Goal: Contribute content: Contribute content

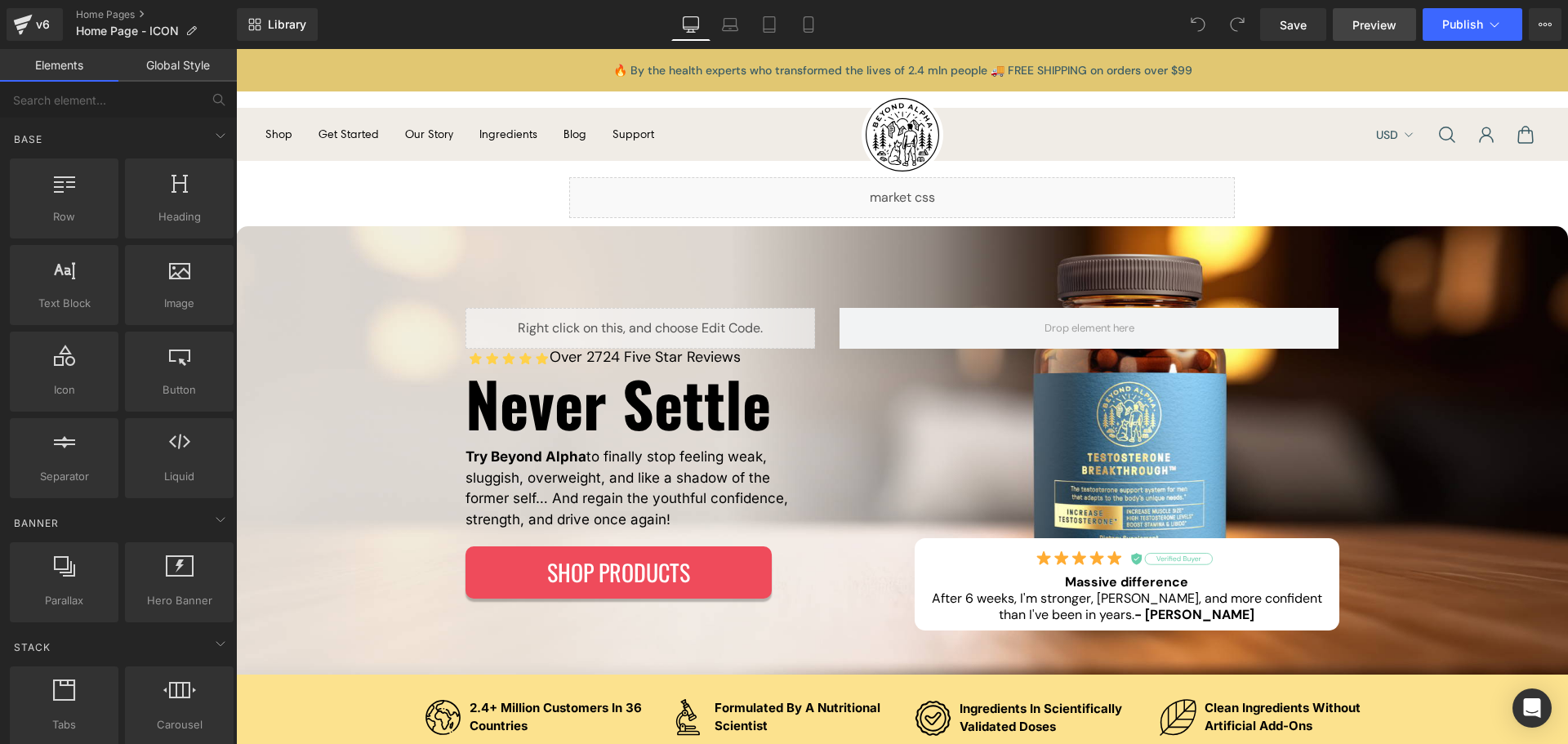
click at [1387, 16] on span "Preview" at bounding box center [1374, 24] width 44 height 17
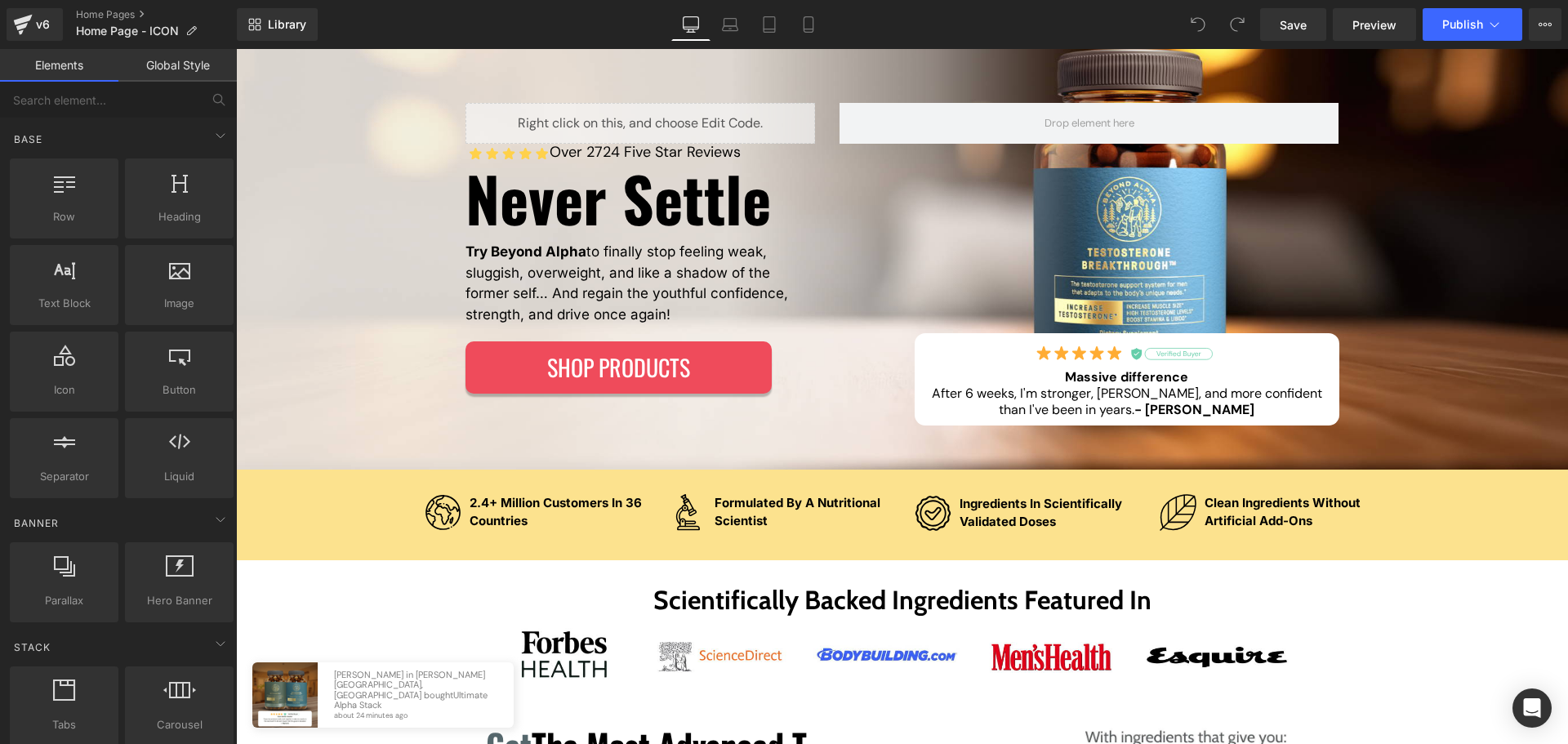
scroll to position [245, 0]
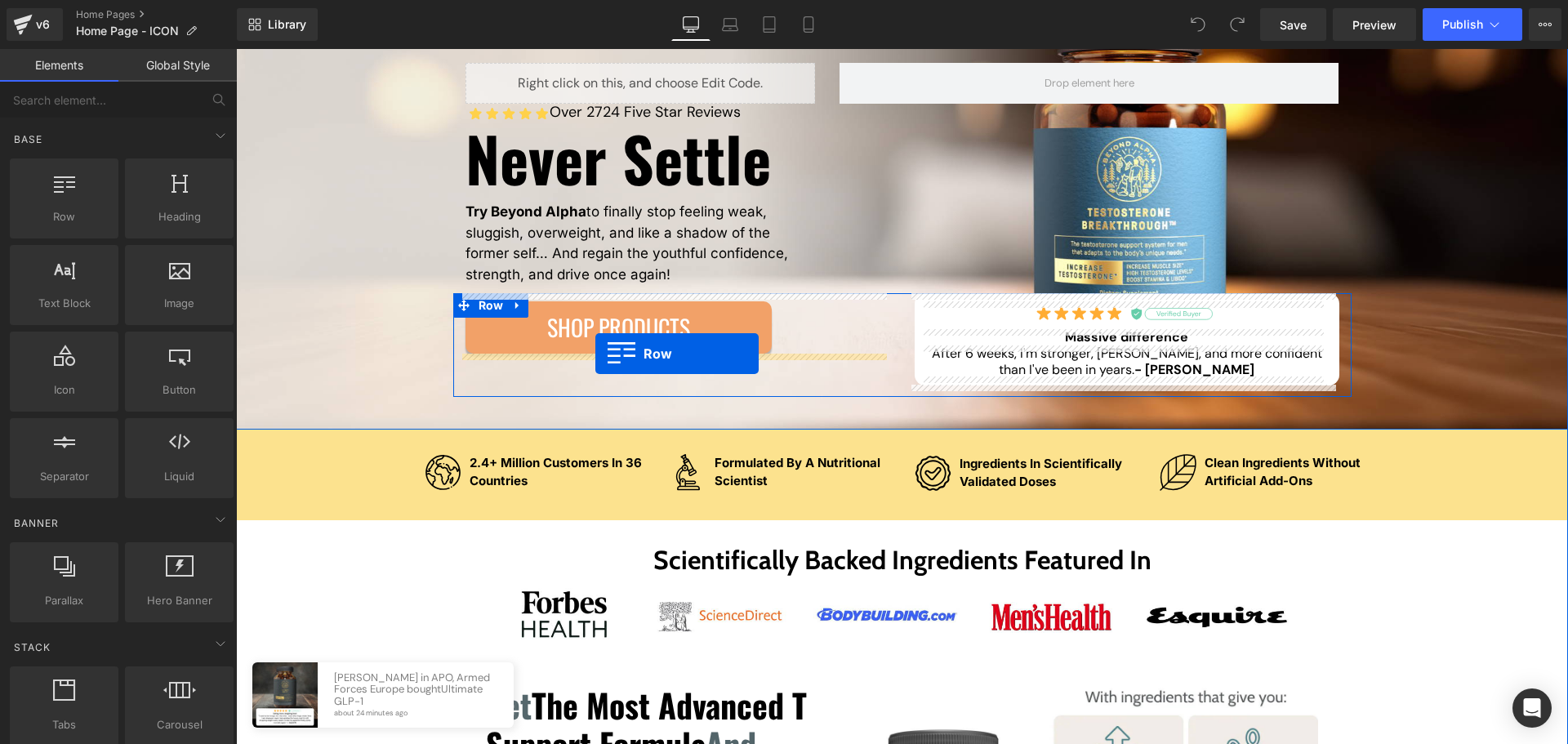
drag, startPoint x: 300, startPoint y: 251, endPoint x: 596, endPoint y: 353, distance: 313.1
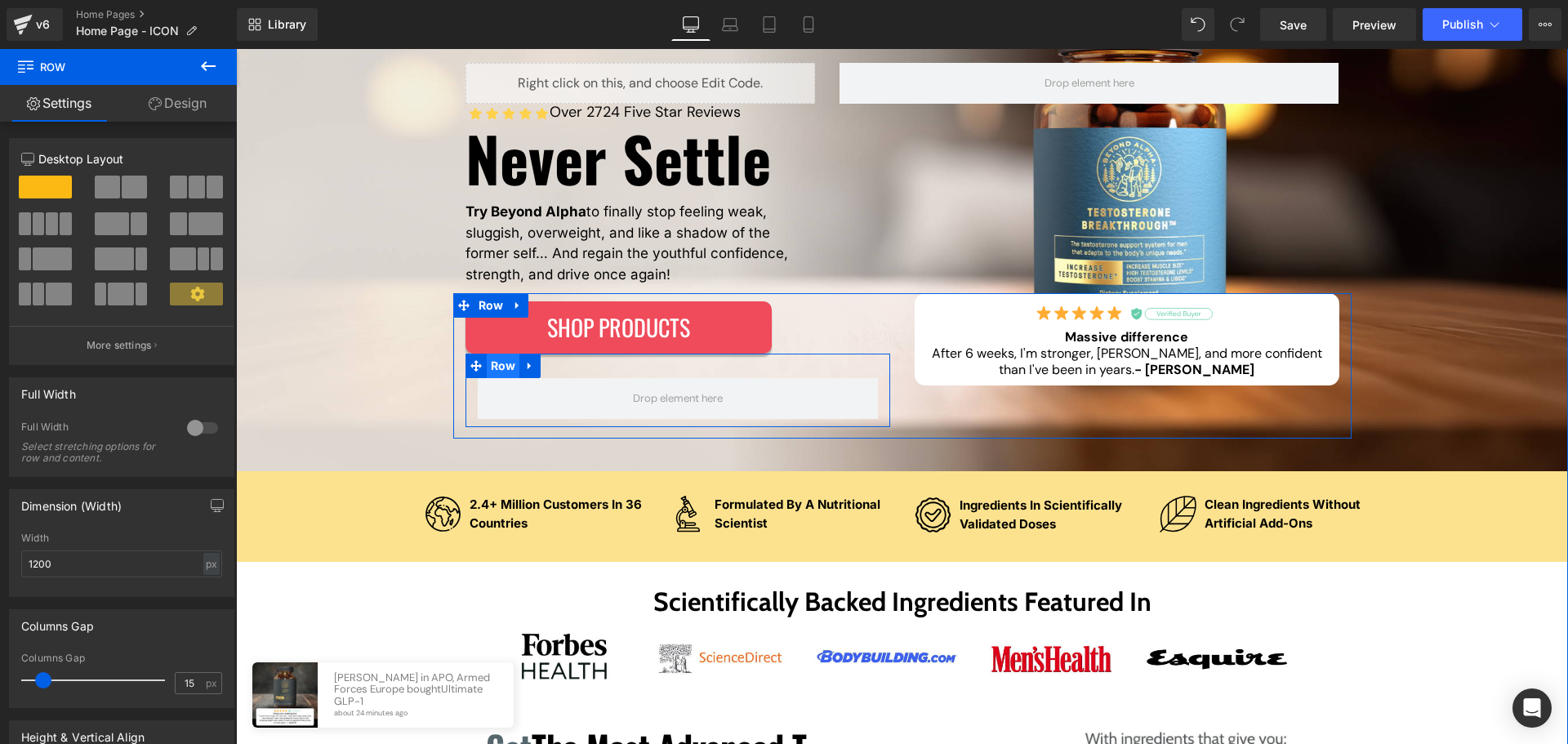
click at [487, 370] on span "Row" at bounding box center [503, 366] width 34 height 25
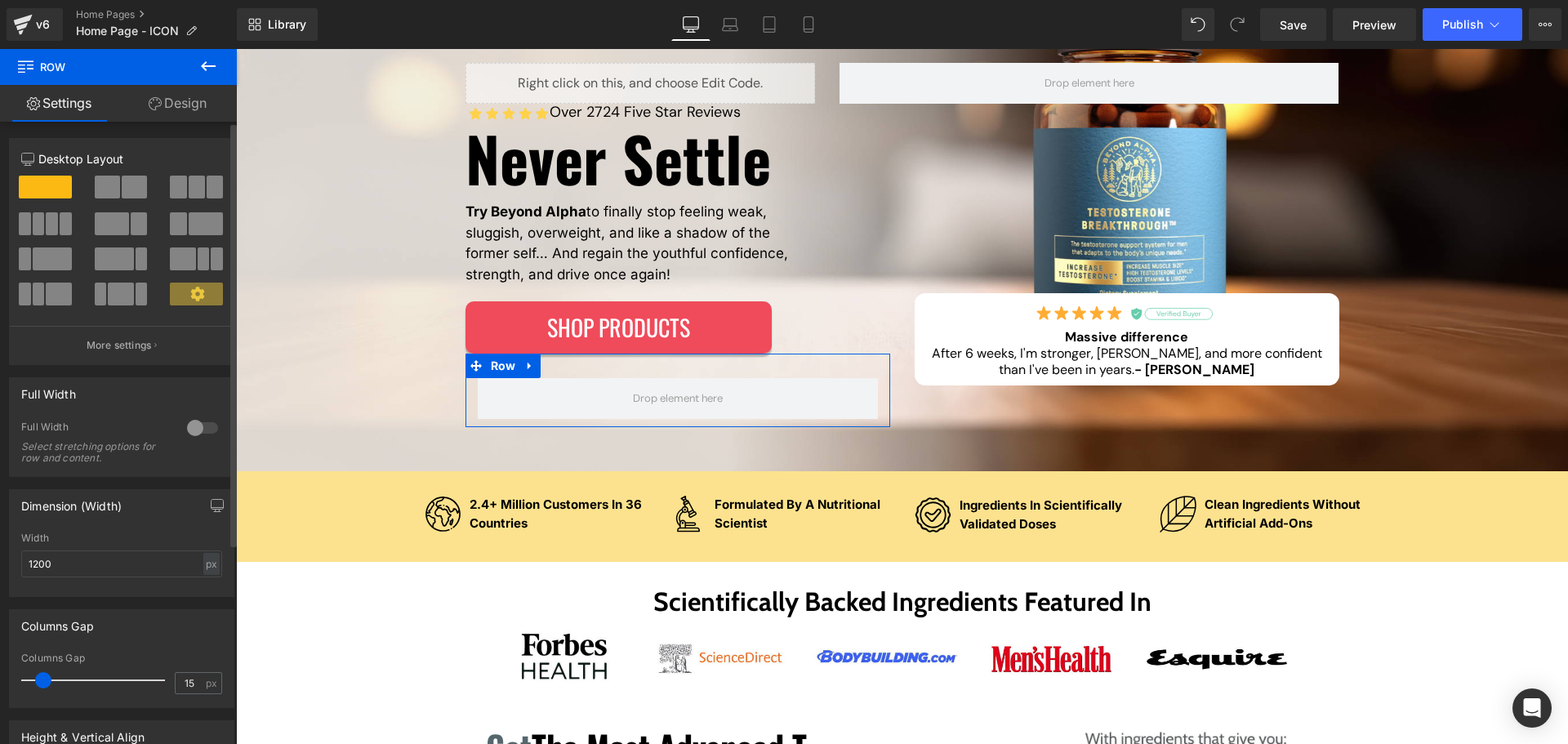
click at [37, 226] on span at bounding box center [39, 224] width 12 height 23
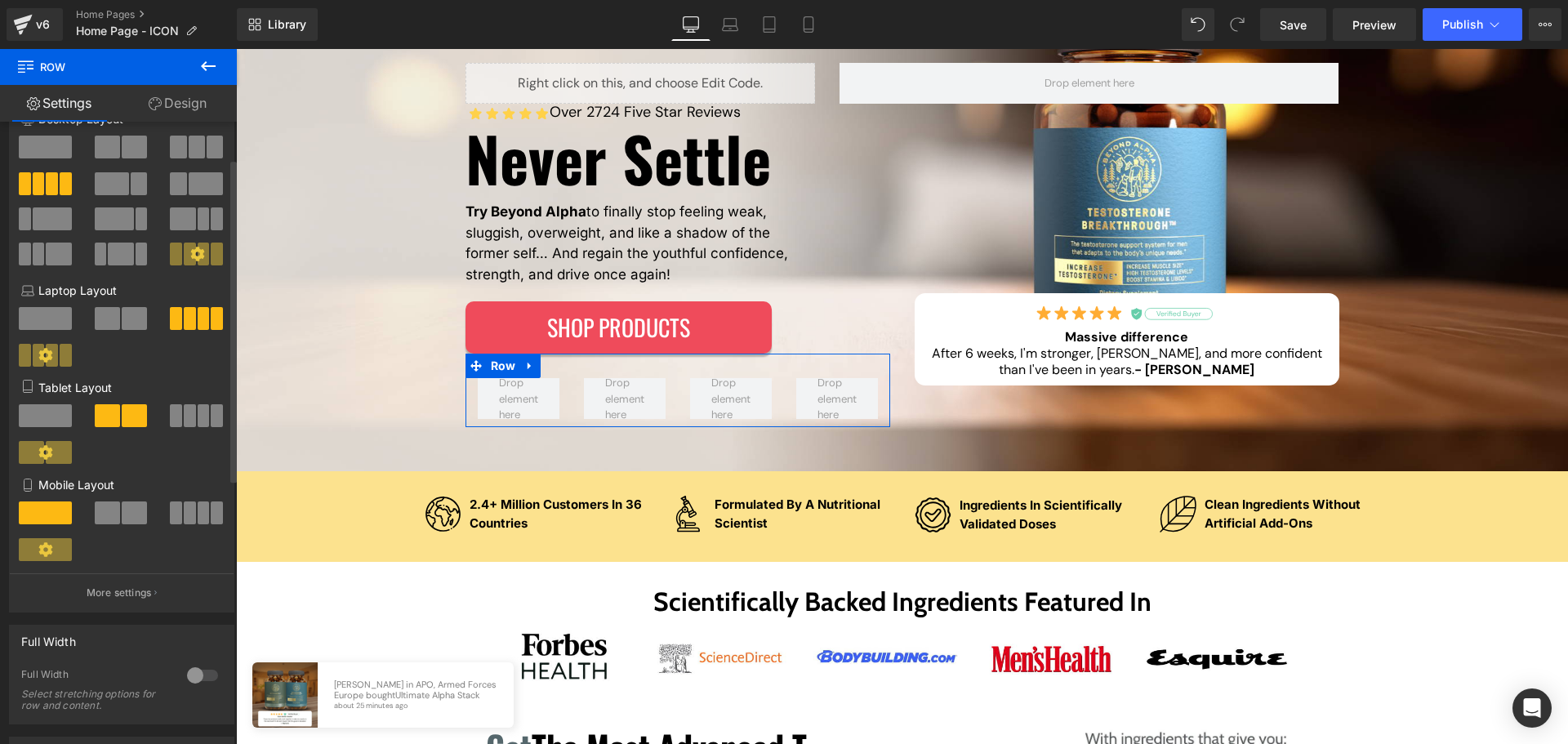
scroll to position [0, 0]
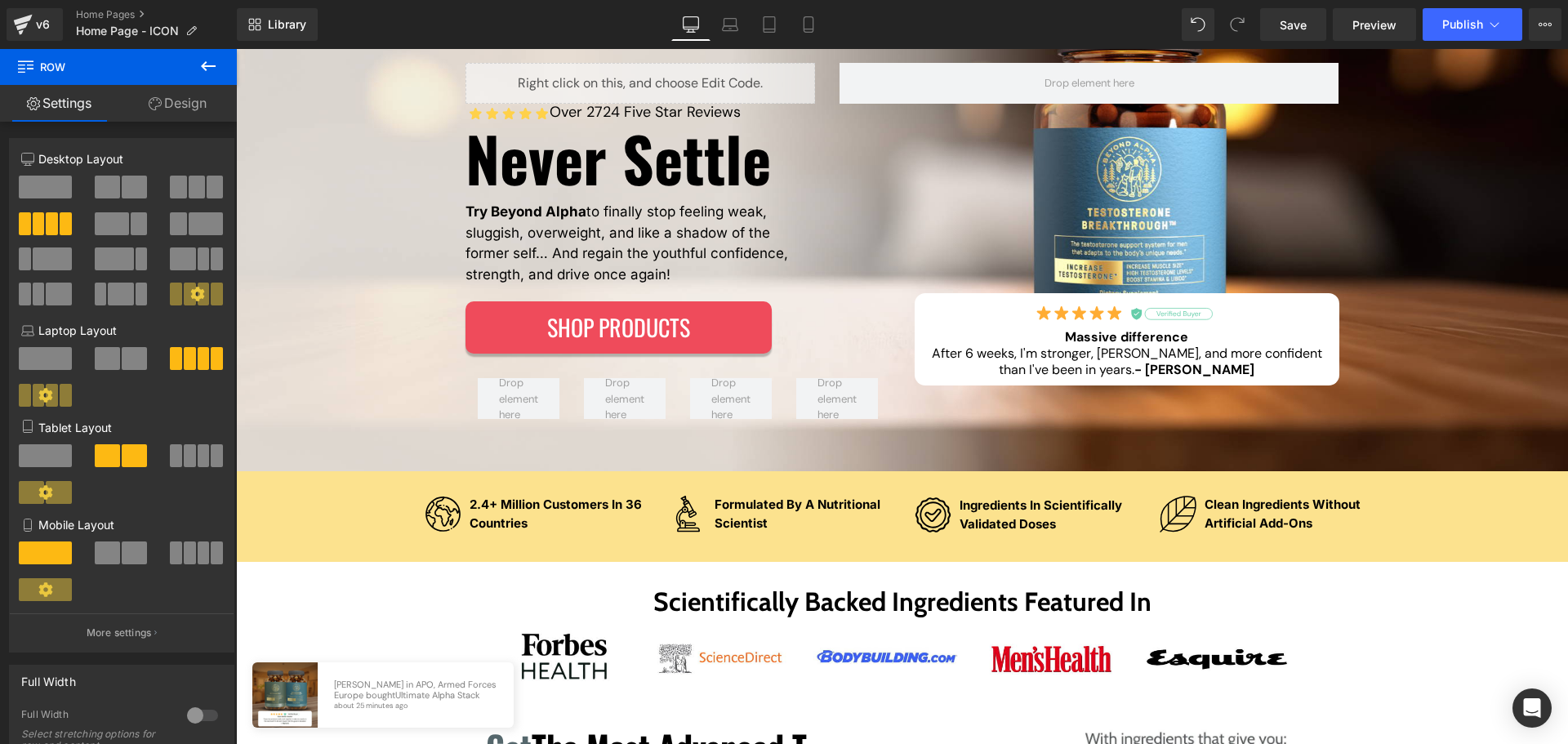
click at [210, 77] on button at bounding box center [208, 67] width 57 height 36
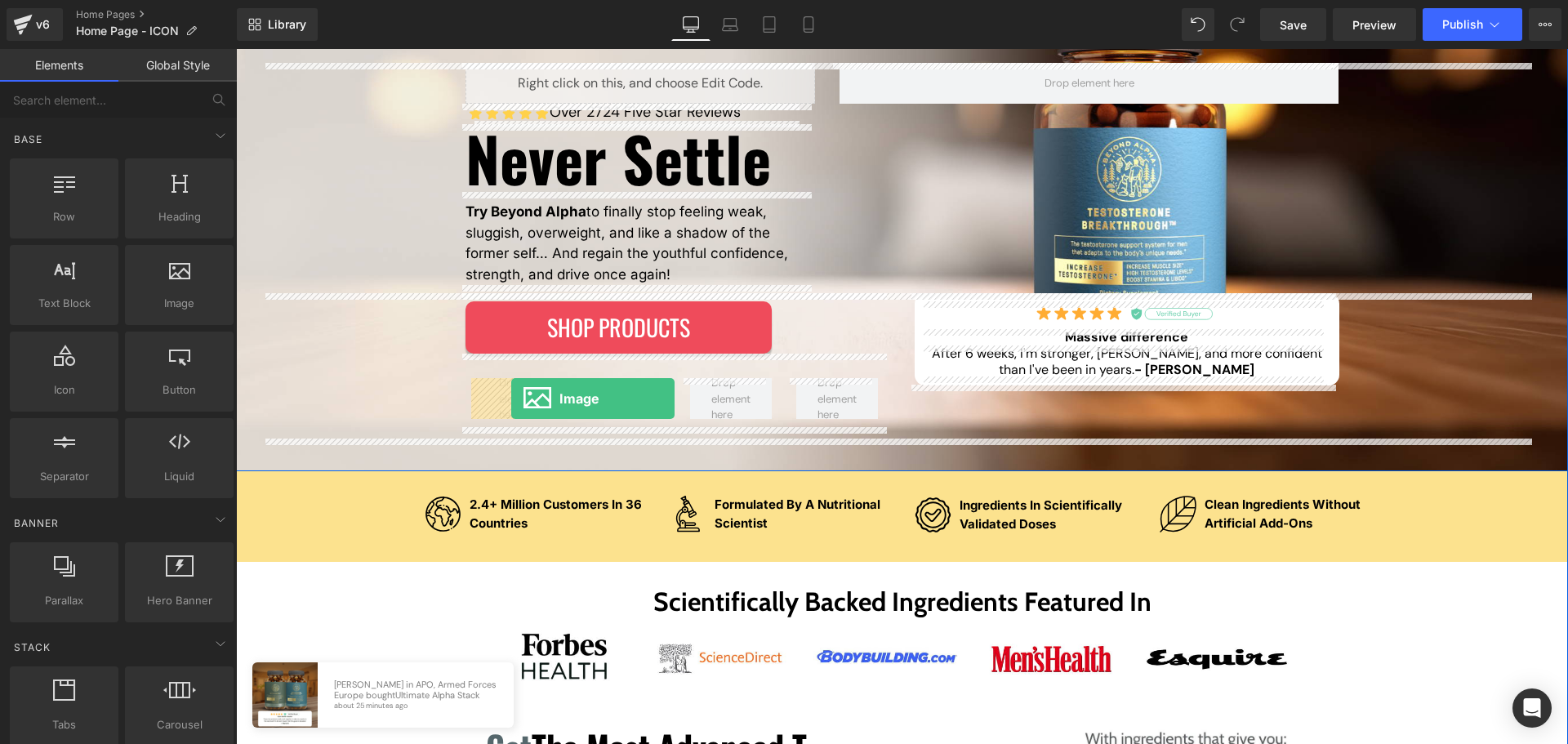
drag, startPoint x: 399, startPoint y: 337, endPoint x: 511, endPoint y: 399, distance: 128.0
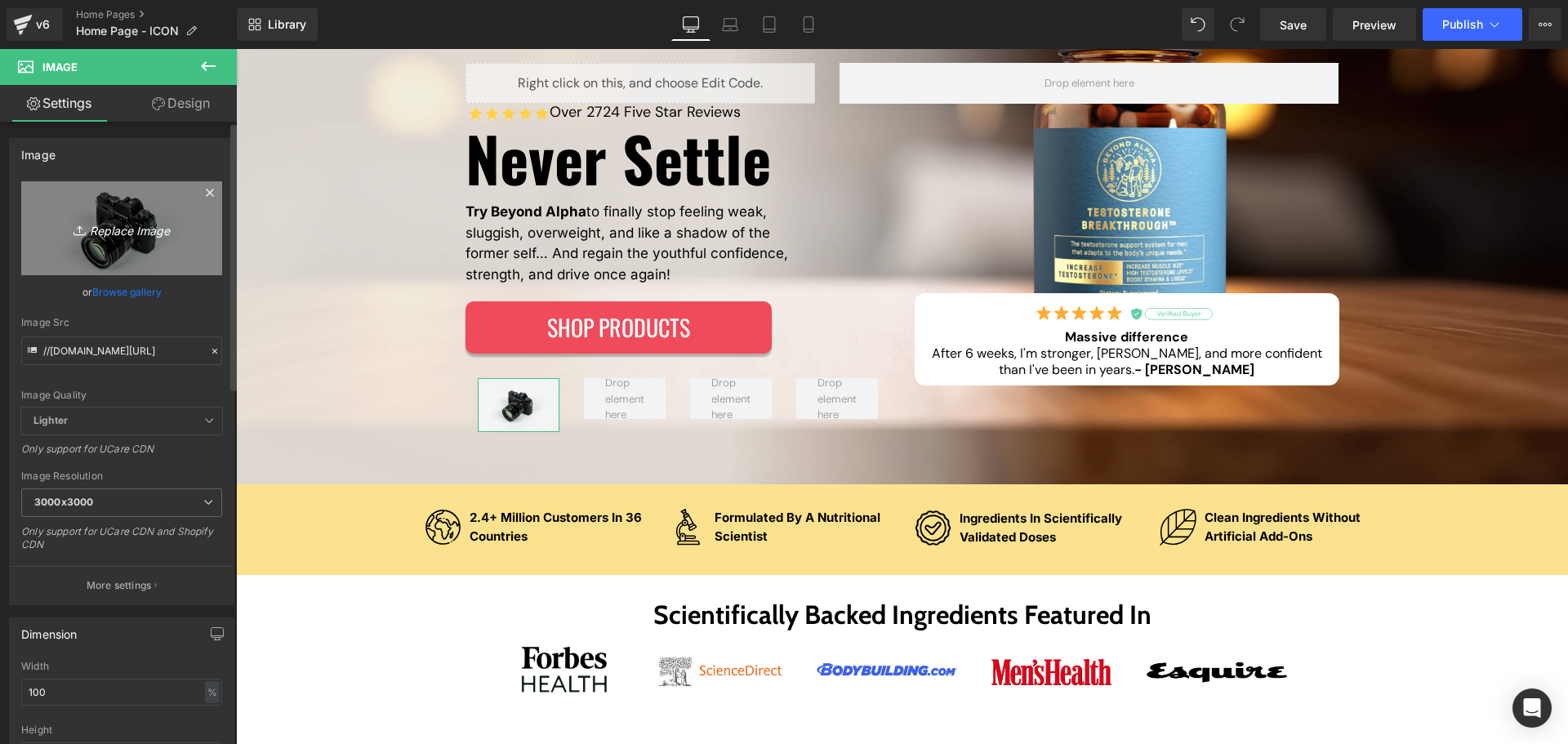
click at [137, 229] on icon "Replace Image" at bounding box center [121, 228] width 131 height 20
type input "C:\fakepath\tested.svg"
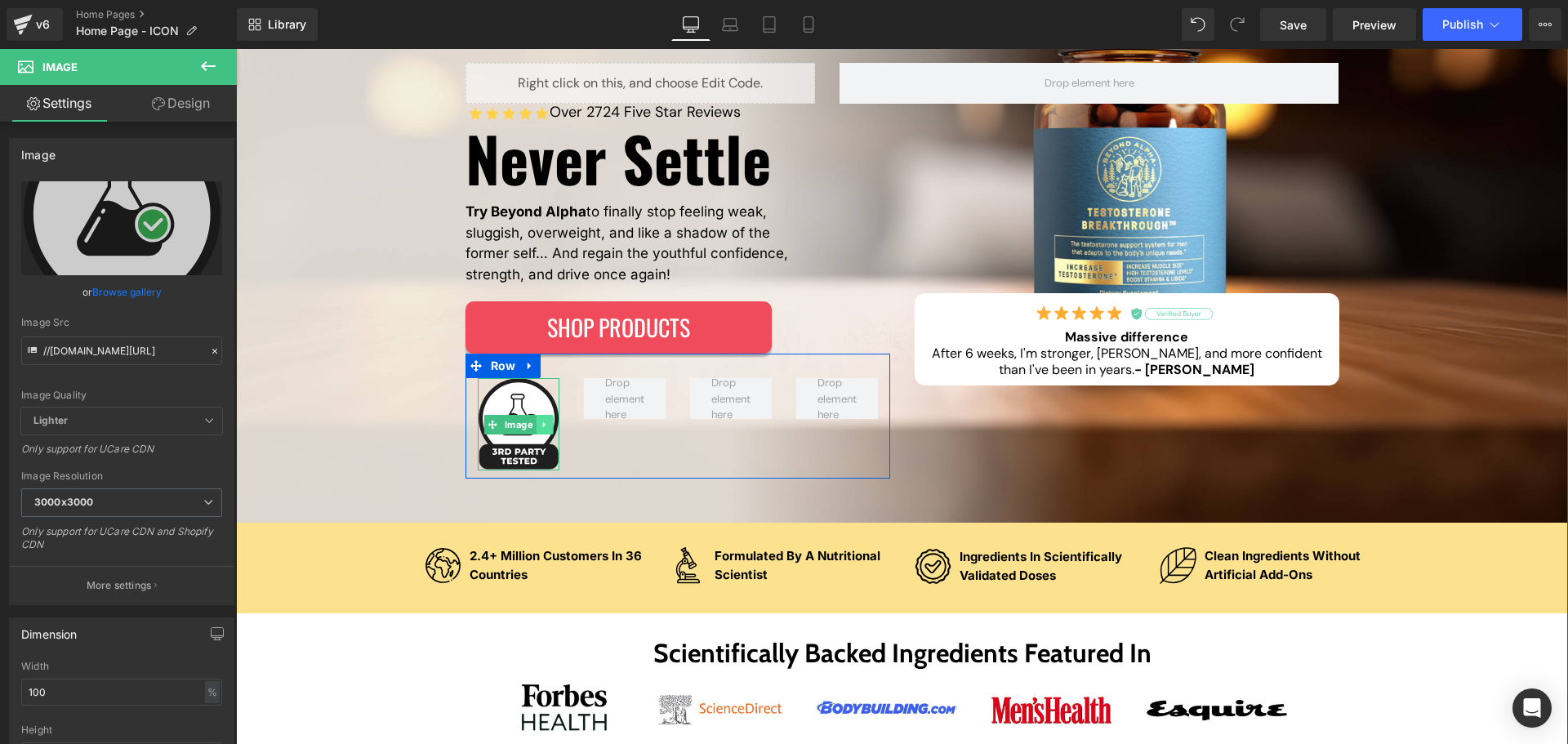
click at [540, 422] on icon at bounding box center [544, 424] width 9 height 10
click at [533, 427] on icon at bounding box center [535, 424] width 9 height 10
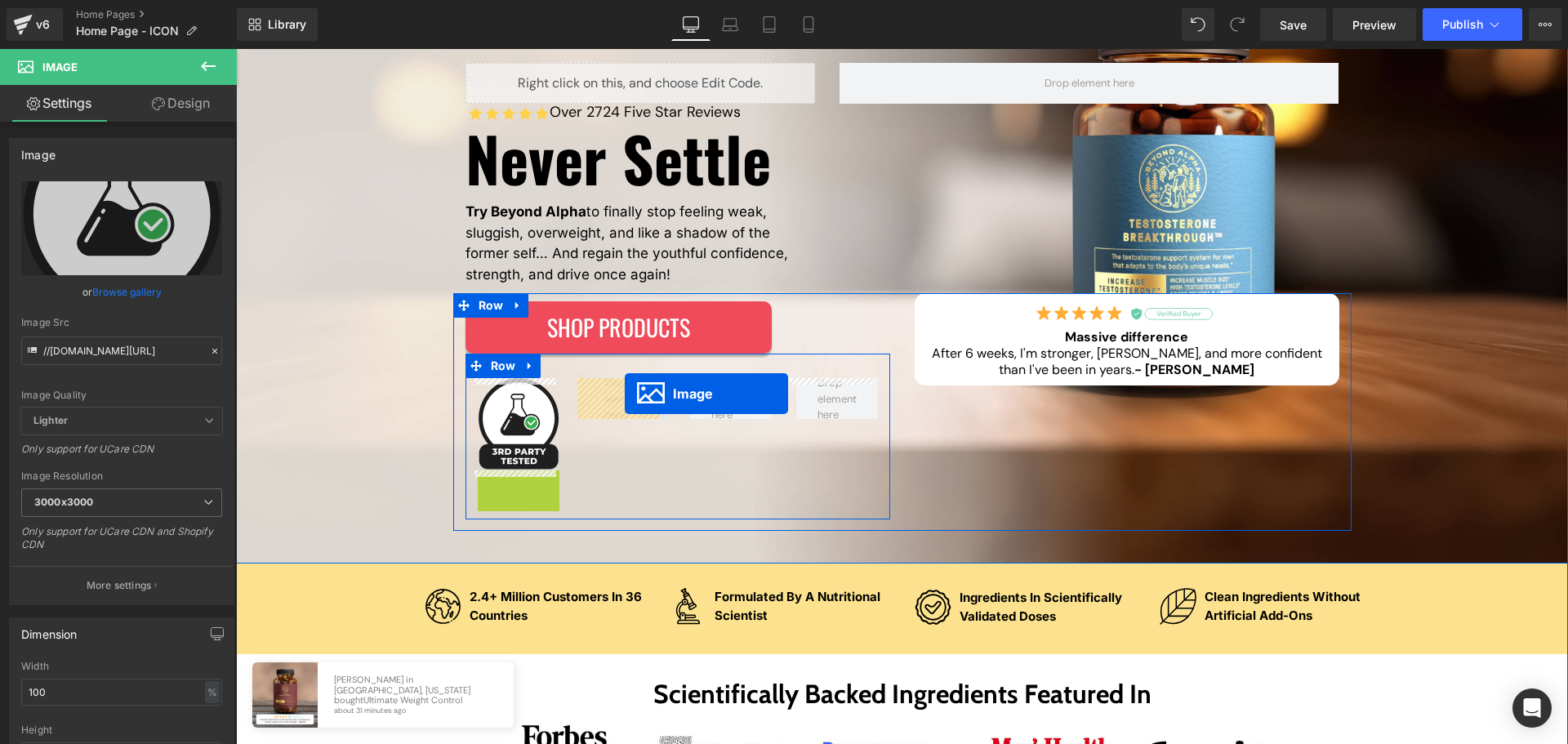
drag, startPoint x: 485, startPoint y: 511, endPoint x: 625, endPoint y: 393, distance: 183.1
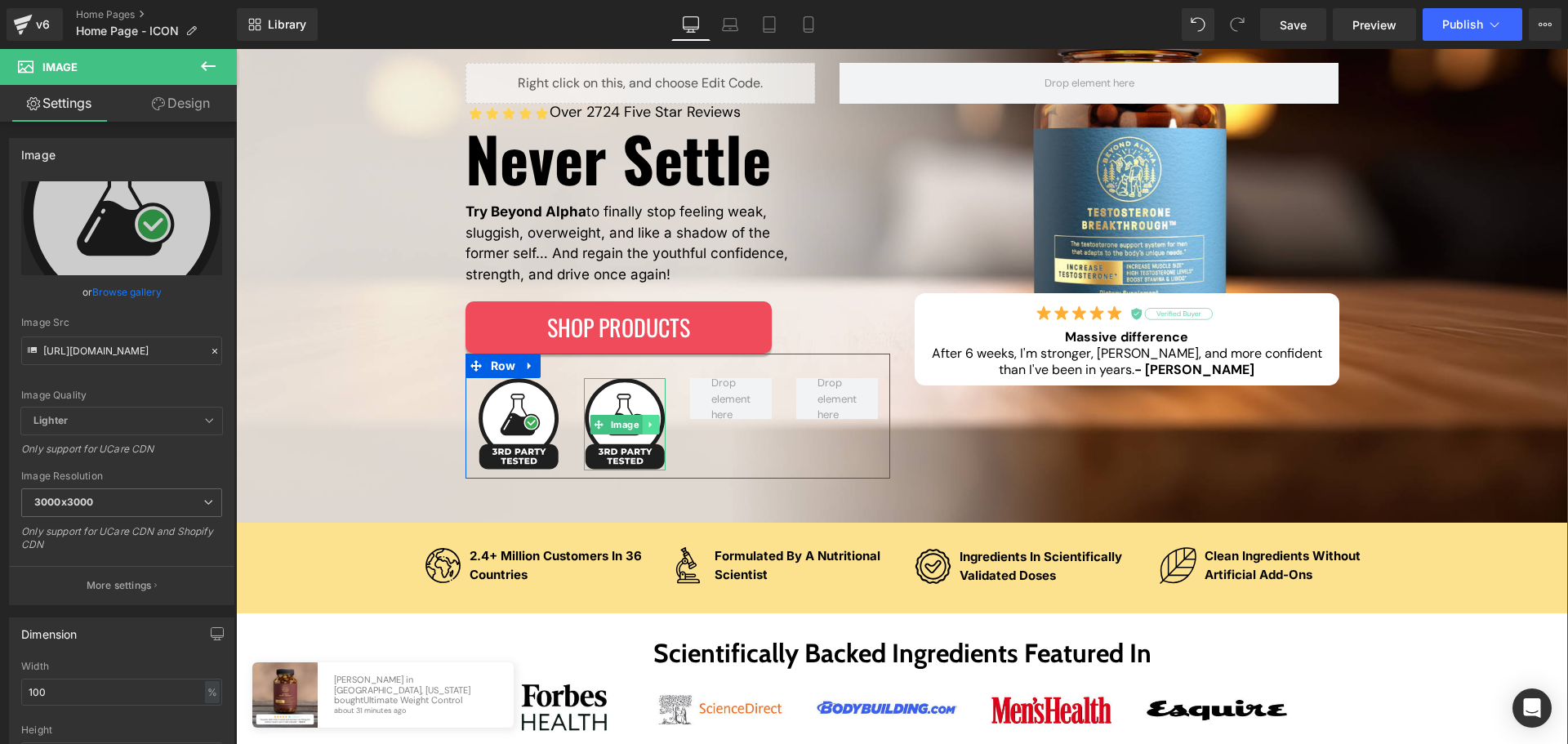
click at [650, 431] on link at bounding box center [650, 424] width 17 height 20
click at [637, 425] on icon at bounding box center [642, 424] width 9 height 9
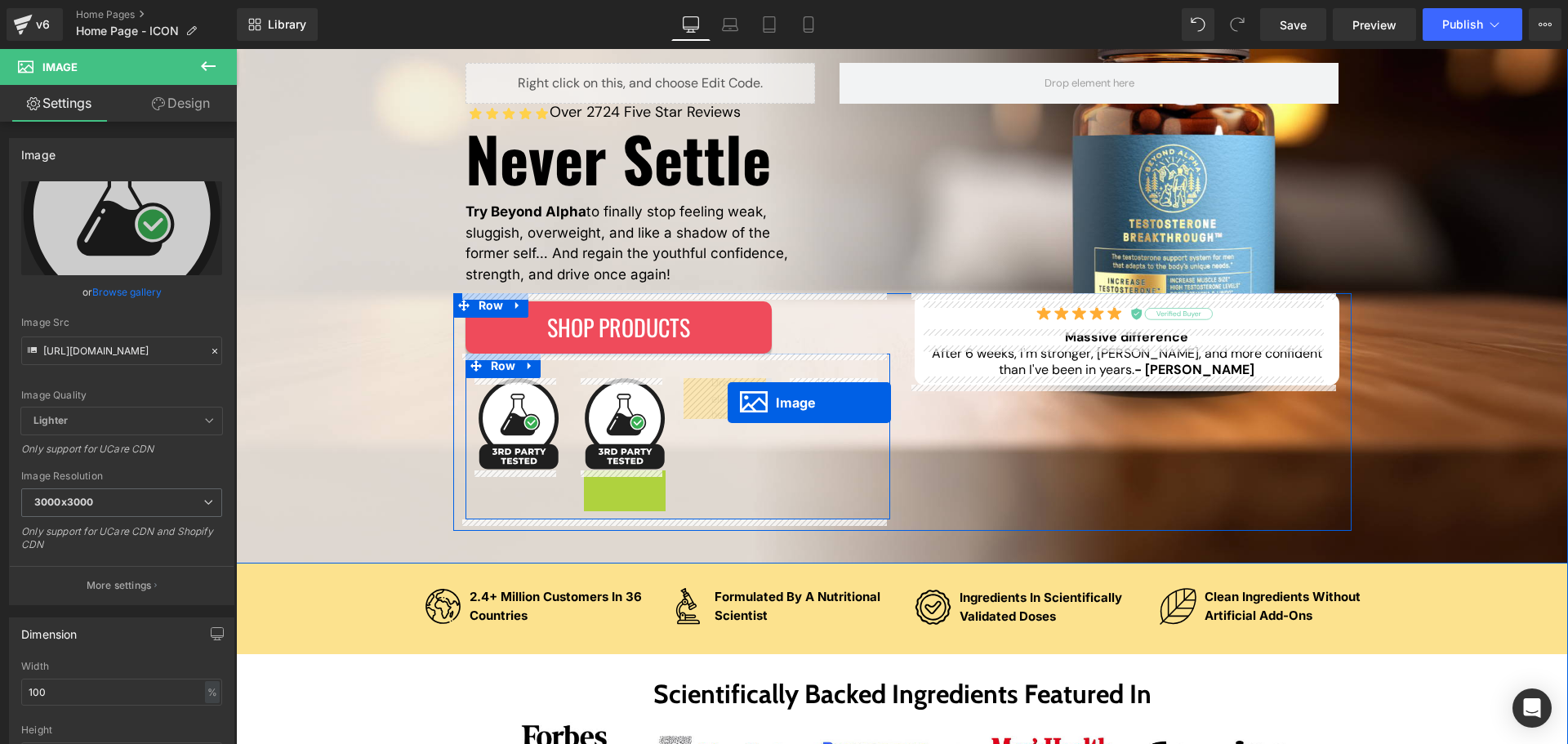
drag, startPoint x: 653, startPoint y: 519, endPoint x: 728, endPoint y: 403, distance: 138.1
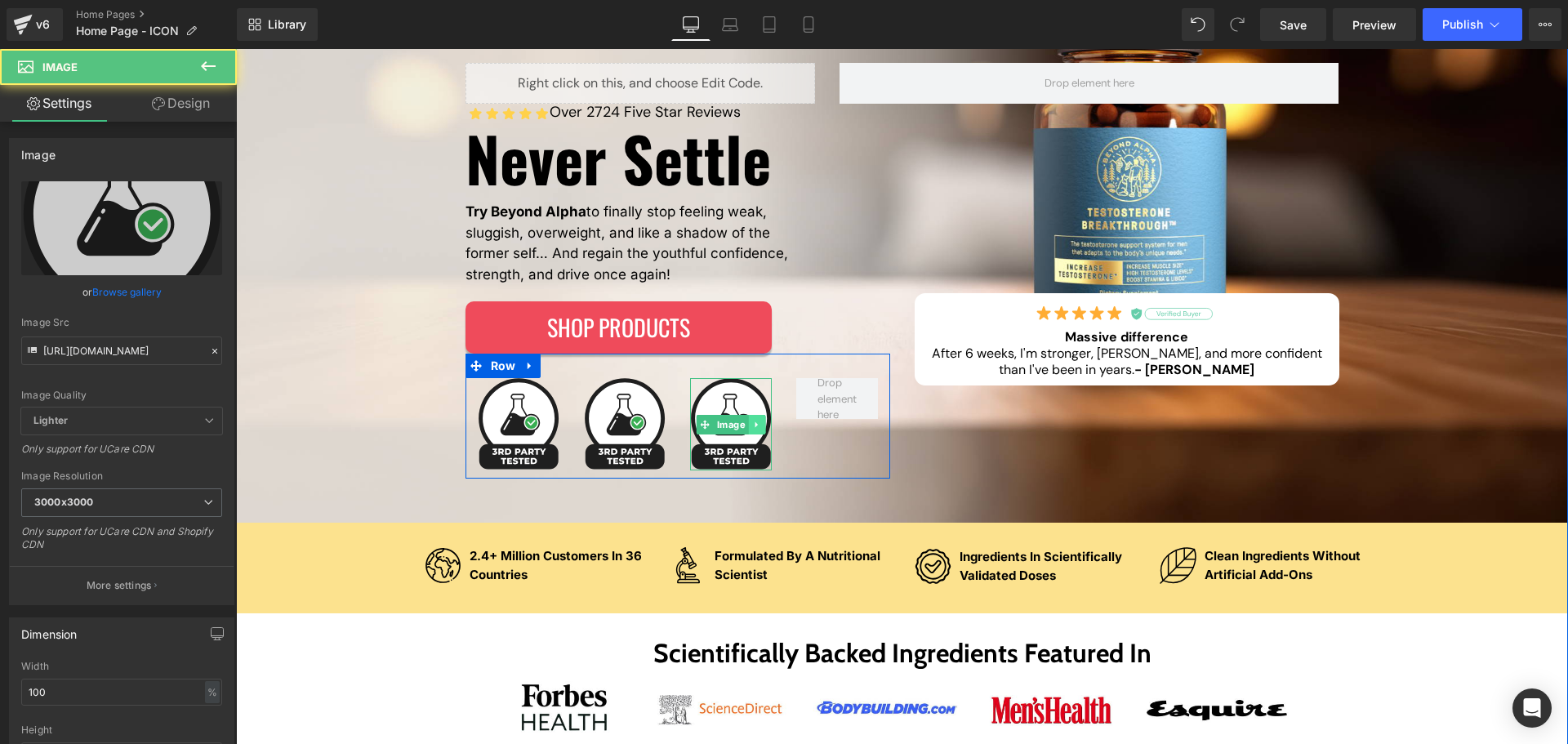
click at [757, 418] on link at bounding box center [756, 424] width 17 height 20
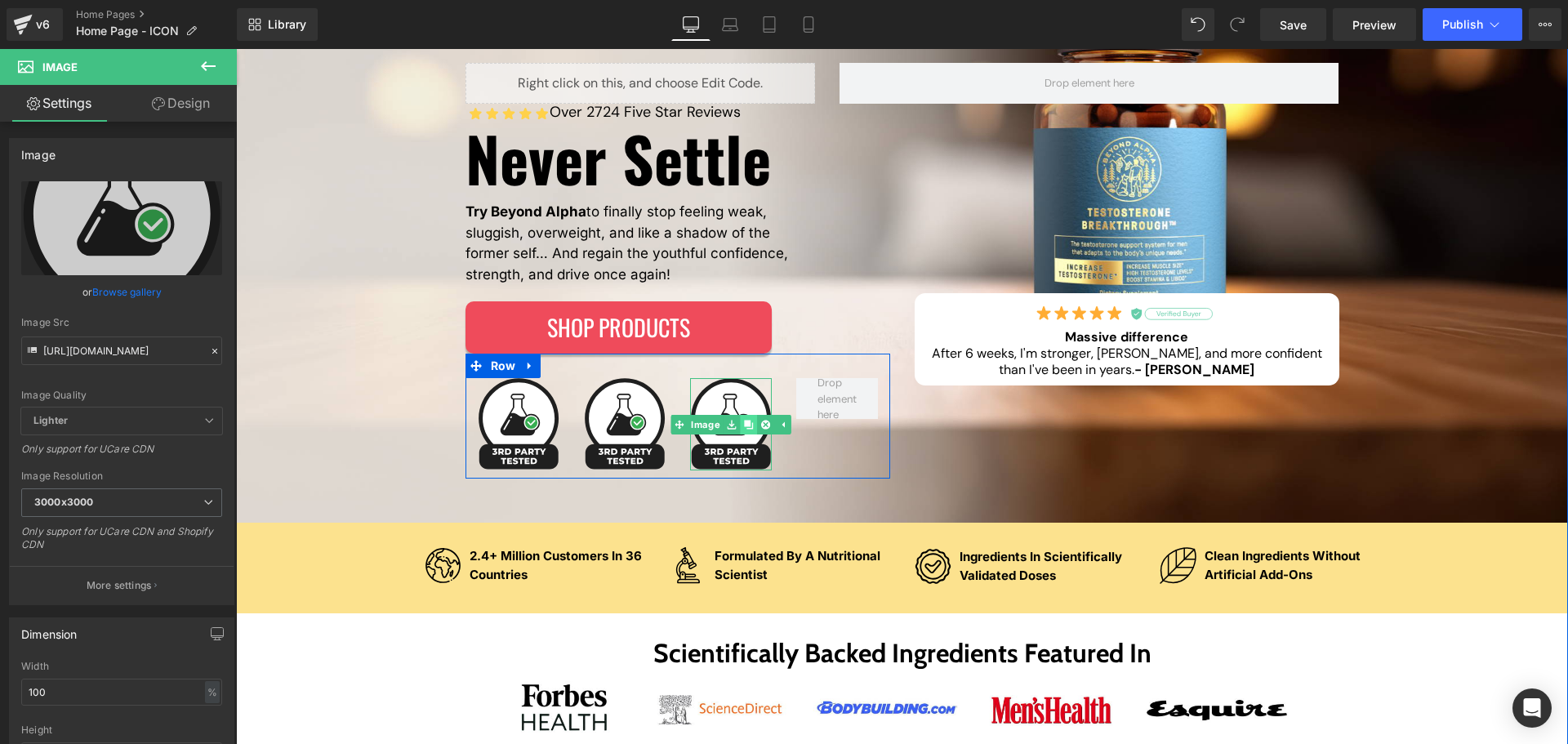
click at [744, 425] on icon at bounding box center [748, 424] width 9 height 9
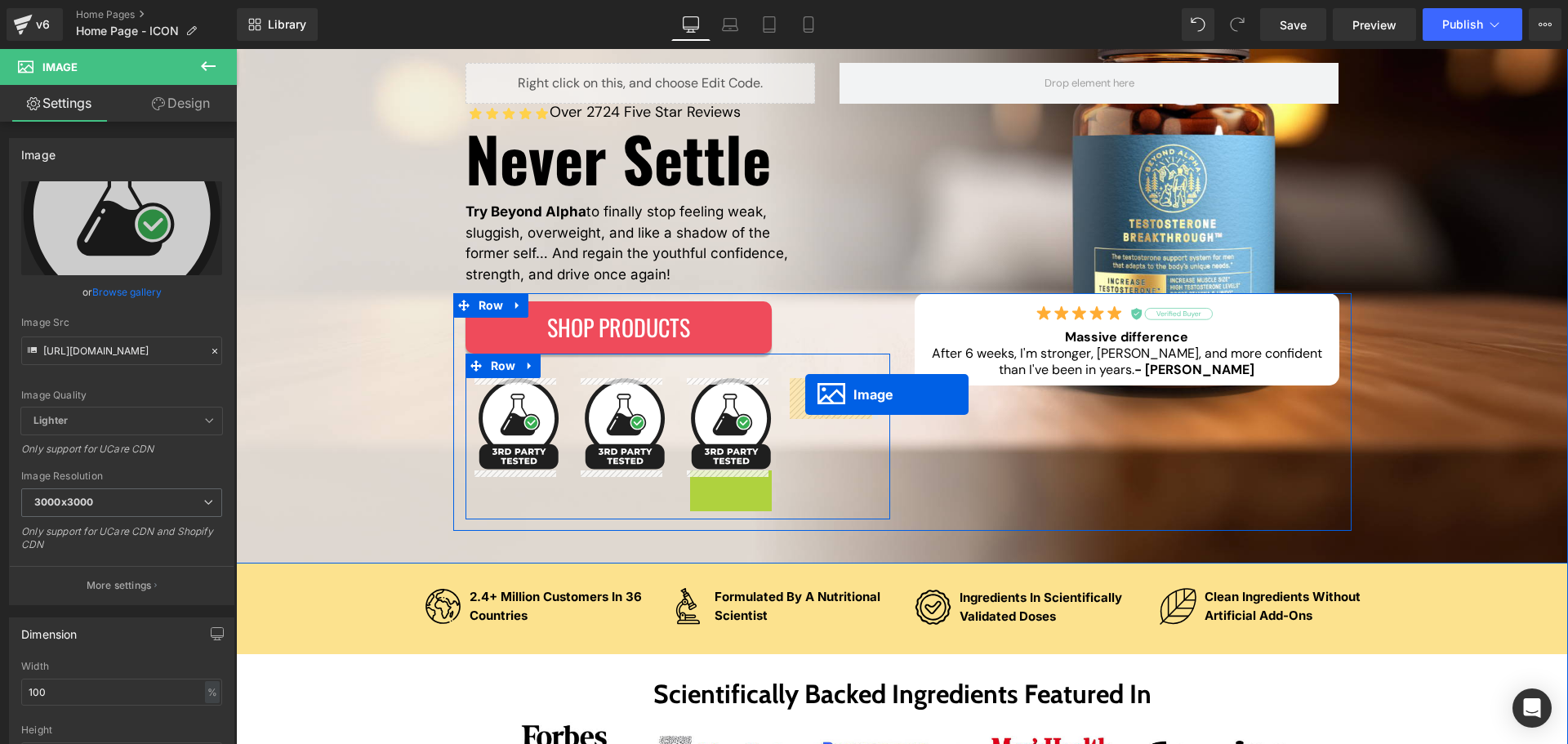
drag, startPoint x: 693, startPoint y: 517, endPoint x: 805, endPoint y: 394, distance: 166.4
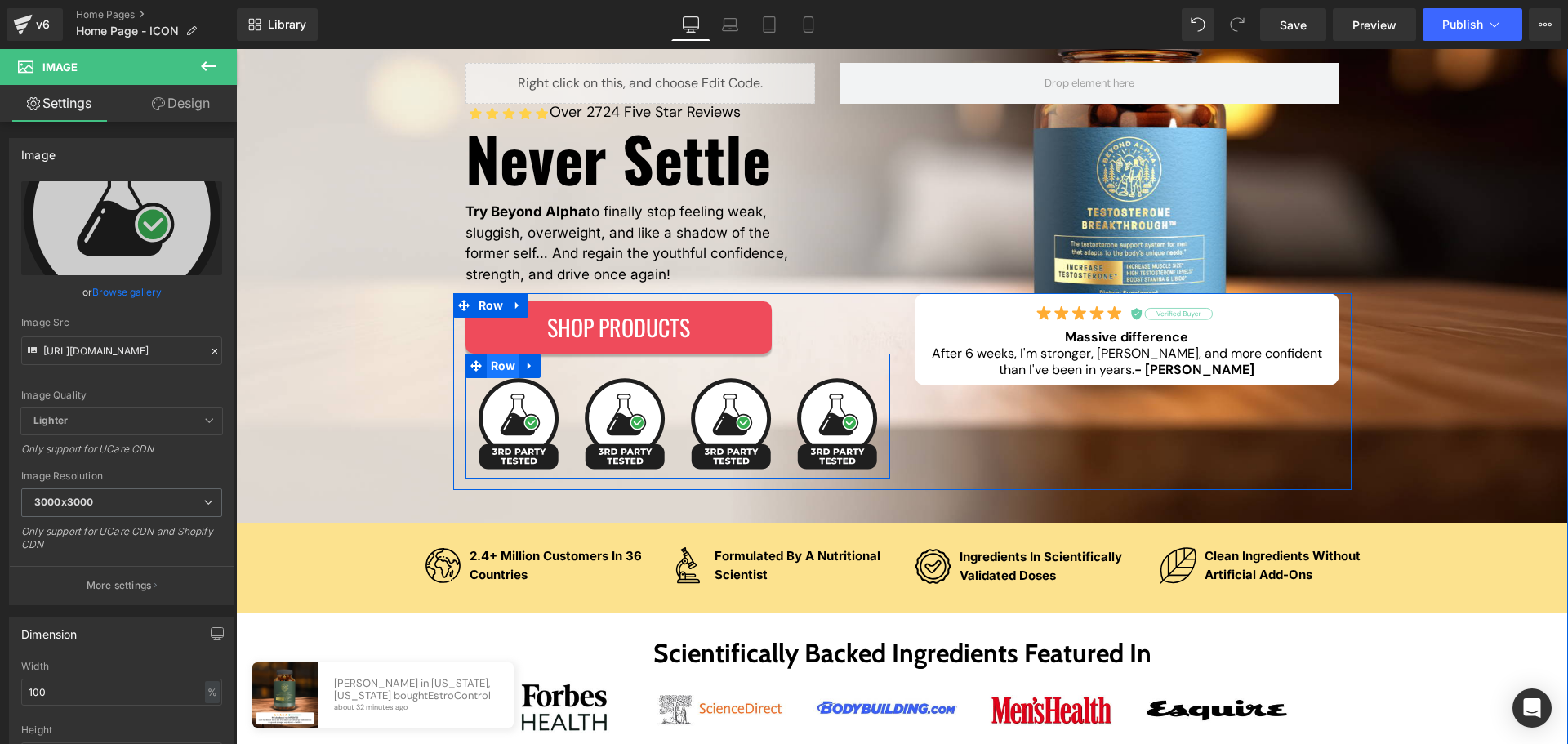
click at [501, 375] on span "Row" at bounding box center [503, 366] width 34 height 25
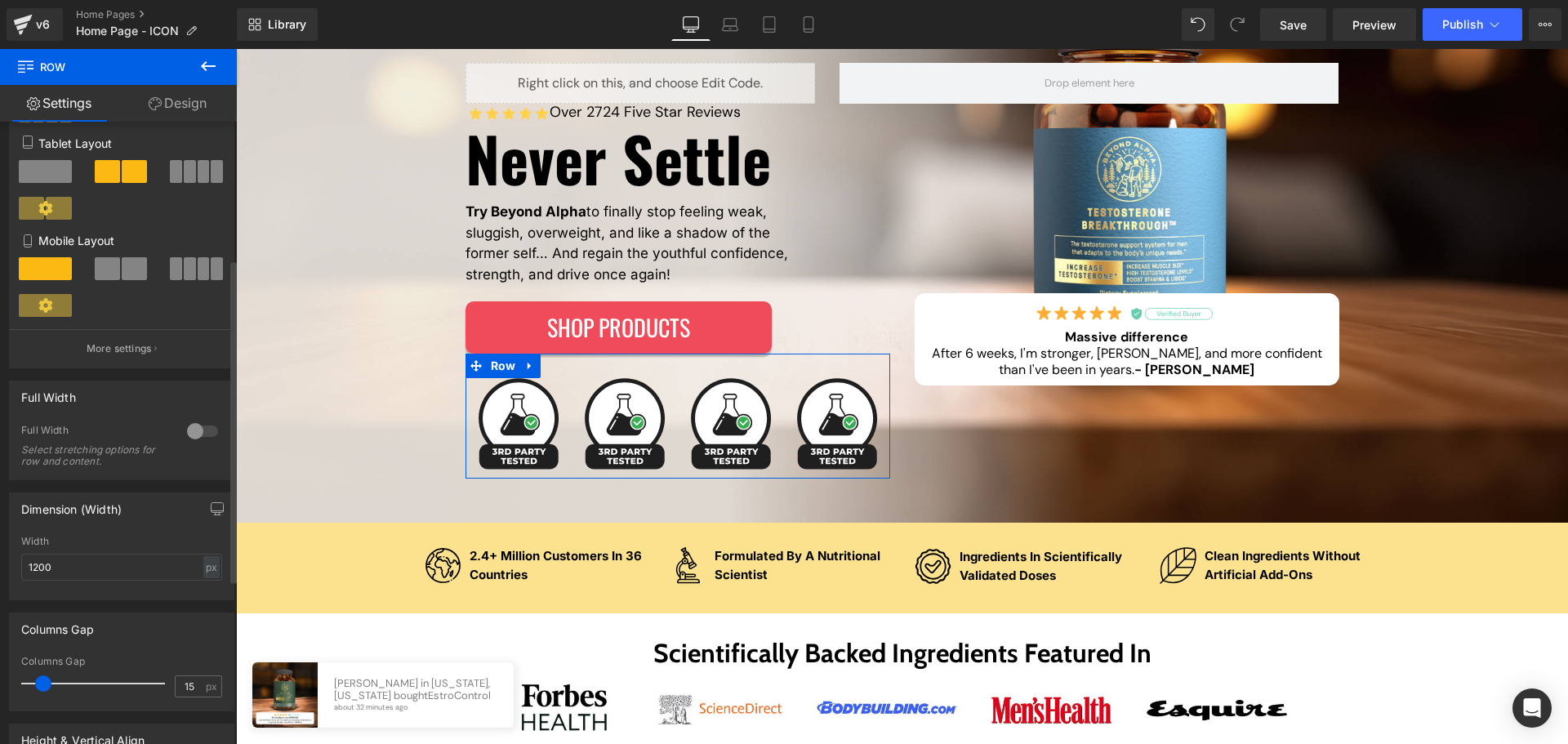
scroll to position [327, 0]
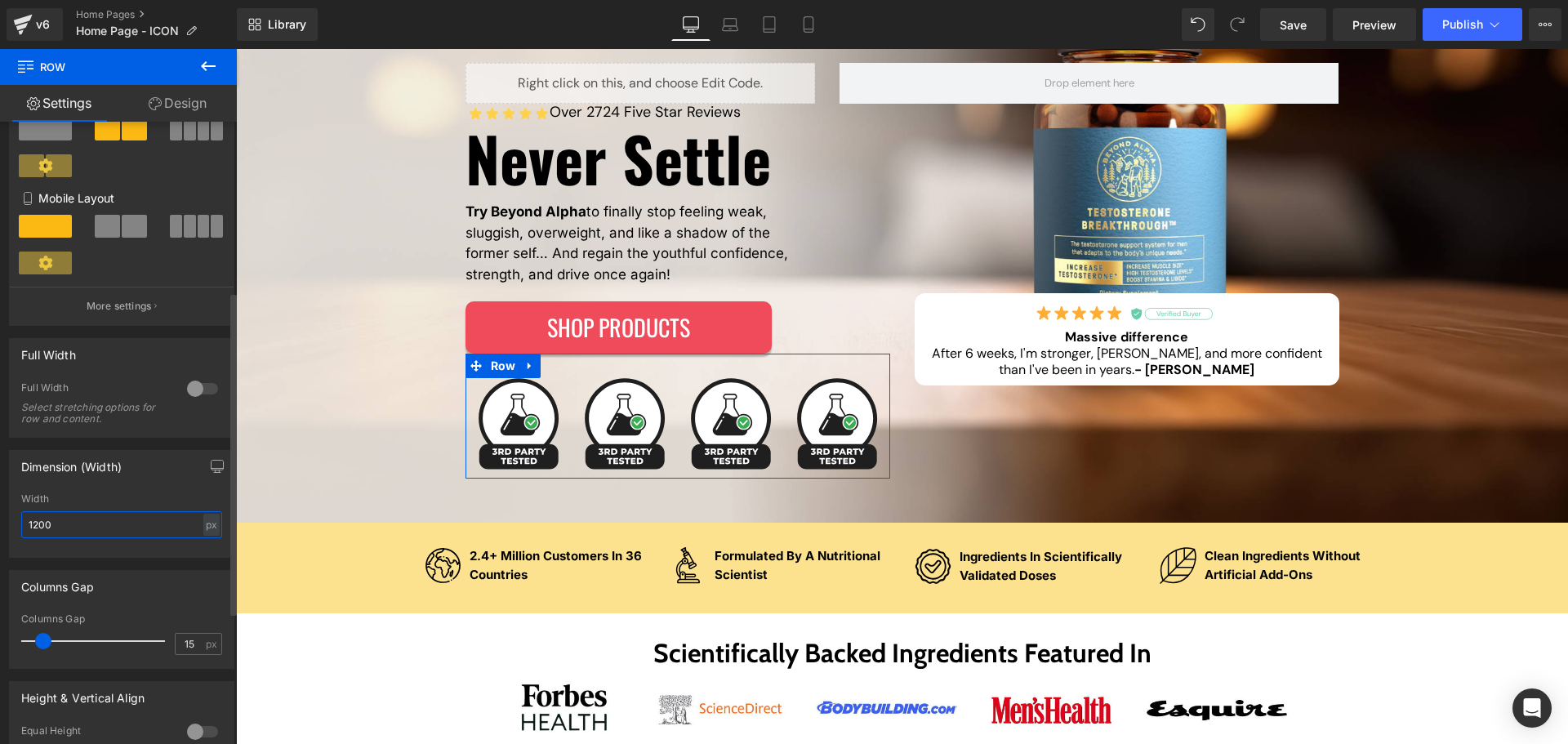
click at [125, 525] on input "1200" at bounding box center [122, 525] width 201 height 27
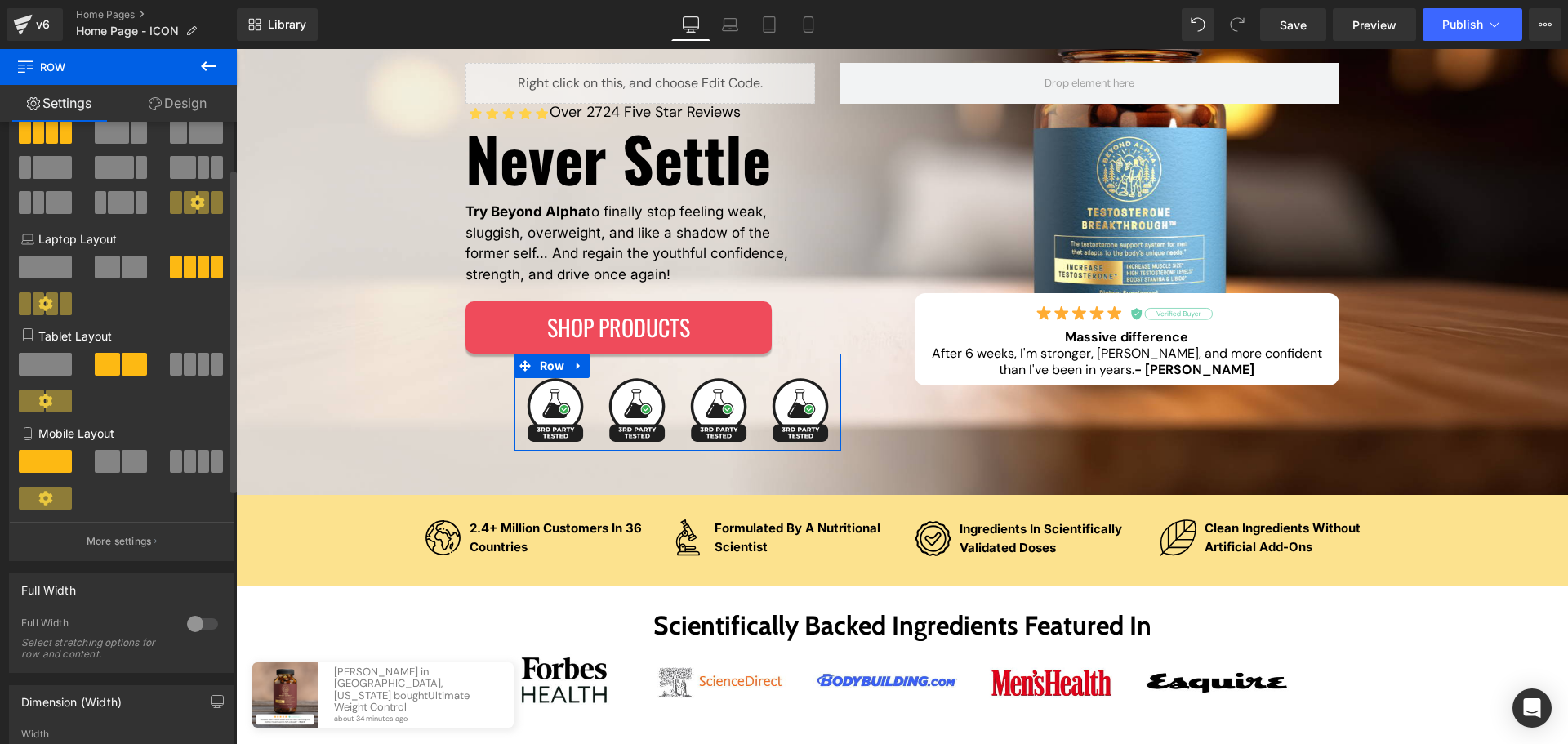
scroll to position [0, 0]
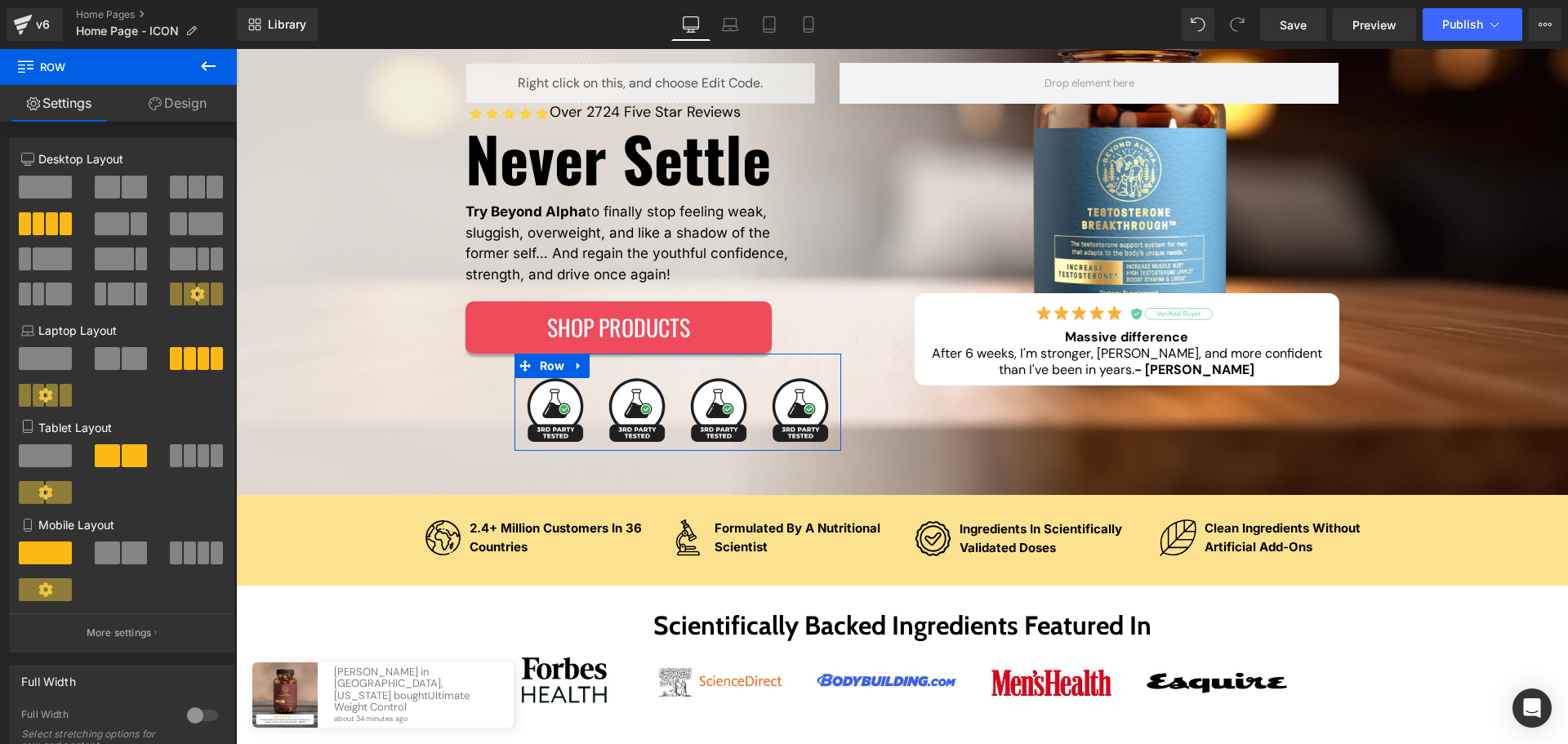
drag, startPoint x: 420, startPoint y: 383, endPoint x: 154, endPoint y: 146, distance: 356.3
click at [158, 108] on icon at bounding box center [154, 103] width 13 height 13
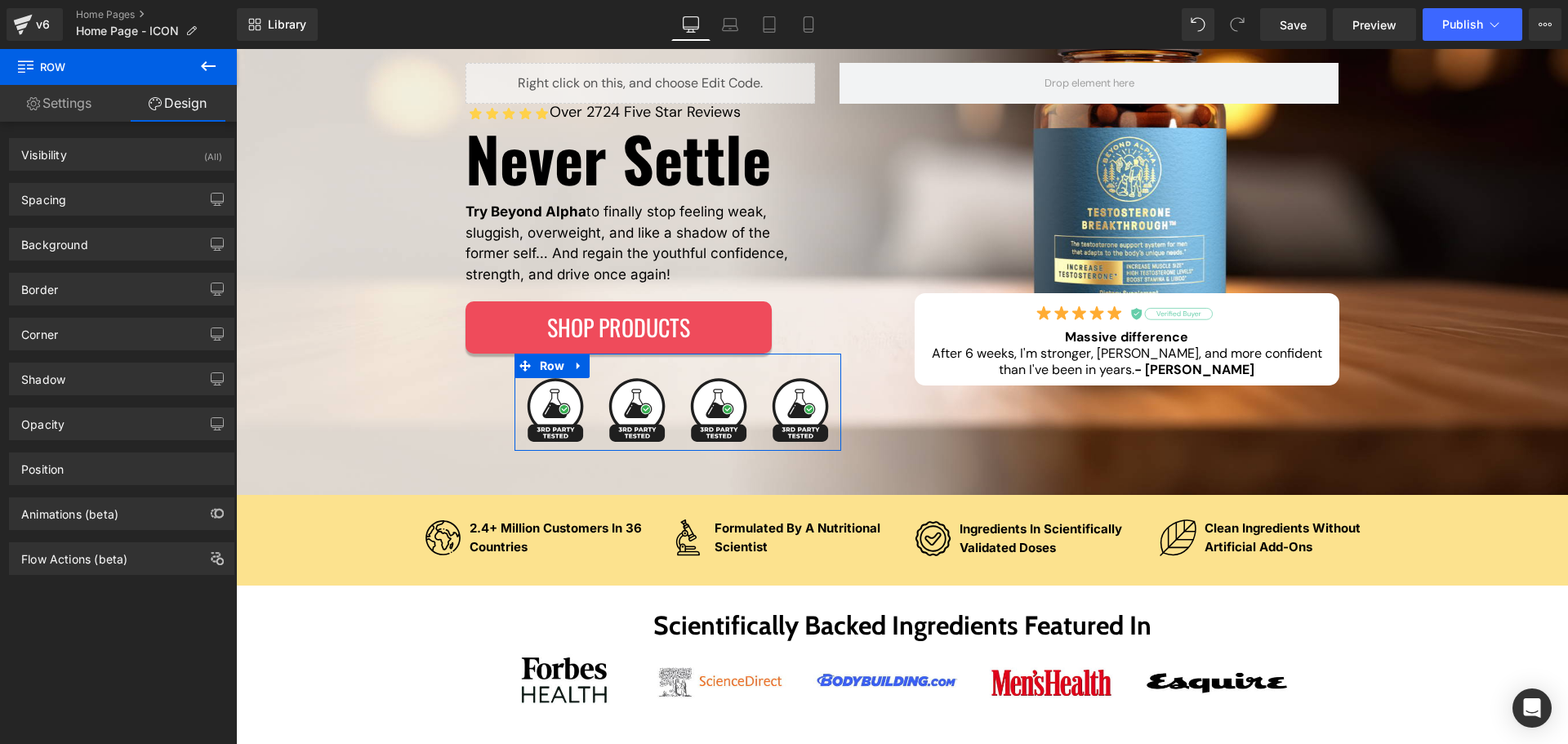
click at [78, 109] on link "Settings" at bounding box center [59, 103] width 118 height 36
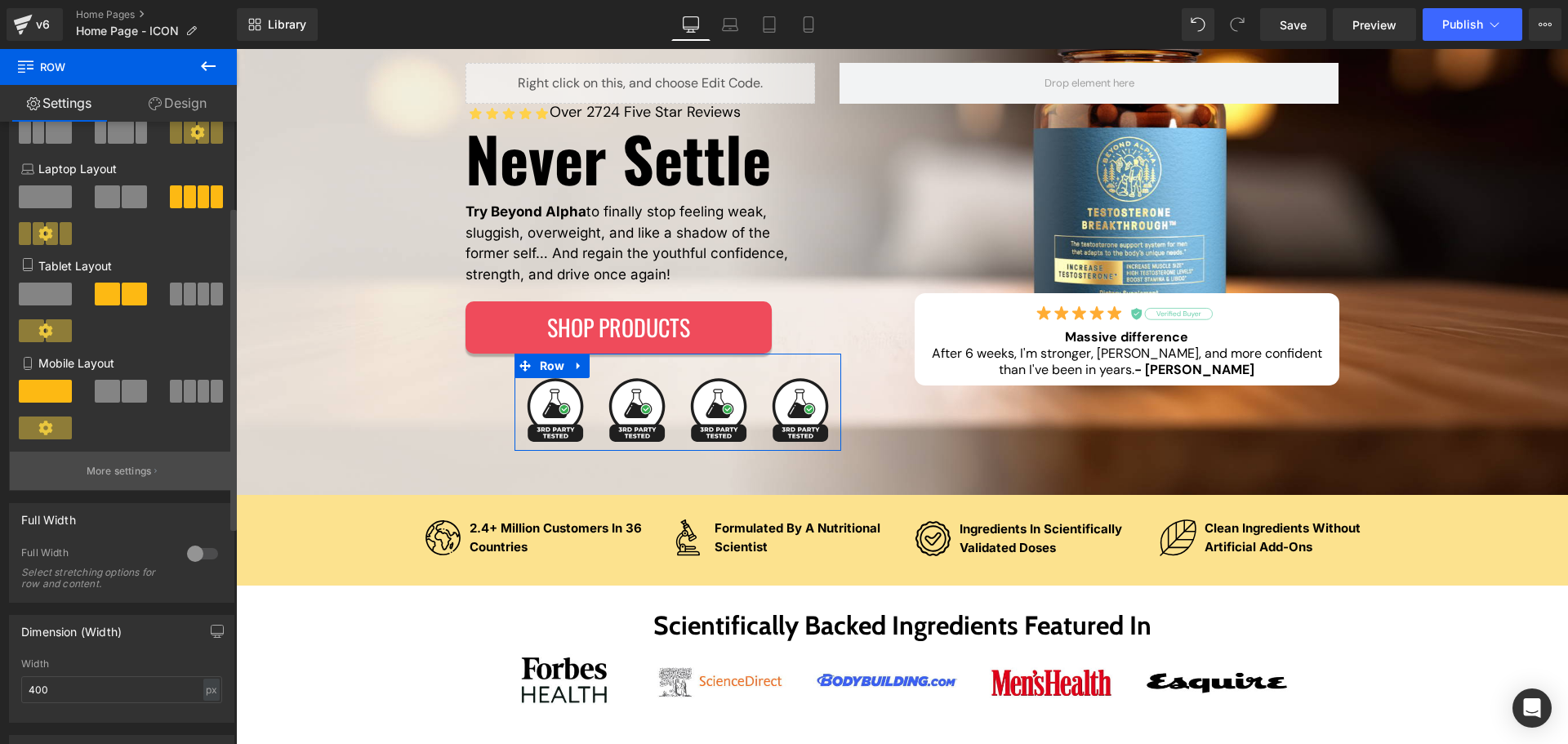
scroll to position [163, 0]
click at [154, 470] on icon "button" at bounding box center [155, 469] width 3 height 8
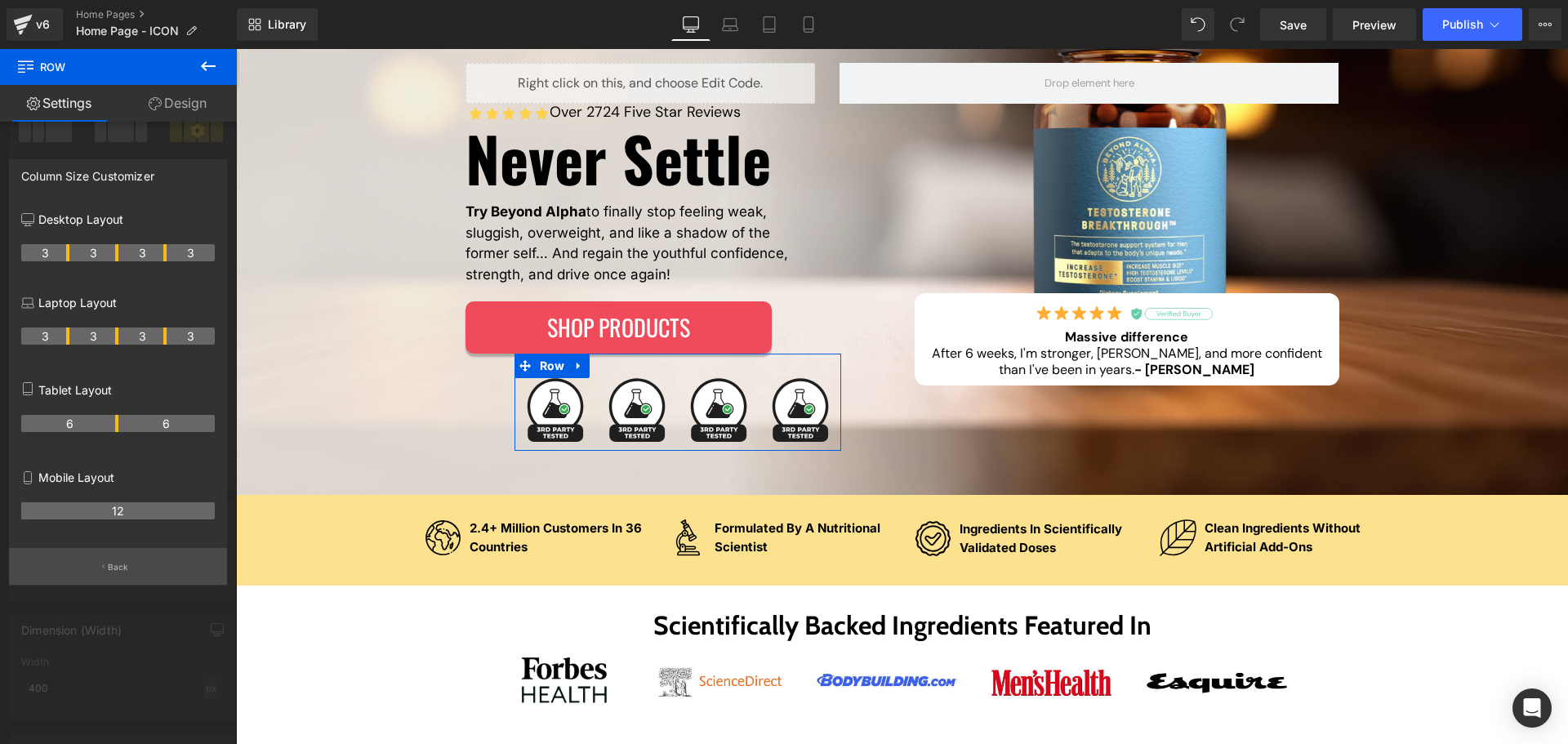
click at [168, 557] on button "Back" at bounding box center [118, 566] width 218 height 36
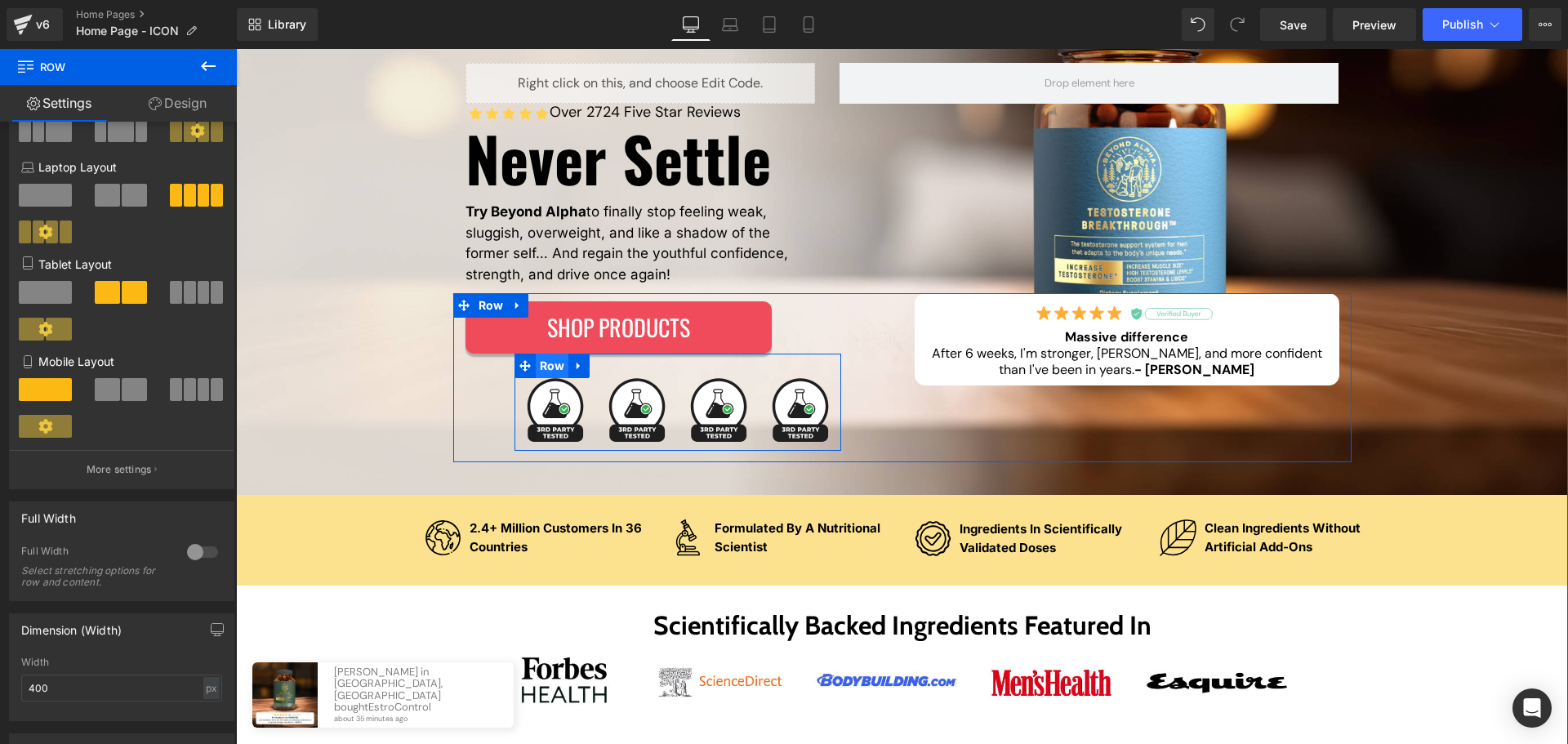
click at [547, 372] on span "Row" at bounding box center [552, 366] width 34 height 25
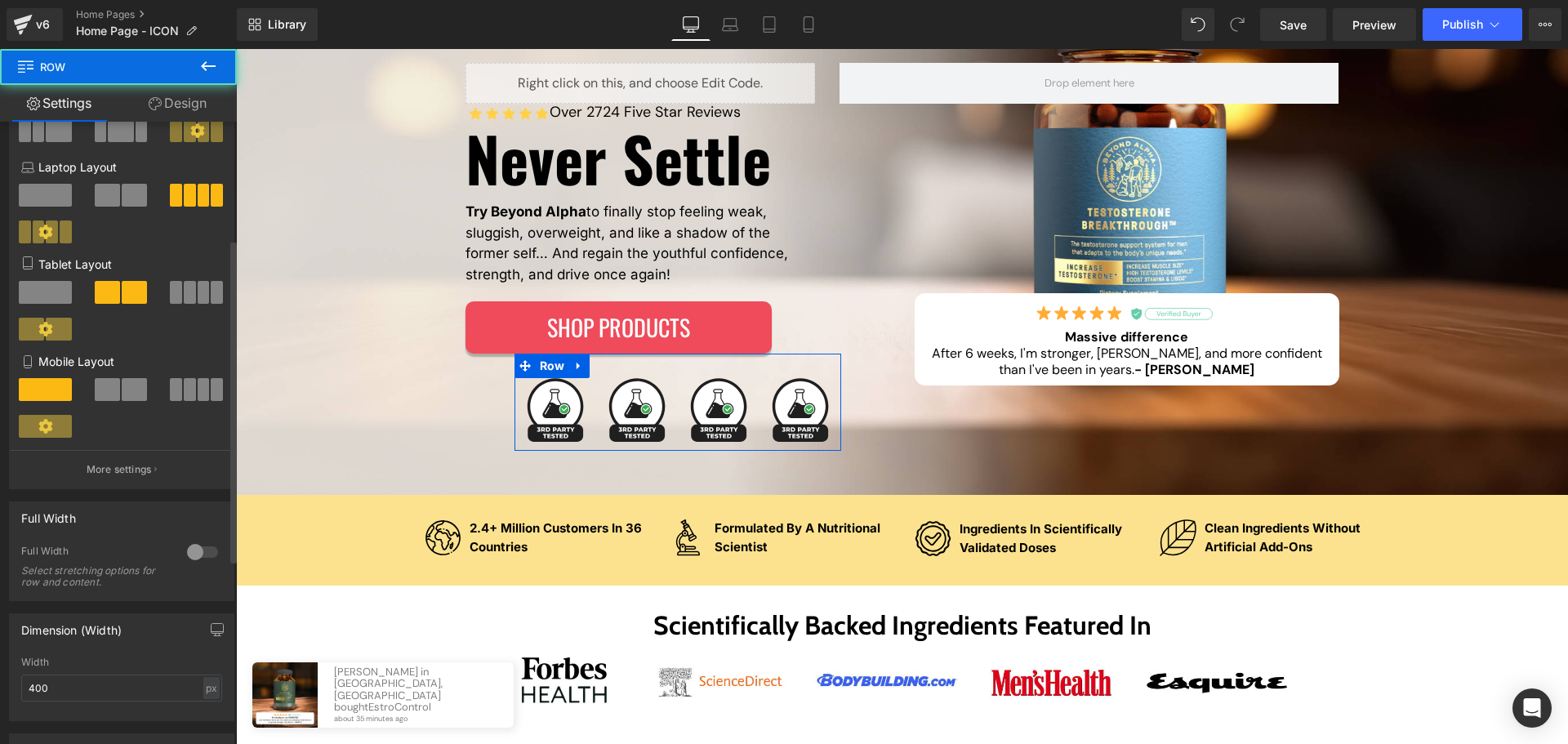
scroll to position [408, 0]
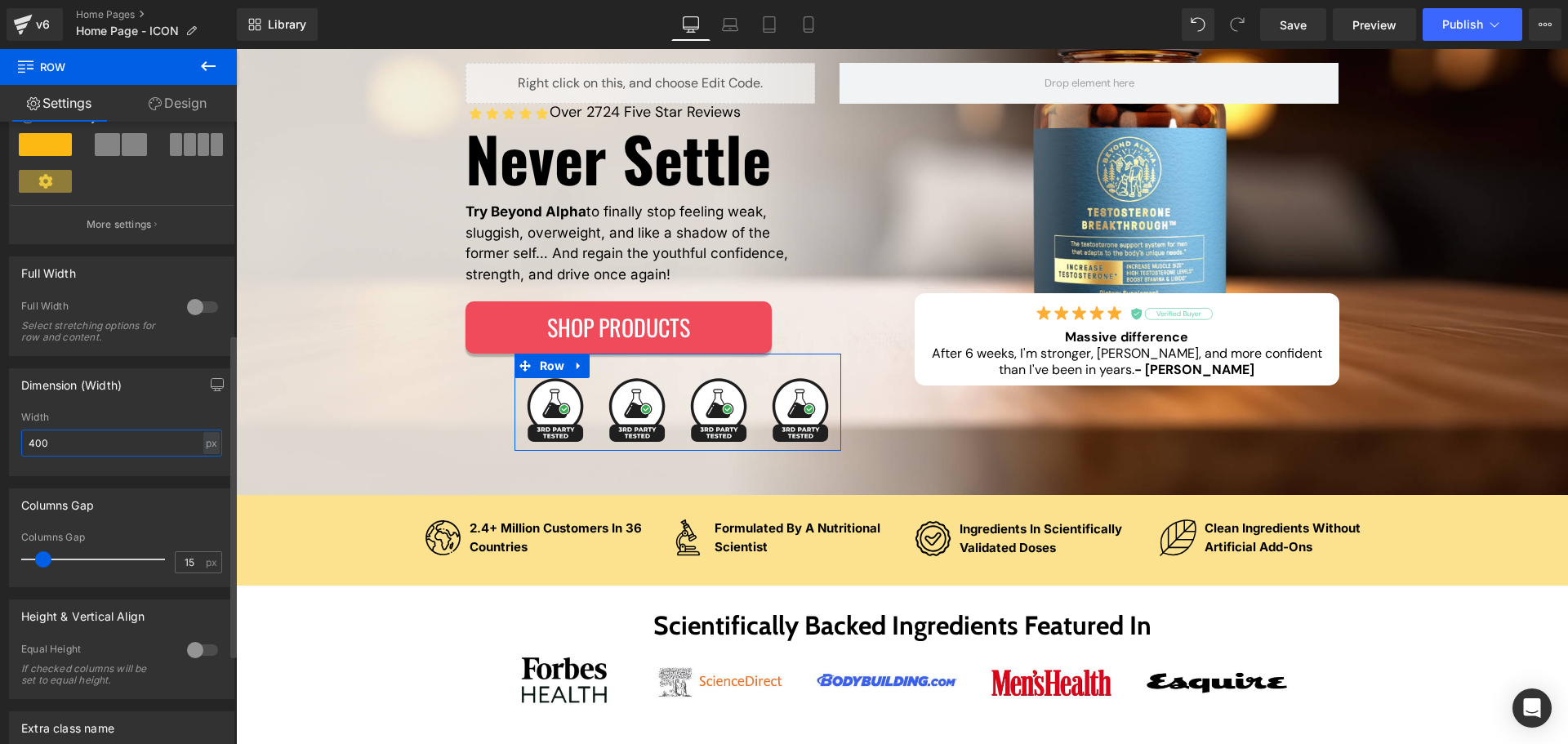
click at [112, 443] on input "400" at bounding box center [122, 443] width 201 height 27
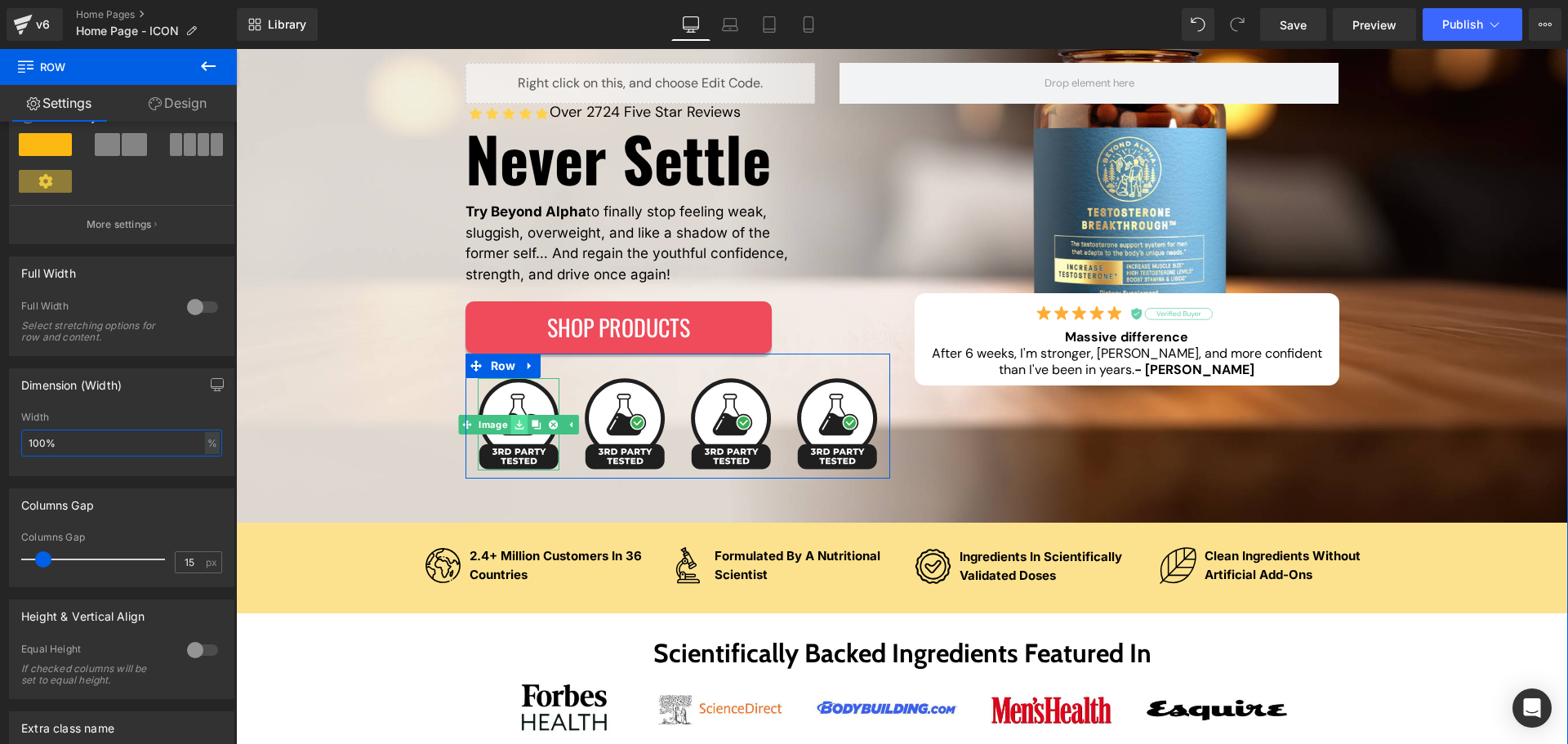
type input "100"
click at [513, 418] on link at bounding box center [519, 424] width 17 height 20
click at [492, 426] on div "Image" at bounding box center [519, 424] width 82 height 92
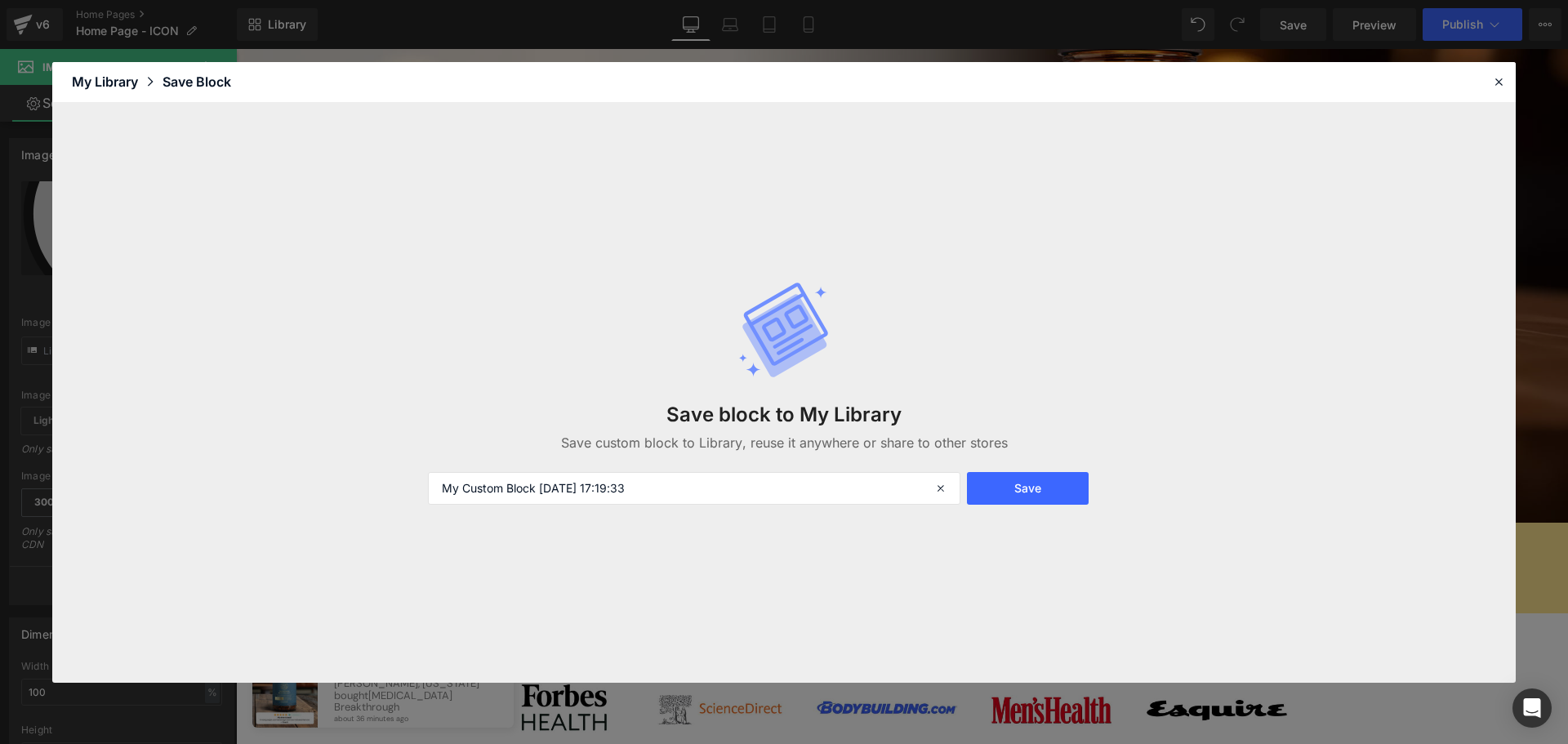
click at [1485, 68] on header "Library Elements Blocks Templates Saved Library My Library Save Block" at bounding box center [784, 83] width 1464 height 41
click at [1492, 78] on icon at bounding box center [1499, 82] width 15 height 15
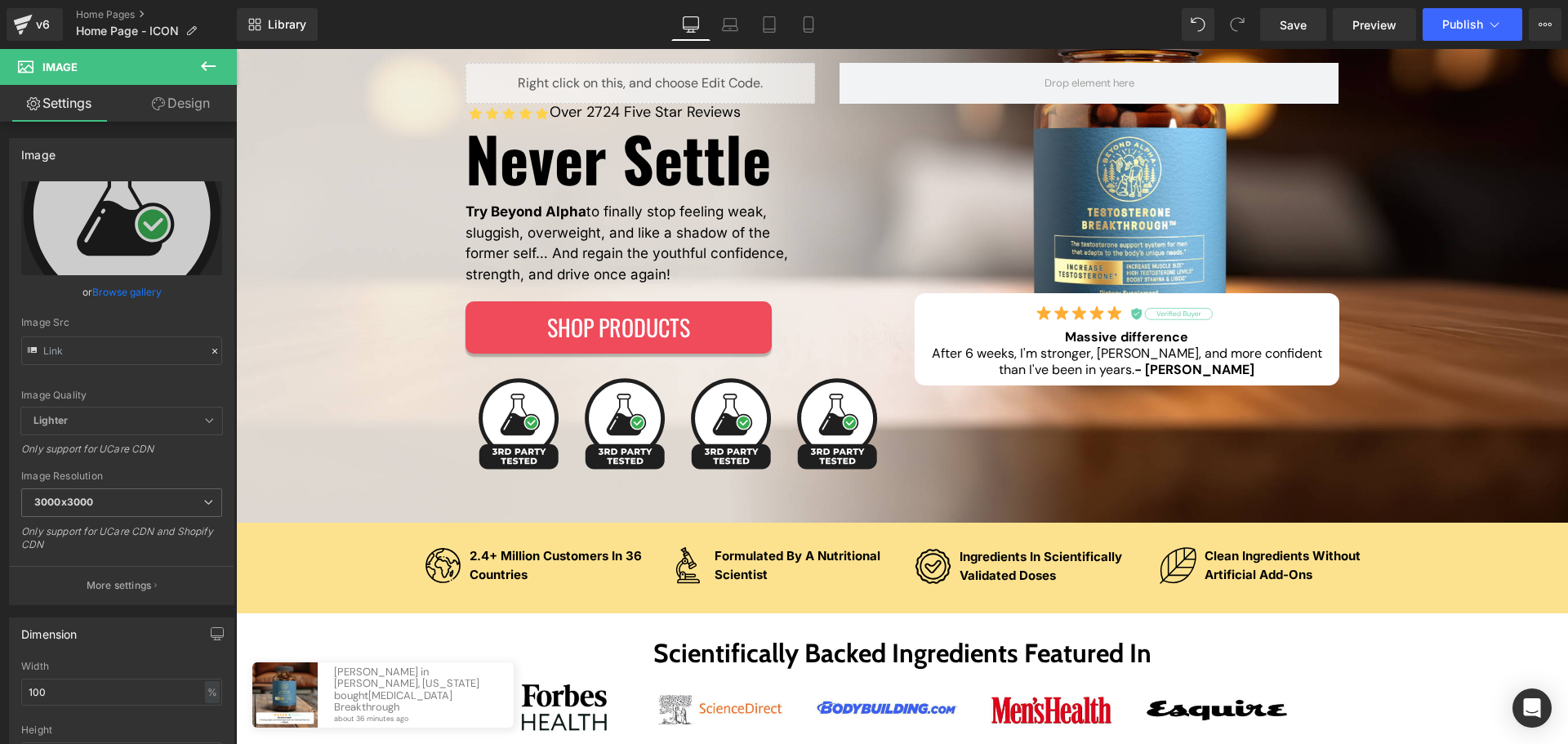
click at [220, 69] on button at bounding box center [208, 67] width 57 height 36
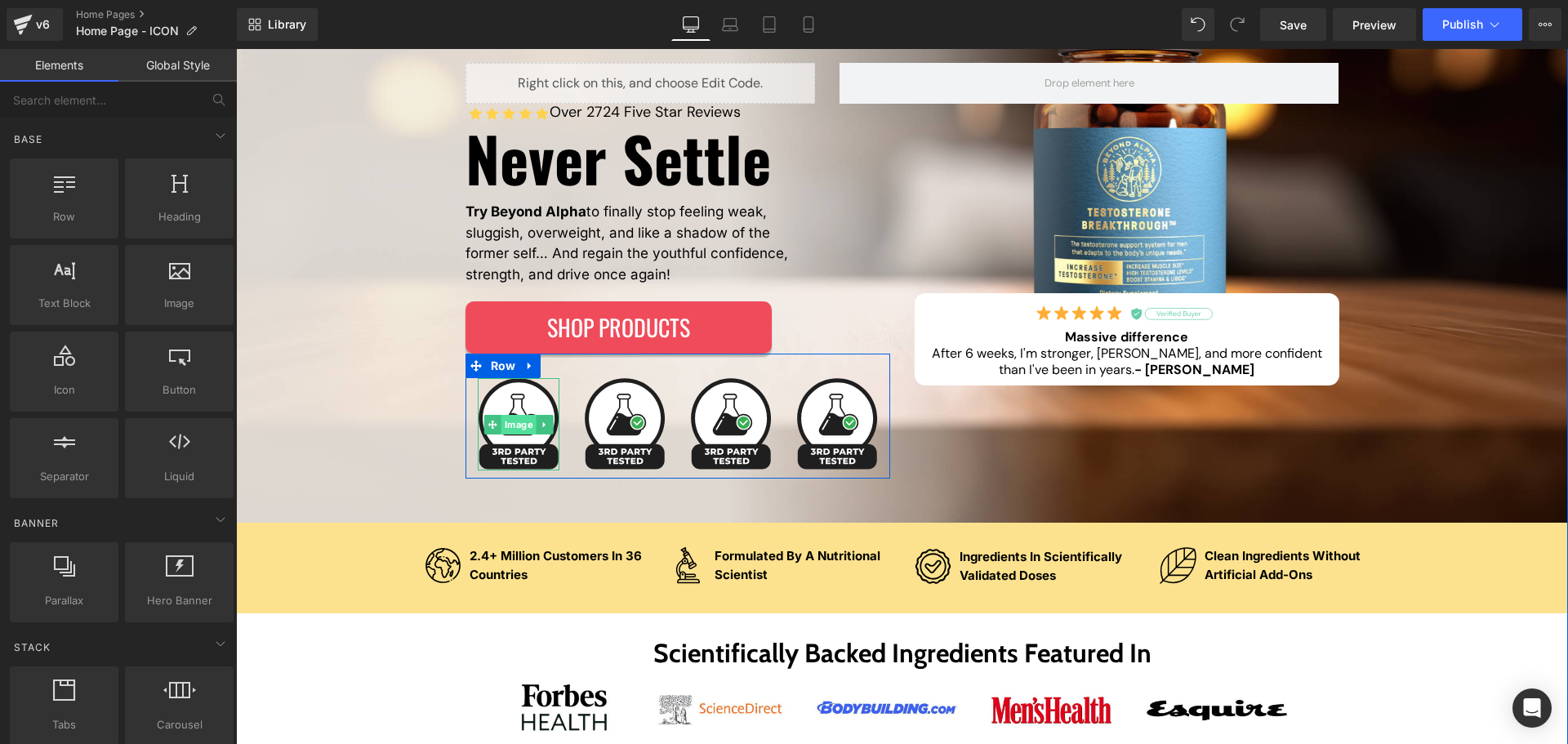
click at [519, 431] on link "Image" at bounding box center [510, 424] width 52 height 20
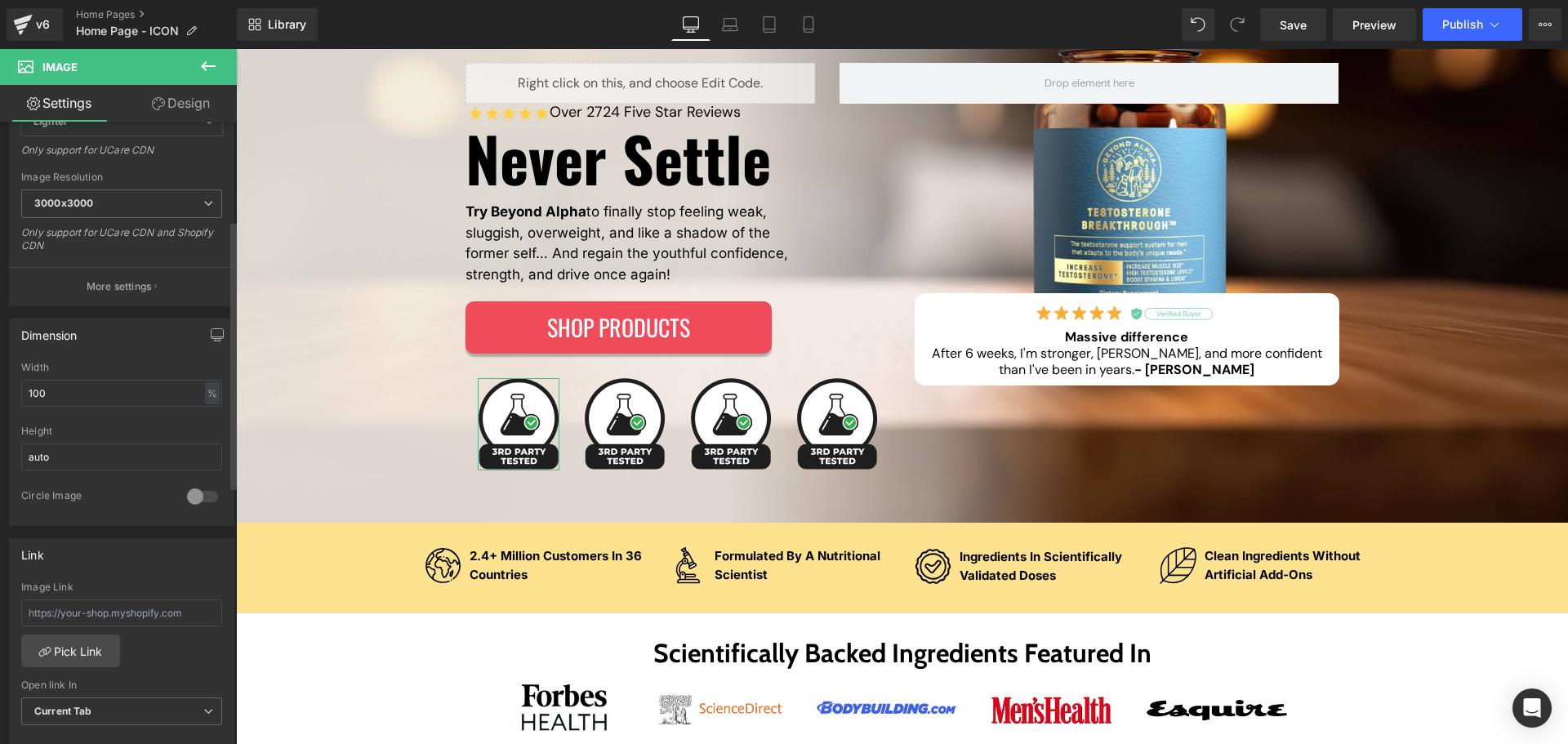
scroll to position [327, 0]
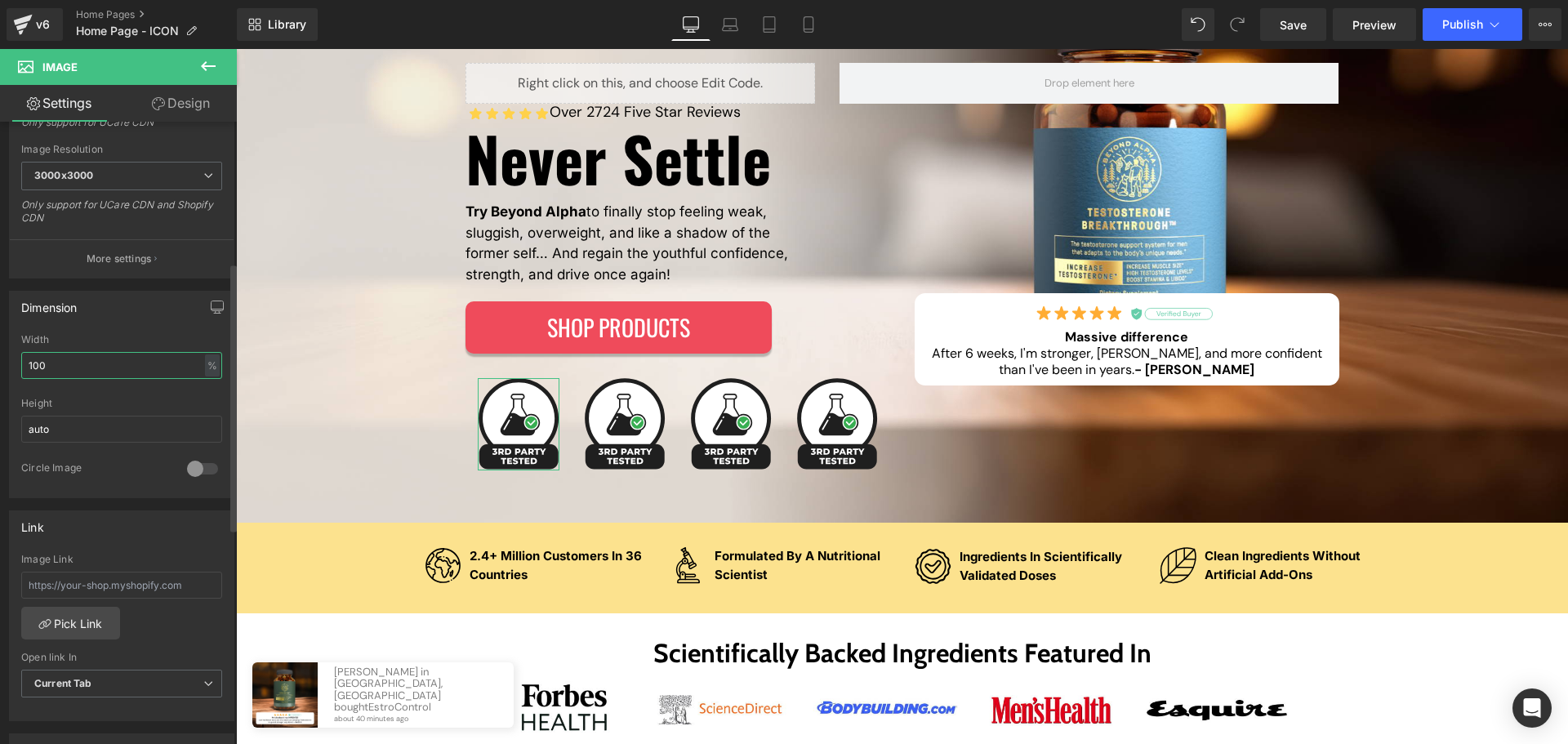
click at [110, 364] on input "100" at bounding box center [122, 366] width 201 height 27
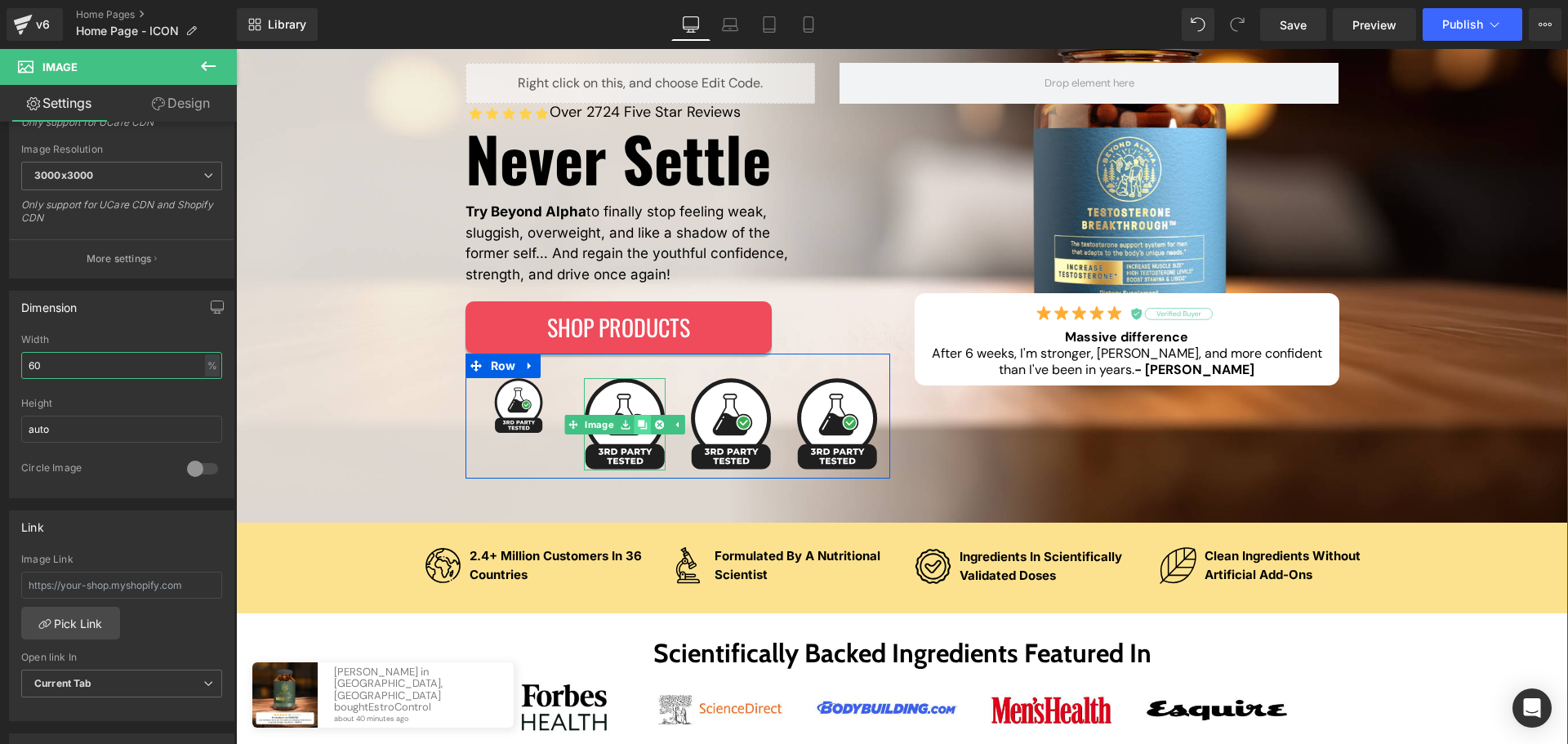
type input "60"
click at [637, 417] on link at bounding box center [642, 424] width 17 height 20
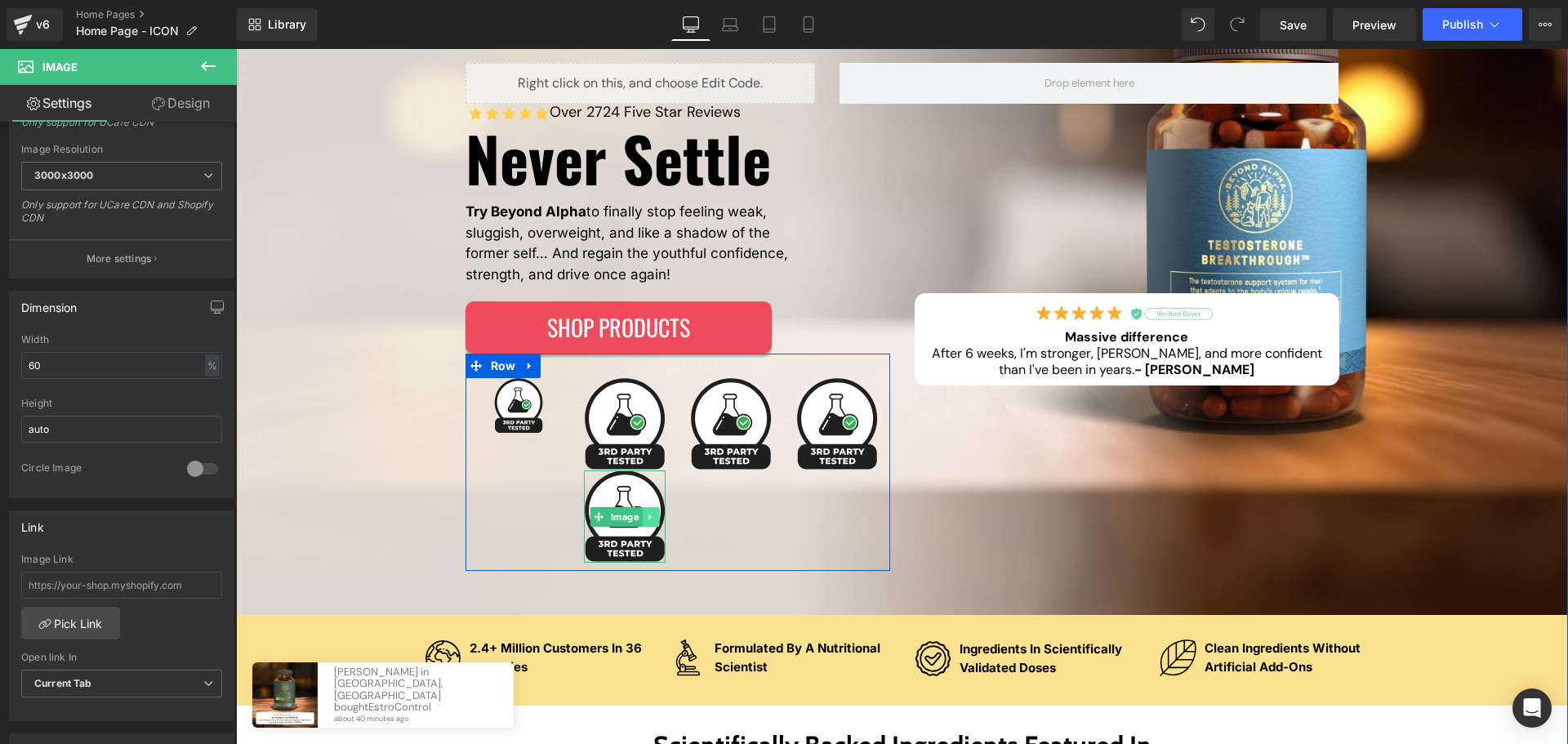
click at [643, 508] on link at bounding box center [650, 517] width 17 height 20
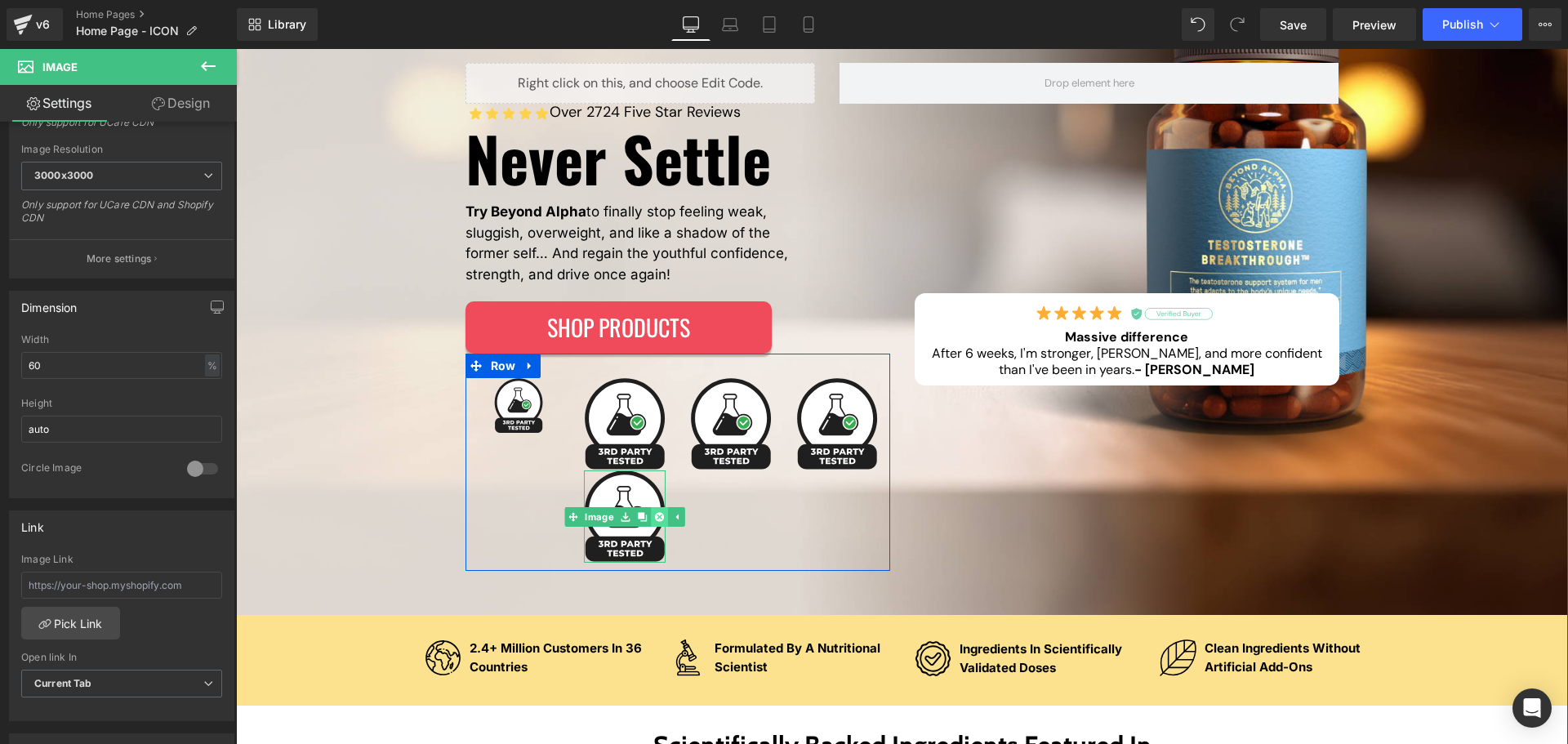
click at [654, 515] on icon at bounding box center [659, 517] width 9 height 9
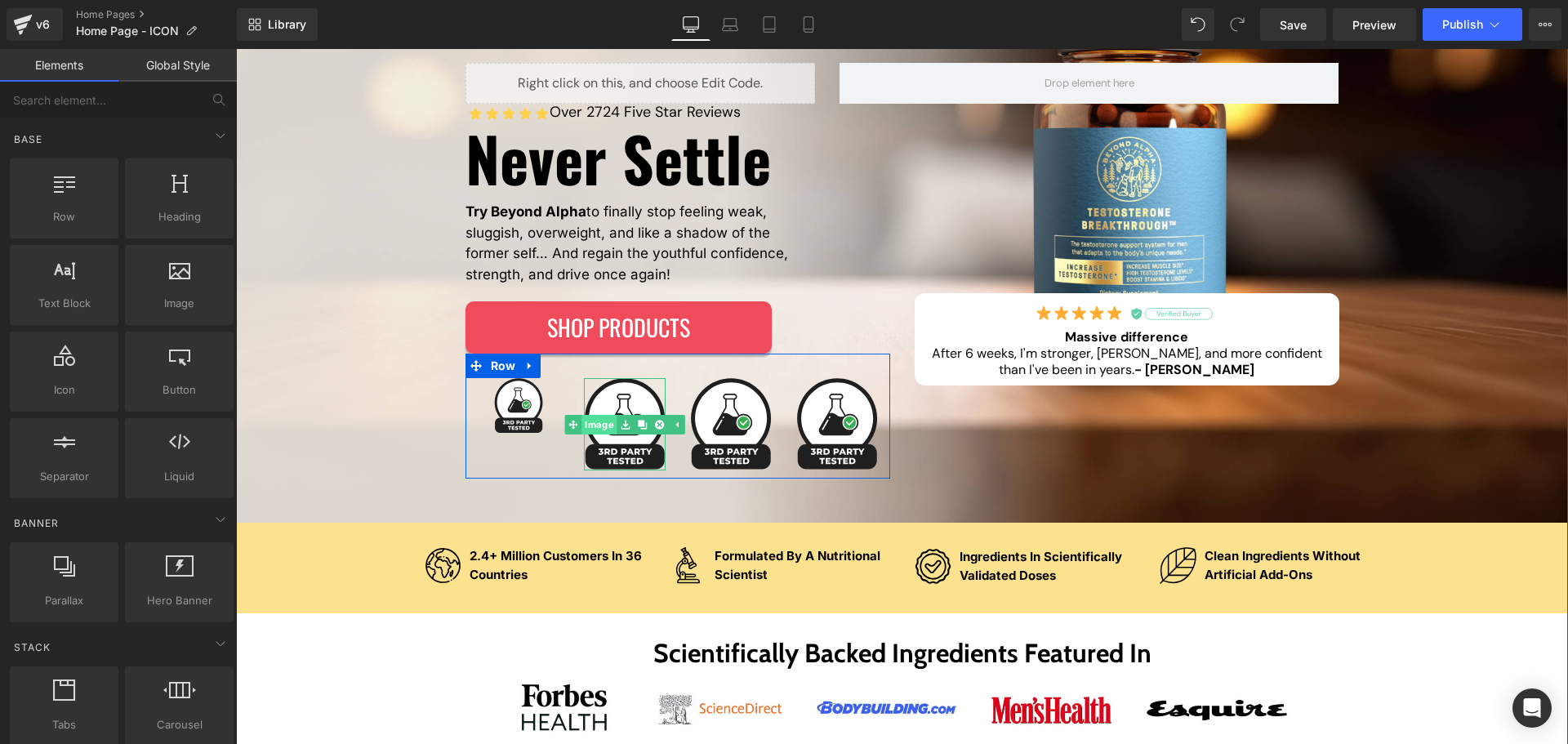
click at [609, 415] on div "Image" at bounding box center [625, 424] width 82 height 92
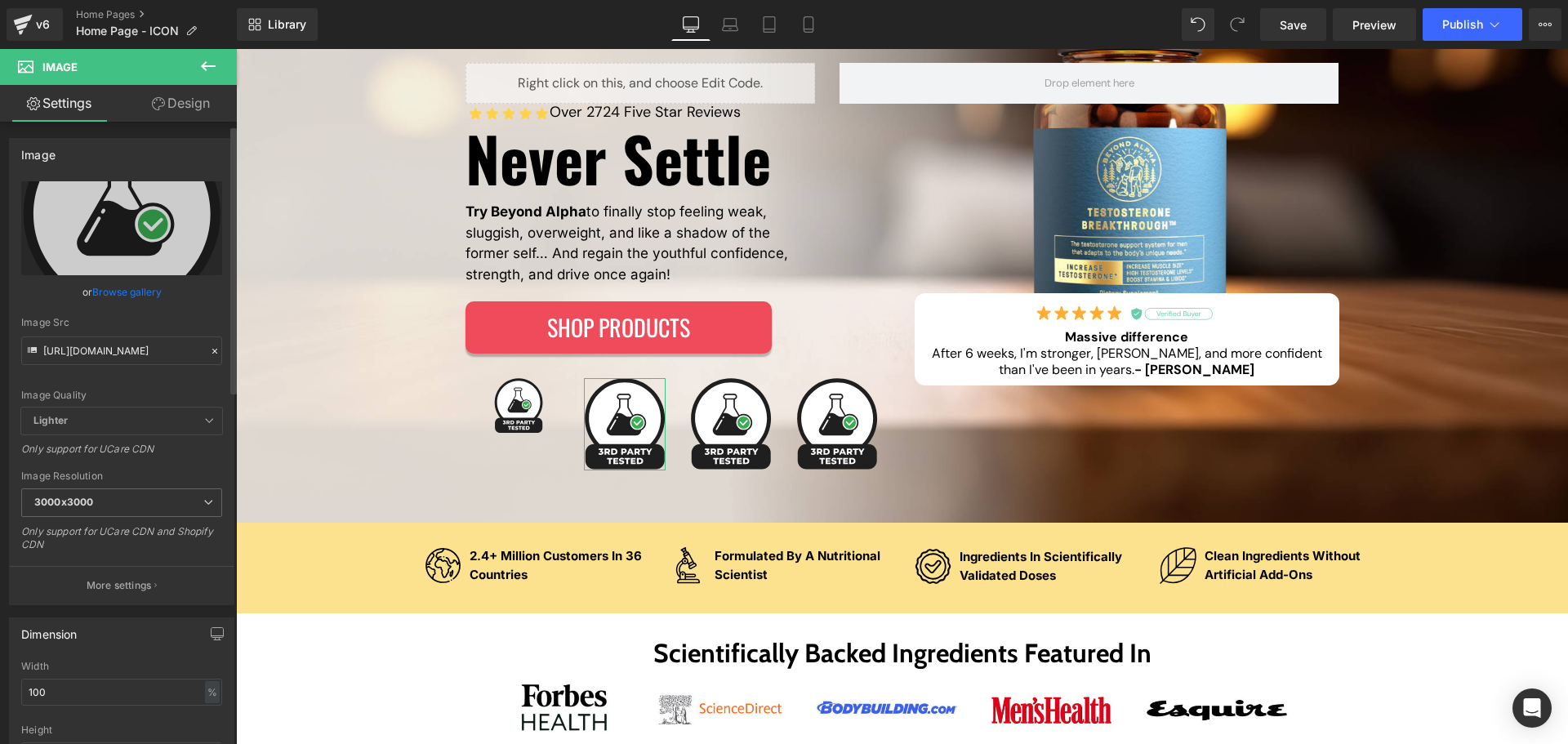
scroll to position [82, 0]
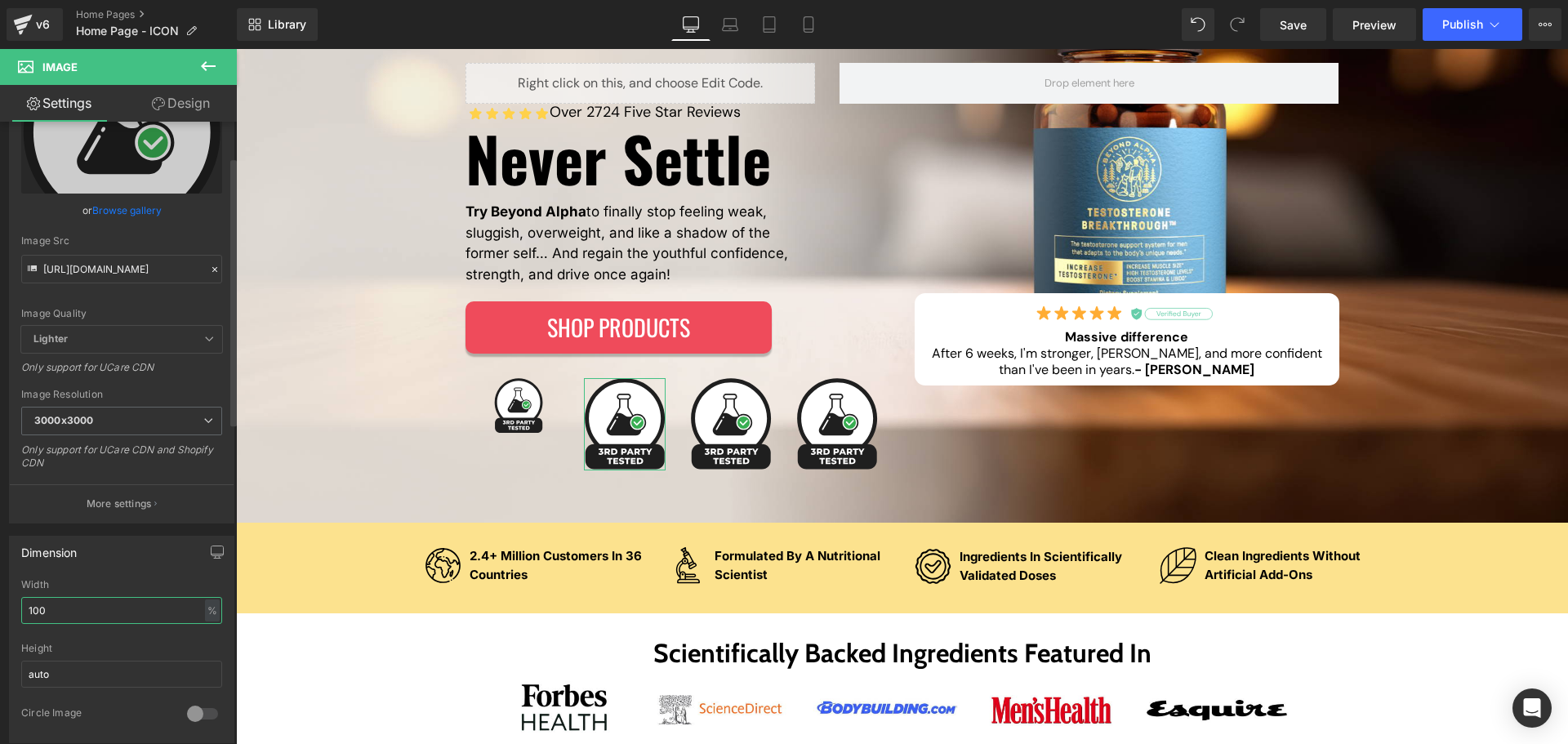
click at [103, 598] on input "100" at bounding box center [122, 610] width 201 height 27
type input "60"
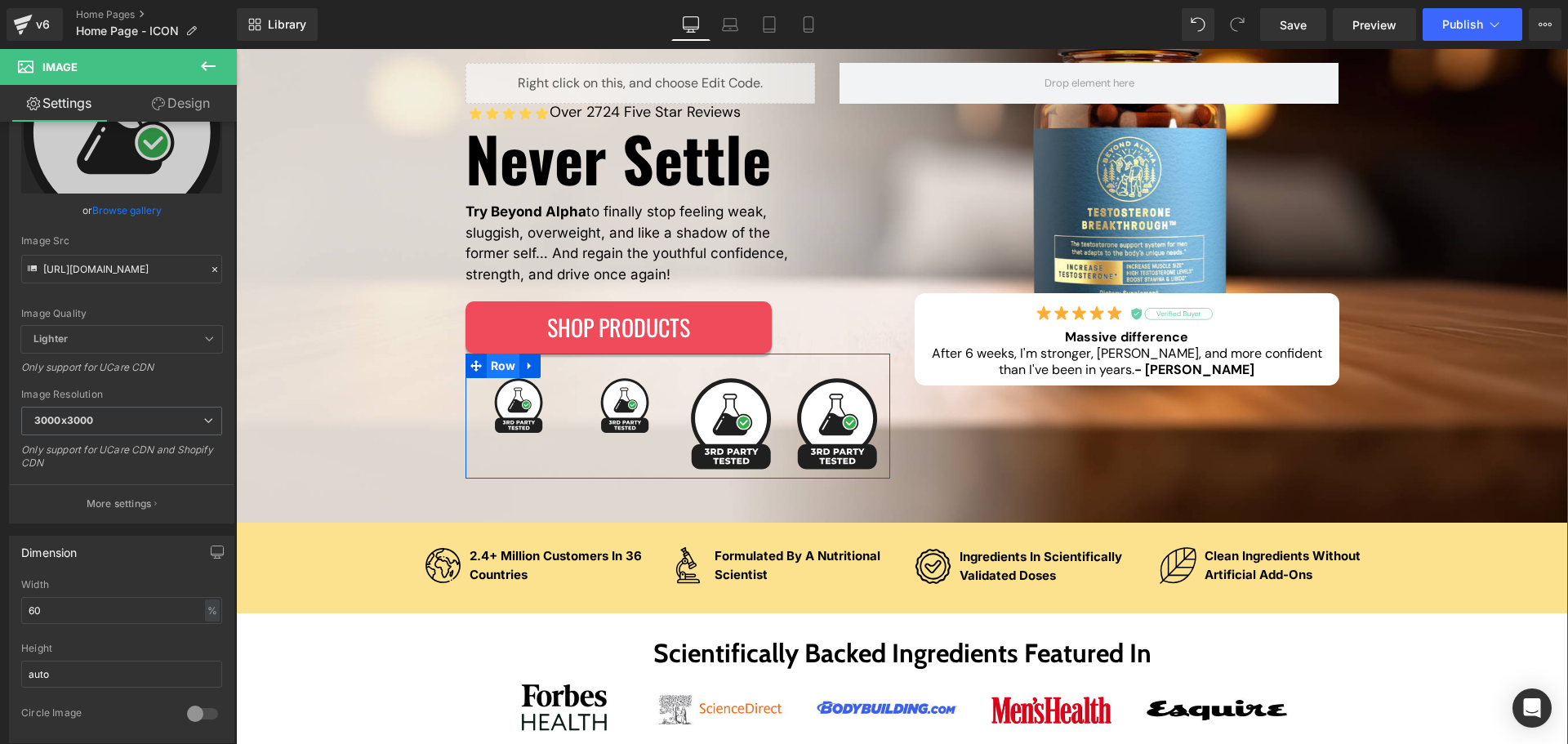
click at [499, 371] on span "Row" at bounding box center [503, 366] width 34 height 25
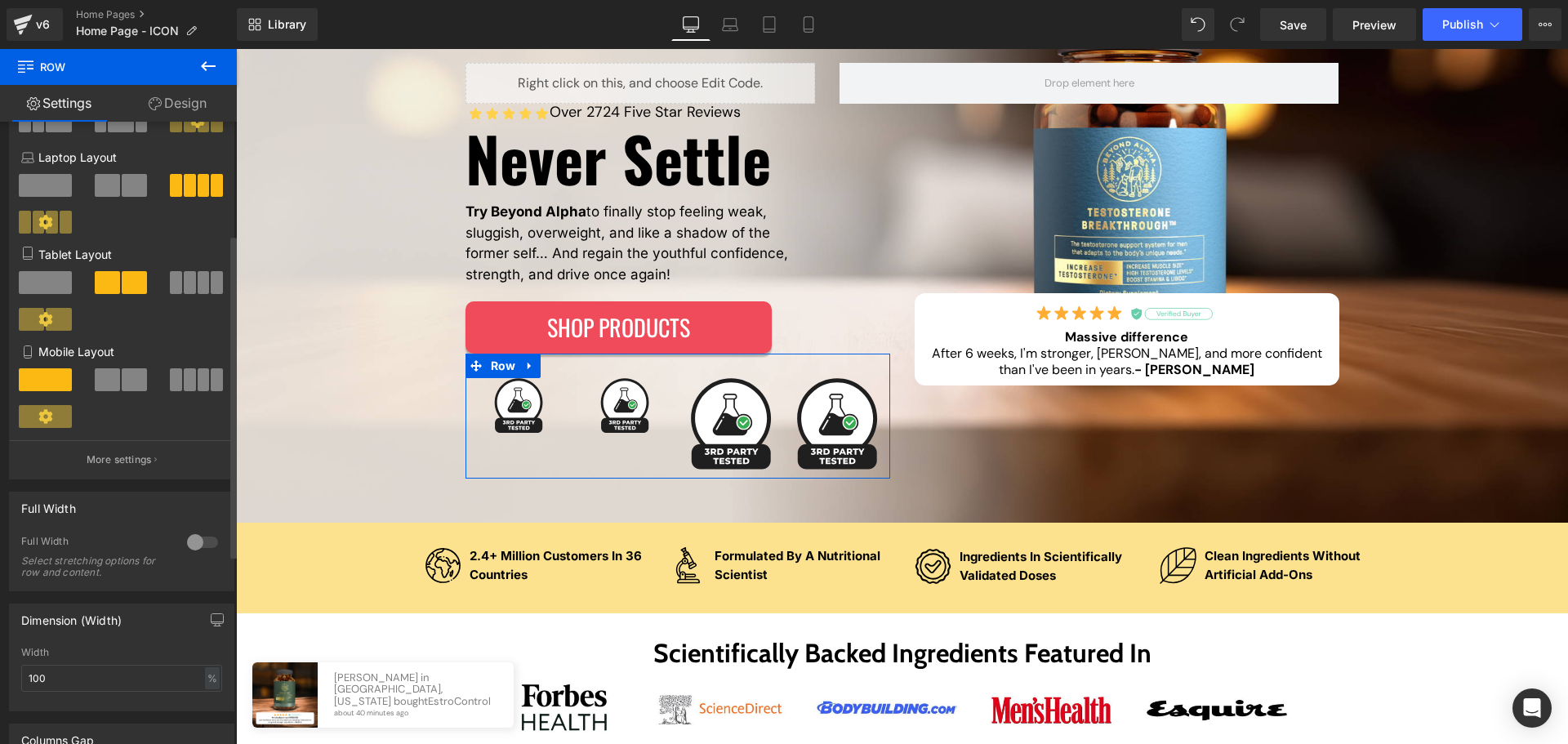
scroll to position [336, 0]
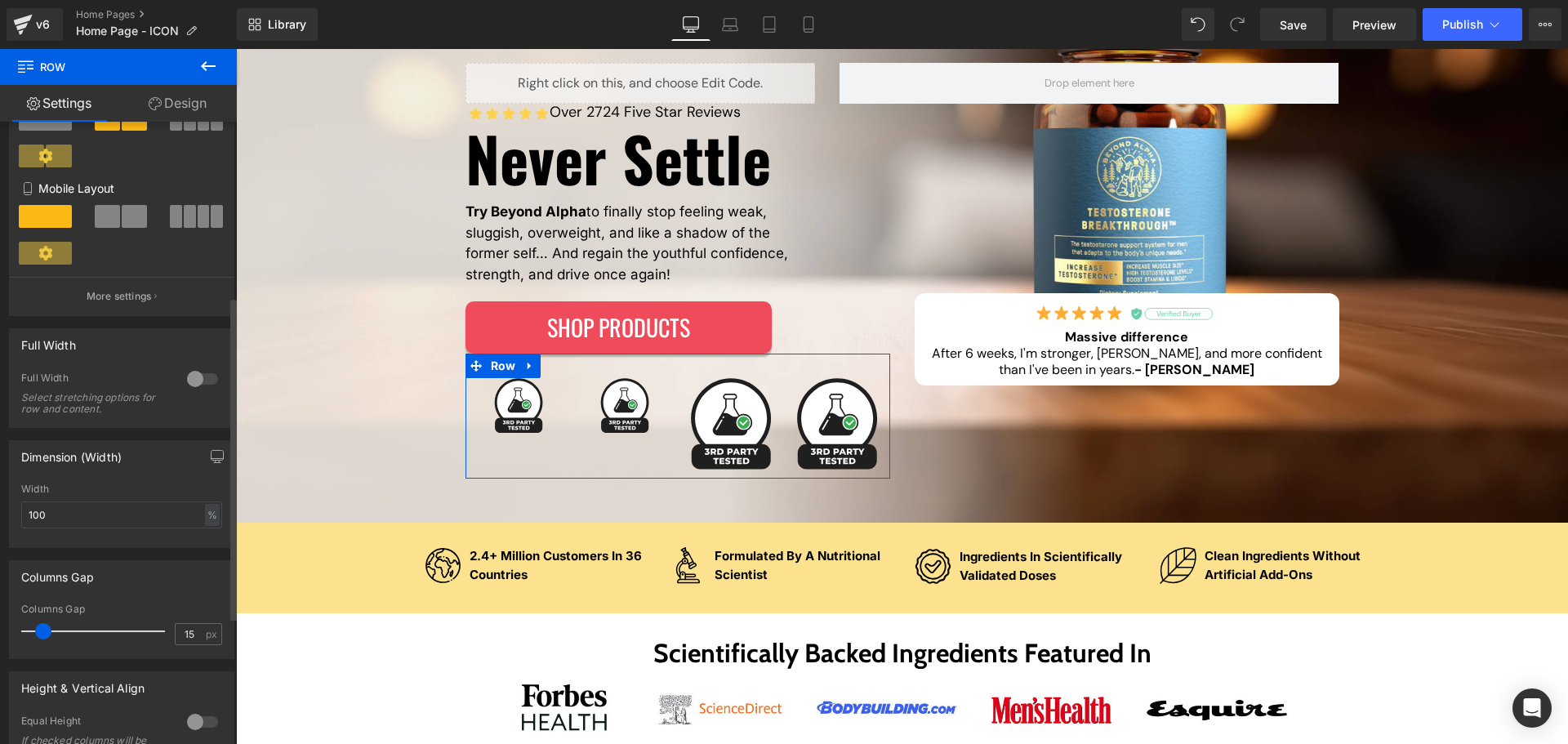
click at [203, 384] on div at bounding box center [202, 378] width 39 height 26
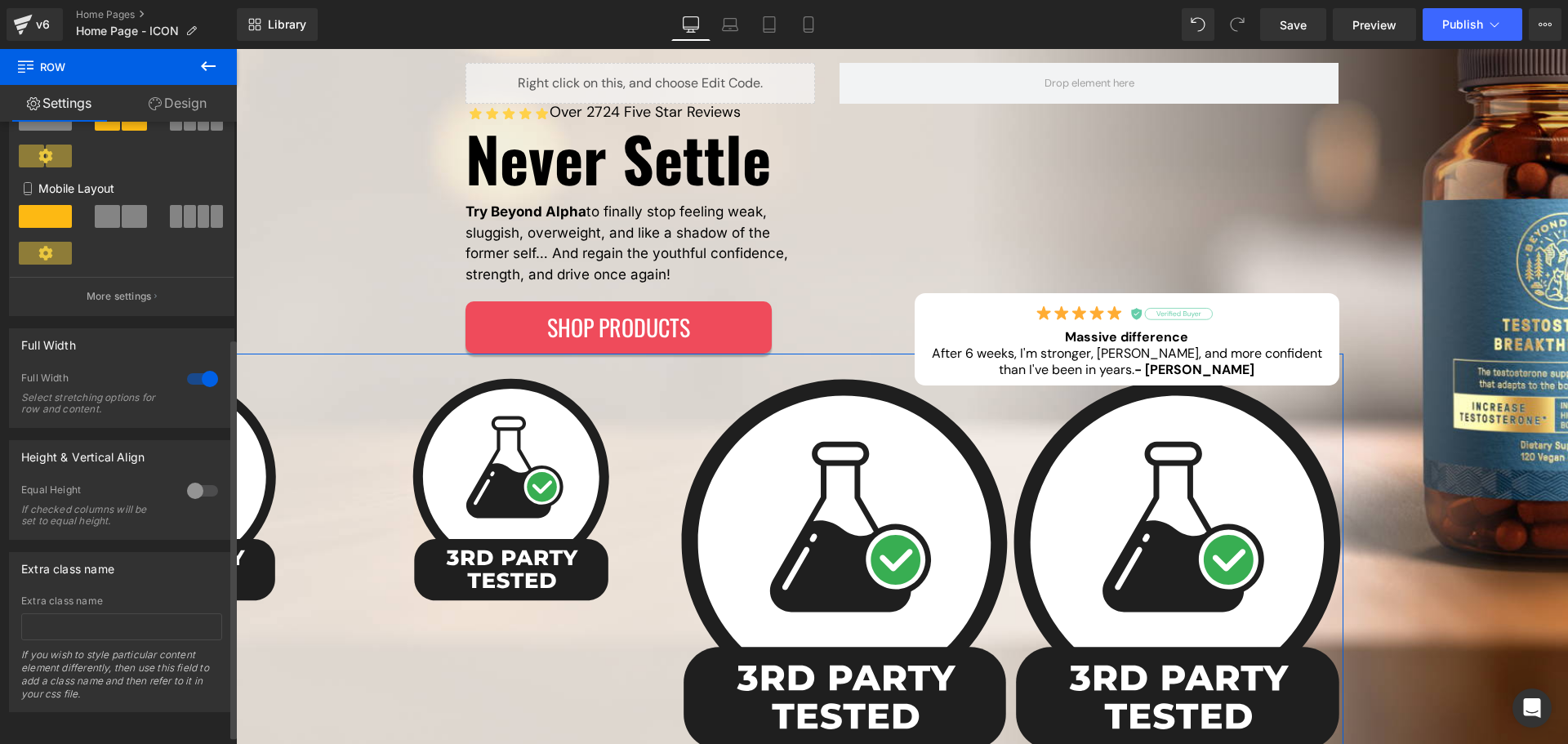
click at [183, 375] on div at bounding box center [202, 378] width 39 height 26
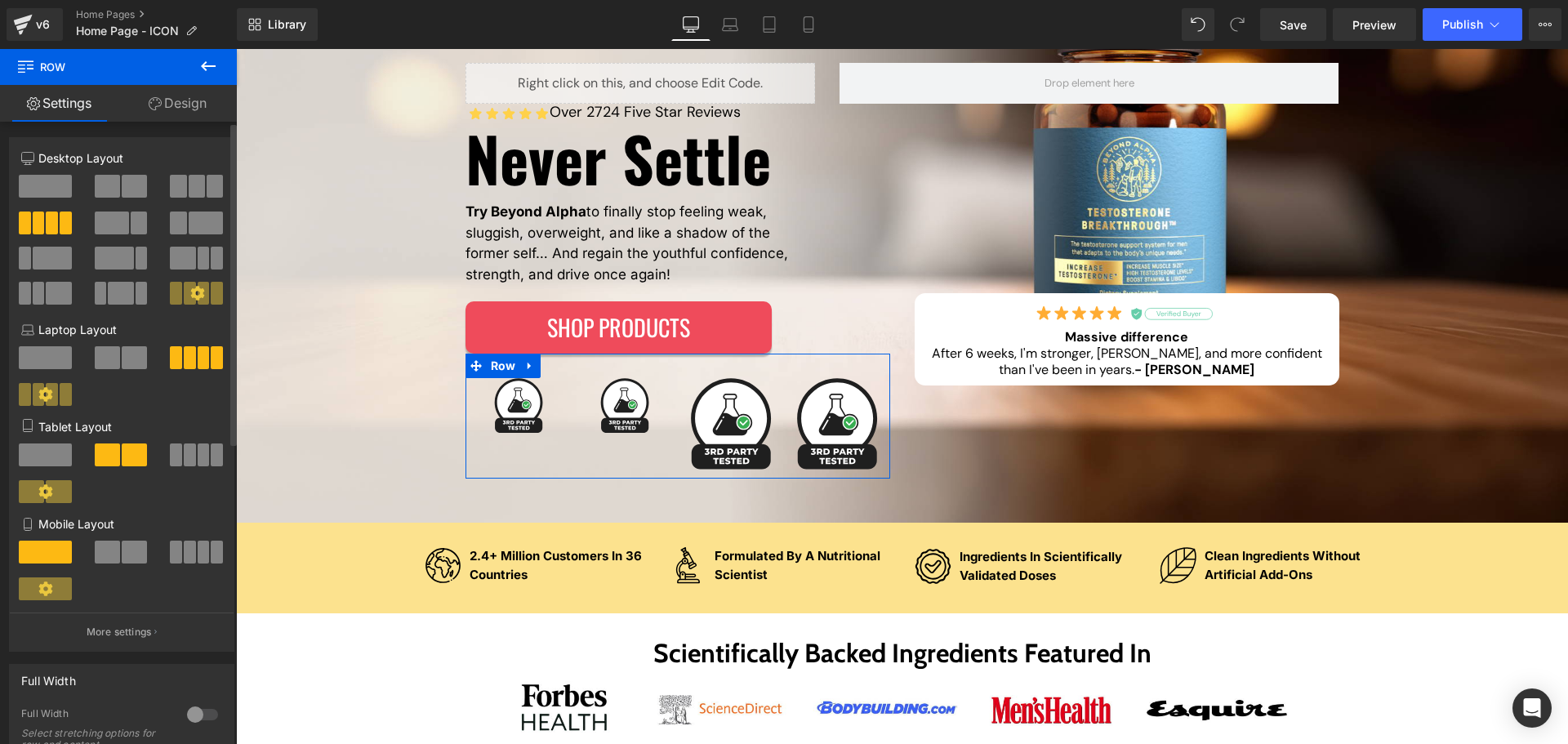
scroll to position [0, 0]
click at [210, 72] on icon at bounding box center [209, 66] width 20 height 20
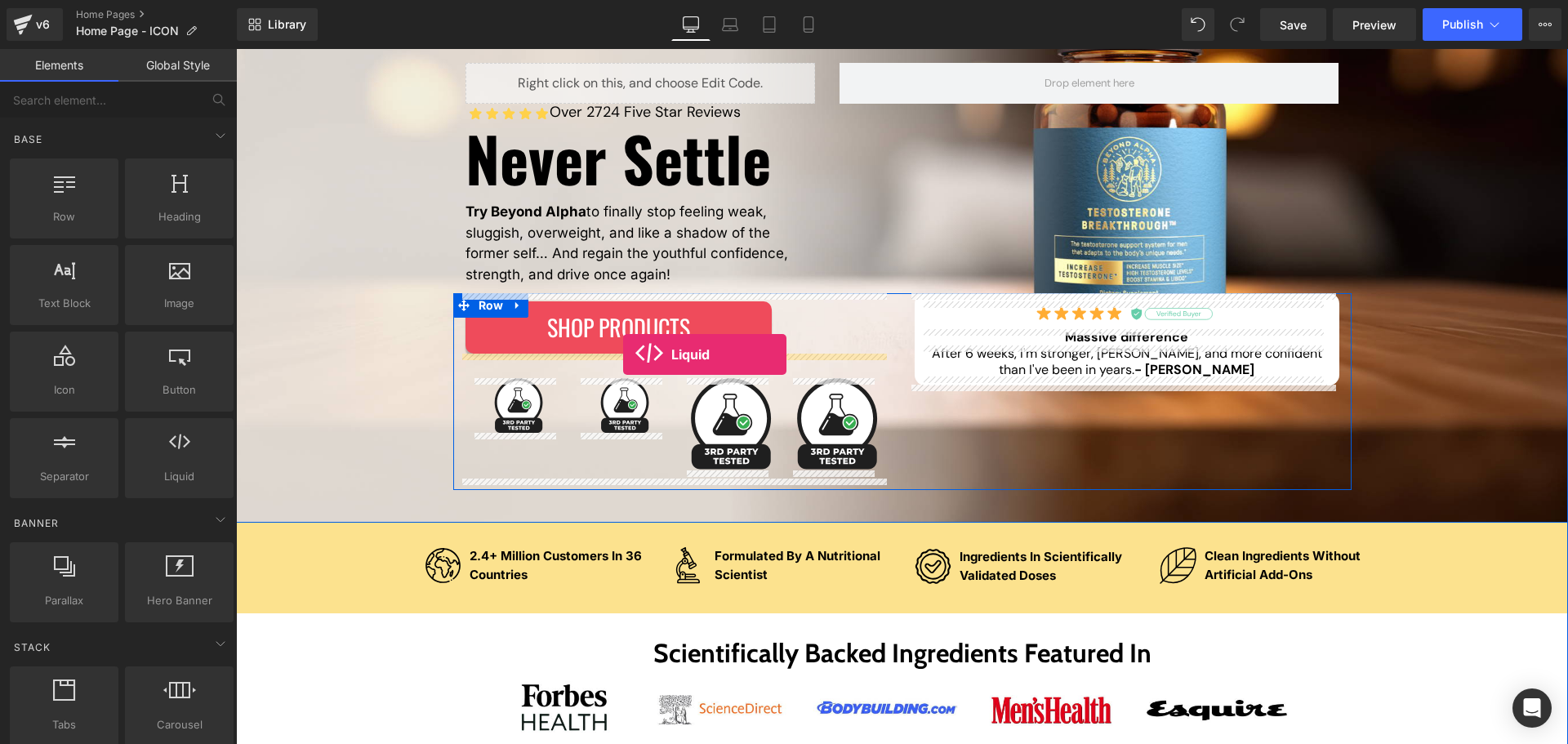
drag, startPoint x: 651, startPoint y: 362, endPoint x: 623, endPoint y: 354, distance: 29.1
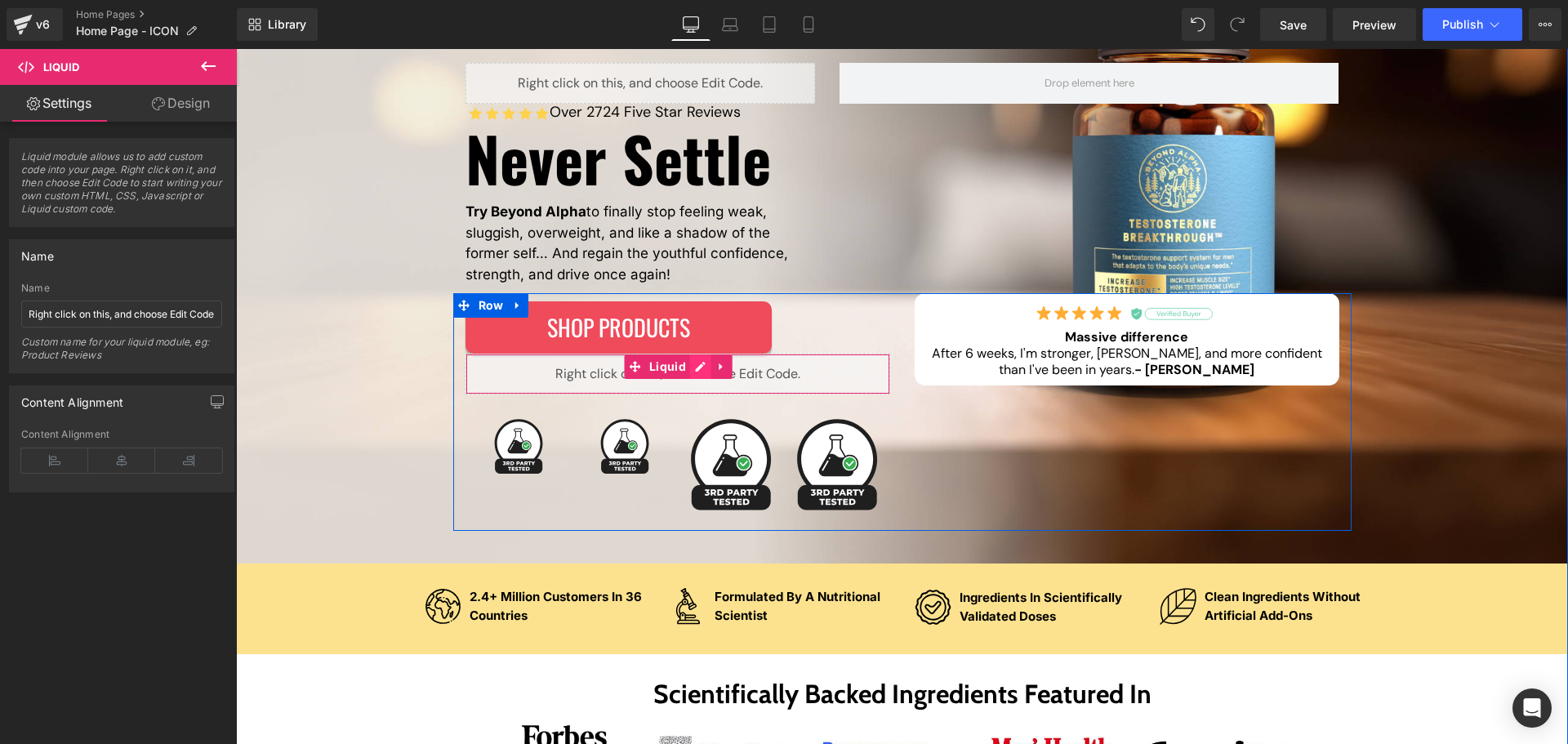
click at [688, 370] on div "Liquid" at bounding box center [677, 374] width 424 height 41
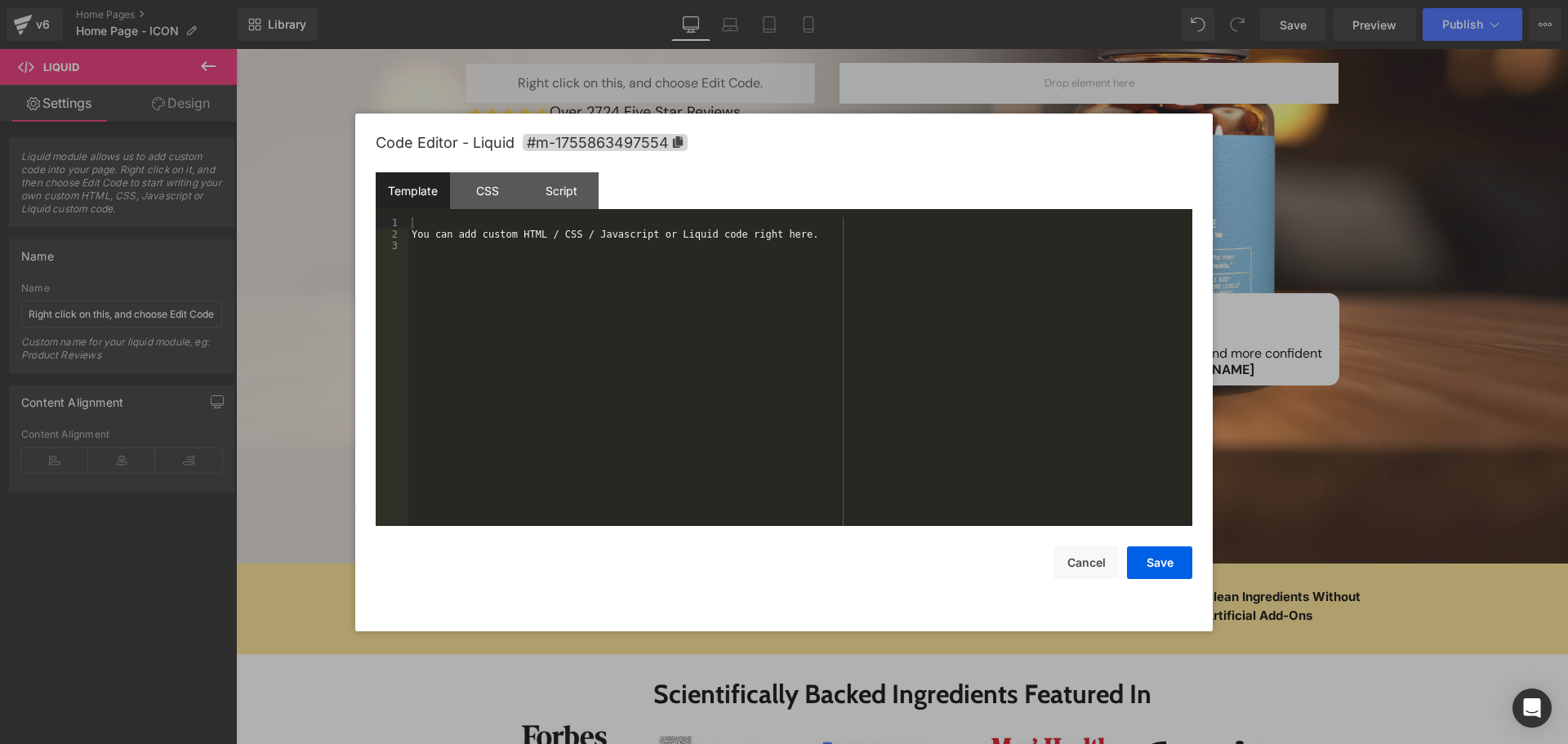
click at [675, 424] on div "You can add custom HTML / CSS / Javascript or Liquid code right here." at bounding box center [800, 384] width 784 height 332
click at [1153, 562] on button "Save" at bounding box center [1160, 562] width 66 height 33
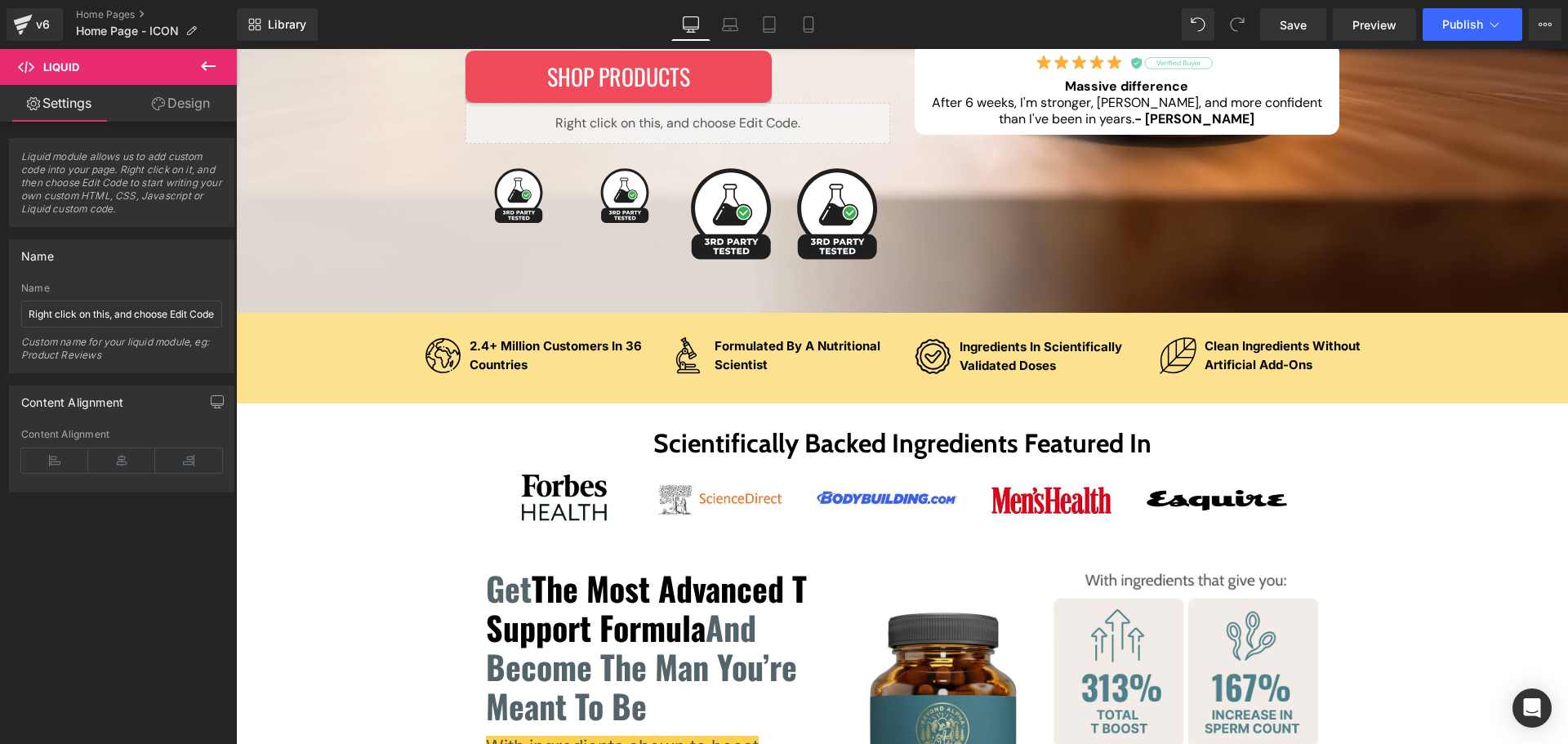
scroll to position [490, 0]
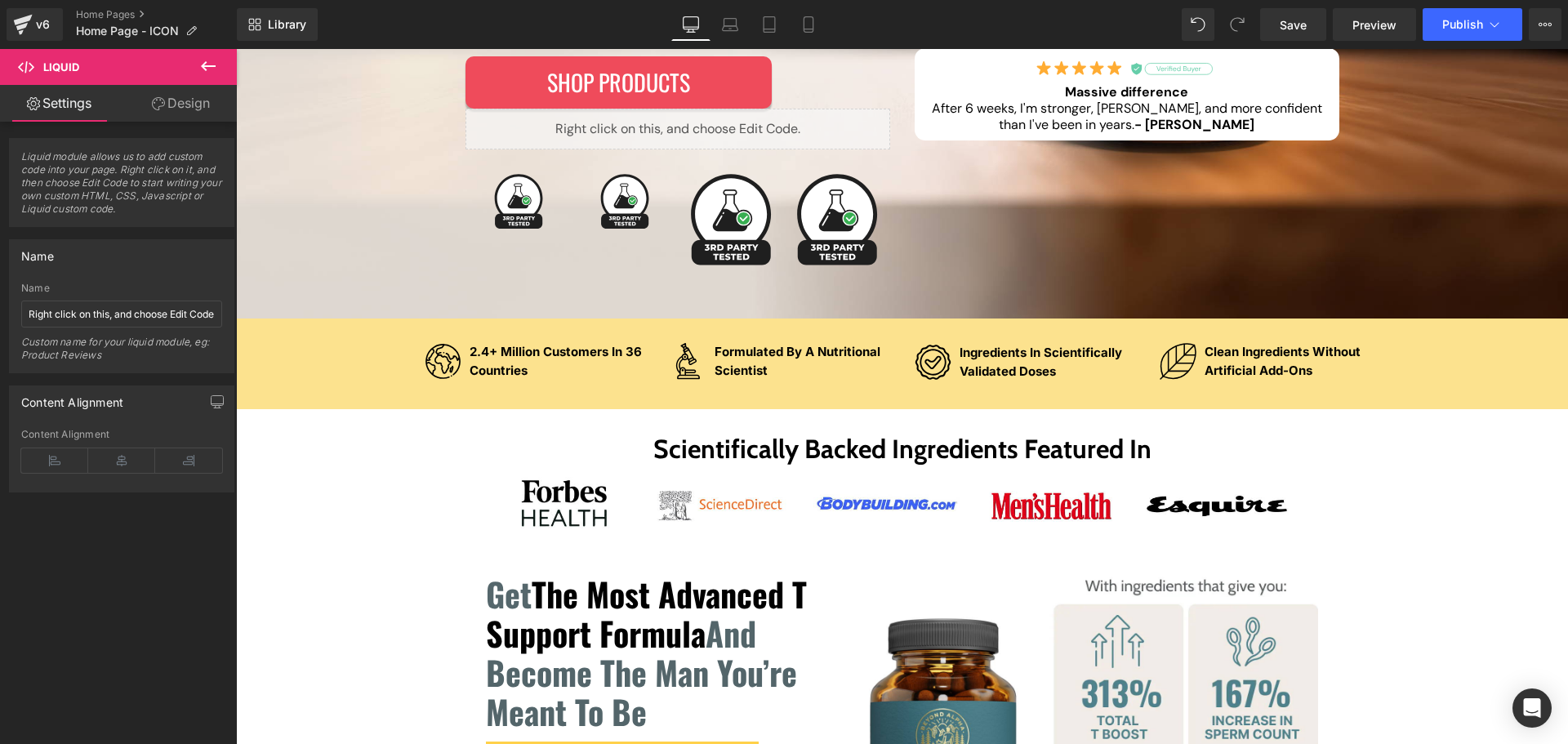
click at [203, 66] on icon at bounding box center [208, 66] width 15 height 10
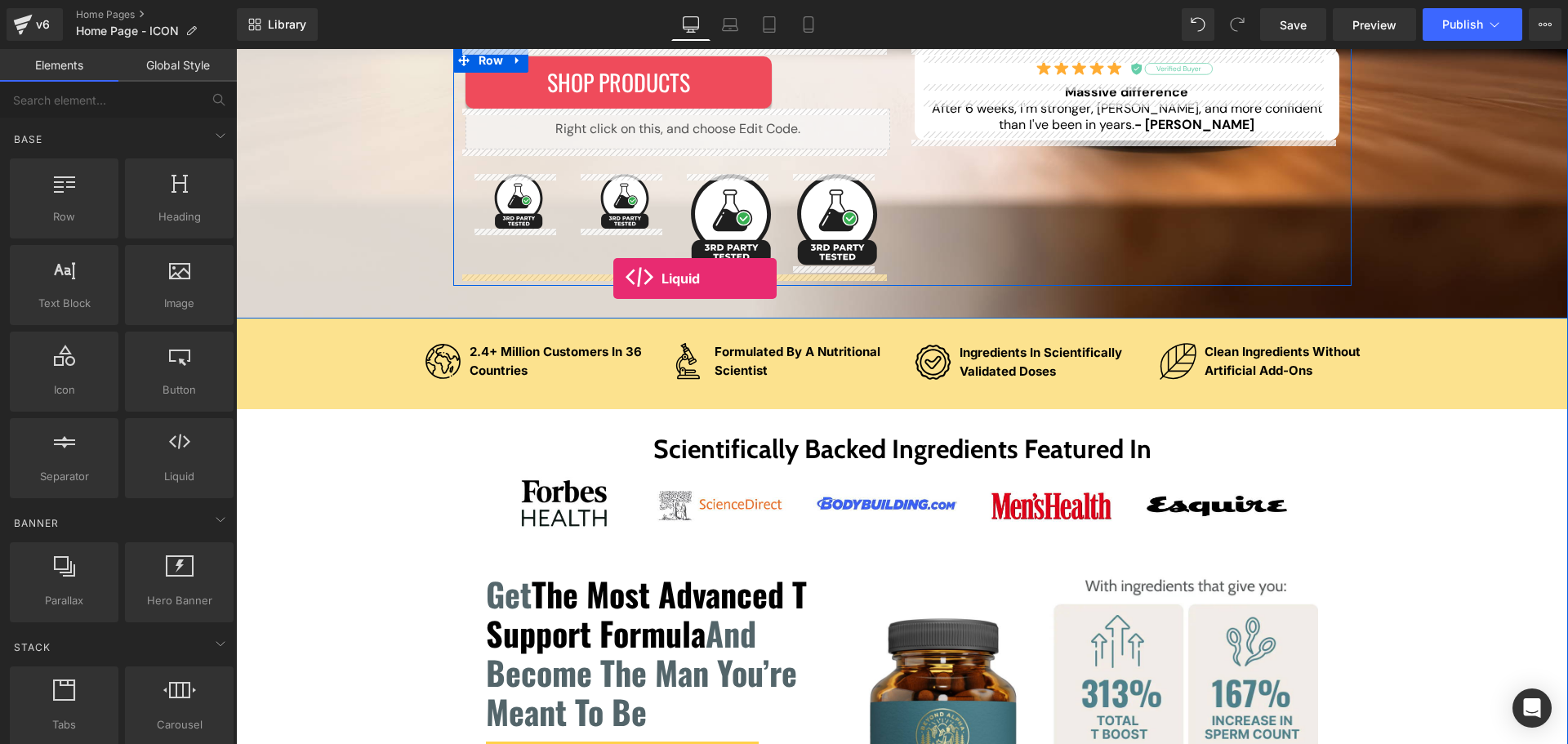
drag, startPoint x: 419, startPoint y: 504, endPoint x: 614, endPoint y: 279, distance: 297.7
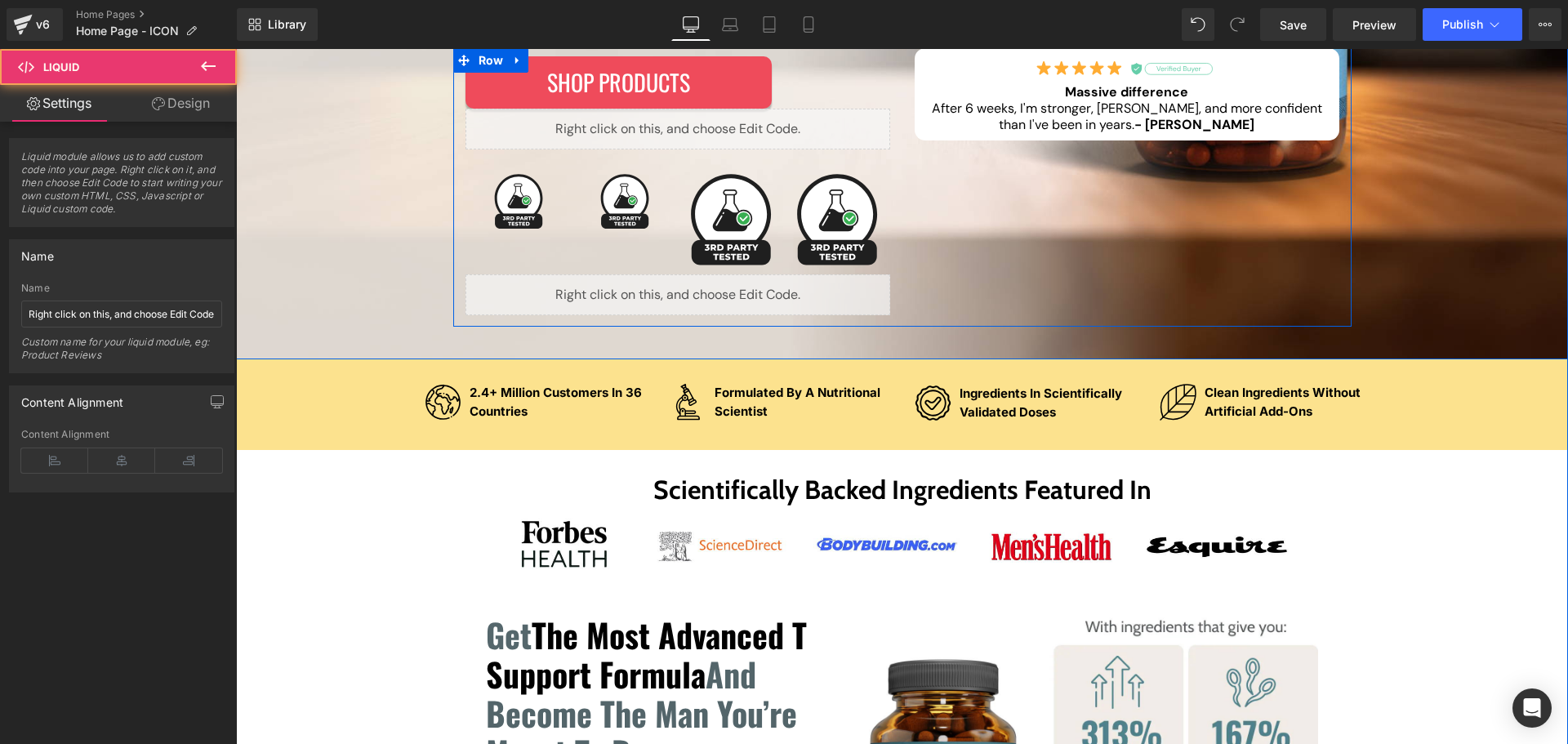
click at [669, 291] on div "Liquid" at bounding box center [677, 295] width 424 height 41
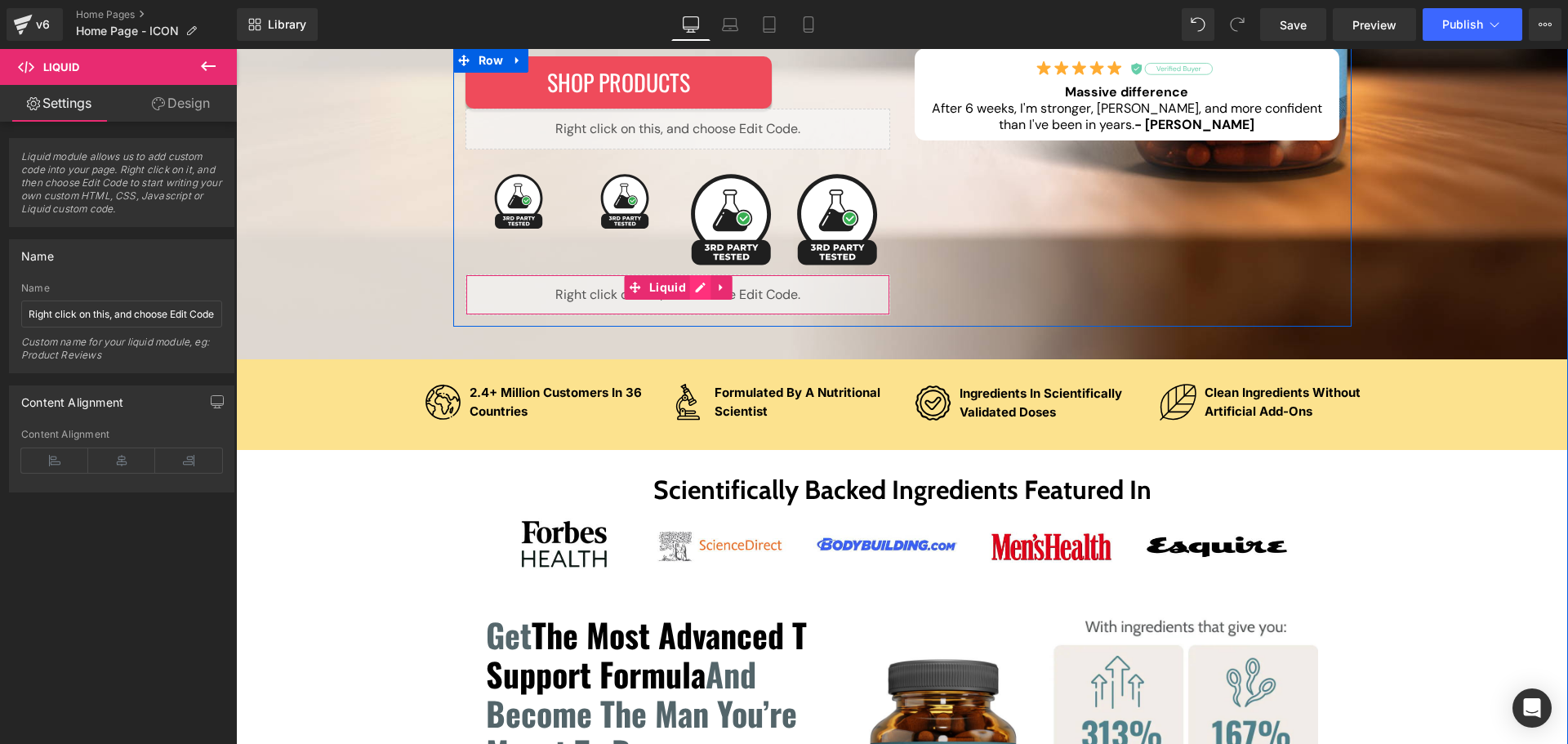
click at [700, 292] on div "Liquid" at bounding box center [677, 295] width 424 height 41
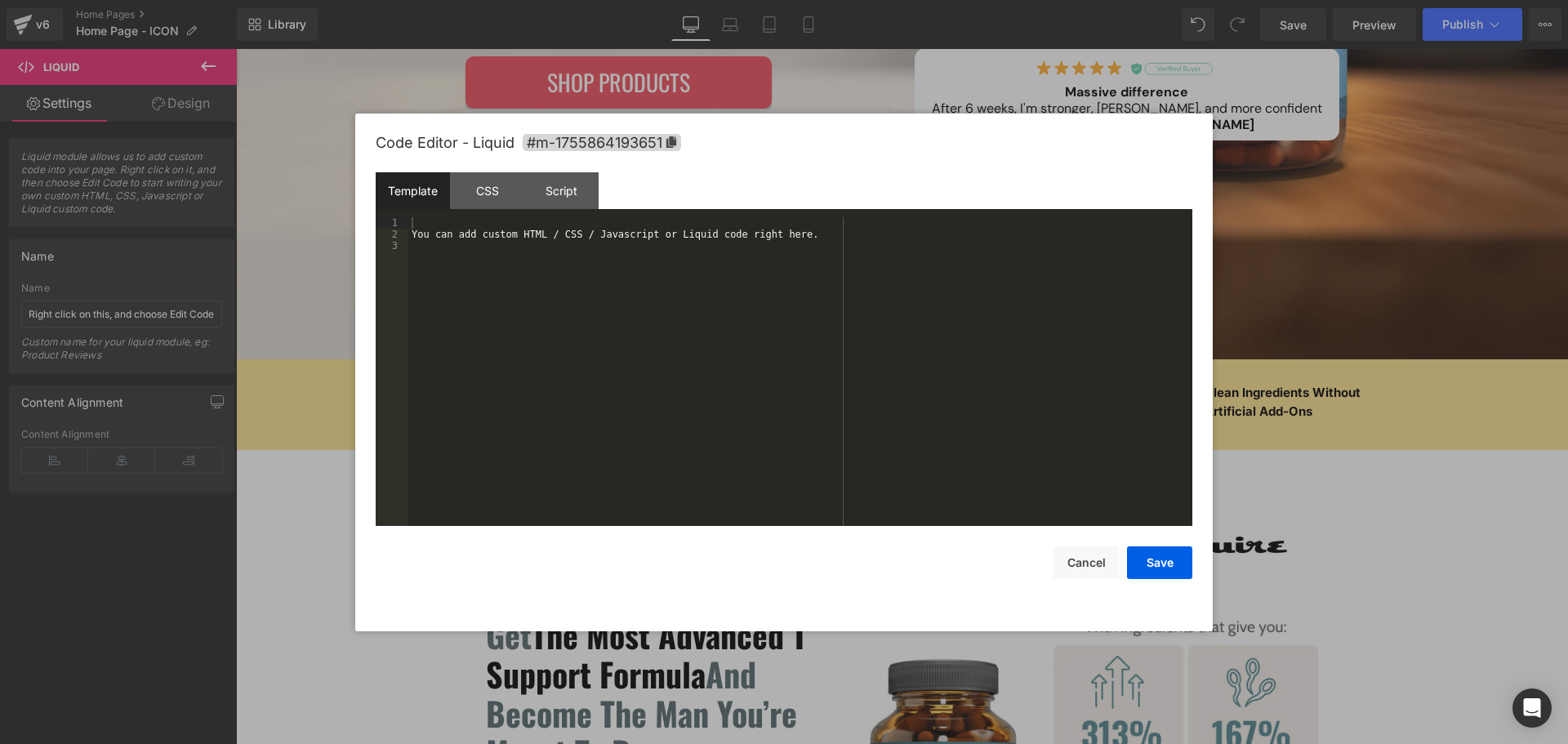
click at [692, 344] on div "You can add custom HTML / CSS / Javascript or Liquid code right here." at bounding box center [800, 384] width 784 height 332
drag, startPoint x: 472, startPoint y: 222, endPoint x: 481, endPoint y: 241, distance: 21.0
click at [472, 222] on div "< div class = "" > </ div >" at bounding box center [800, 384] width 784 height 332
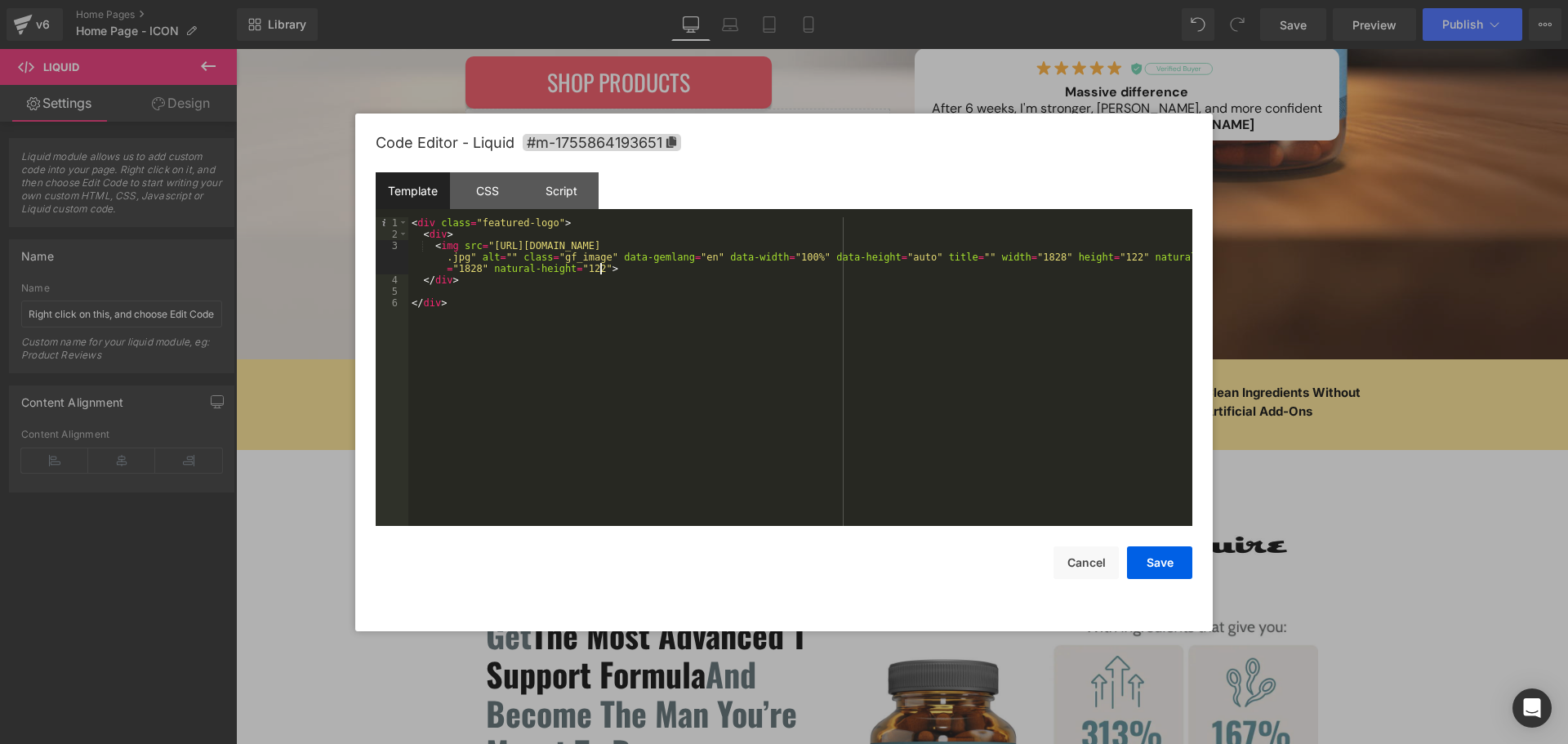
click at [598, 258] on div "< div class = "featured-logo" > < div > < img src = "[URL][DOMAIN_NAME] .jpg" a…" at bounding box center [800, 384] width 784 height 332
click at [606, 269] on div "< div class = "featured-logo" > < div > < img src = "[URL][DOMAIN_NAME] .jpg" a…" at bounding box center [800, 384] width 784 height 332
click at [590, 266] on div "< div class = "featured-logo" > < div > < img src = "[URL][DOMAIN_NAME] .jpg" a…" at bounding box center [800, 384] width 784 height 332
paste textarea
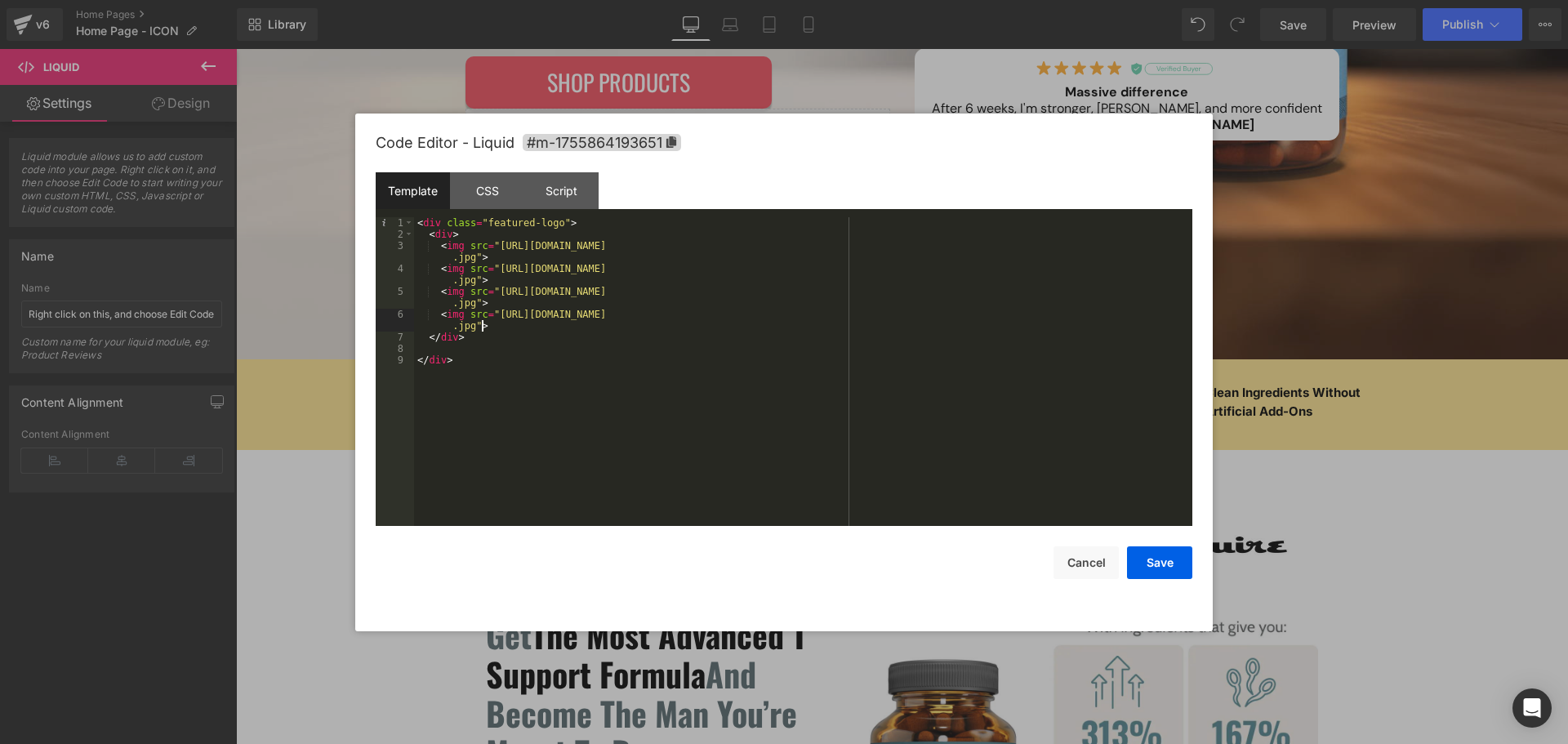
paste textarea
click at [587, 383] on div "< div class = "featured-logo" > < div > < img src = "[URL][DOMAIN_NAME] .jpg" >…" at bounding box center [803, 384] width 779 height 332
click at [451, 234] on div "< div class = "featured-logo" > < div > < img src = "[URL][DOMAIN_NAME] .jpg" >…" at bounding box center [803, 384] width 779 height 332
click at [586, 439] on div "< div class = "featured-logo" > < div > < img src = "[URL][DOMAIN_NAME] .jpg" >…" at bounding box center [803, 384] width 779 height 332
click at [1162, 558] on button "Save" at bounding box center [1160, 562] width 66 height 33
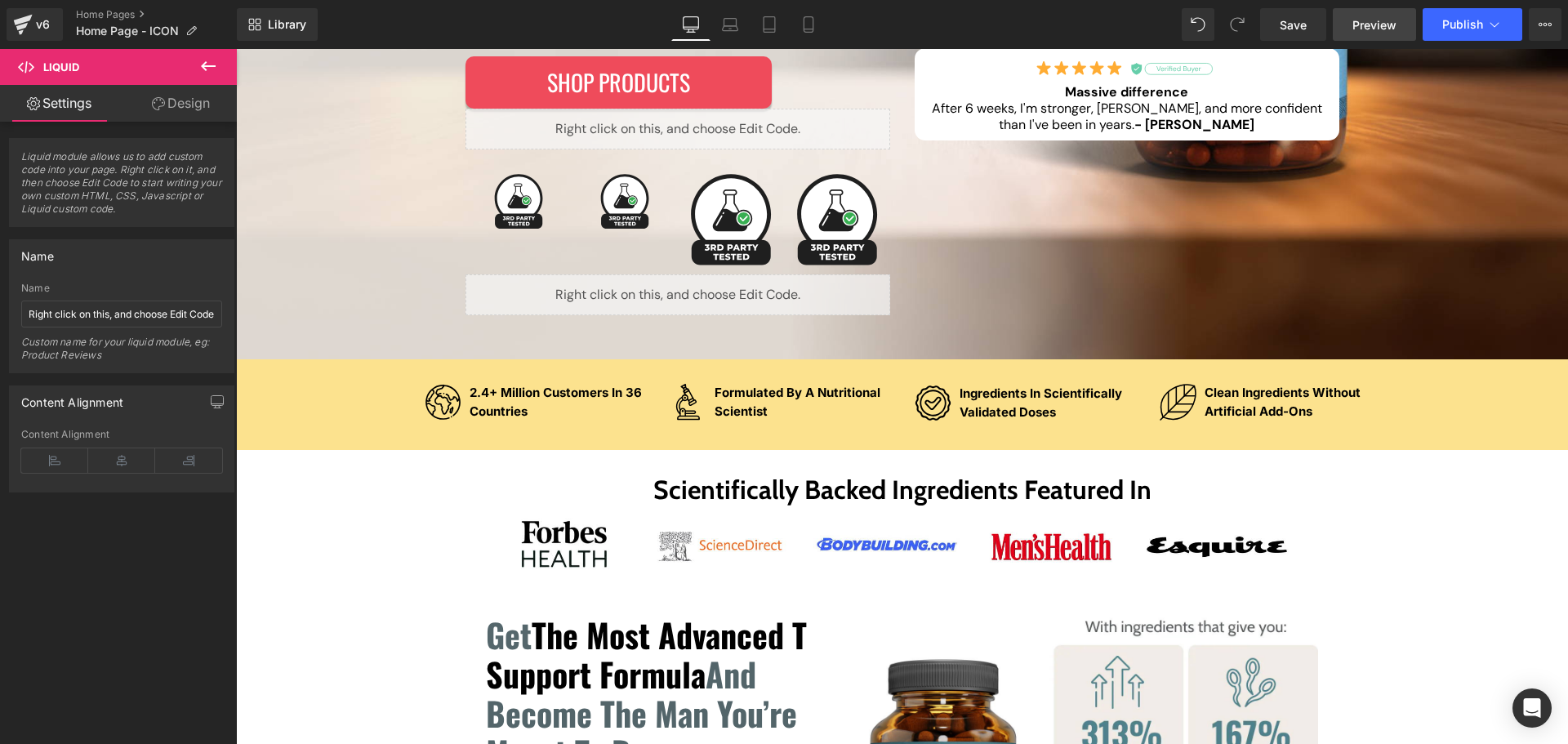
click at [1391, 28] on span "Preview" at bounding box center [1374, 24] width 44 height 17
click at [1294, 34] on link "Save" at bounding box center [1293, 24] width 67 height 33
click at [1393, 27] on span "Preview" at bounding box center [1374, 24] width 44 height 17
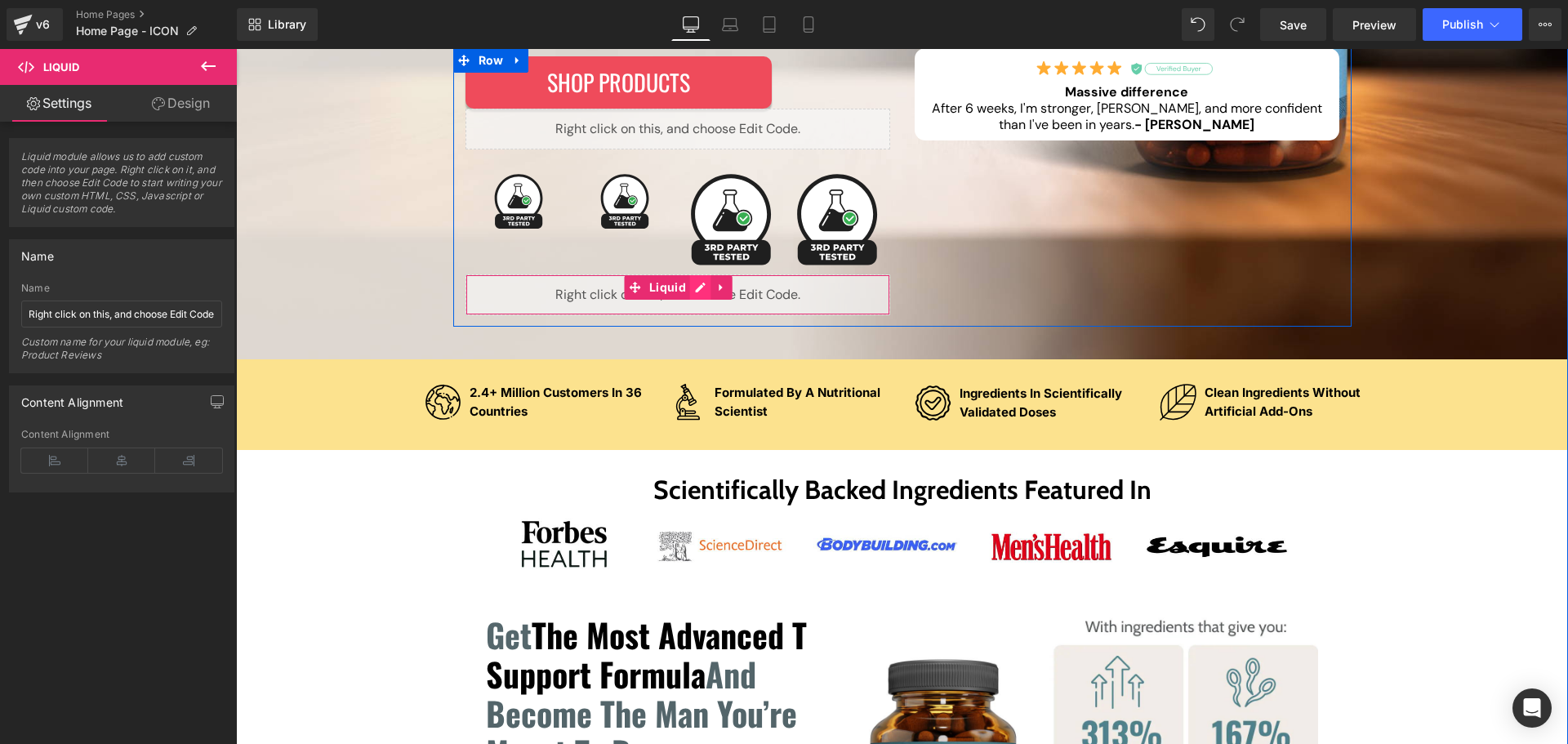
click at [690, 283] on div "Liquid" at bounding box center [677, 295] width 424 height 41
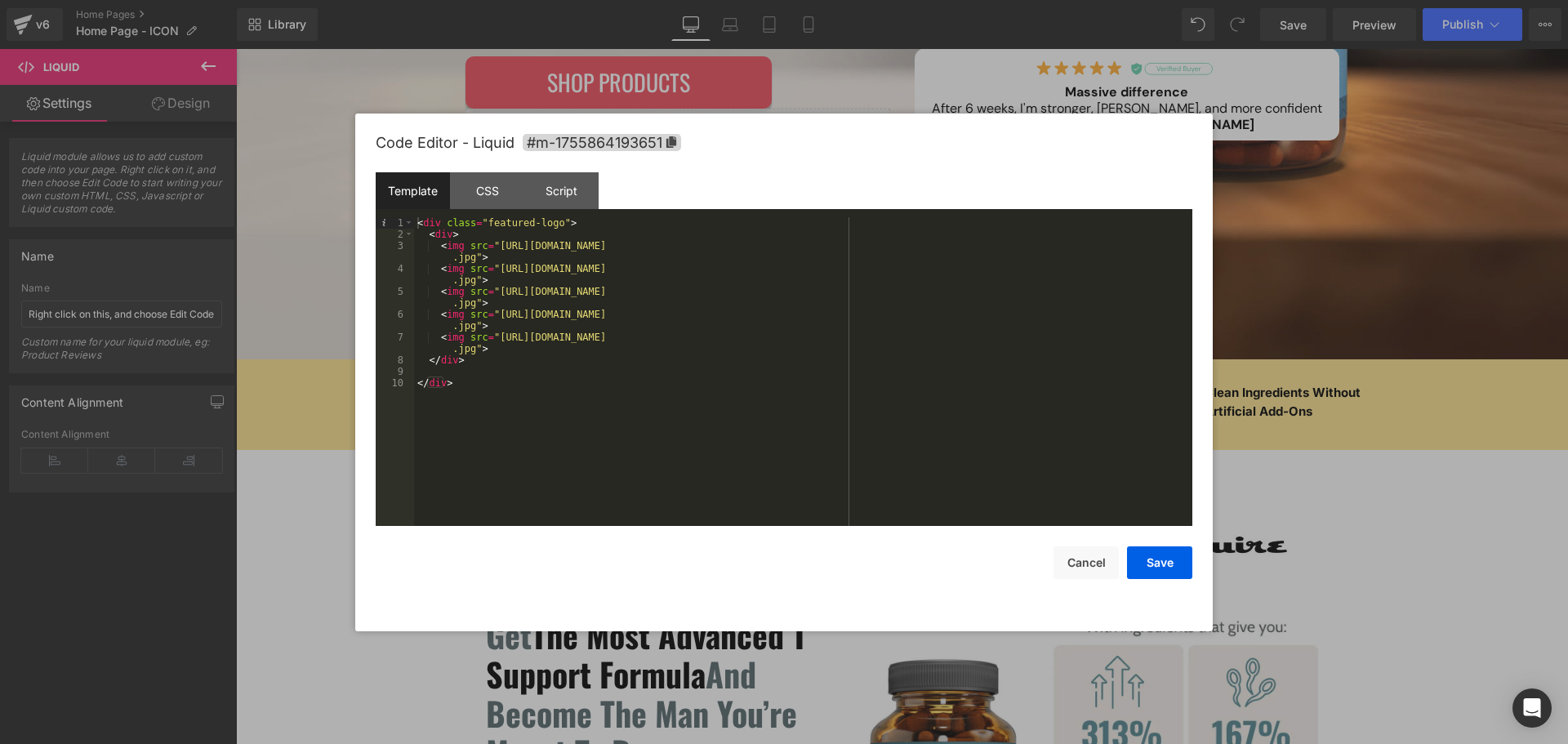
click at [495, 243] on div "< div class = "featured-logo" > < div > < img src = "[URL][DOMAIN_NAME] .jpg" >…" at bounding box center [803, 384] width 779 height 332
click at [472, 257] on div "< div class = "featured-logo" > < div > < img src = "[URL][DOMAIN_NAME] .jpg" >…" at bounding box center [803, 384] width 779 height 332
click at [495, 260] on div "< div class = "featured-logo" > < div > < img src = "[URL][DOMAIN_NAME]" > < im…" at bounding box center [803, 384] width 779 height 332
click at [470, 270] on div "< div class = "featured-logo" > < div > < img src = "[URL][DOMAIN_NAME]" > < im…" at bounding box center [803, 384] width 779 height 332
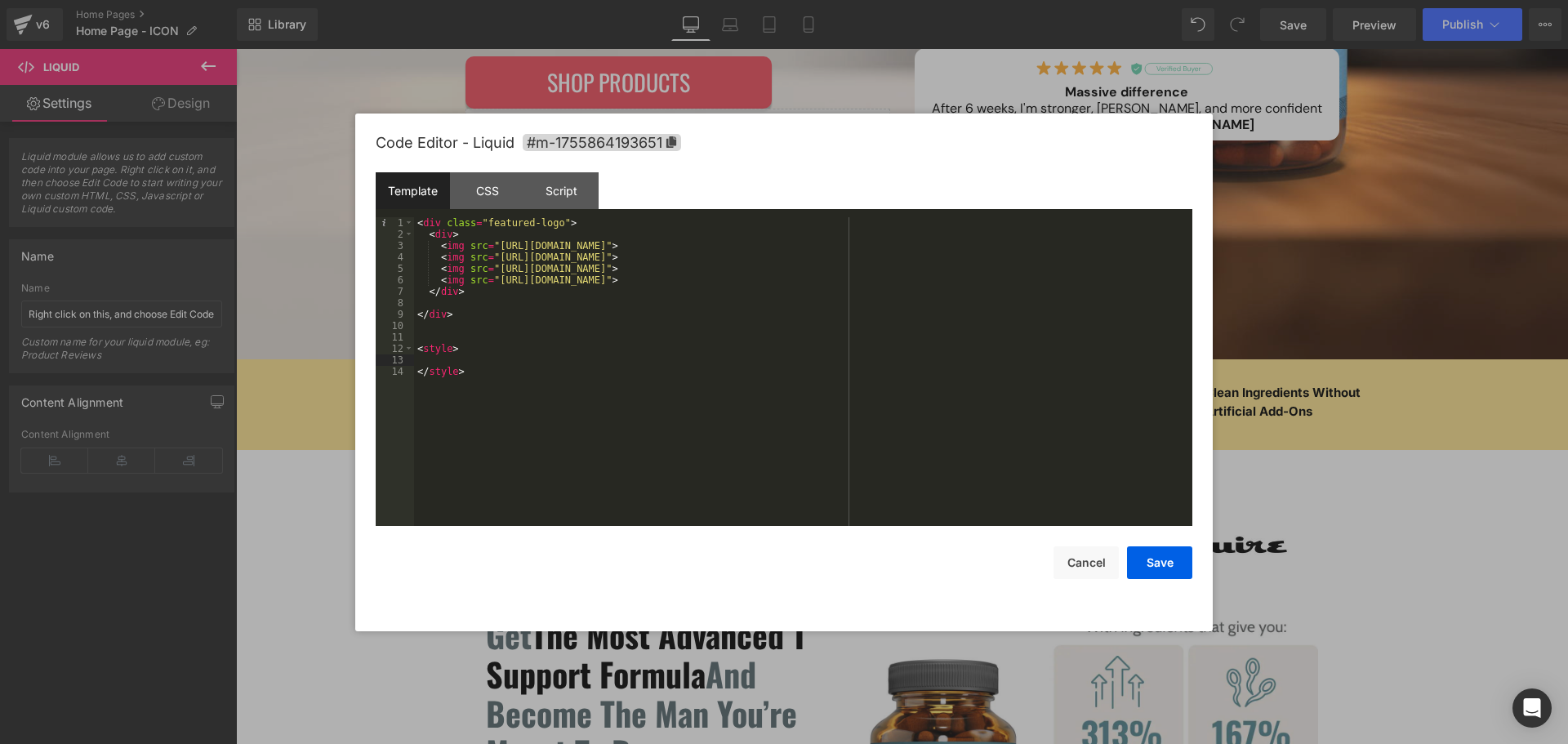
click at [482, 224] on div "< div class = "featured-logo" > < div > < img src = "[URL][DOMAIN_NAME]" > < im…" at bounding box center [803, 384] width 779 height 332
click at [551, 225] on div "< div class = "featured-logo" > < div > < img src = "[URL][DOMAIN_NAME]" > < im…" at bounding box center [803, 384] width 779 height 332
click at [490, 357] on div "< div class = "featured-logo" > < div > < img src = "[URL][DOMAIN_NAME]" > < im…" at bounding box center [803, 384] width 779 height 332
paste textarea
click at [1176, 566] on button "Save" at bounding box center [1160, 562] width 66 height 33
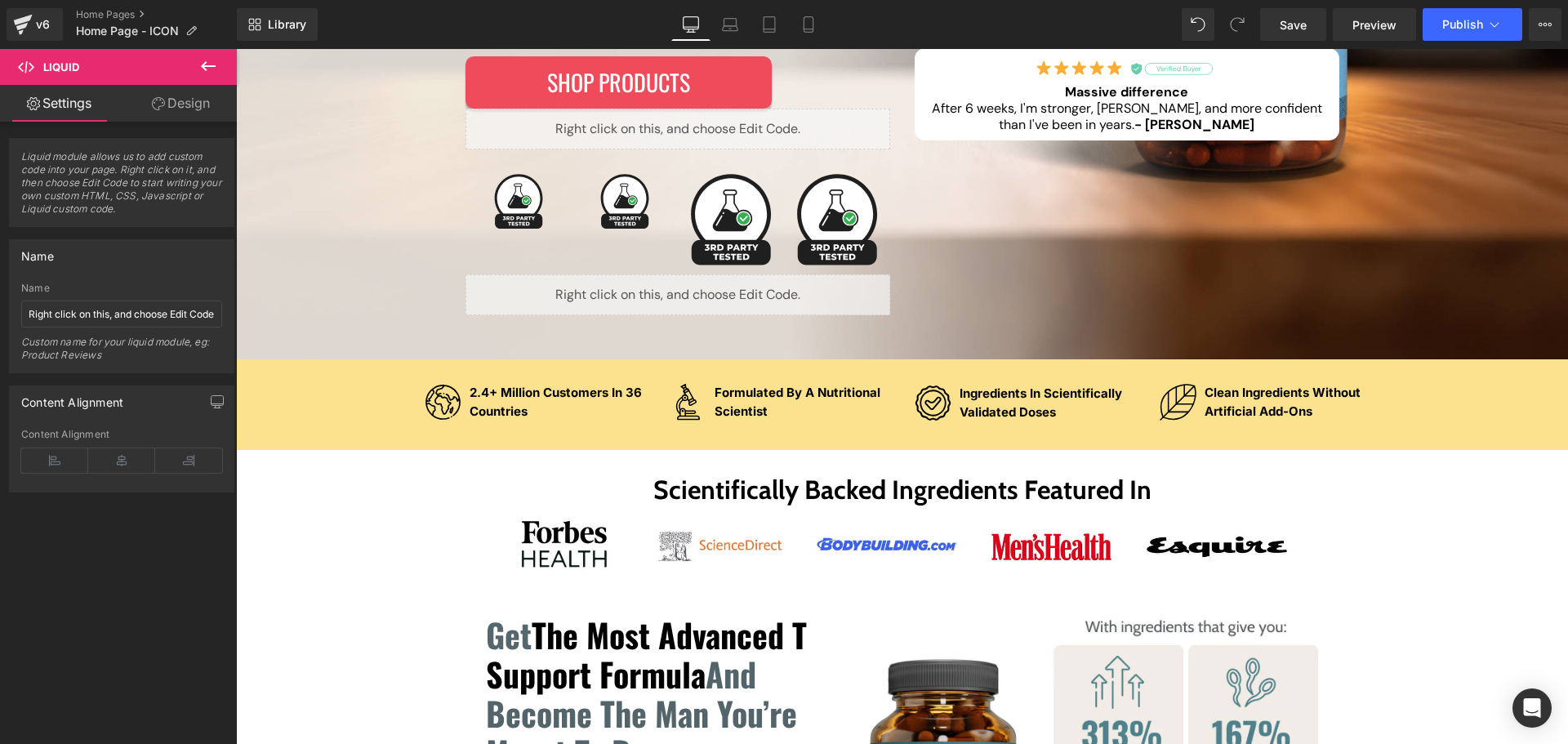
drag, startPoint x: 1307, startPoint y: 20, endPoint x: 1309, endPoint y: 1, distance: 19.1
click at [1307, 20] on span "Save" at bounding box center [1294, 24] width 27 height 17
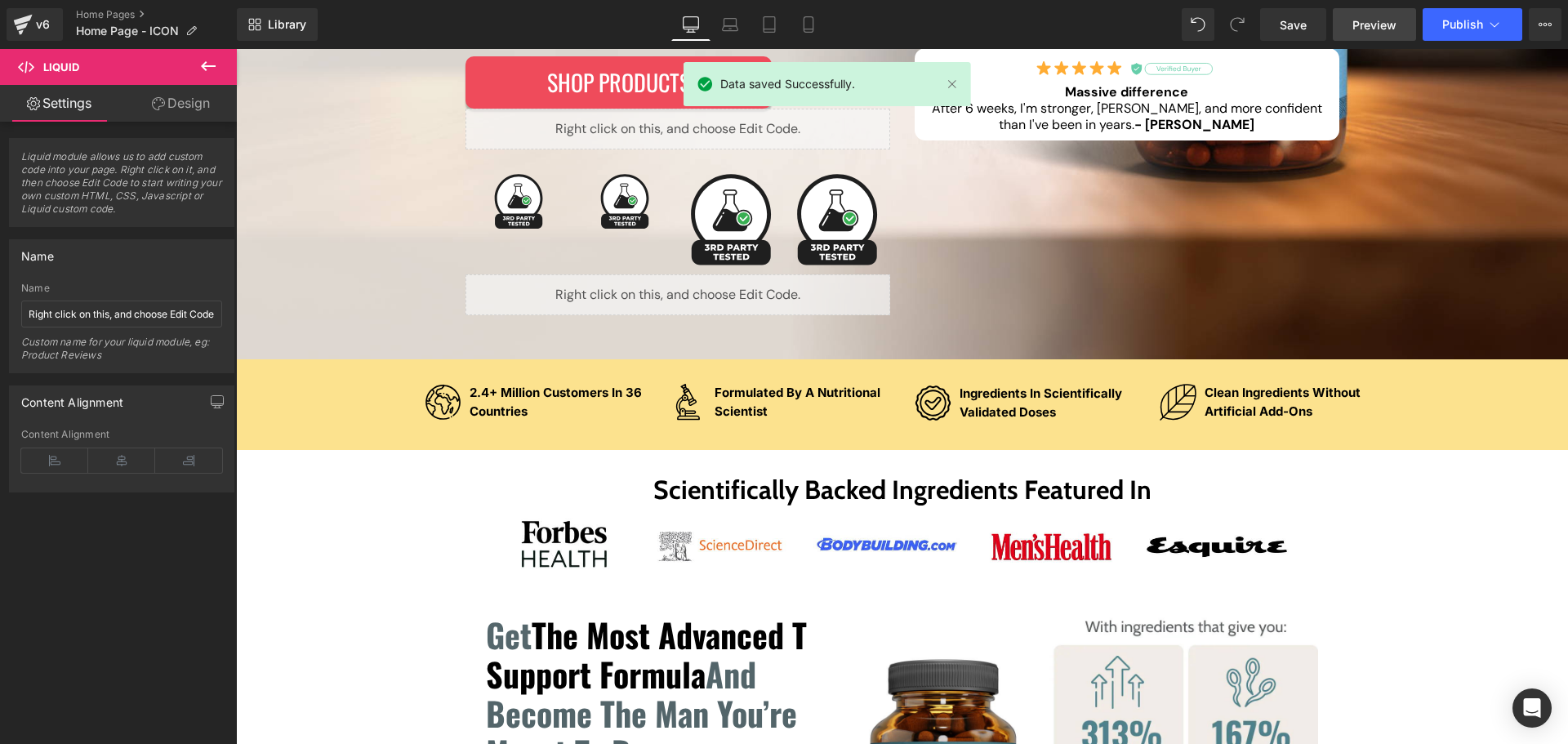
click at [1389, 33] on span "Preview" at bounding box center [1374, 24] width 44 height 17
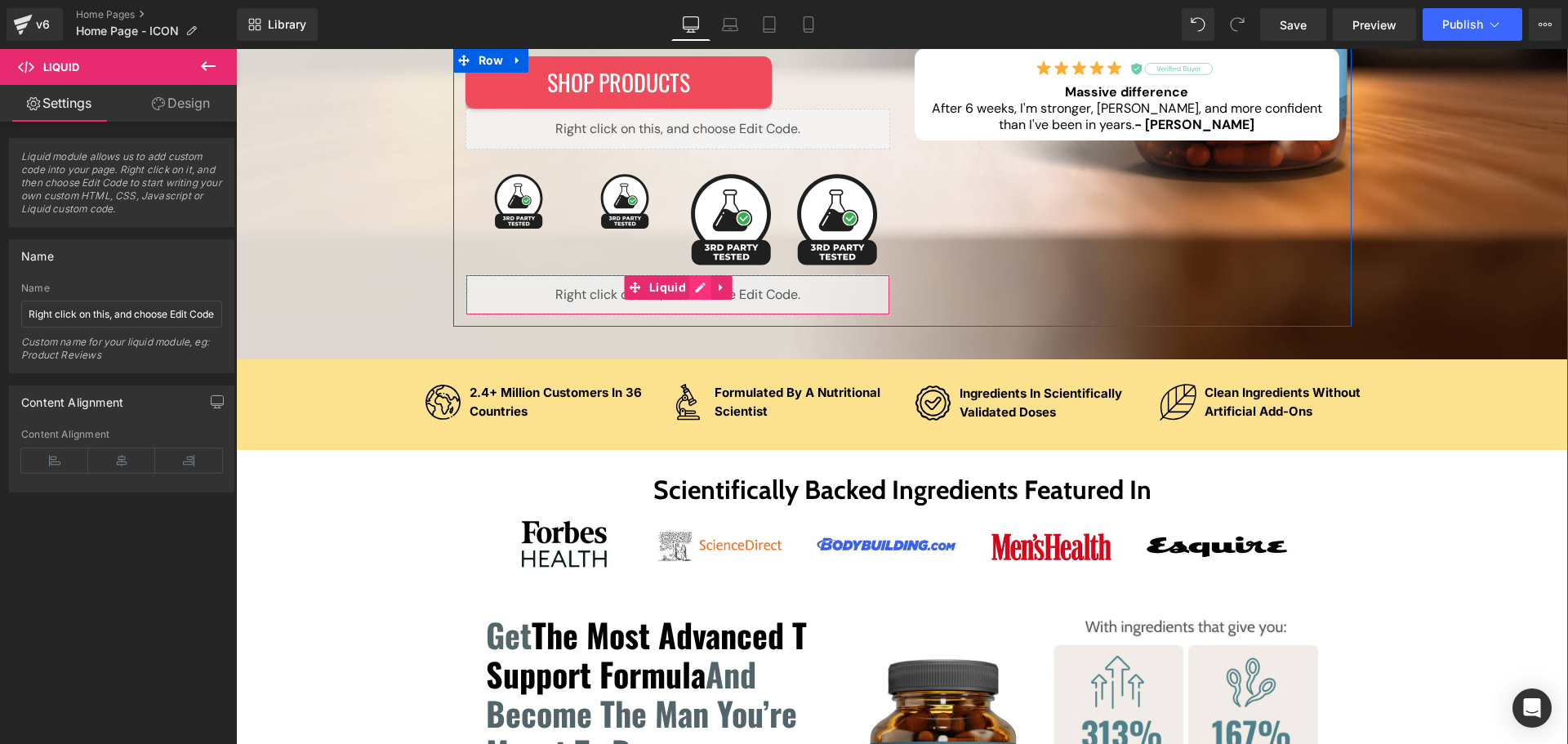
click at [690, 294] on div "Liquid" at bounding box center [677, 295] width 424 height 41
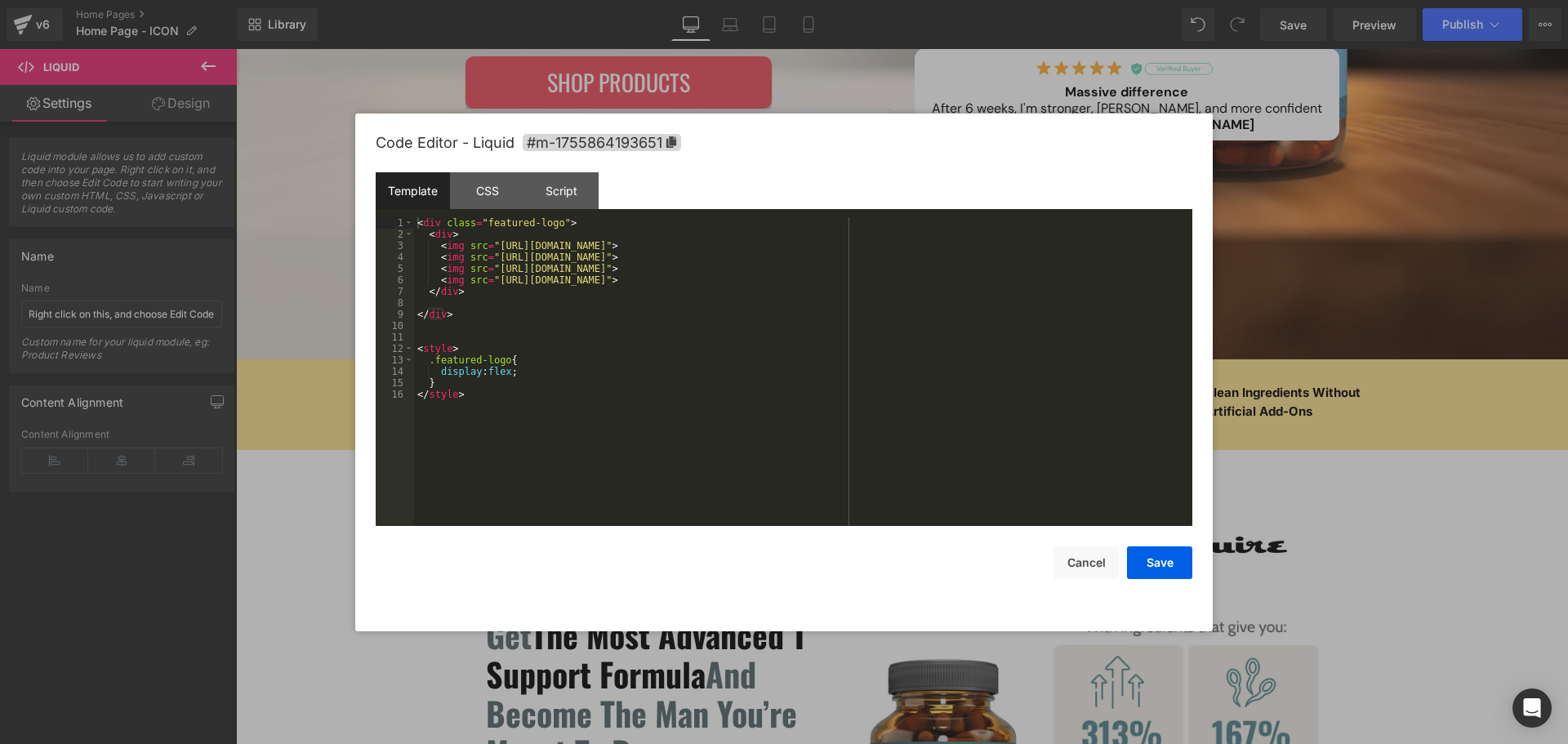
click at [462, 230] on div "< div class = "featured-logo" > < div > < img src = "[URL][DOMAIN_NAME]" > < im…" at bounding box center [803, 384] width 779 height 332
click at [521, 358] on div "< div class = "featured-logo" > < img src = "[URL][DOMAIN_NAME]" > < img src = …" at bounding box center [803, 384] width 779 height 332
click at [516, 344] on div "< div class = "featured-logo" > < img src = "[URL][DOMAIN_NAME]" > < img src = …" at bounding box center [803, 384] width 779 height 332
paste textarea
click at [612, 411] on div "< div class = "featured-logo" > < img src = "[URL][DOMAIN_NAME]" > < img src = …" at bounding box center [803, 384] width 779 height 332
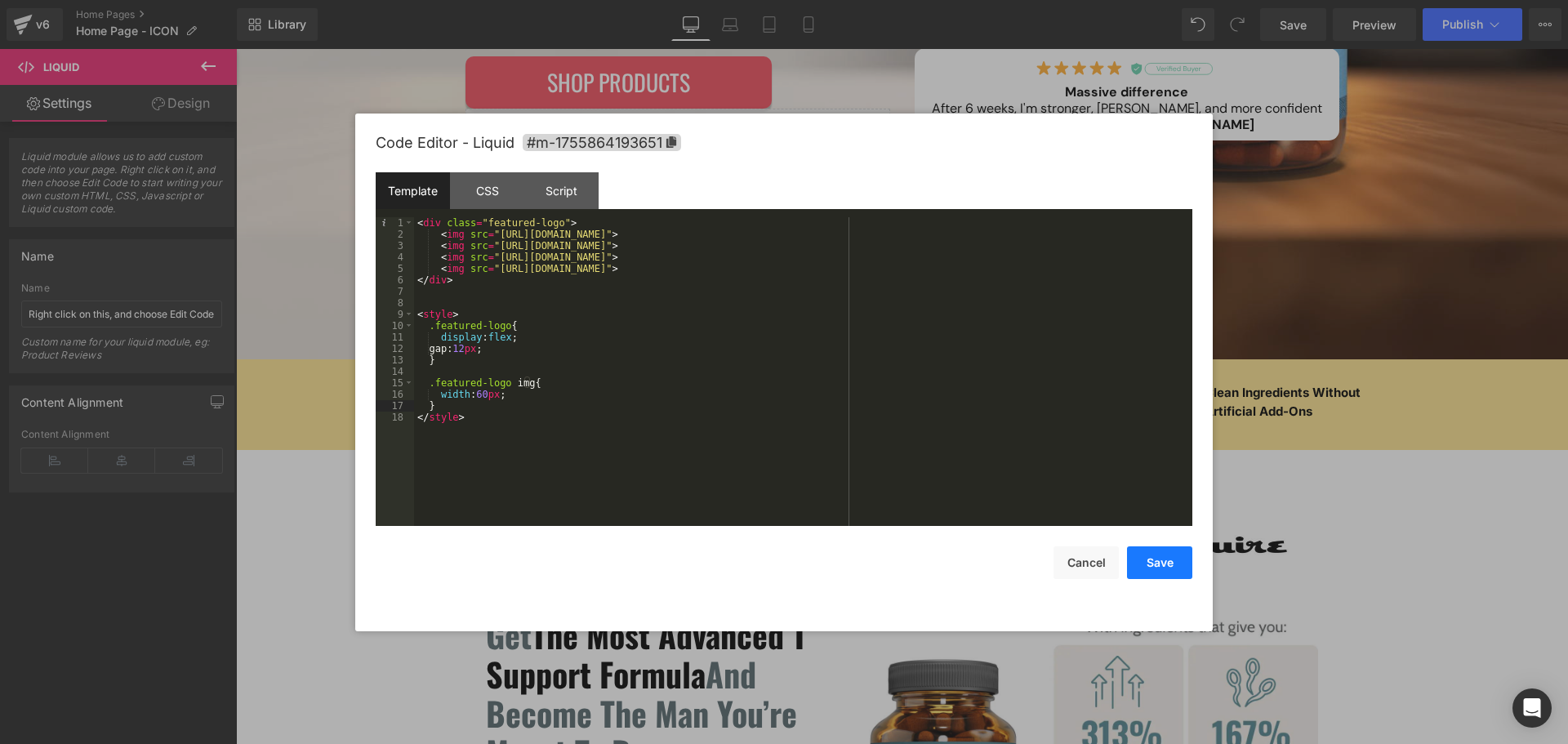
click at [1175, 556] on button "Save" at bounding box center [1160, 562] width 66 height 33
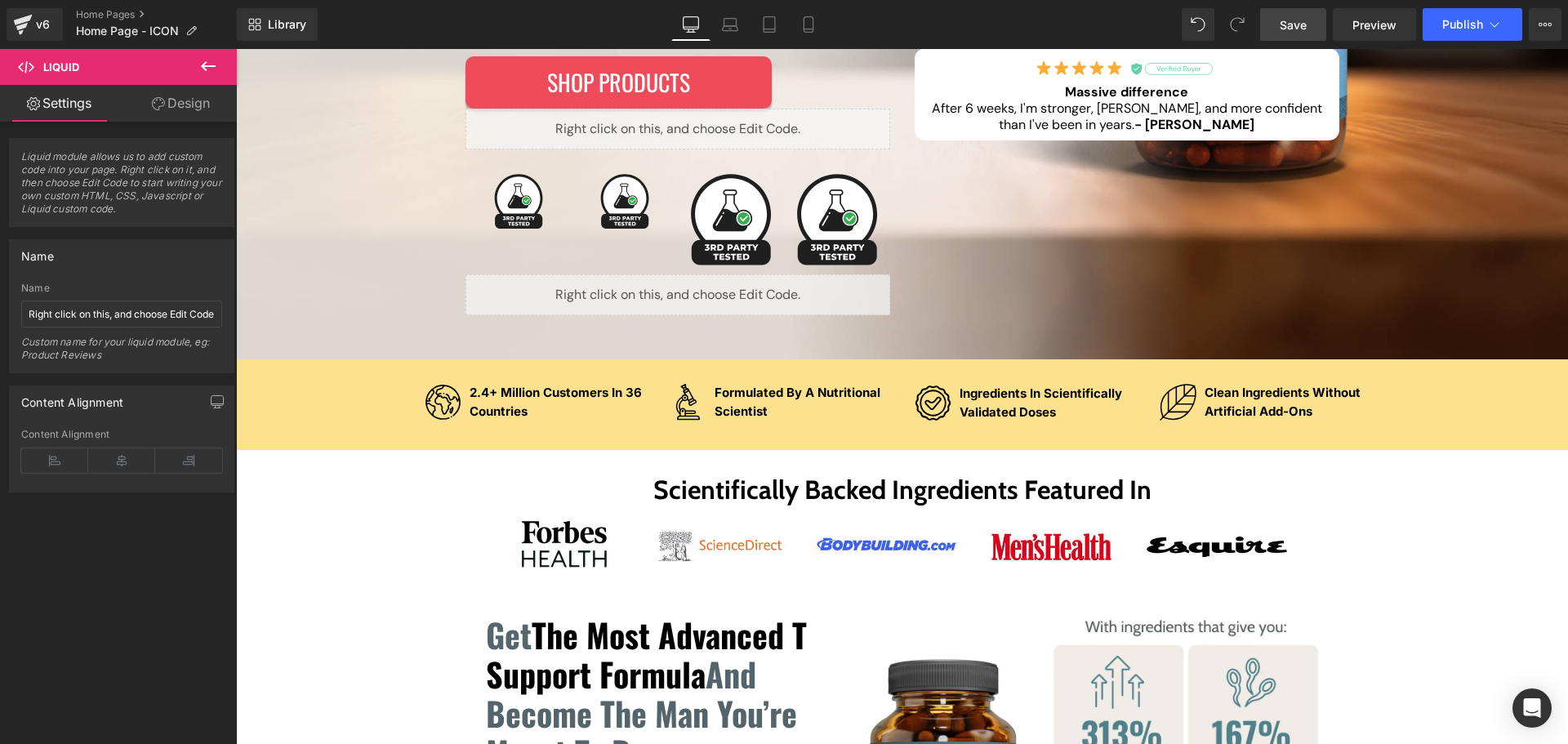
drag, startPoint x: 1322, startPoint y: 16, endPoint x: 1321, endPoint y: 40, distance: 24.0
click at [1322, 16] on link "Save" at bounding box center [1293, 24] width 67 height 33
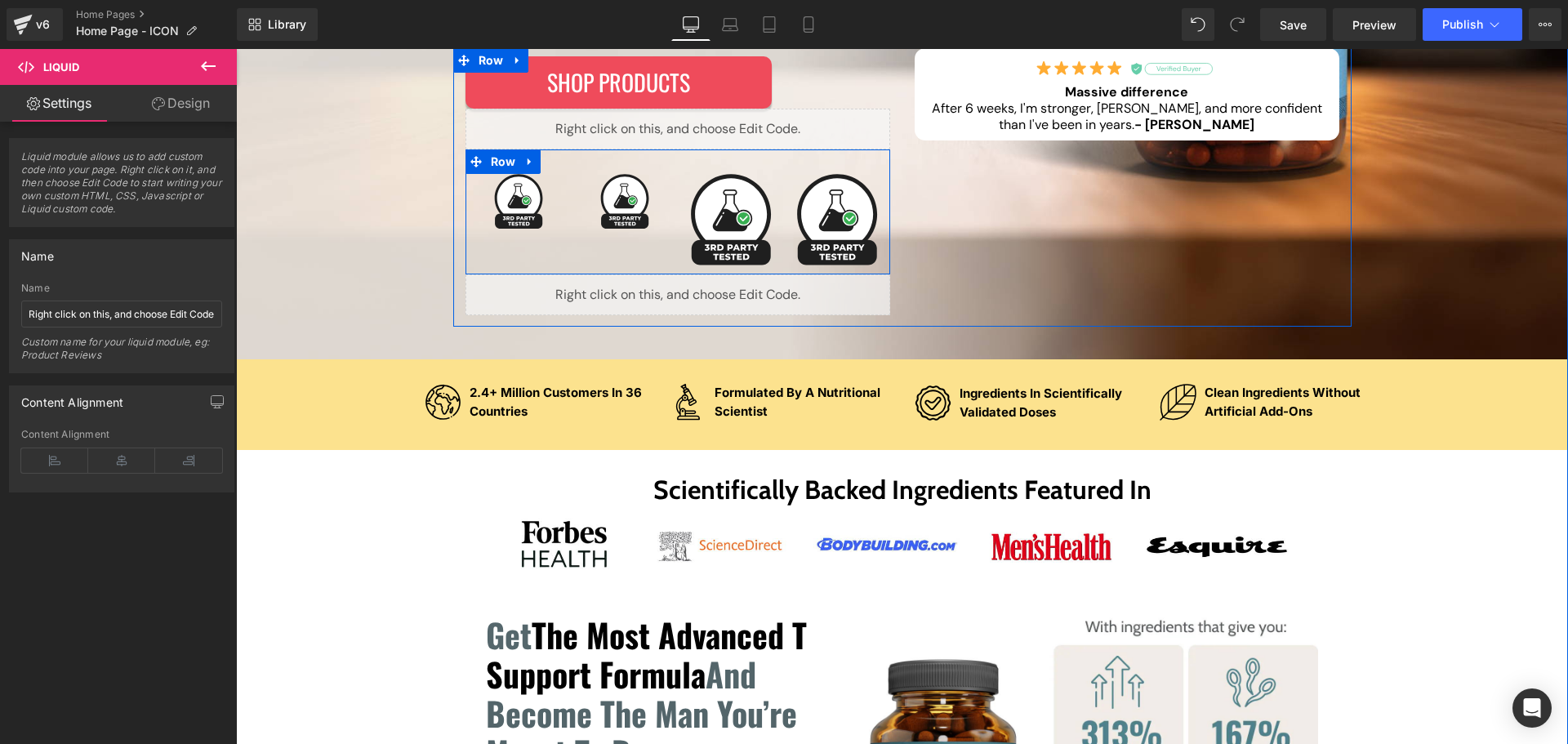
drag, startPoint x: 527, startPoint y: 169, endPoint x: 547, endPoint y: 161, distance: 21.5
click at [527, 169] on link at bounding box center [530, 162] width 21 height 25
click at [566, 161] on icon at bounding box center [572, 162] width 12 height 12
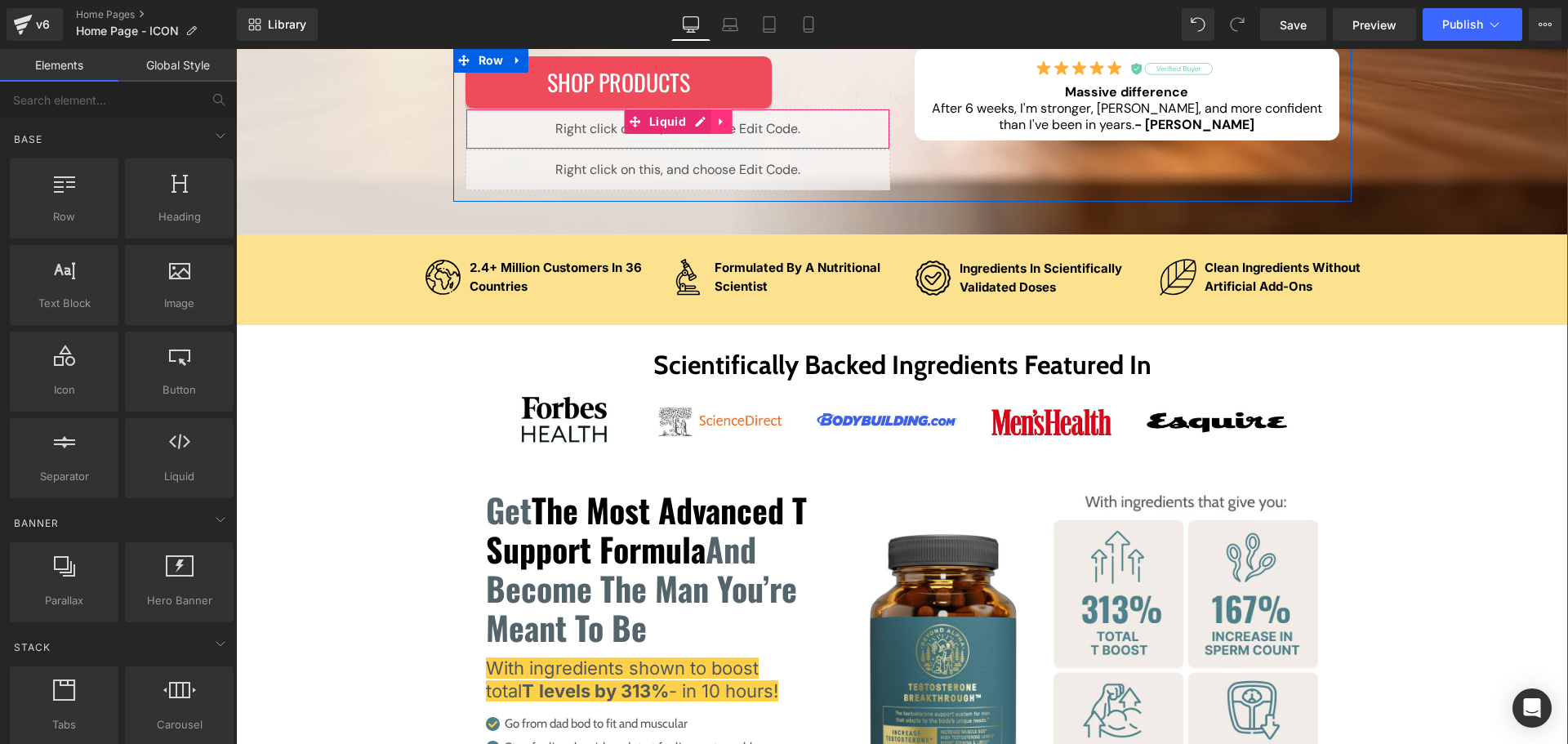
click at [718, 122] on icon at bounding box center [722, 123] width 12 height 12
click at [731, 132] on link at bounding box center [733, 122] width 21 height 25
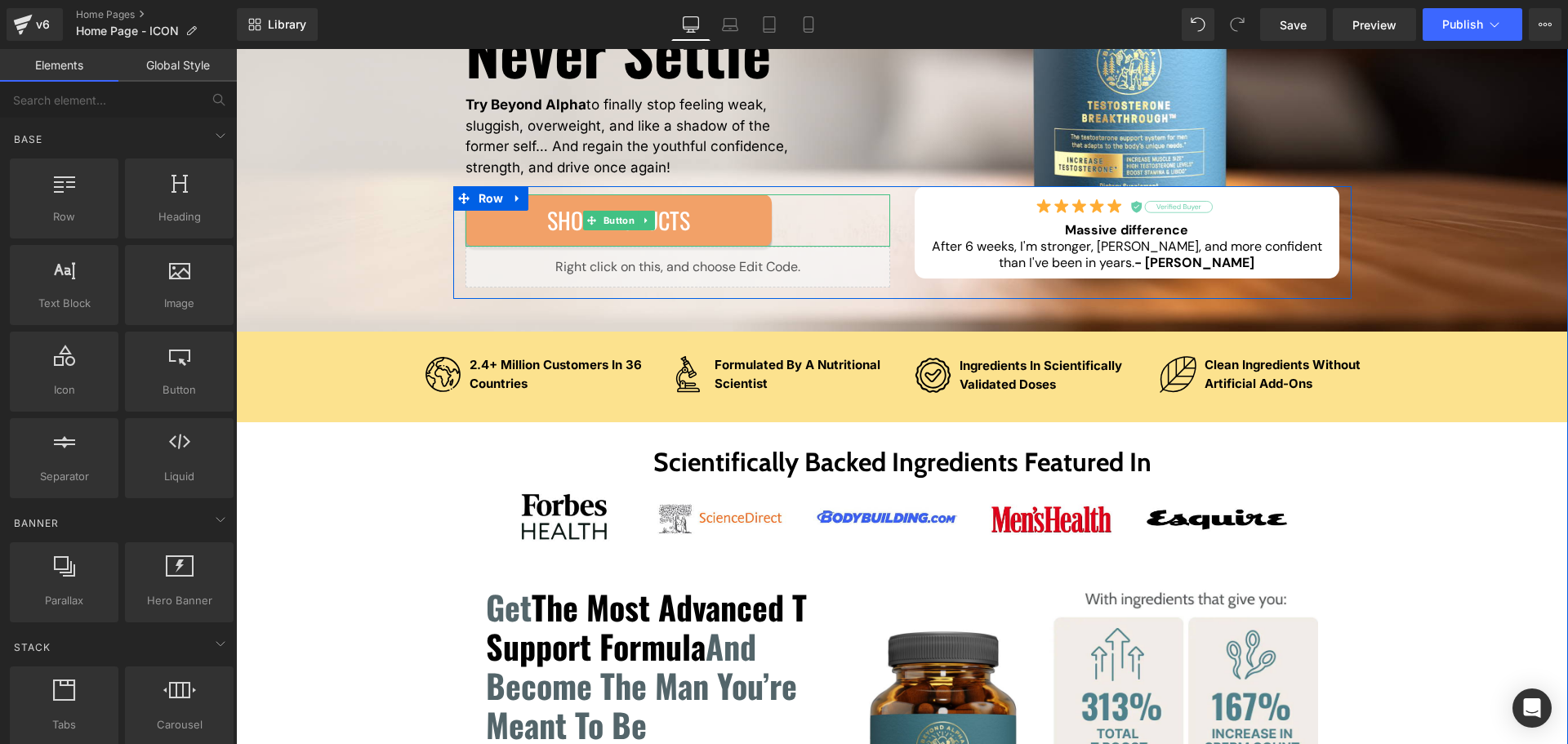
scroll to position [327, 0]
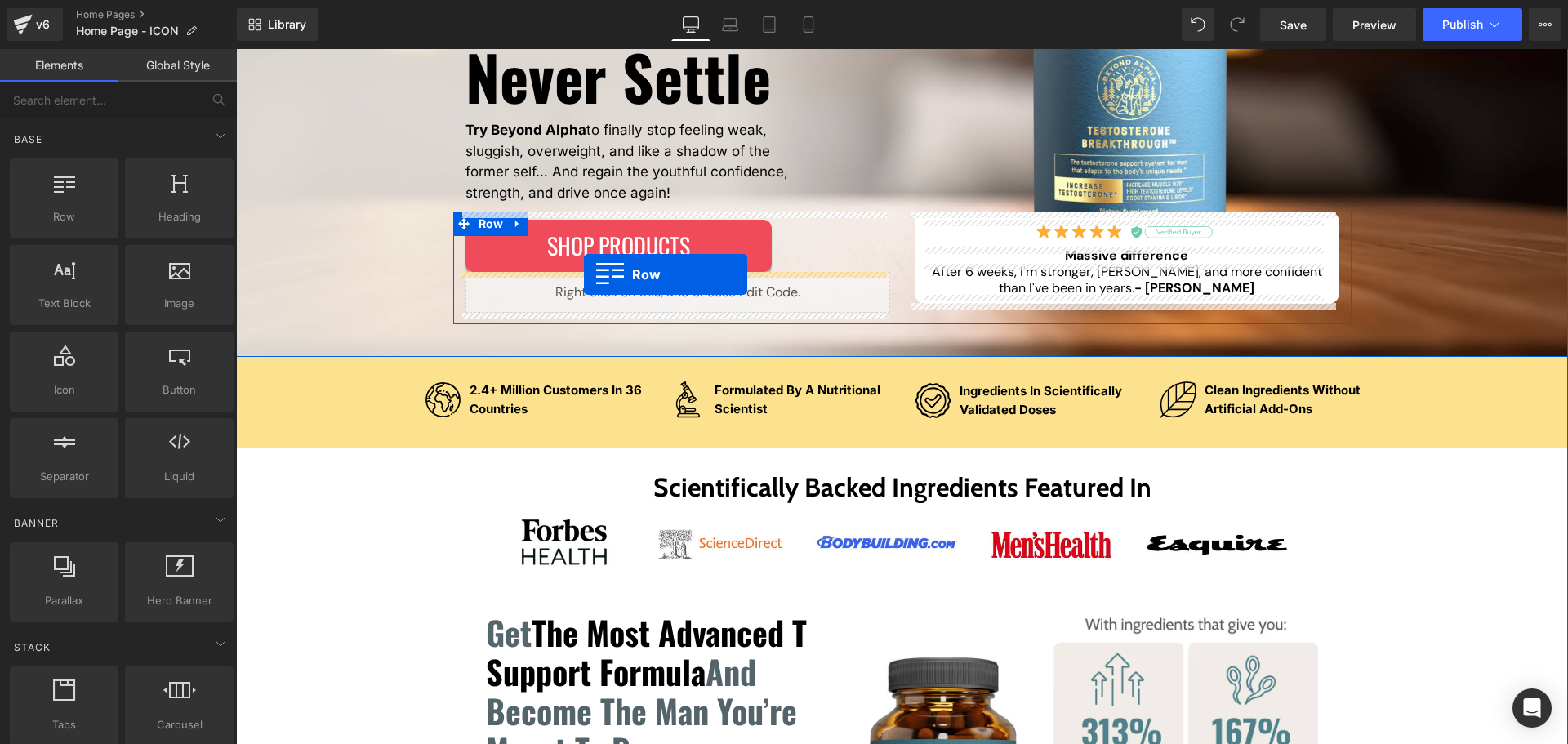
drag, startPoint x: 355, startPoint y: 305, endPoint x: 583, endPoint y: 274, distance: 230.1
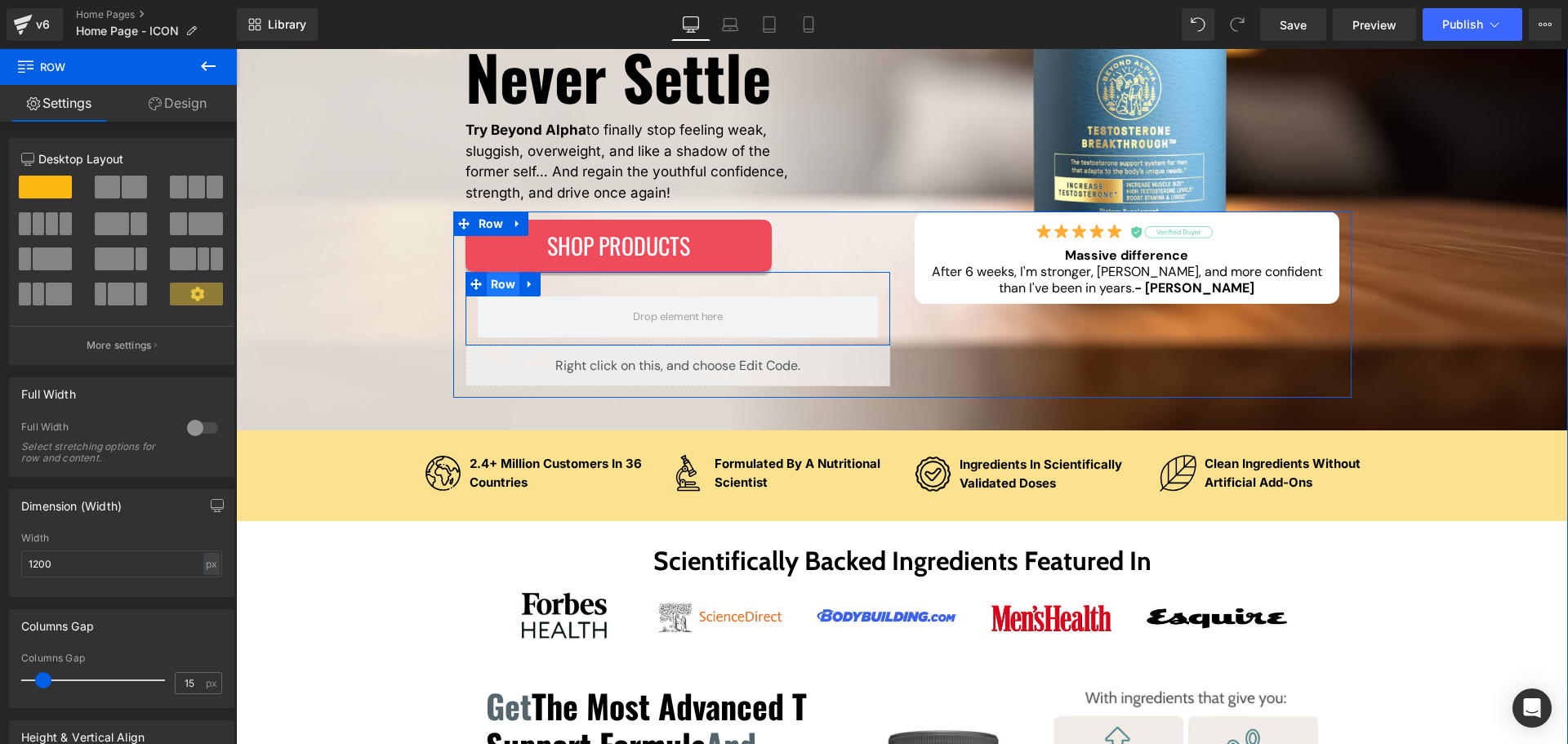
click at [487, 283] on span "Row" at bounding box center [503, 284] width 34 height 25
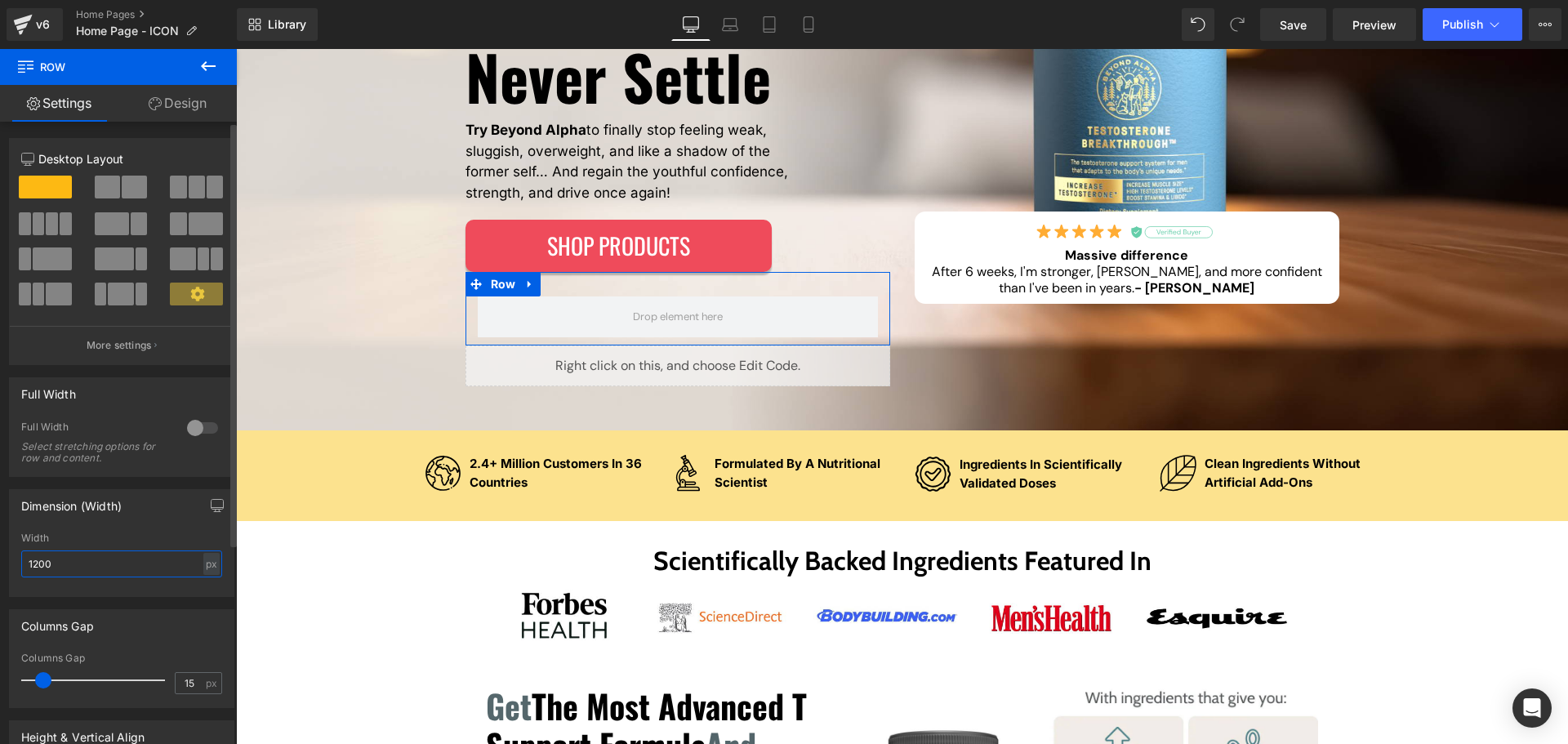
click at [97, 562] on input "1200" at bounding box center [122, 564] width 201 height 27
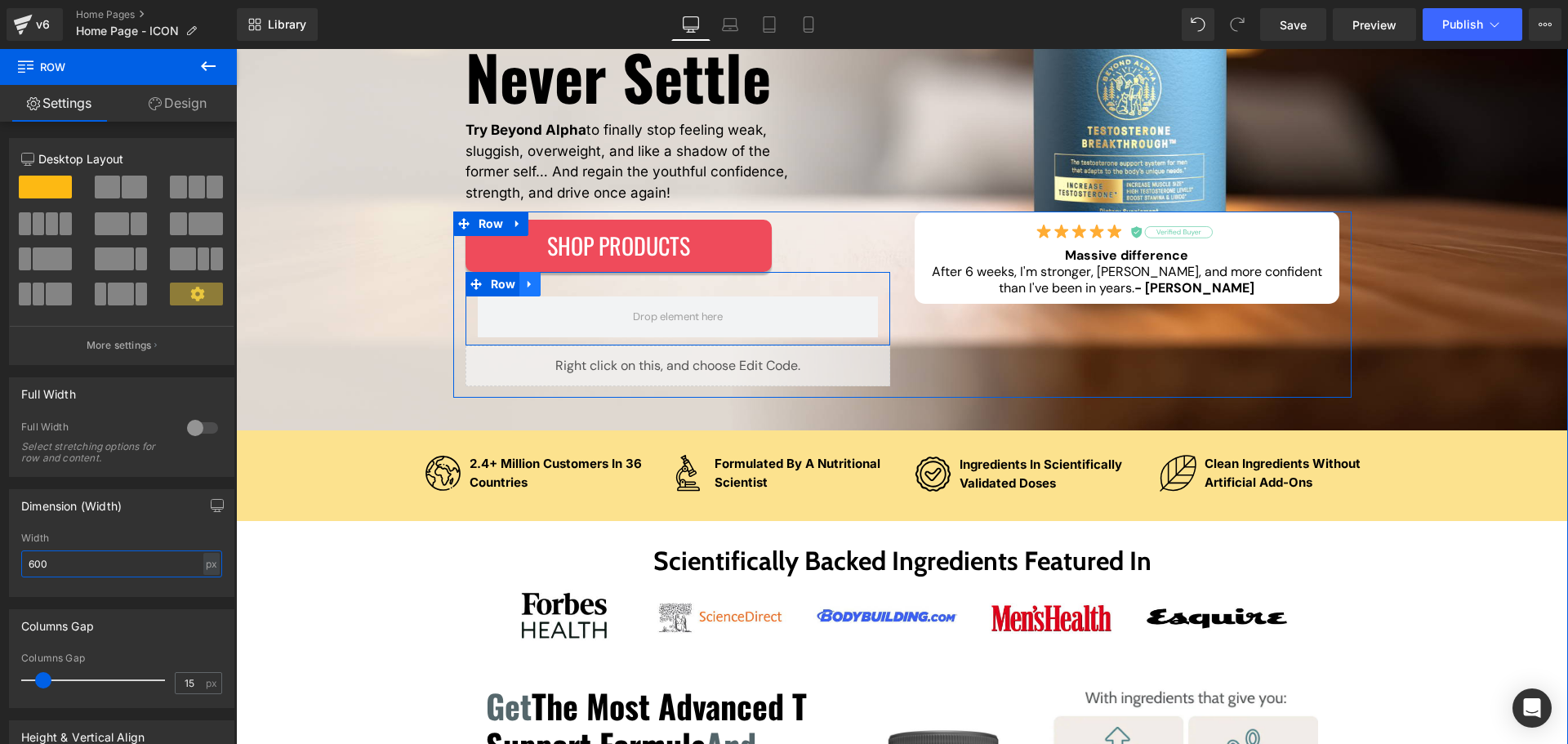
type input "600"
click at [526, 286] on icon at bounding box center [530, 285] width 12 height 12
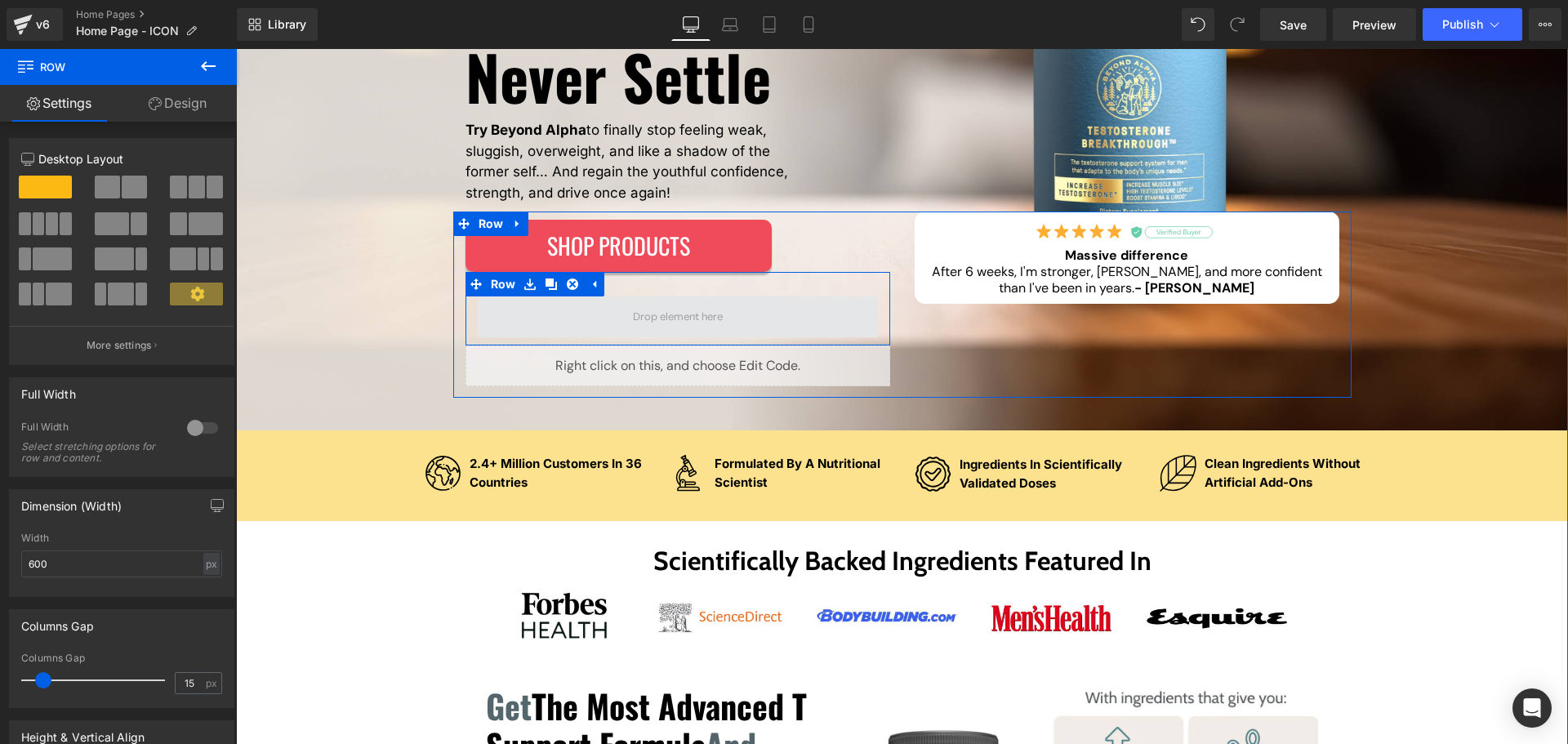
click at [562, 286] on link at bounding box center [573, 284] width 21 height 25
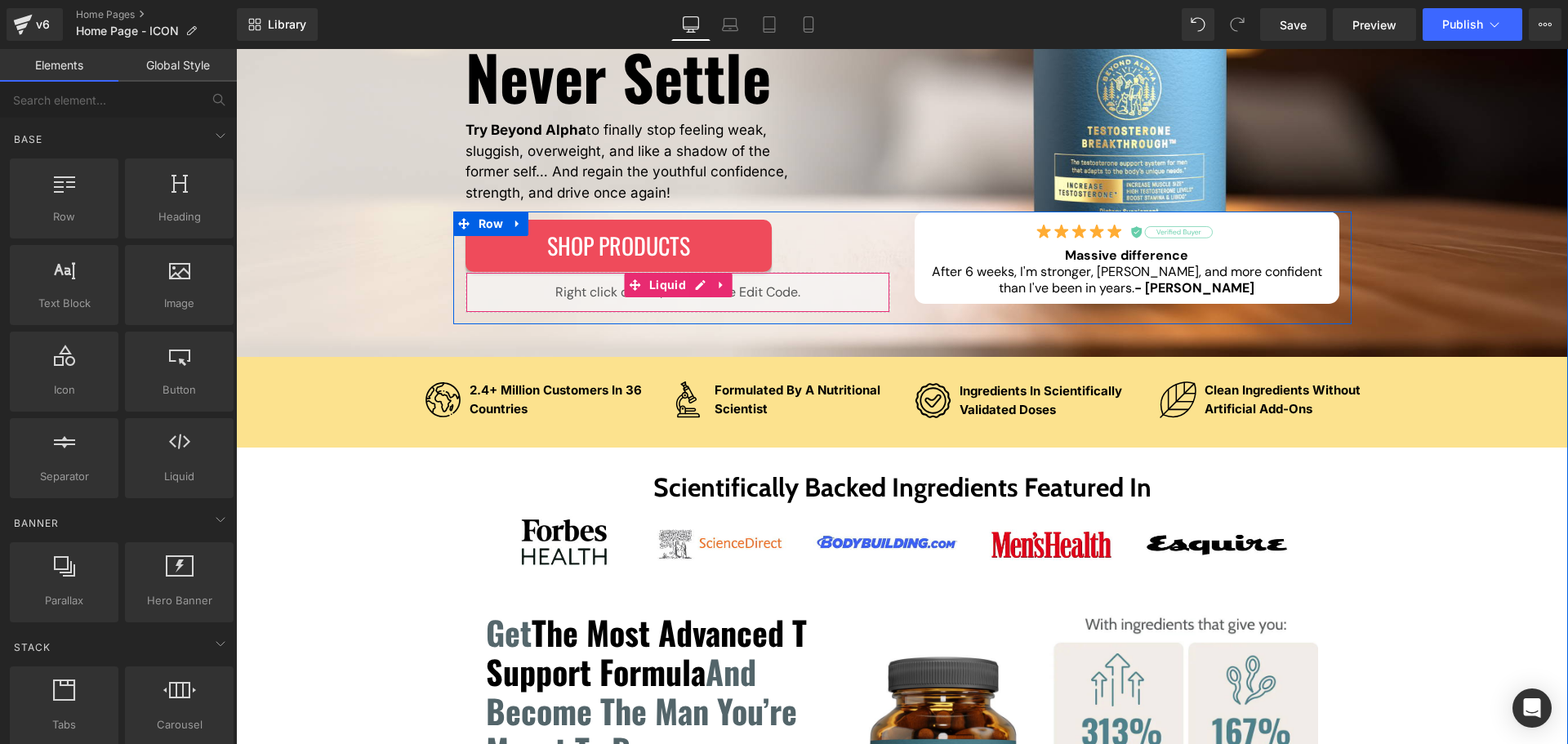
click at [693, 291] on div "Liquid" at bounding box center [677, 292] width 424 height 41
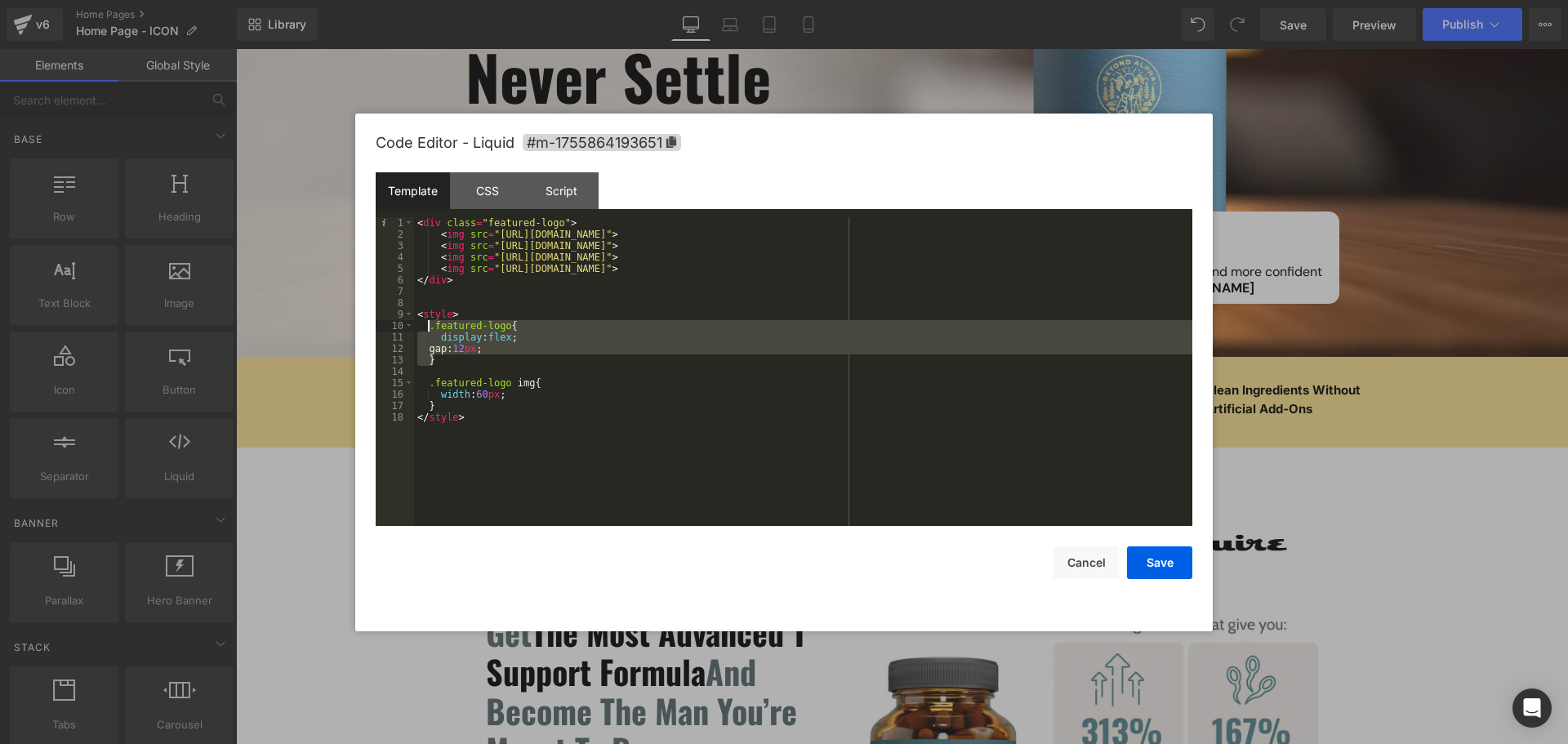
drag, startPoint x: 440, startPoint y: 363, endPoint x: 427, endPoint y: 327, distance: 38.3
click at [427, 327] on div "< div class = "featured-logo" > < img src = "[URL][DOMAIN_NAME]" > < img src = …" at bounding box center [803, 384] width 779 height 332
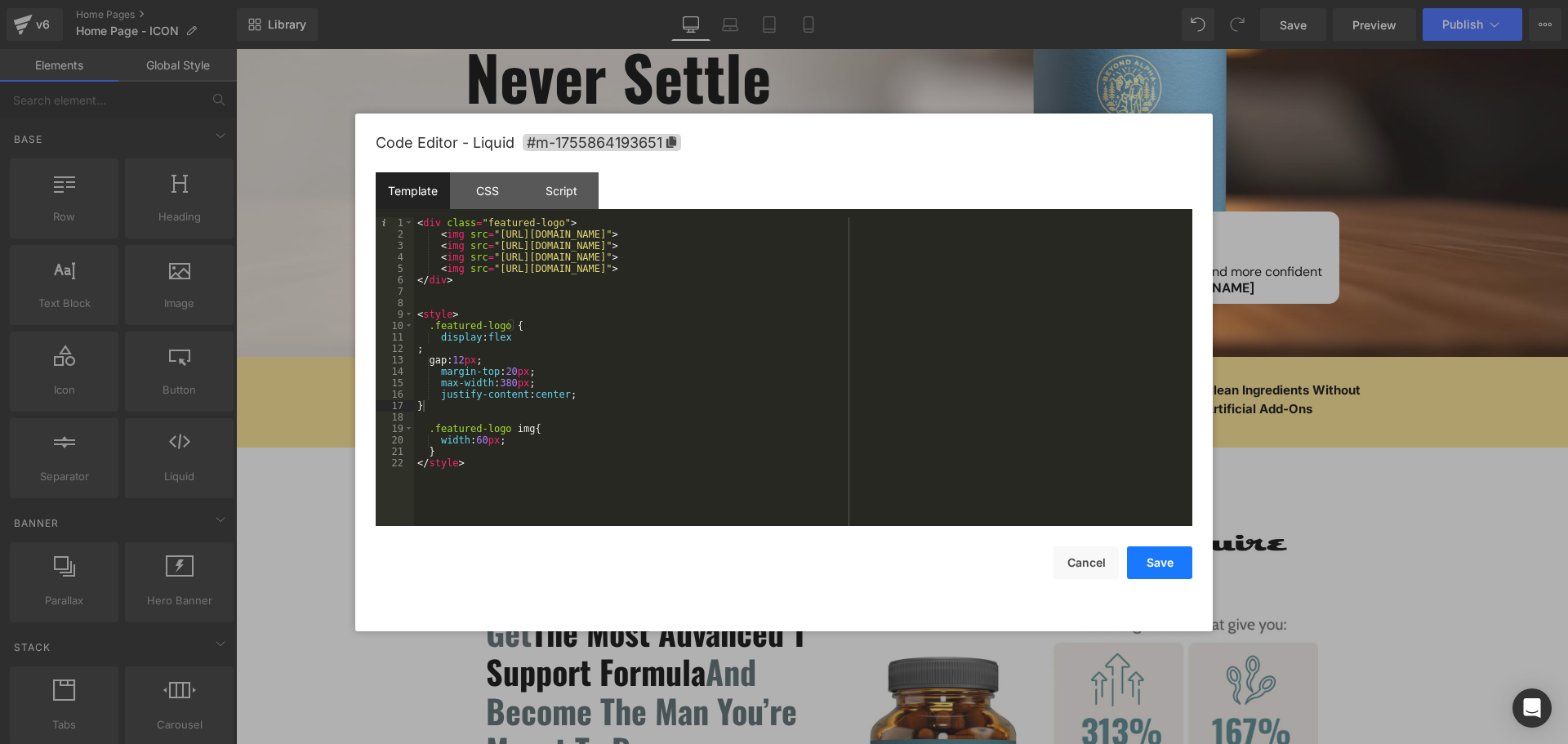
drag, startPoint x: 1169, startPoint y: 566, endPoint x: 817, endPoint y: 122, distance: 566.6
click at [1169, 566] on button "Save" at bounding box center [1160, 562] width 66 height 33
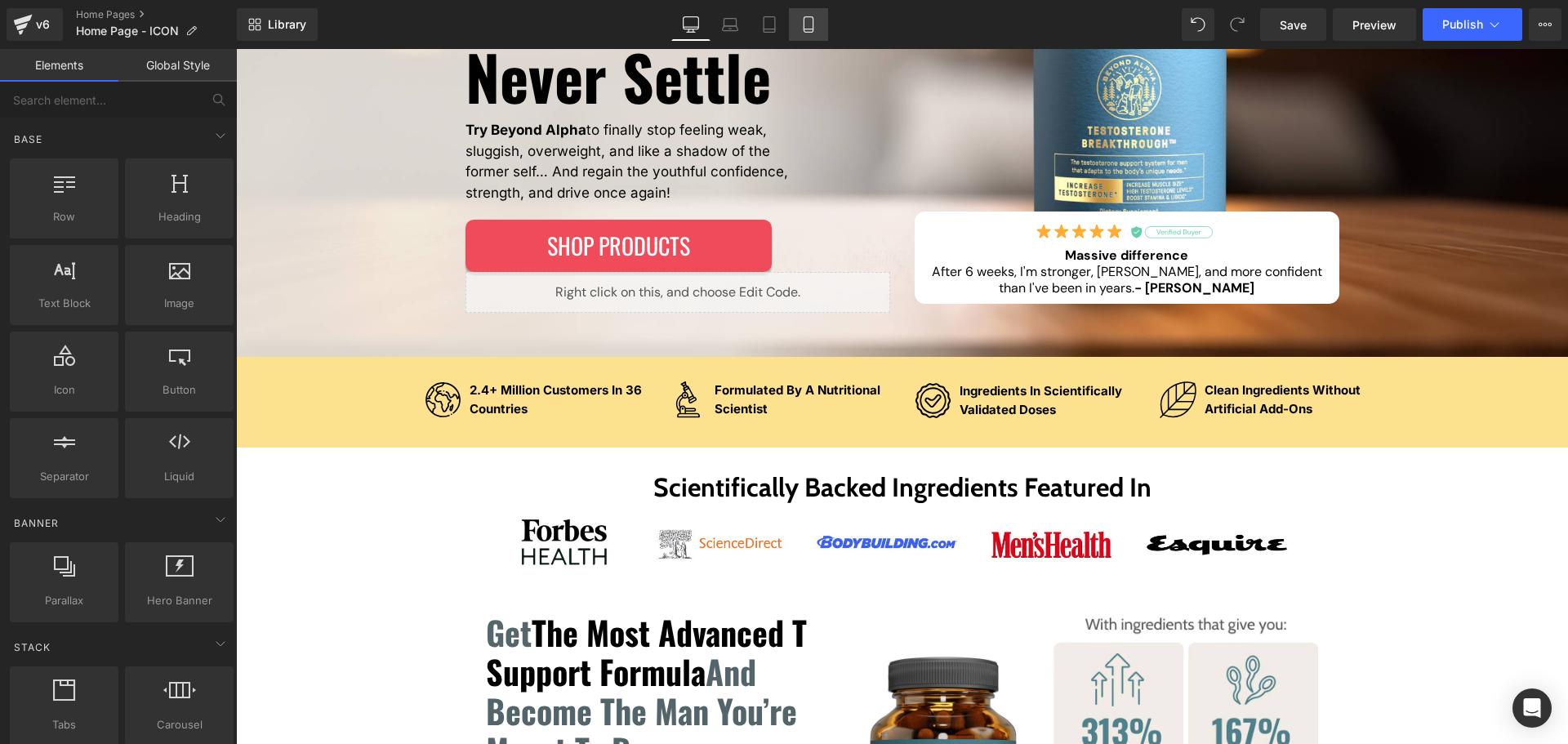
click at [793, 24] on link "Mobile" at bounding box center [809, 24] width 39 height 33
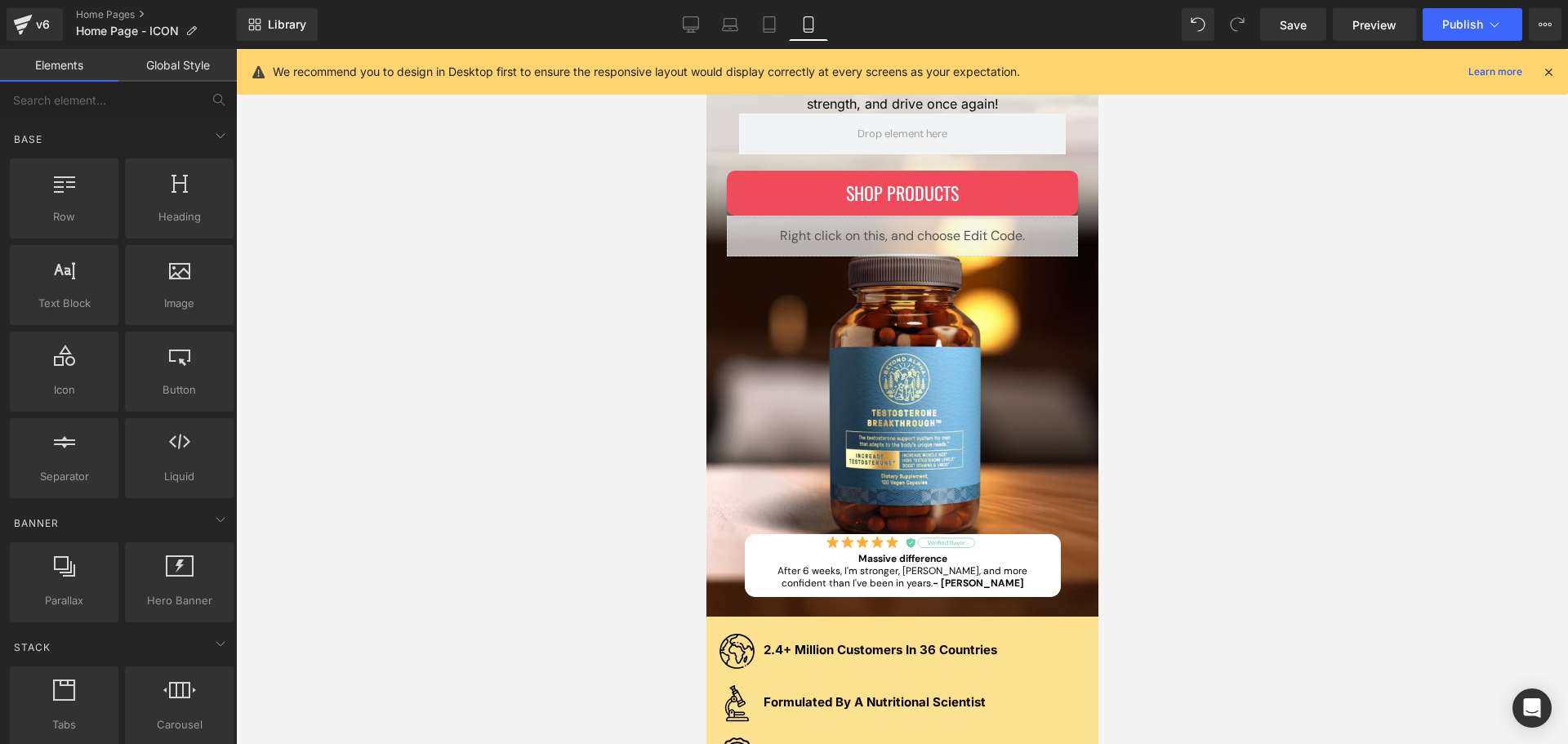
scroll to position [328, 0]
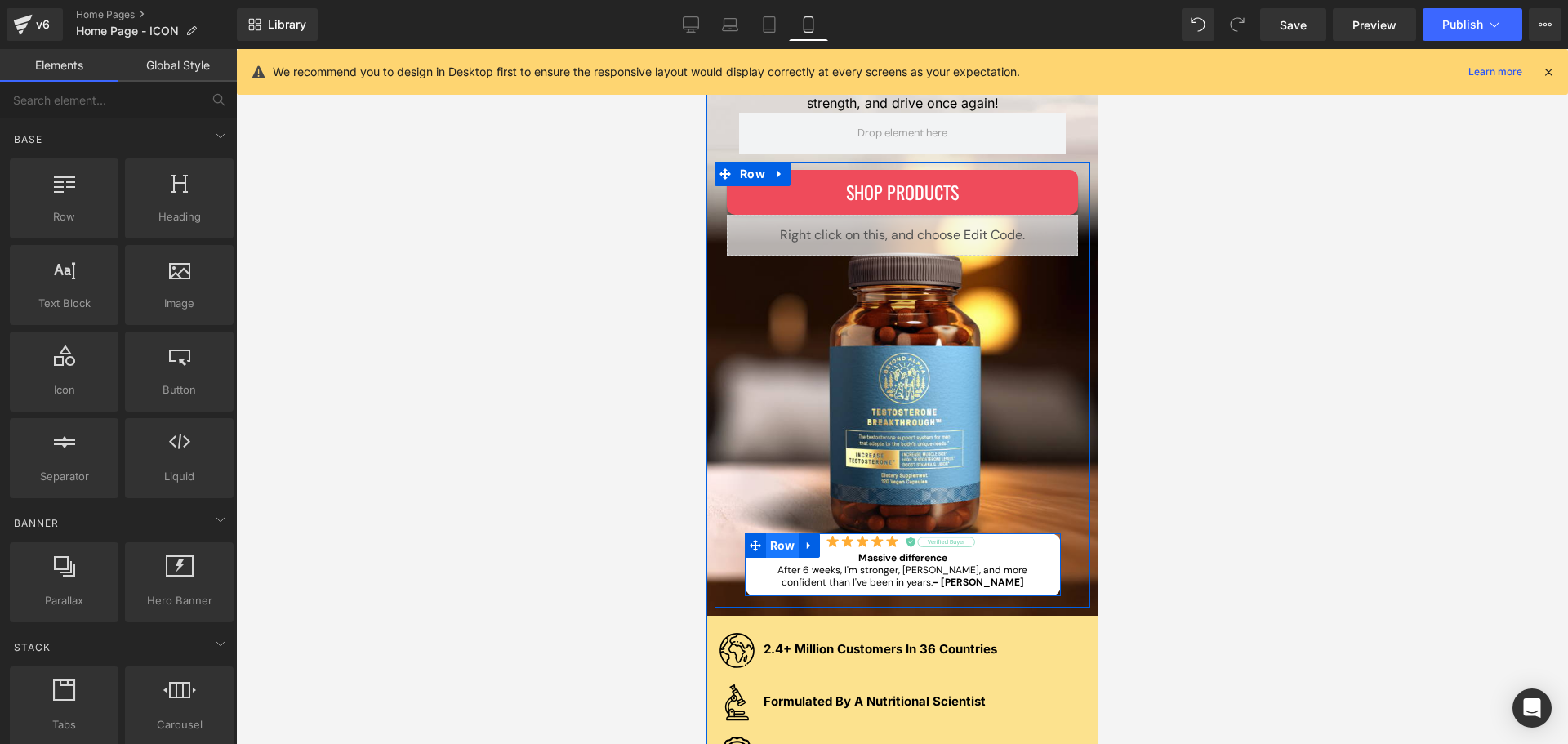
click at [780, 546] on span "Row" at bounding box center [782, 546] width 34 height 25
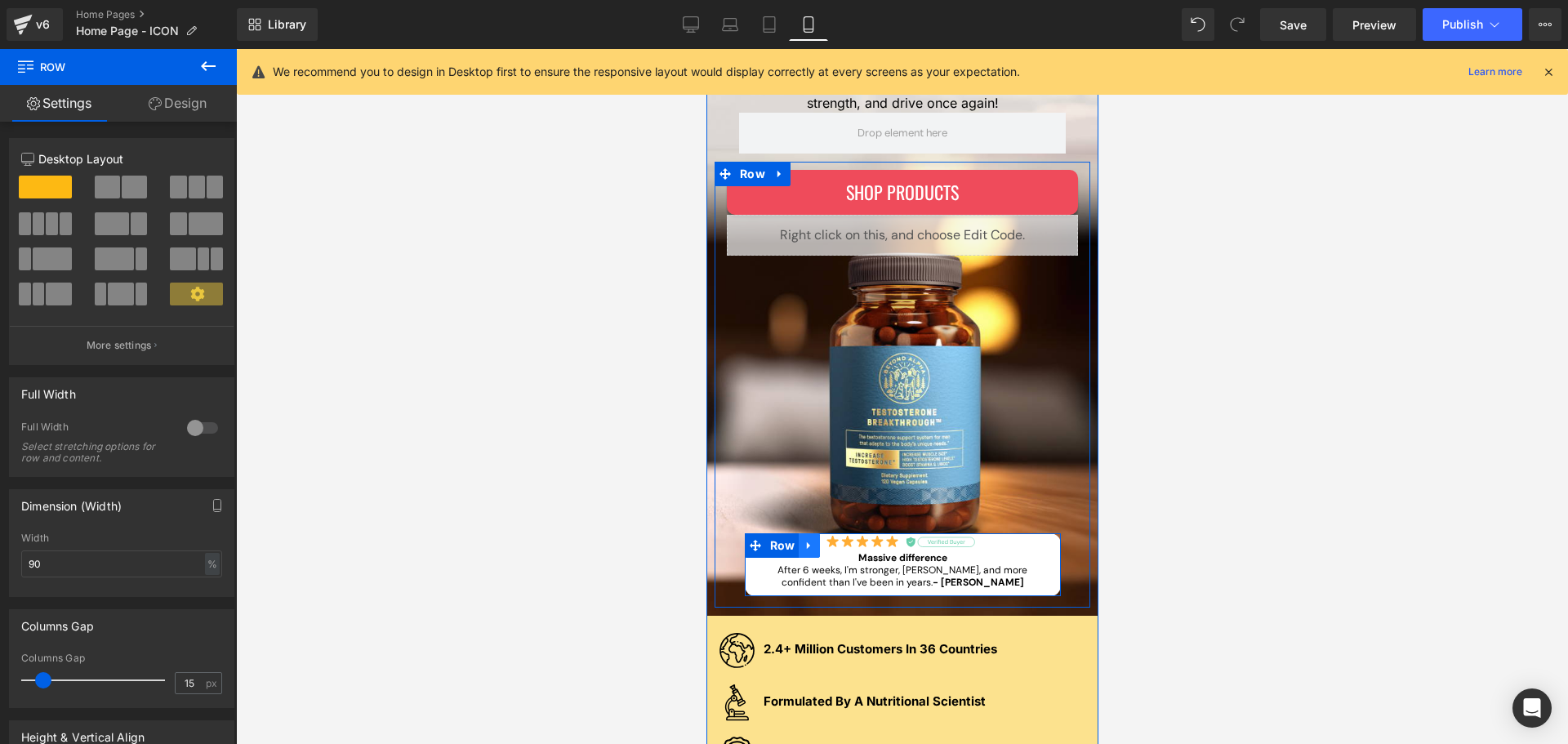
click at [806, 544] on icon at bounding box center [808, 546] width 4 height 7
click at [824, 543] on icon at bounding box center [829, 545] width 12 height 12
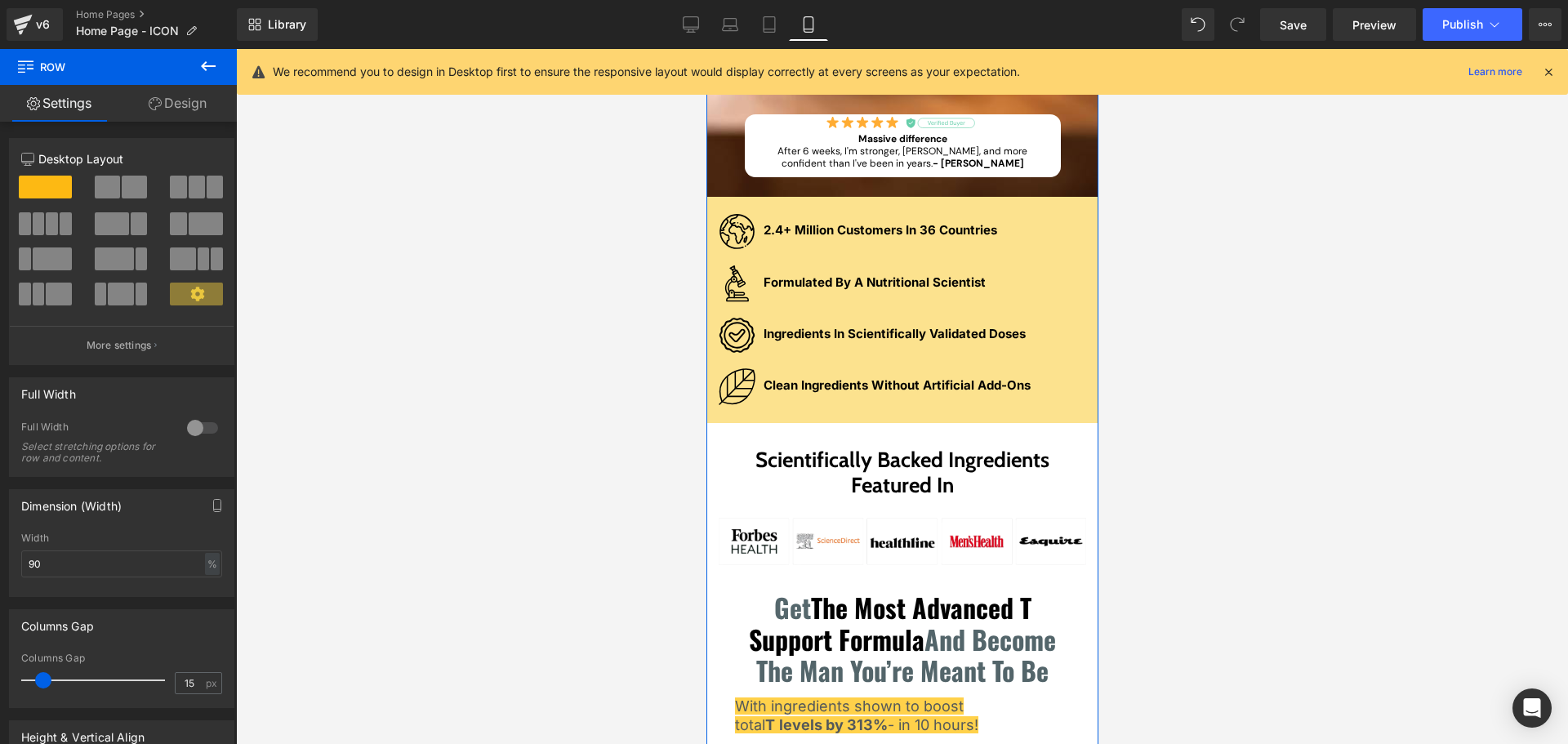
scroll to position [1005, 0]
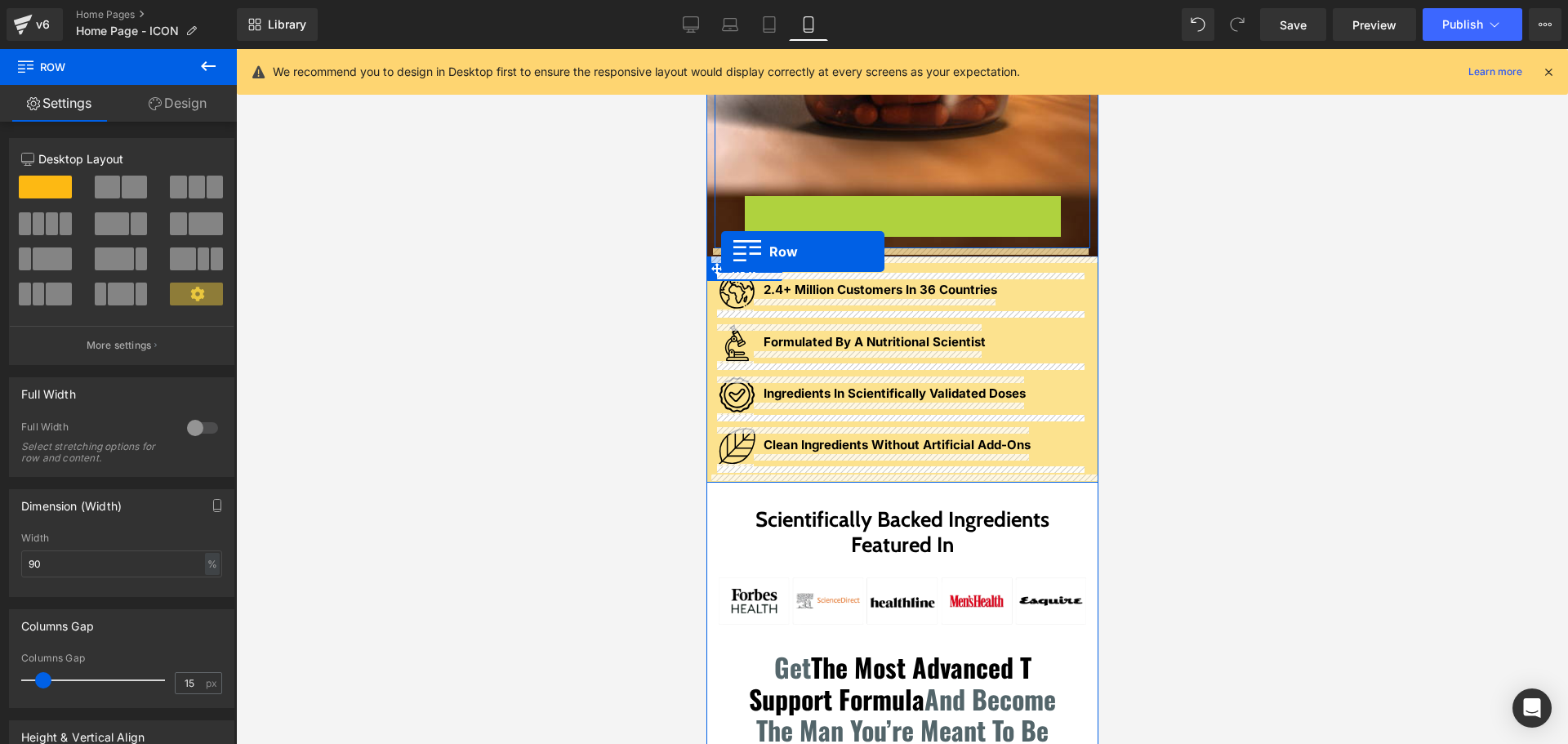
drag, startPoint x: 766, startPoint y: 205, endPoint x: 942, endPoint y: 295, distance: 197.7
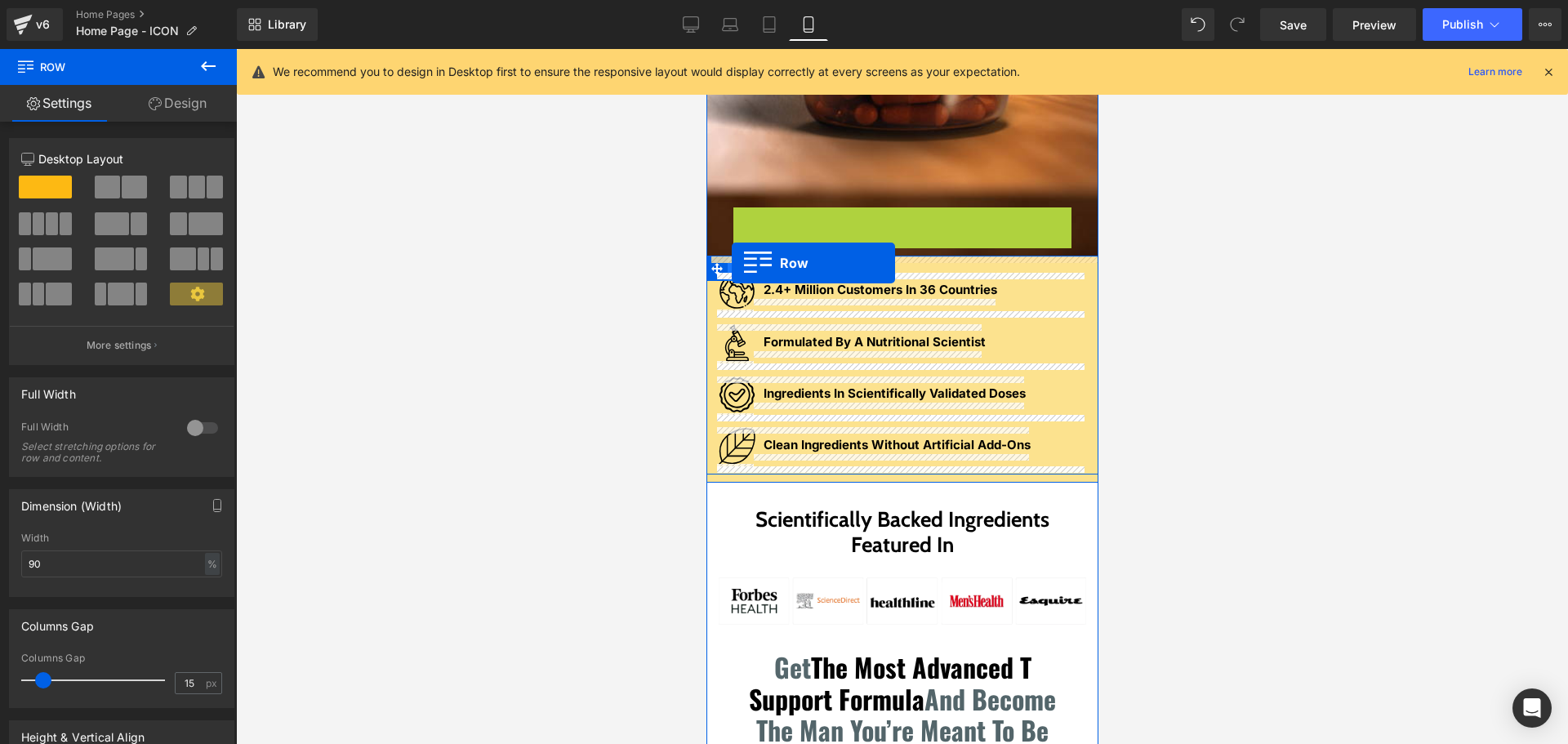
drag, startPoint x: 760, startPoint y: 219, endPoint x: 731, endPoint y: 262, distance: 51.9
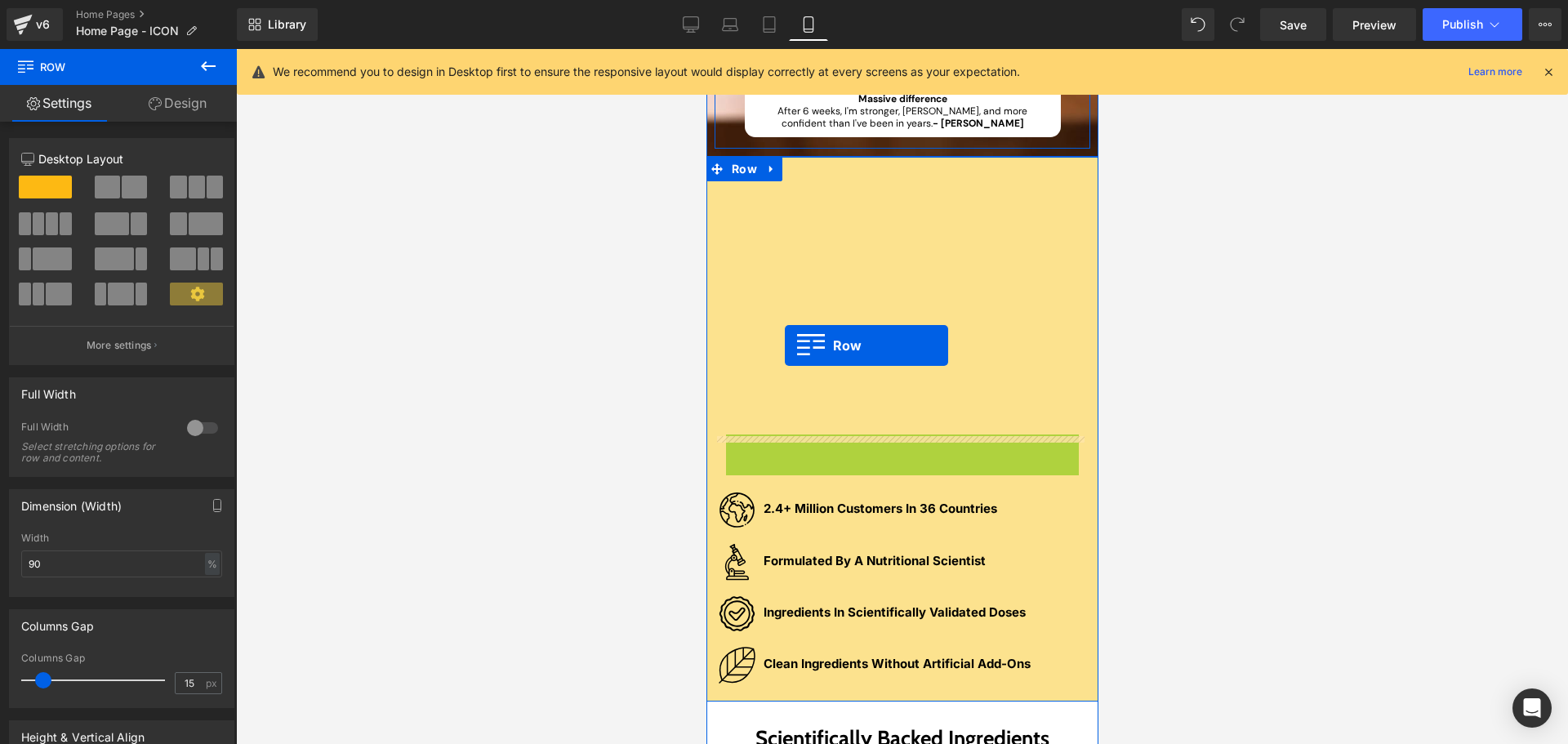
scroll to position [760, 0]
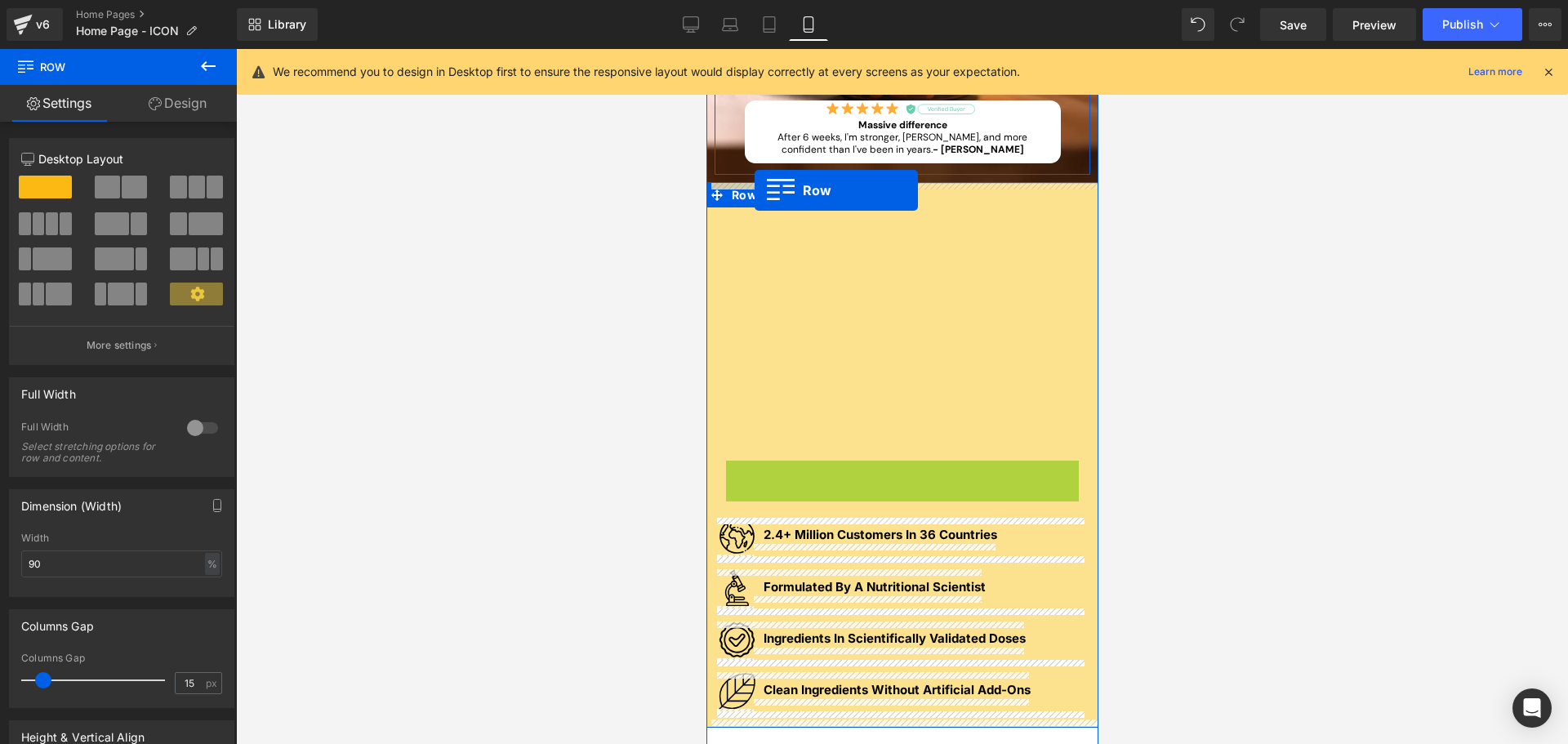
drag, startPoint x: 754, startPoint y: 390, endPoint x: 753, endPoint y: 189, distance: 201.0
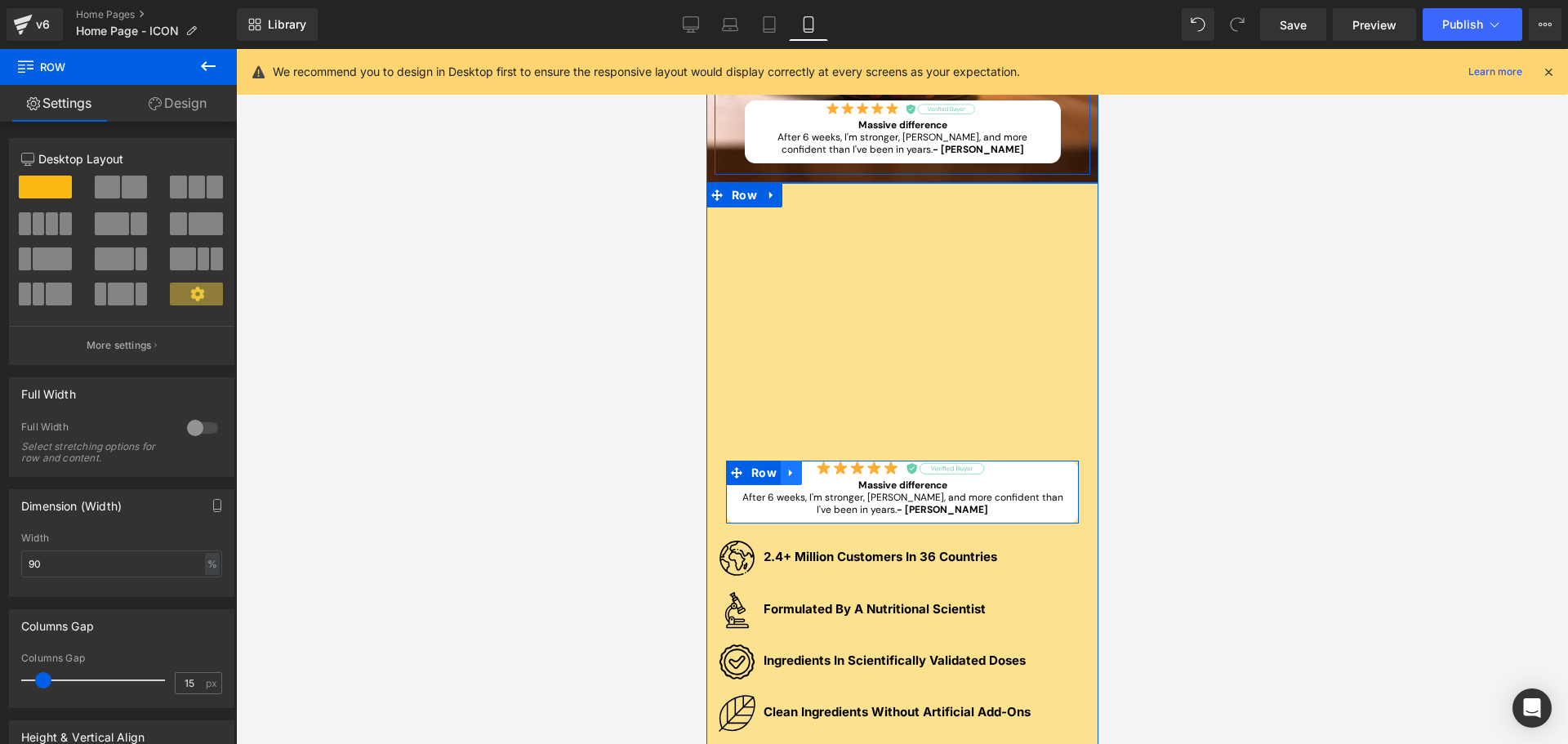
click at [789, 473] on icon at bounding box center [790, 473] width 12 height 12
click at [828, 474] on icon at bounding box center [833, 472] width 12 height 12
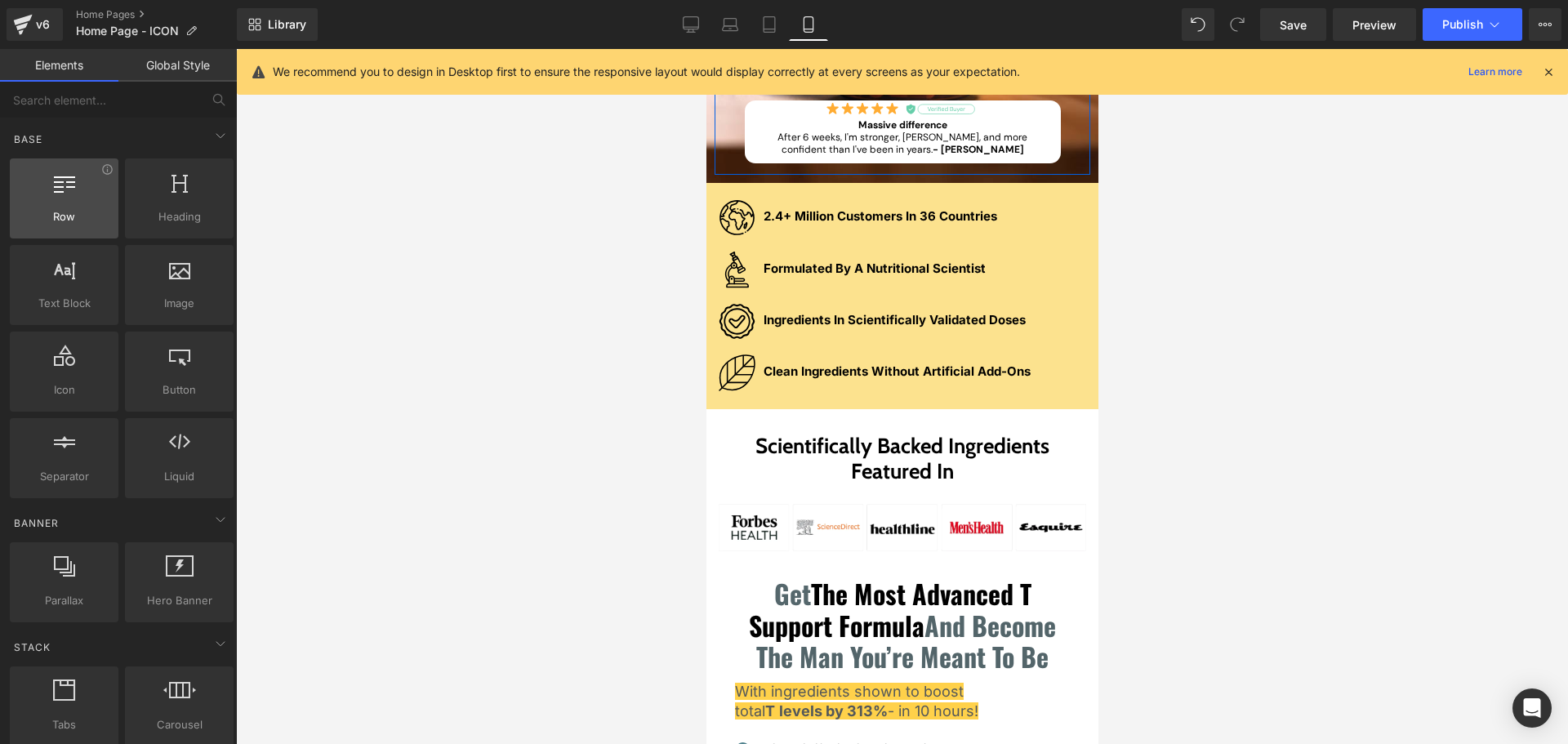
click at [67, 230] on div "Row rows, columns, layouts, div" at bounding box center [64, 198] width 108 height 80
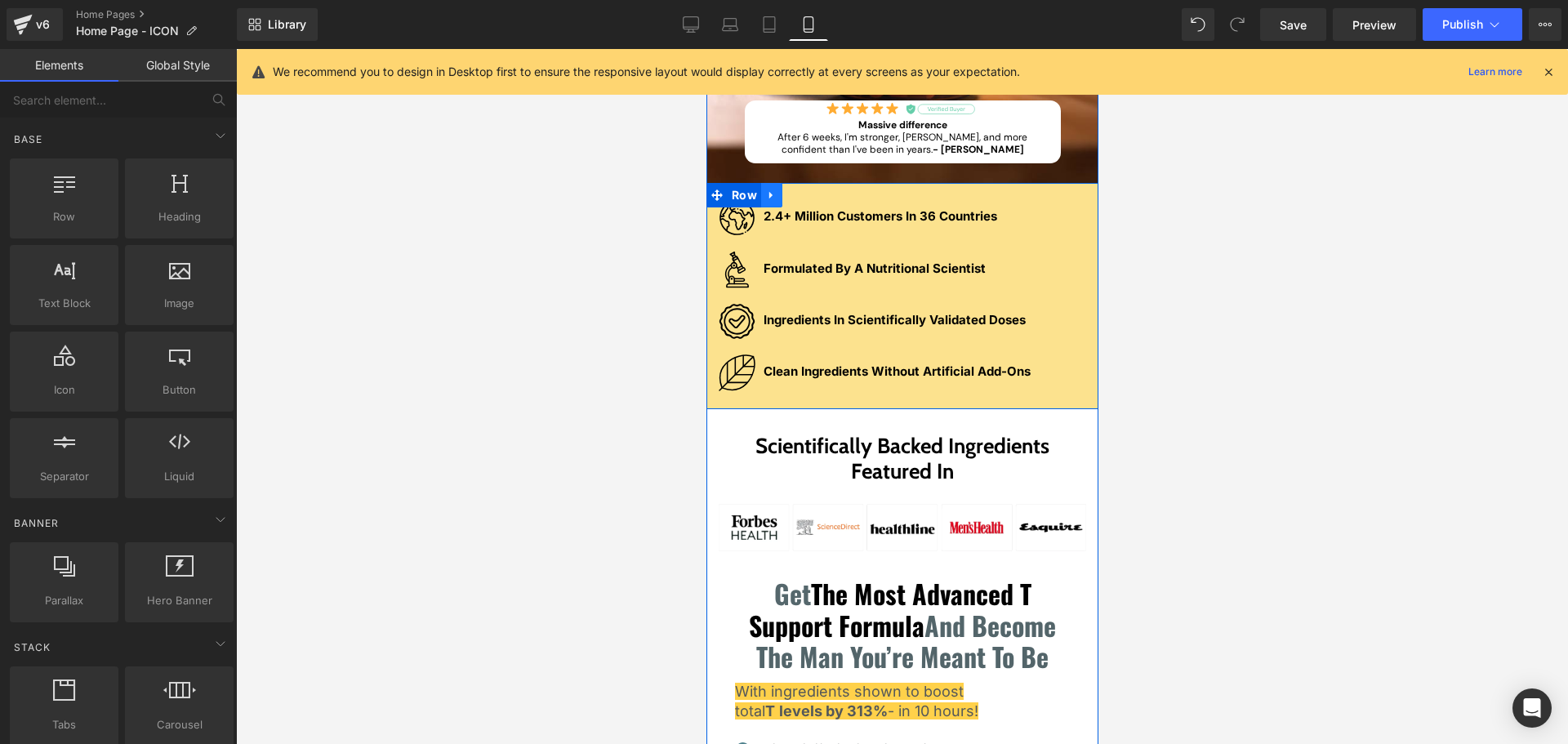
click at [767, 194] on icon at bounding box center [771, 195] width 12 height 12
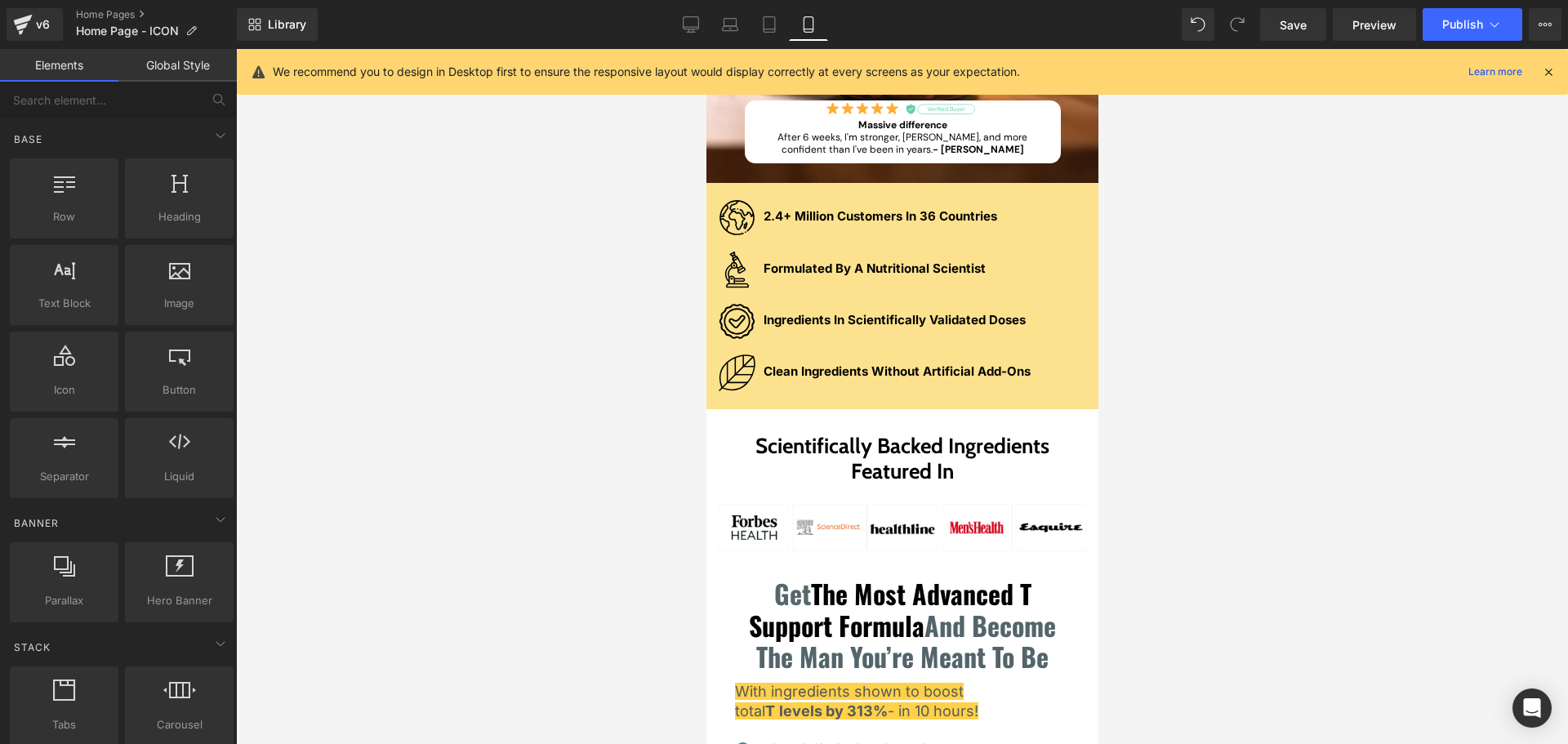
click at [789, 197] on icon at bounding box center [788, 194] width 9 height 9
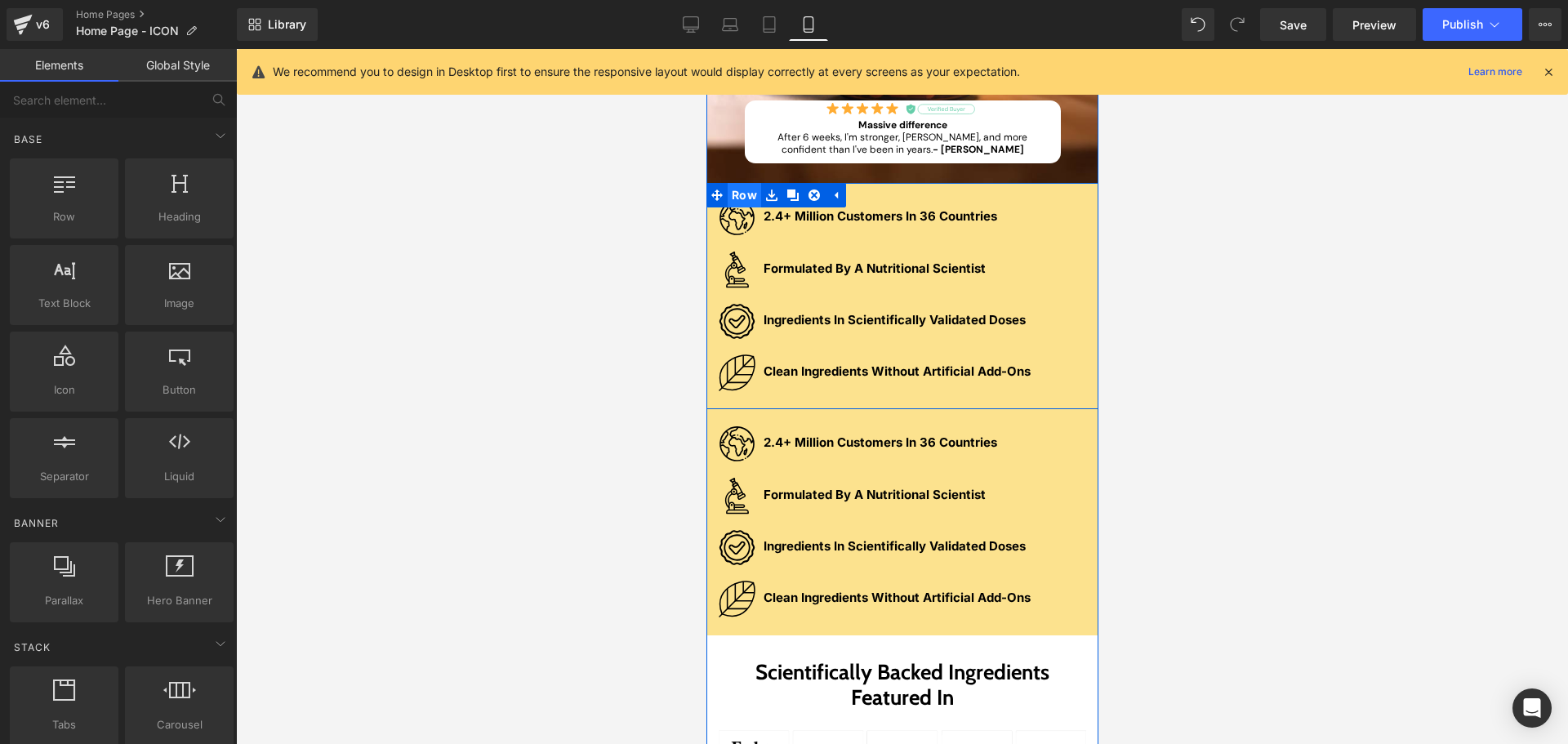
click at [728, 186] on span "Row" at bounding box center [744, 195] width 34 height 25
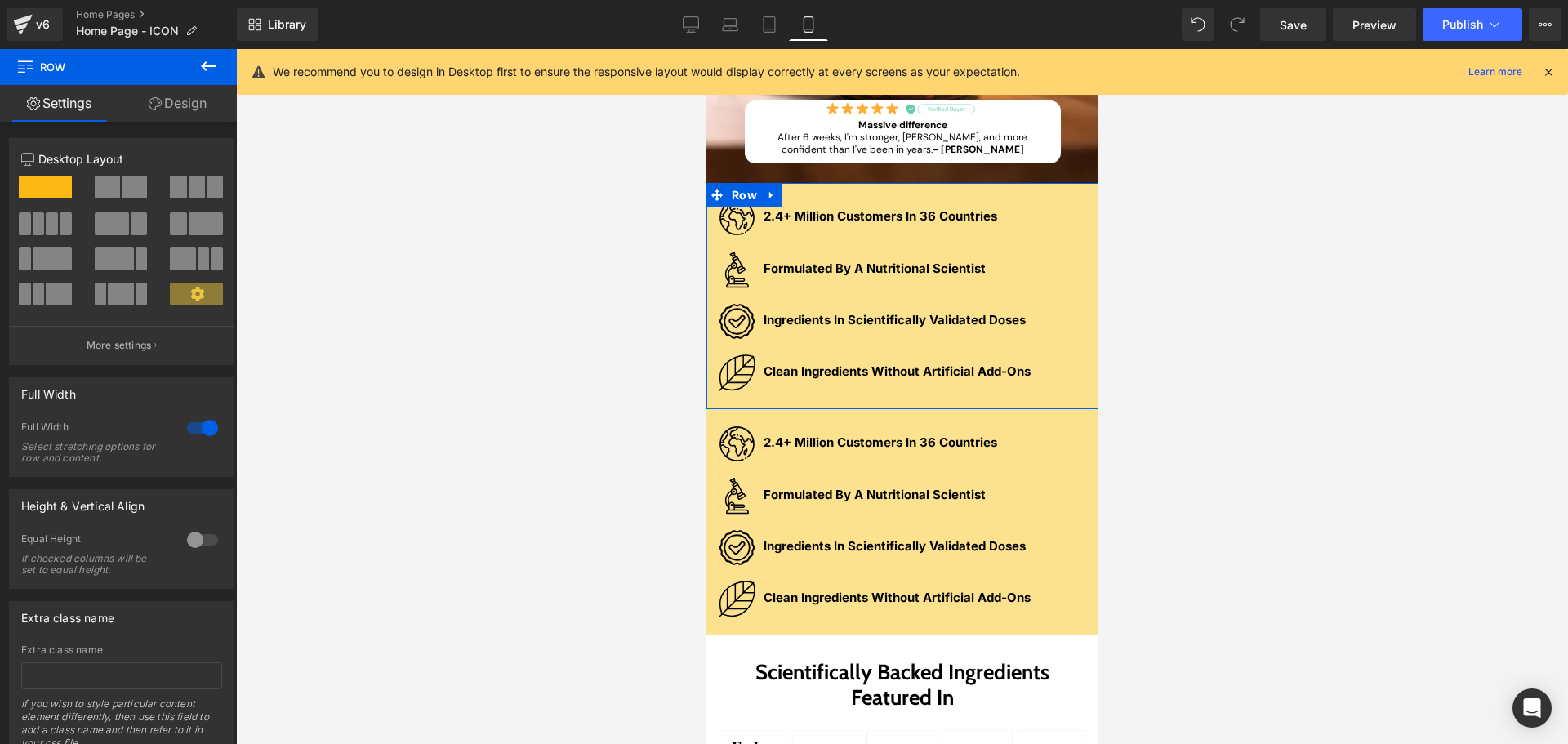
drag, startPoint x: 184, startPoint y: 100, endPoint x: 118, endPoint y: 175, distance: 99.9
click at [184, 100] on link "Design" at bounding box center [177, 103] width 118 height 36
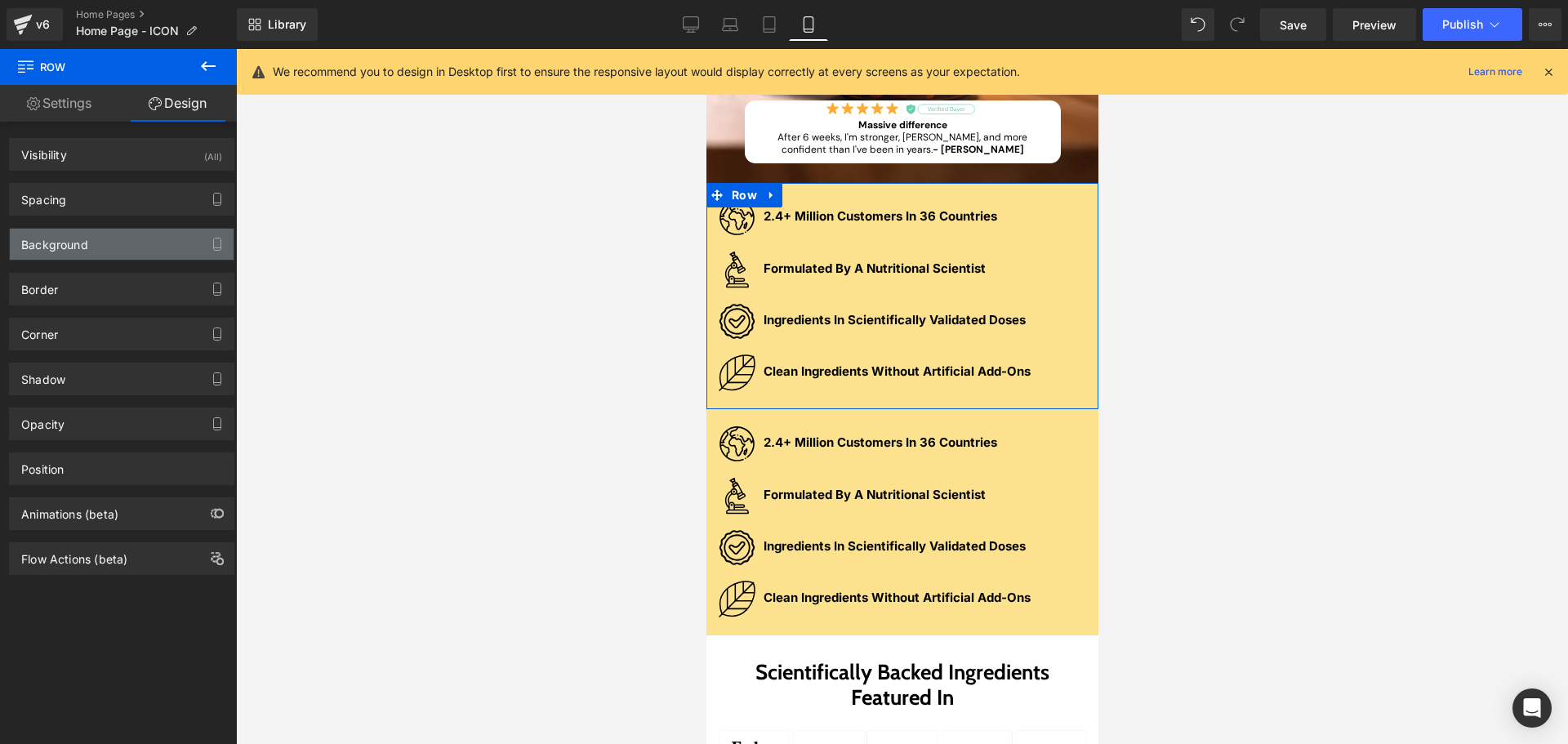
click at [70, 248] on div "Background" at bounding box center [54, 241] width 67 height 23
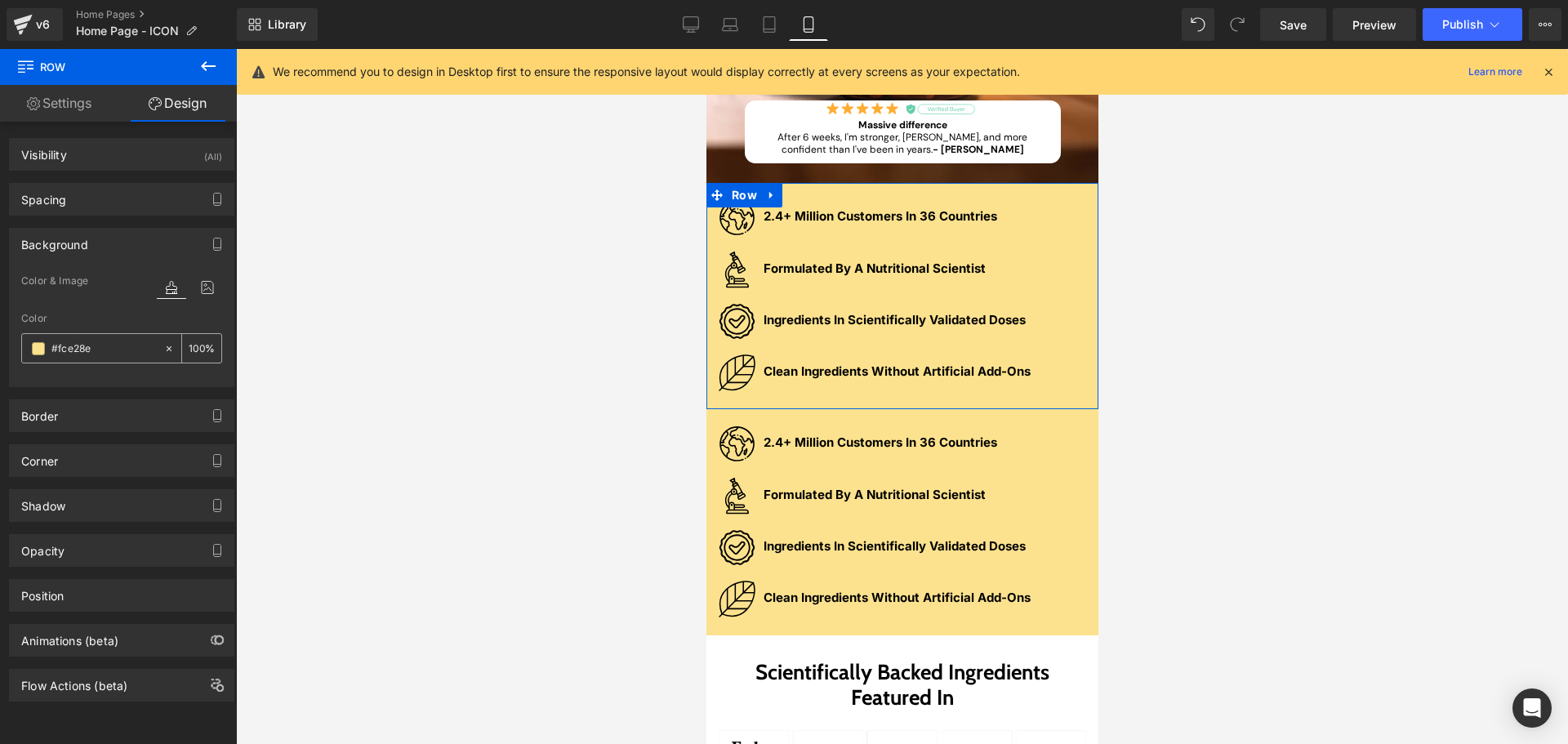
click at [101, 336] on div at bounding box center [92, 348] width 141 height 28
click at [92, 352] on input "text" at bounding box center [104, 349] width 105 height 18
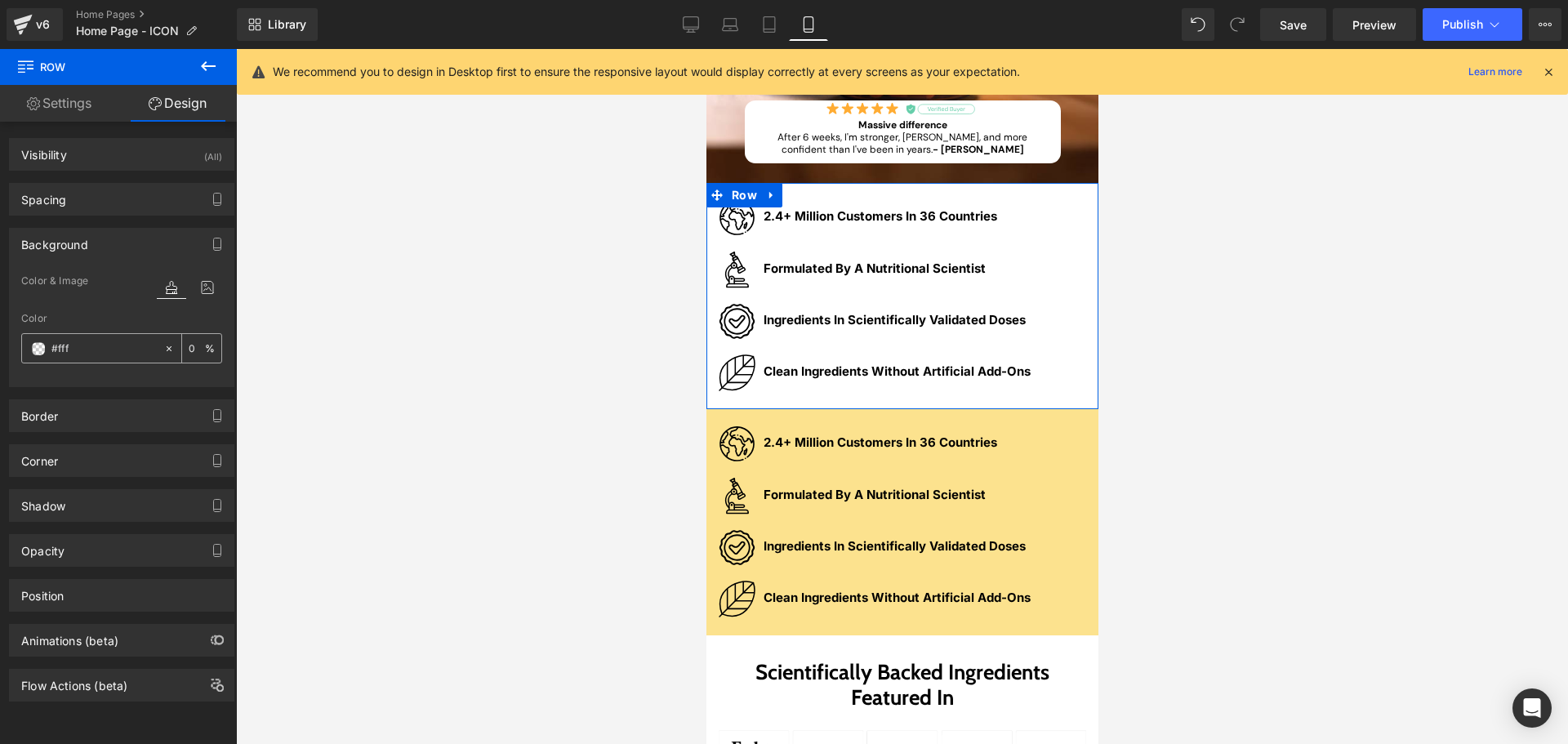
type input "#fff"
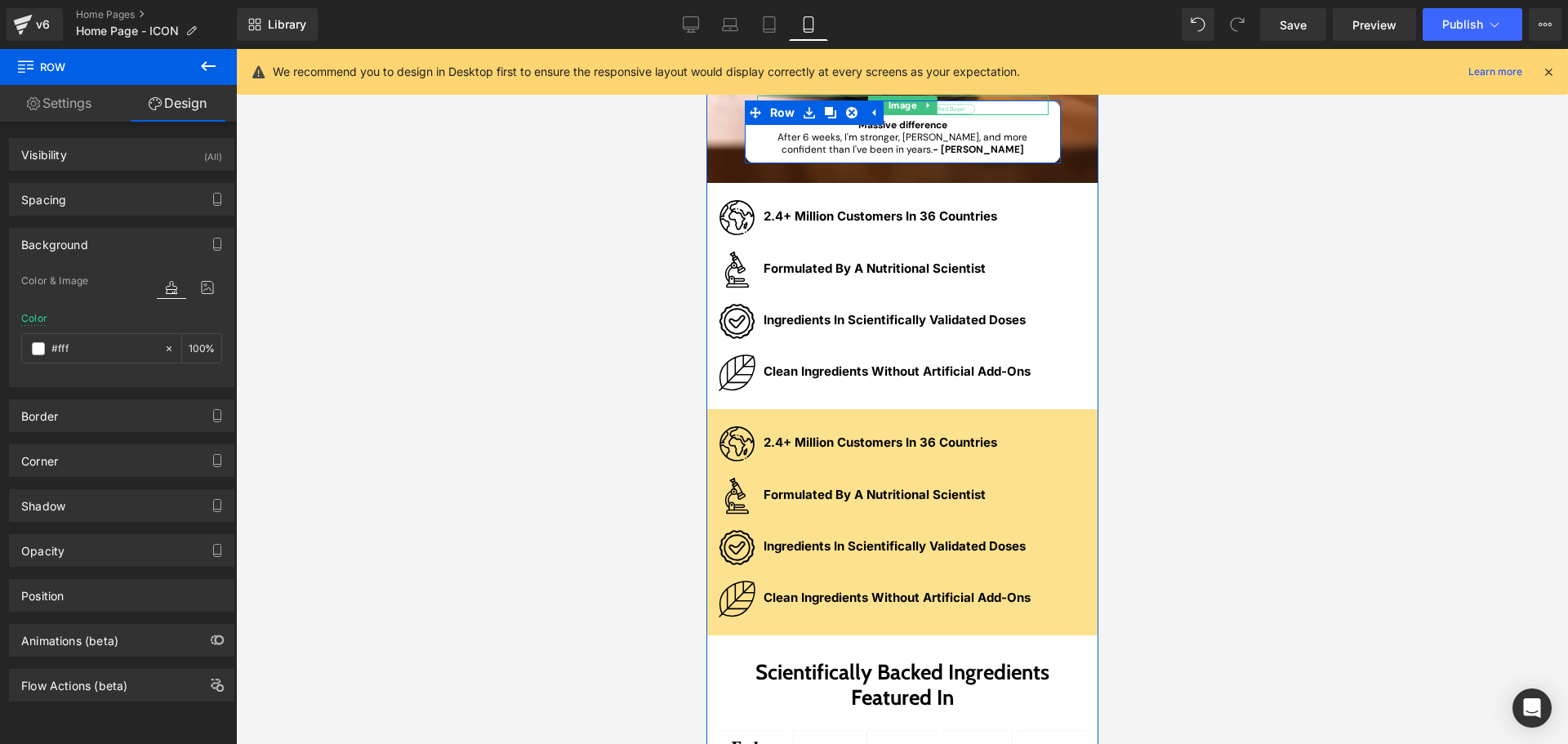
click at [925, 111] on link at bounding box center [927, 106] width 17 height 20
click at [917, 107] on icon at bounding box center [919, 105] width 9 height 9
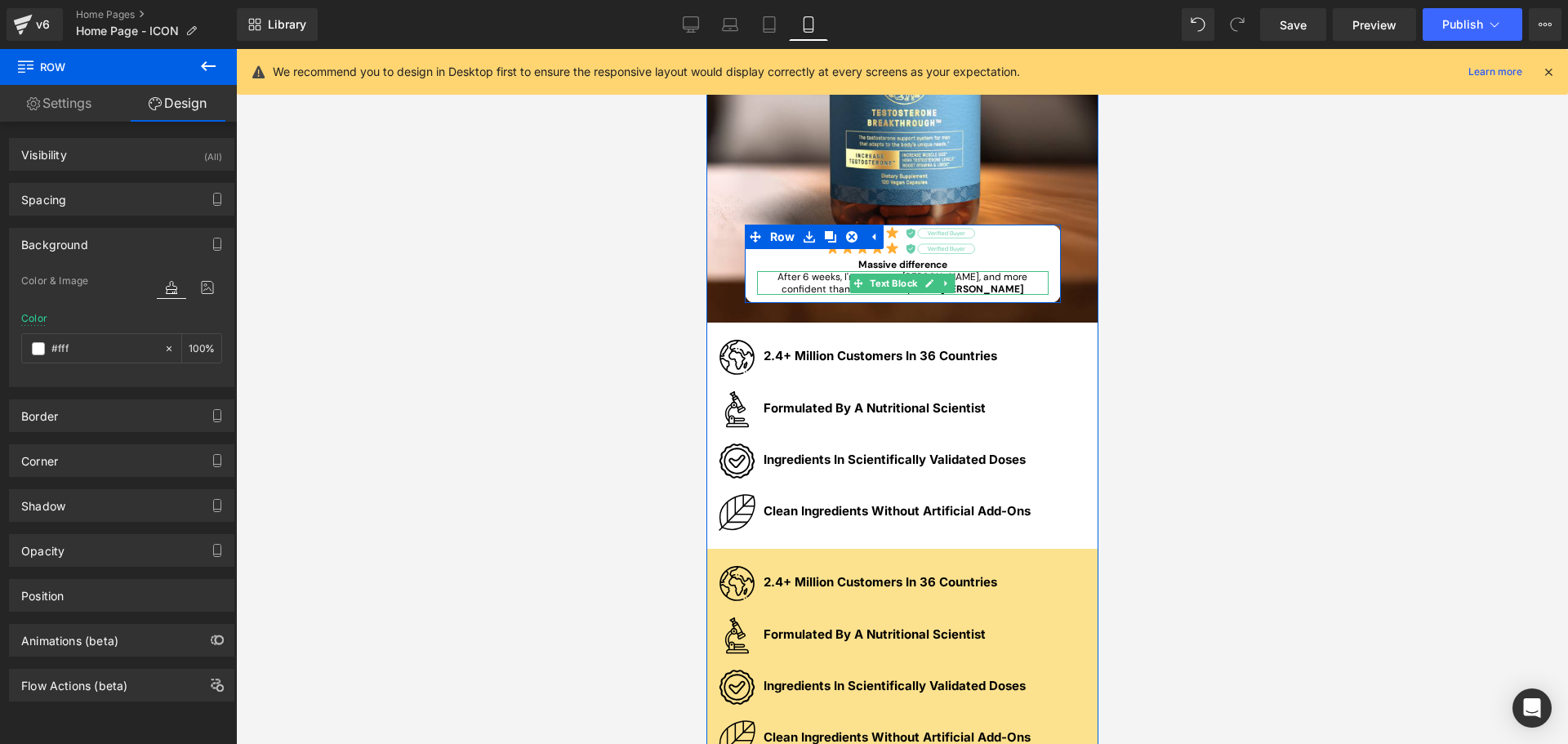
scroll to position [597, 0]
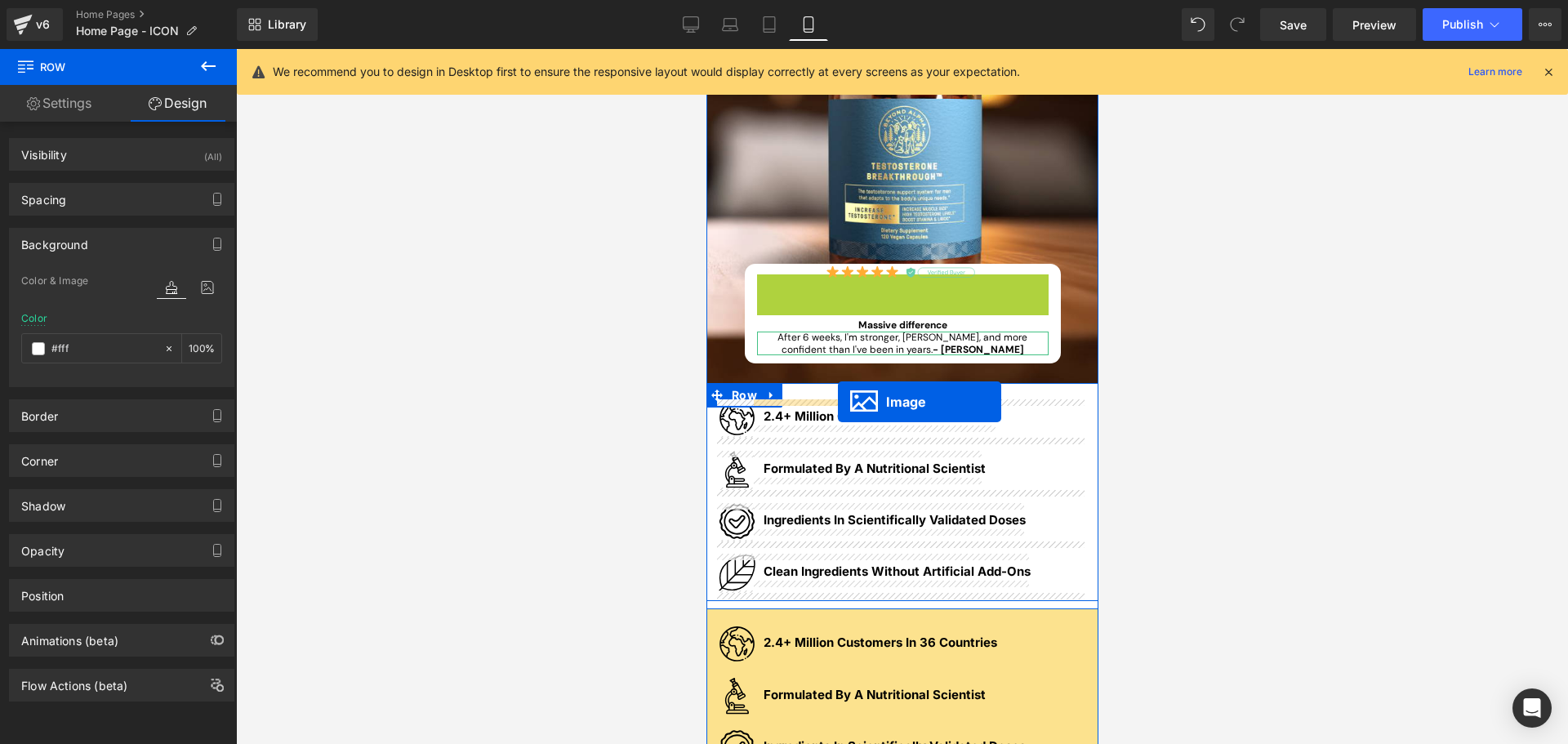
drag, startPoint x: 883, startPoint y: 281, endPoint x: 837, endPoint y: 402, distance: 129.4
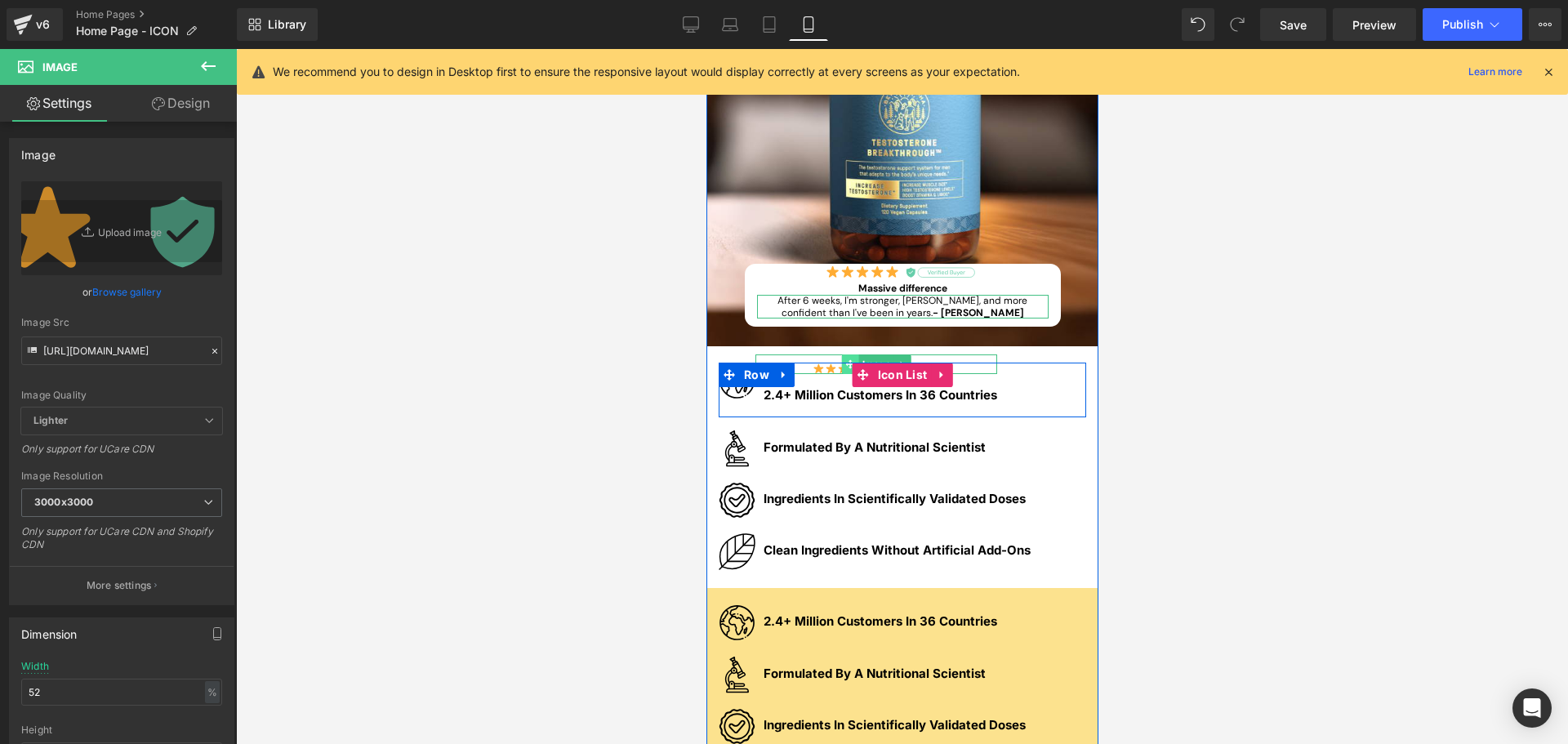
click at [845, 368] on icon at bounding box center [850, 364] width 9 height 9
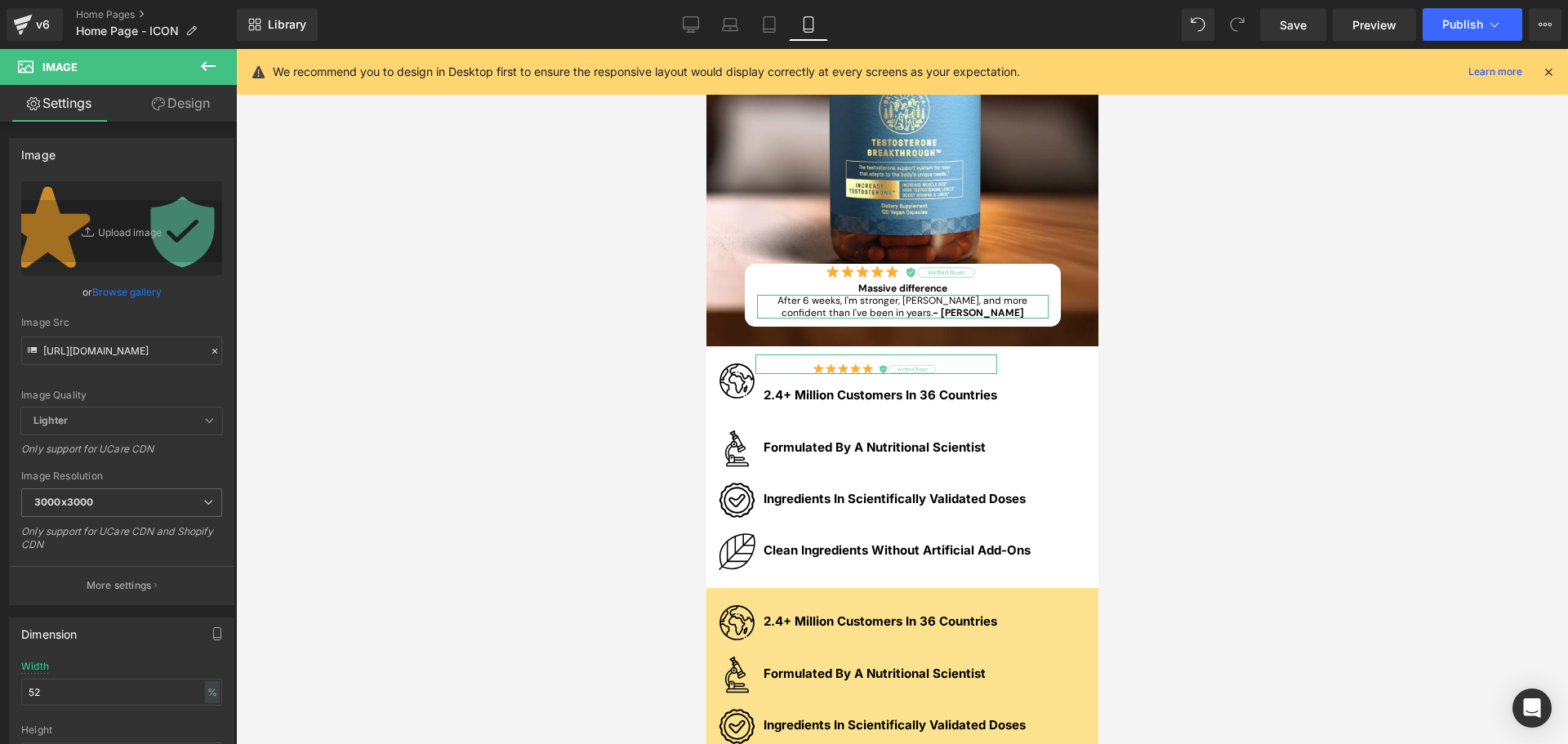
drag, startPoint x: 194, startPoint y: 107, endPoint x: 143, endPoint y: 218, distance: 122.2
click at [194, 107] on link "Design" at bounding box center [180, 103] width 118 height 36
click at [0, 0] on div "Background" at bounding box center [0, 0] width 0 height 0
click at [0, 0] on div "Spacing" at bounding box center [0, 0] width 0 height 0
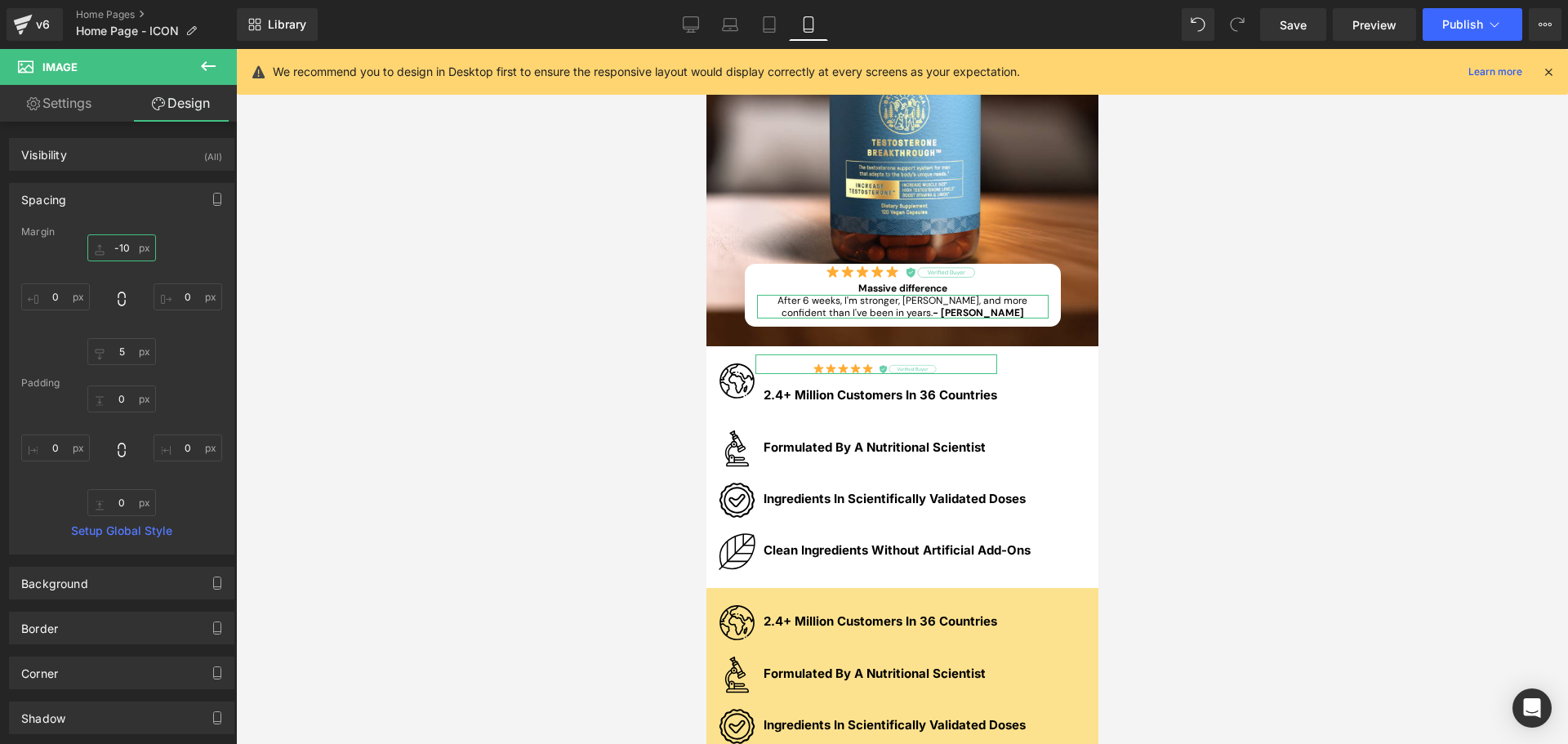
click at [132, 248] on input "text" at bounding box center [121, 248] width 68 height 27
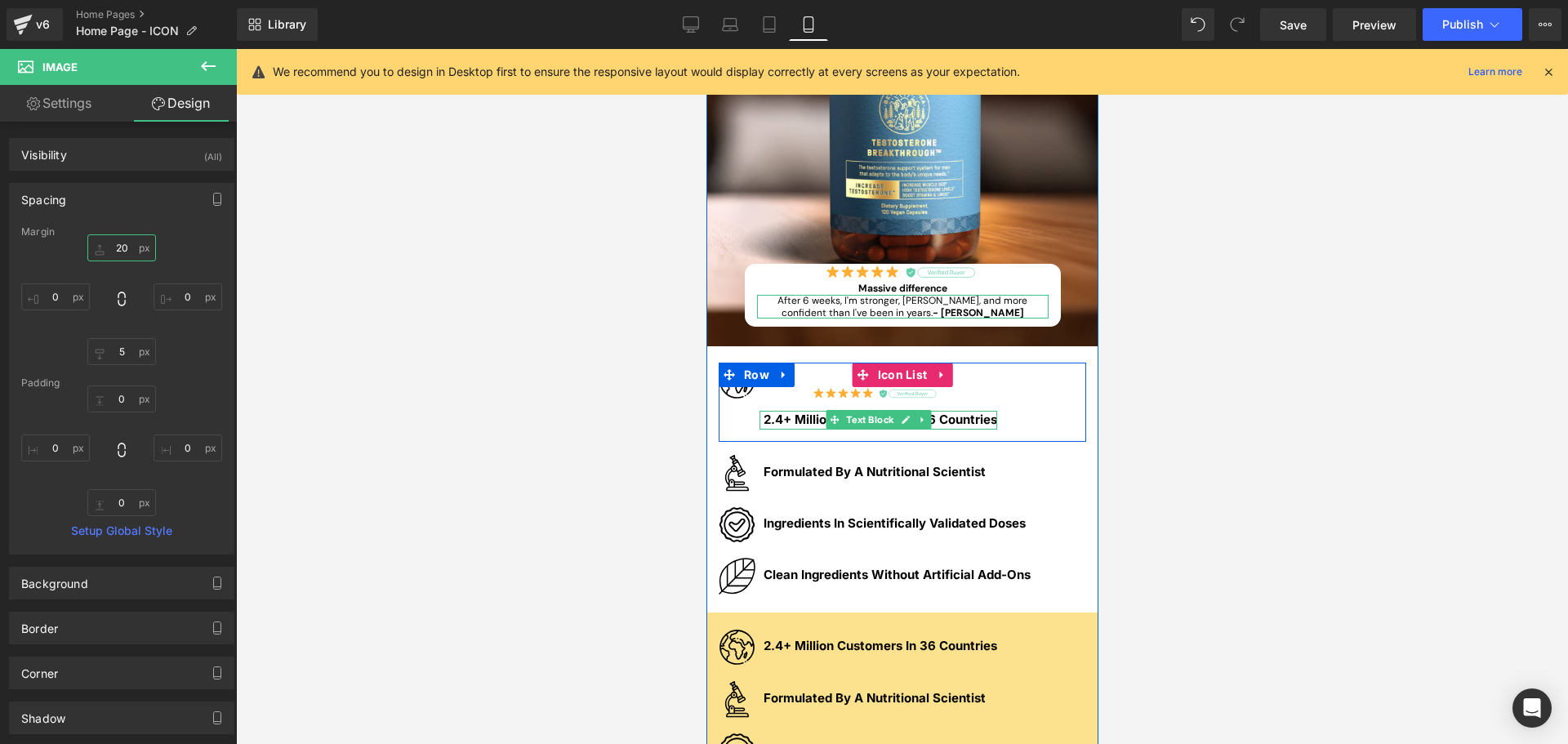
type input "20"
click at [917, 418] on icon at bounding box center [922, 419] width 9 height 10
click at [926, 422] on icon at bounding box center [931, 420] width 9 height 9
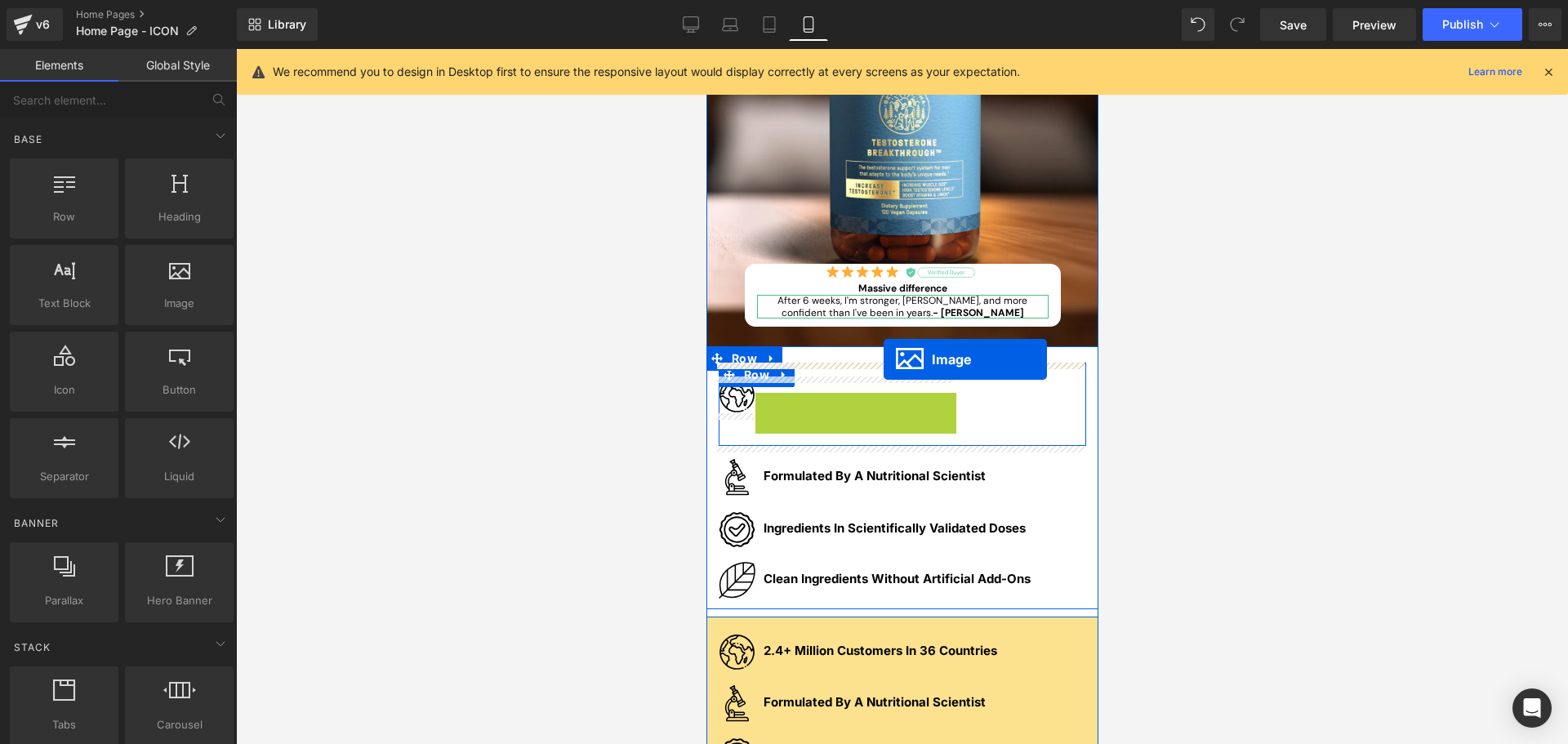
drag, startPoint x: 820, startPoint y: 388, endPoint x: 883, endPoint y: 360, distance: 68.9
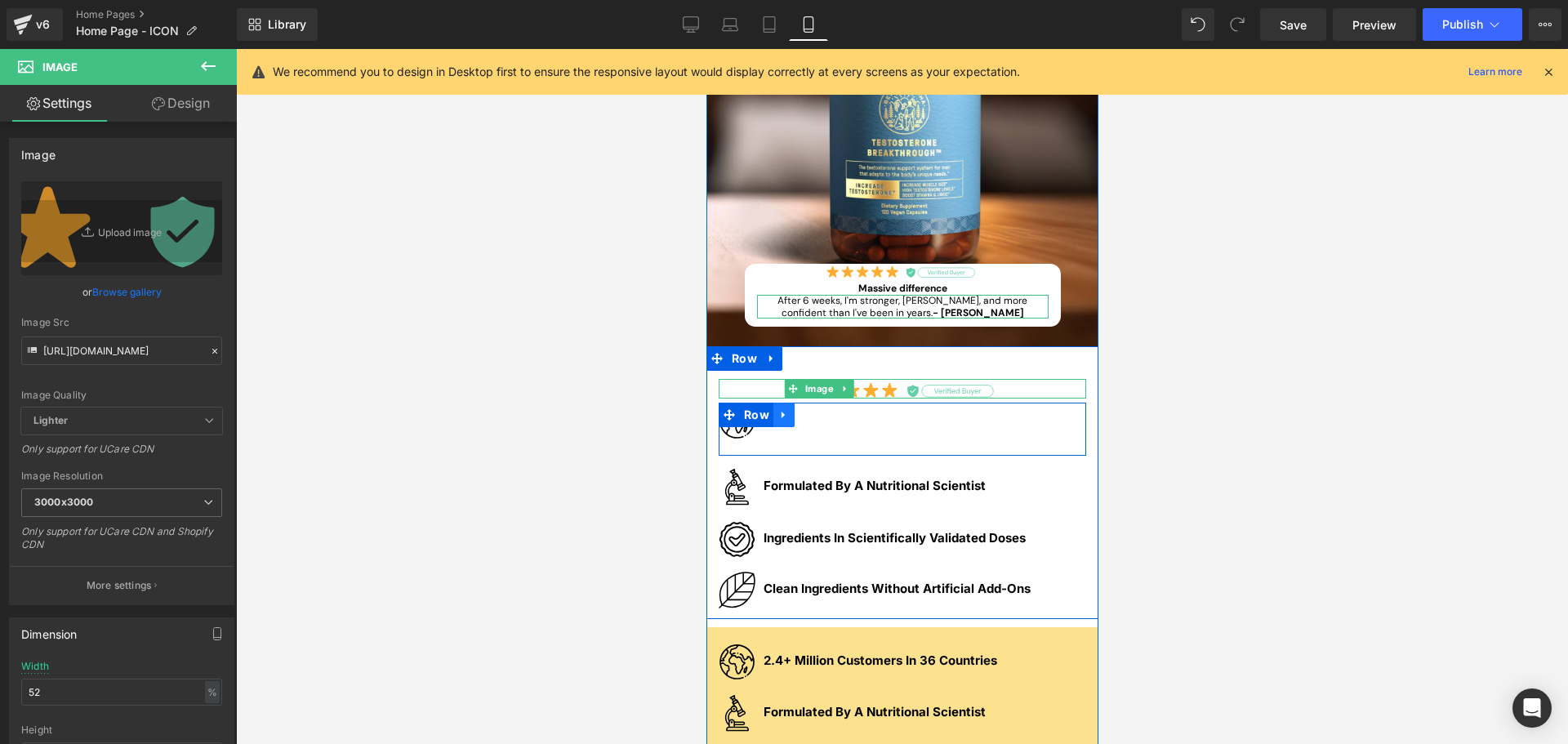
click at [780, 413] on icon at bounding box center [783, 416] width 12 height 12
click at [825, 417] on link at bounding box center [826, 416] width 21 height 25
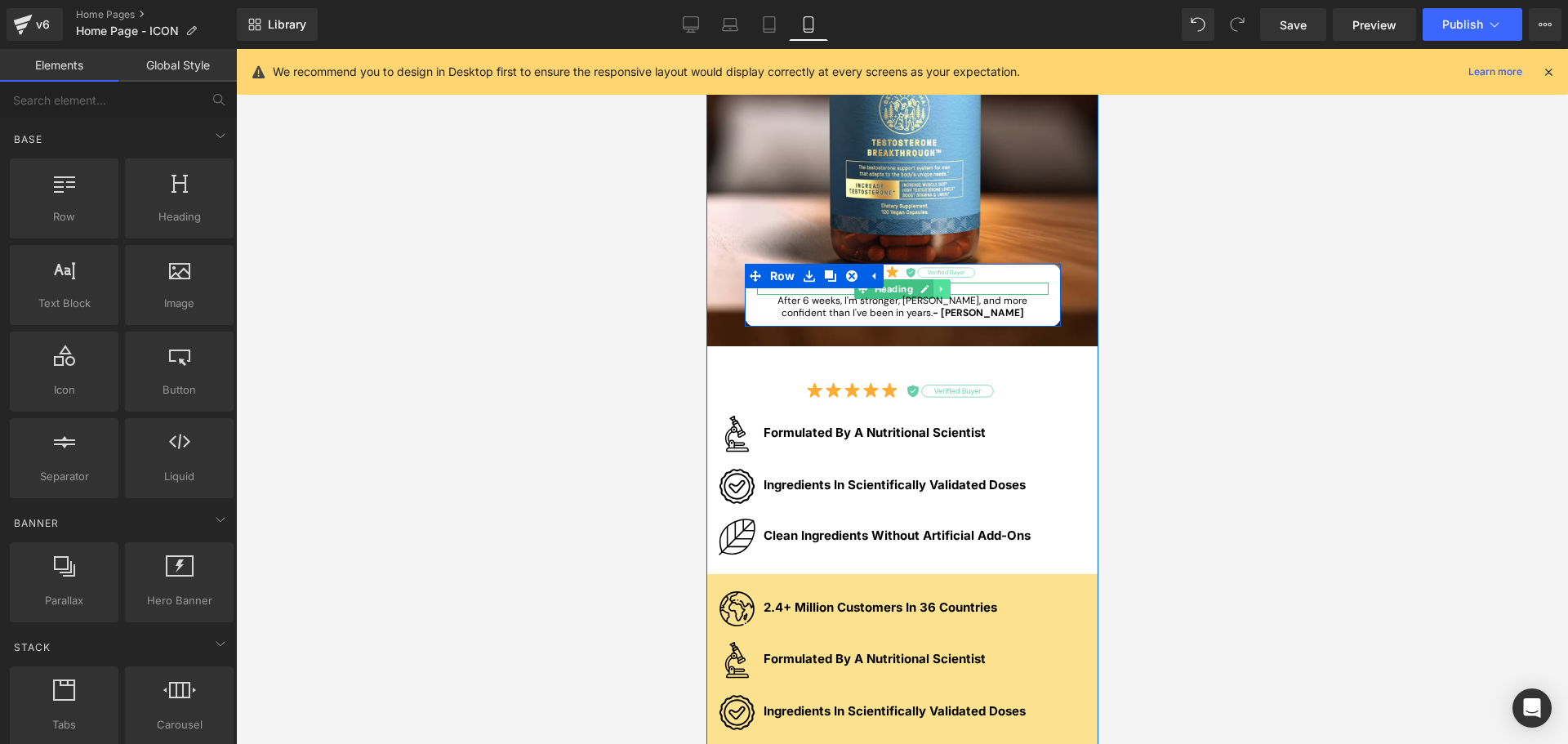
click at [939, 289] on icon at bounding box center [940, 289] width 3 height 5
click at [931, 292] on icon at bounding box center [932, 289] width 9 height 9
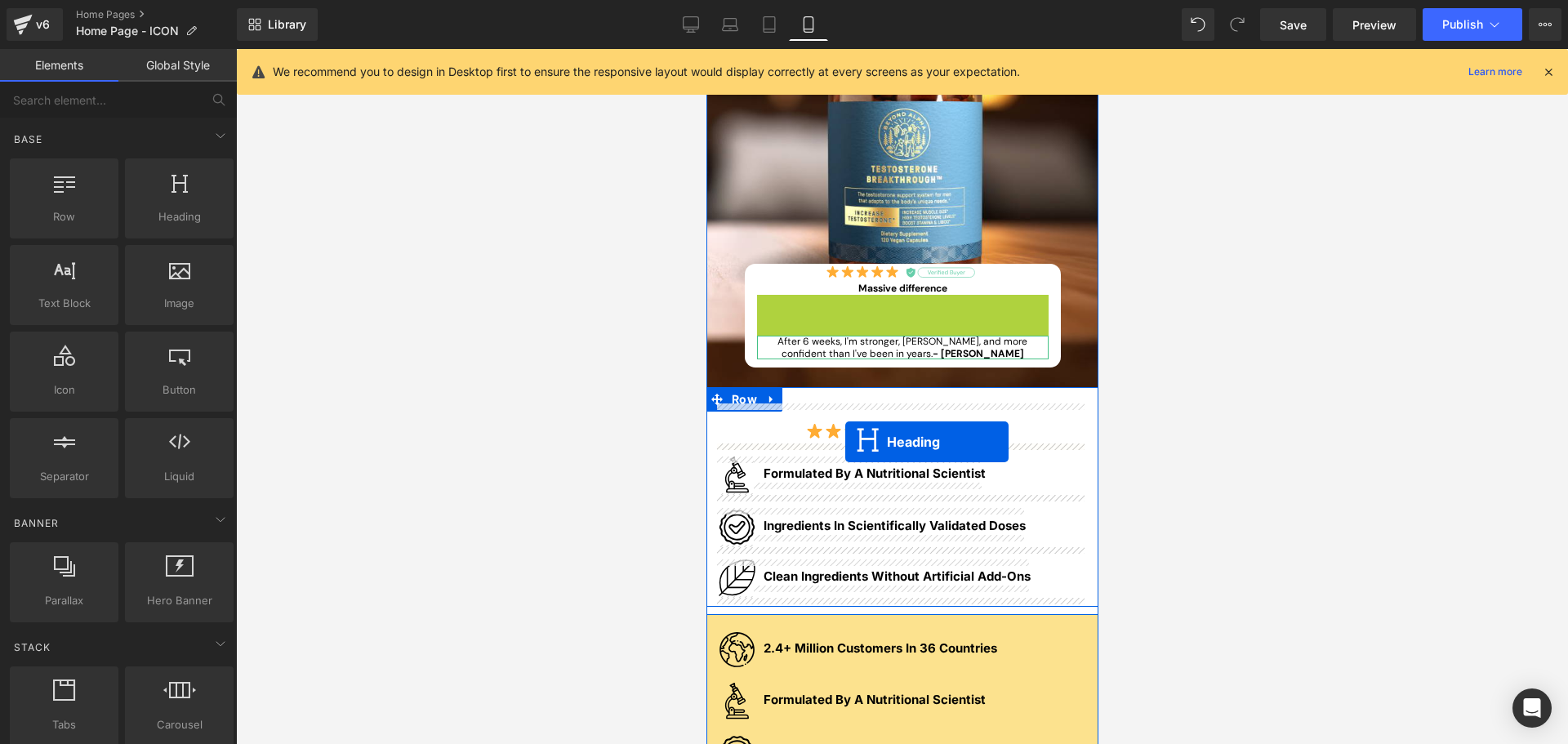
drag, startPoint x: 857, startPoint y: 297, endPoint x: 845, endPoint y: 442, distance: 145.5
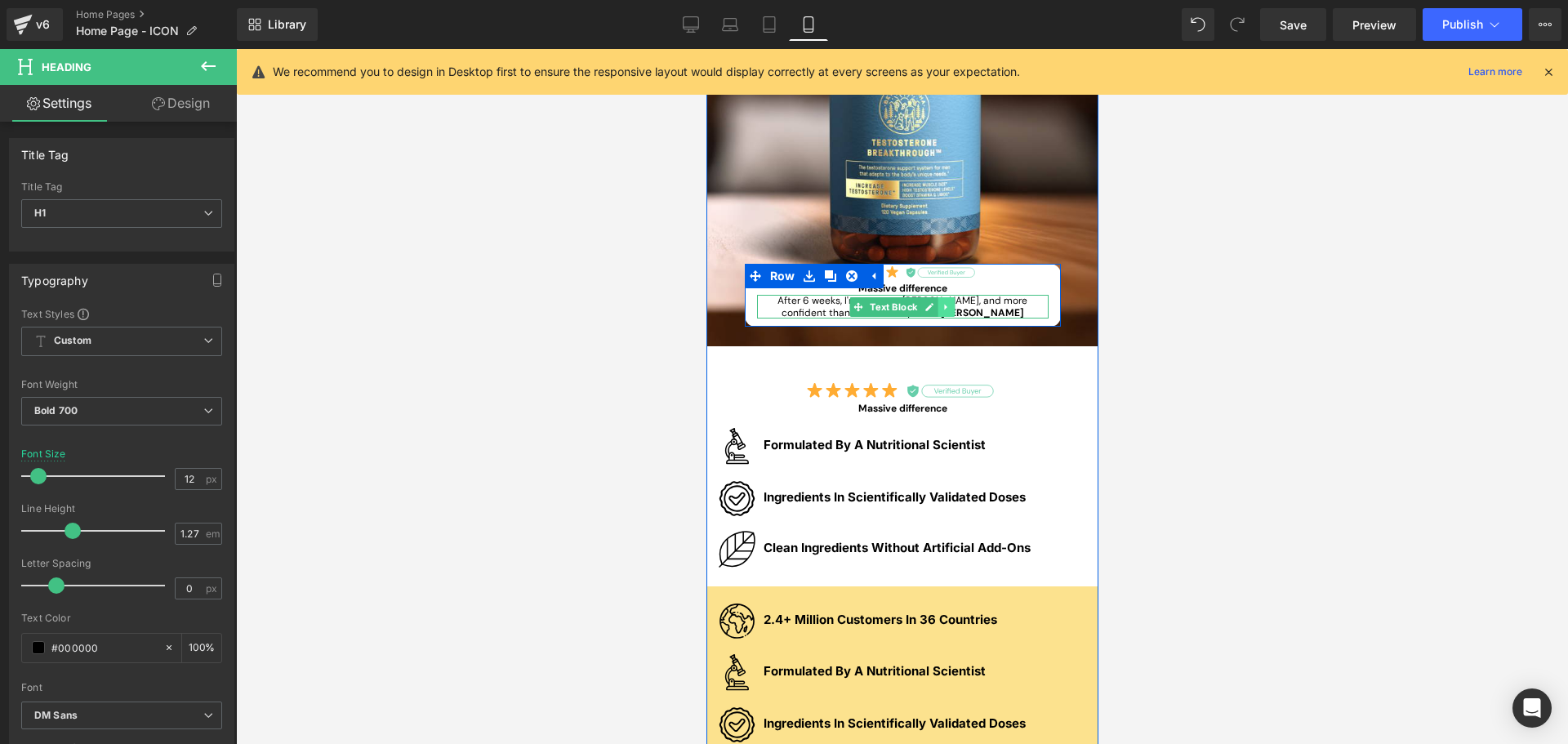
click at [941, 305] on icon at bounding box center [946, 306] width 9 height 10
click at [933, 309] on icon at bounding box center [938, 306] width 9 height 9
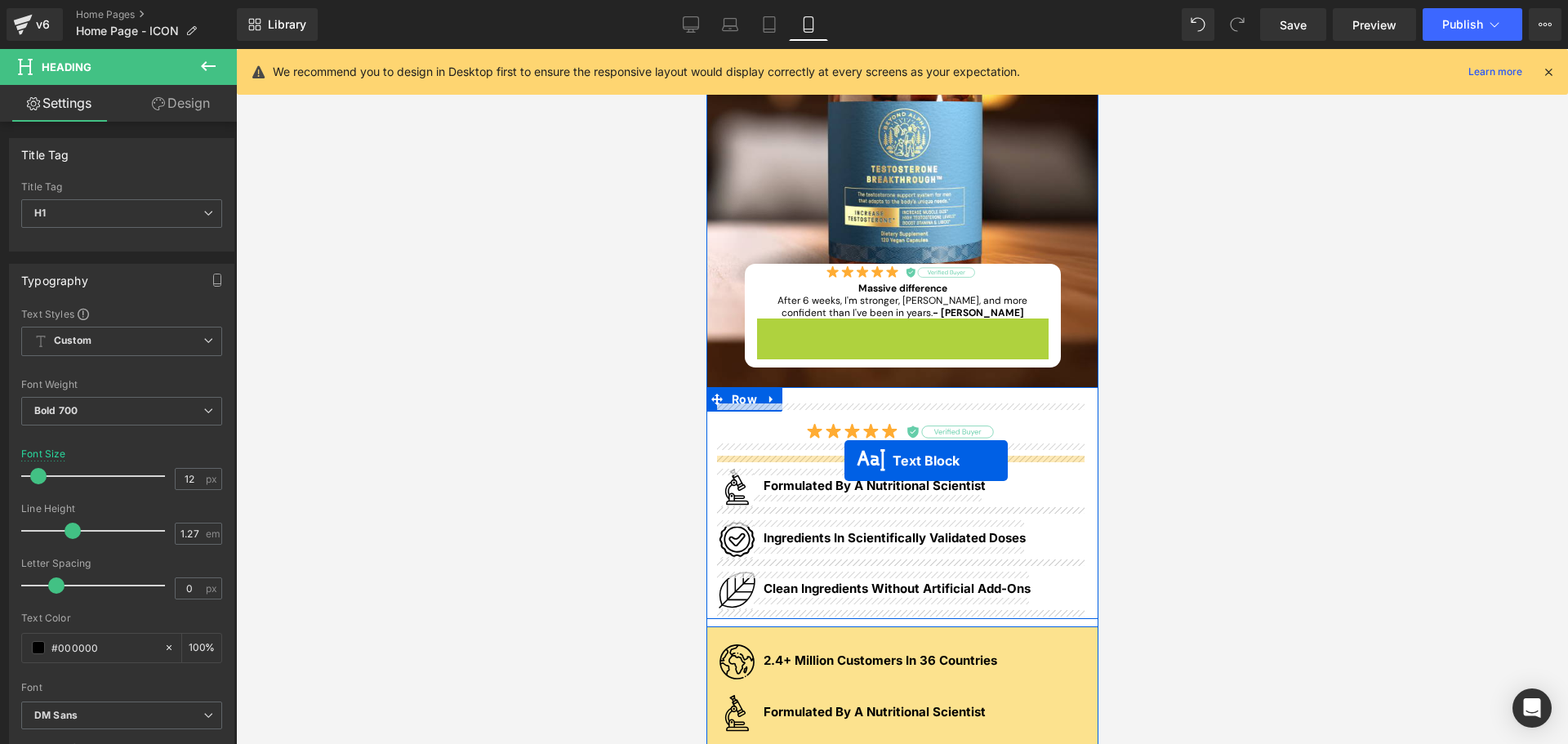
drag, startPoint x: 850, startPoint y: 328, endPoint x: 1810, endPoint y: 537, distance: 982.5
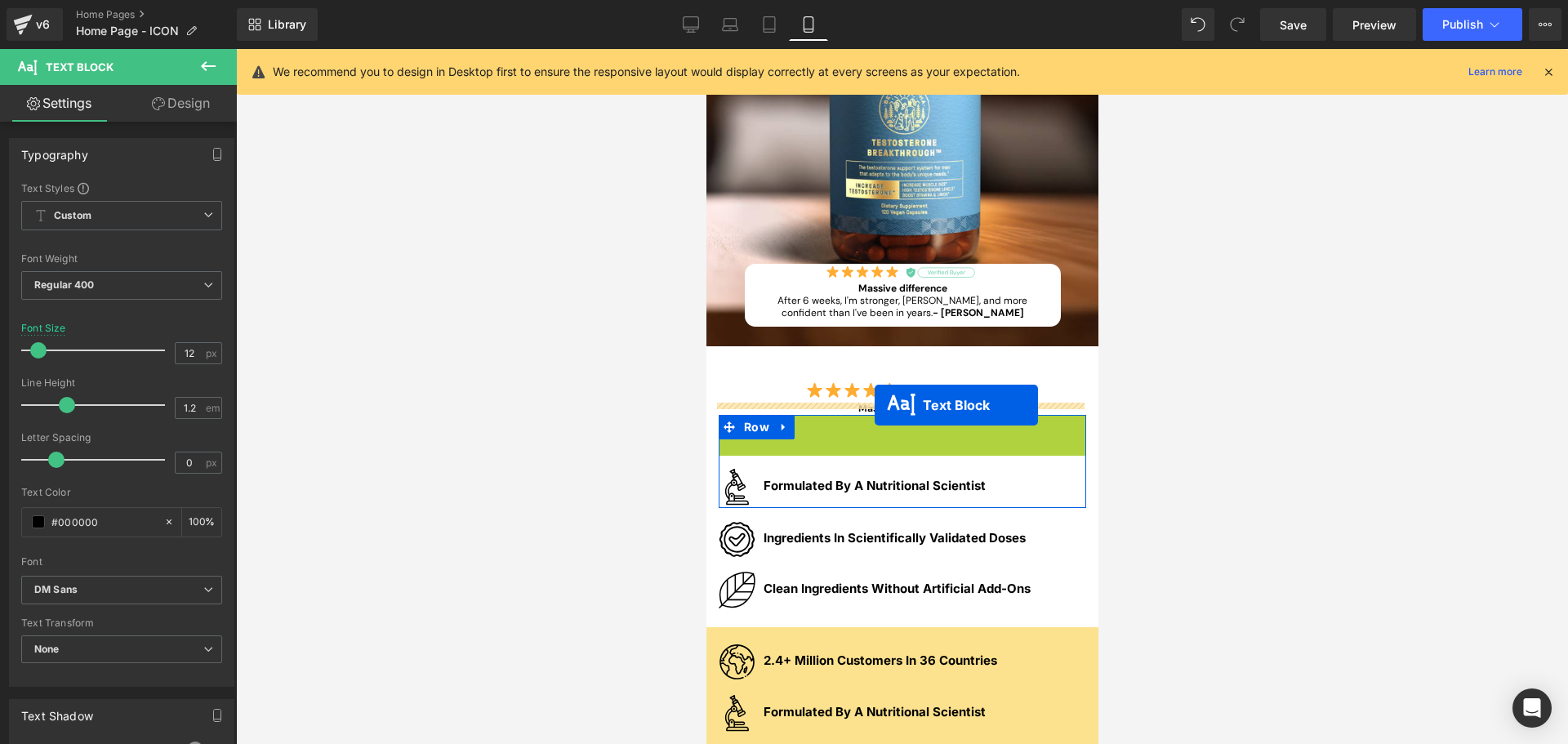
drag, startPoint x: 852, startPoint y: 425, endPoint x: 874, endPoint y: 405, distance: 29.7
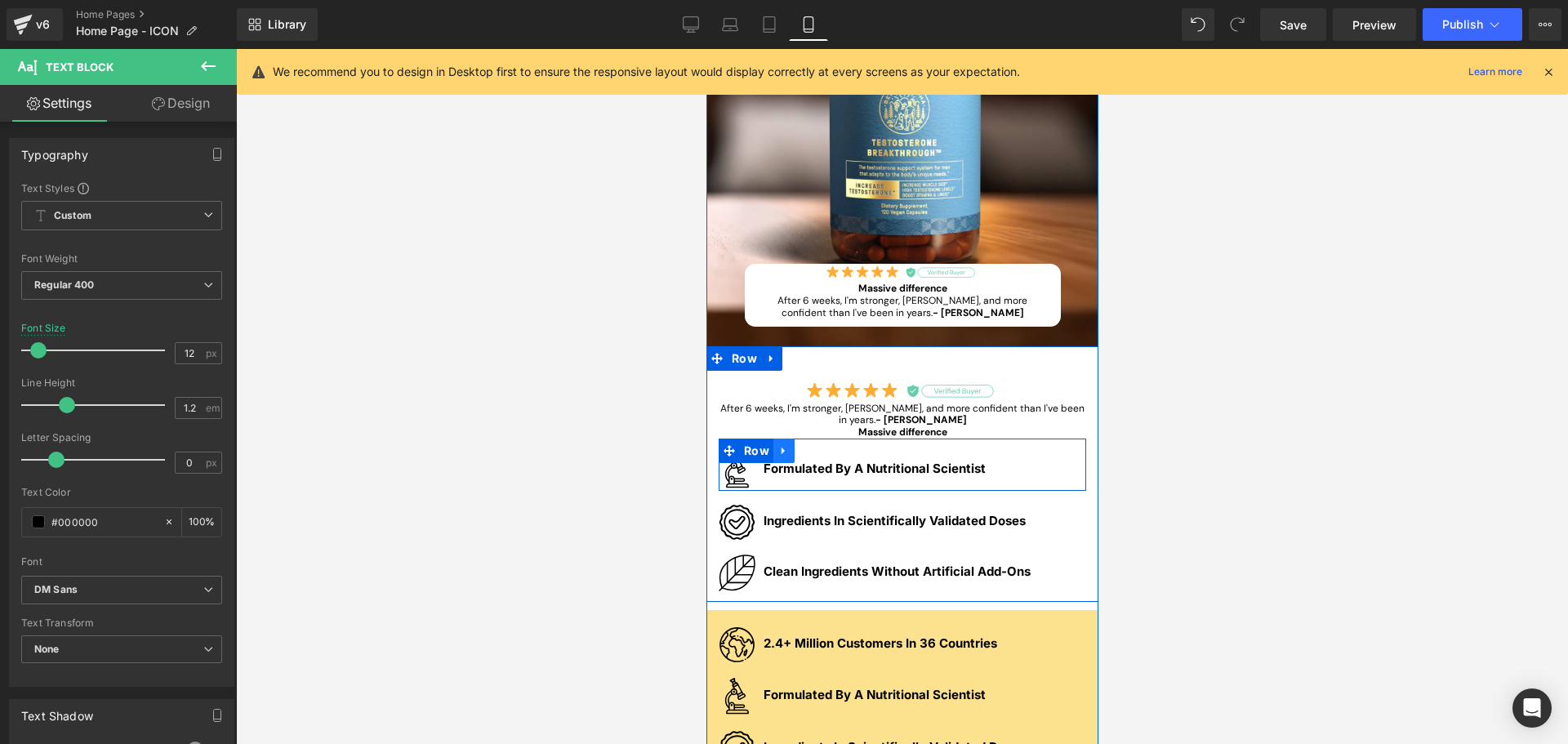
click at [780, 451] on icon at bounding box center [783, 451] width 12 height 12
click at [825, 454] on link at bounding box center [826, 451] width 21 height 25
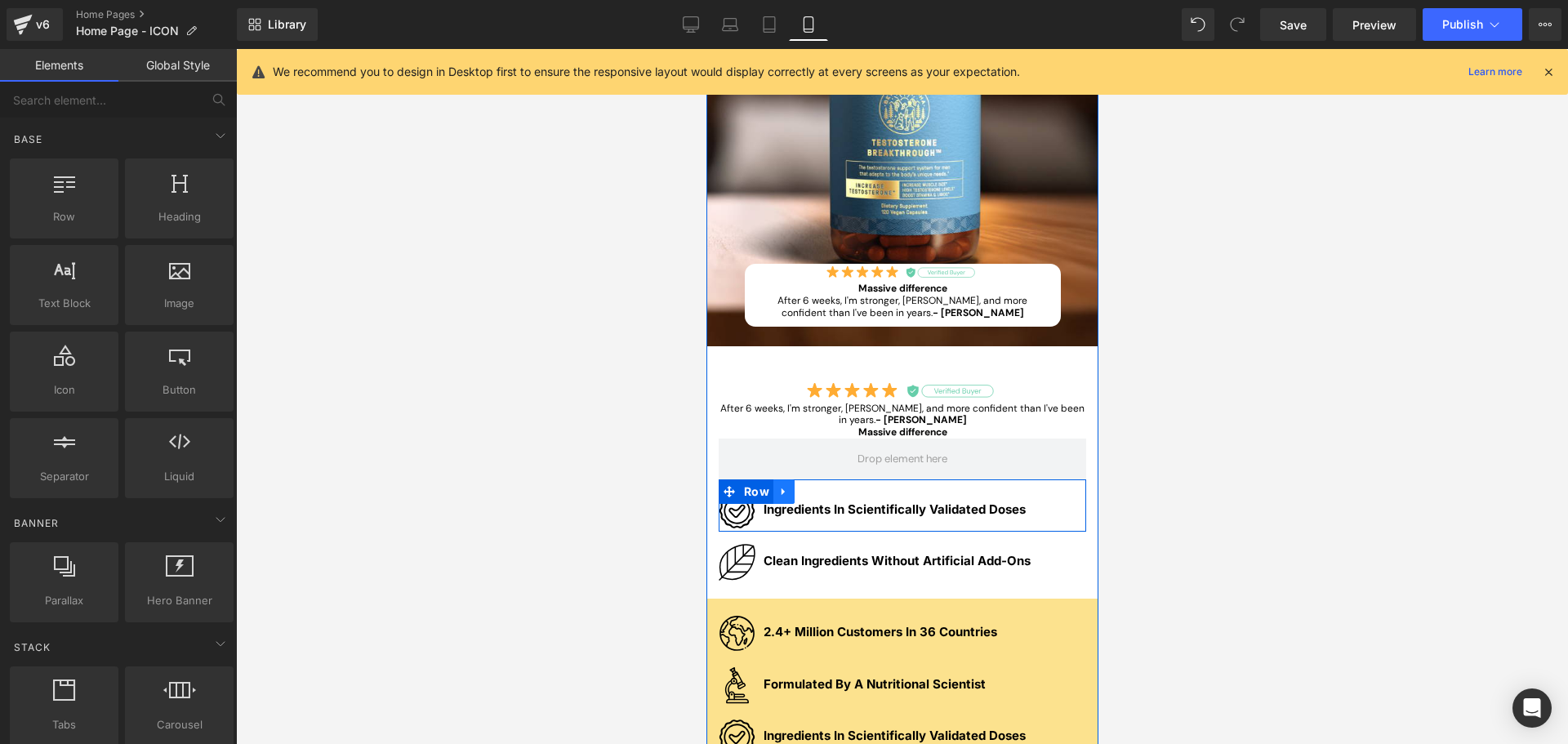
click at [780, 491] on icon at bounding box center [783, 492] width 12 height 12
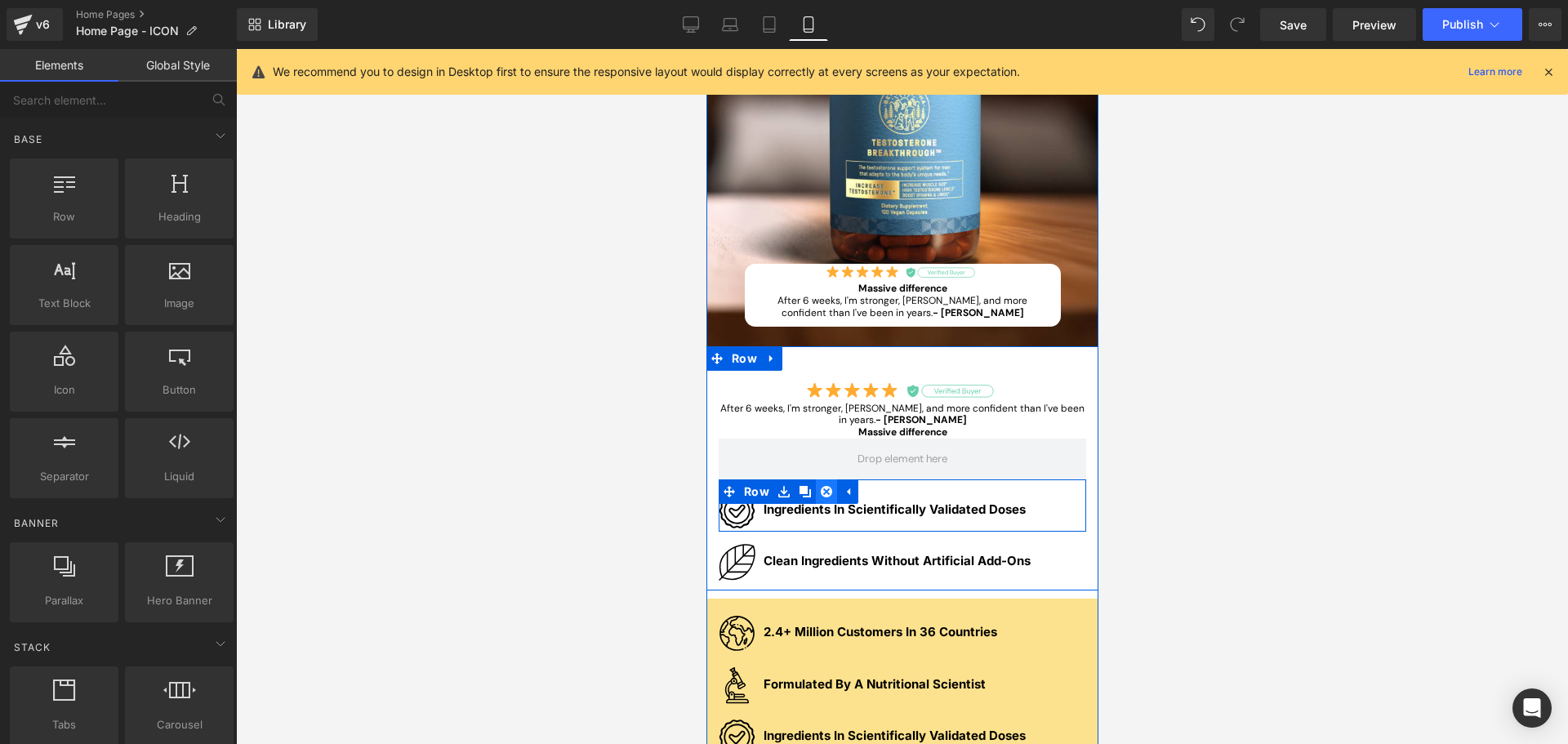
click at [820, 490] on icon at bounding box center [826, 492] width 12 height 12
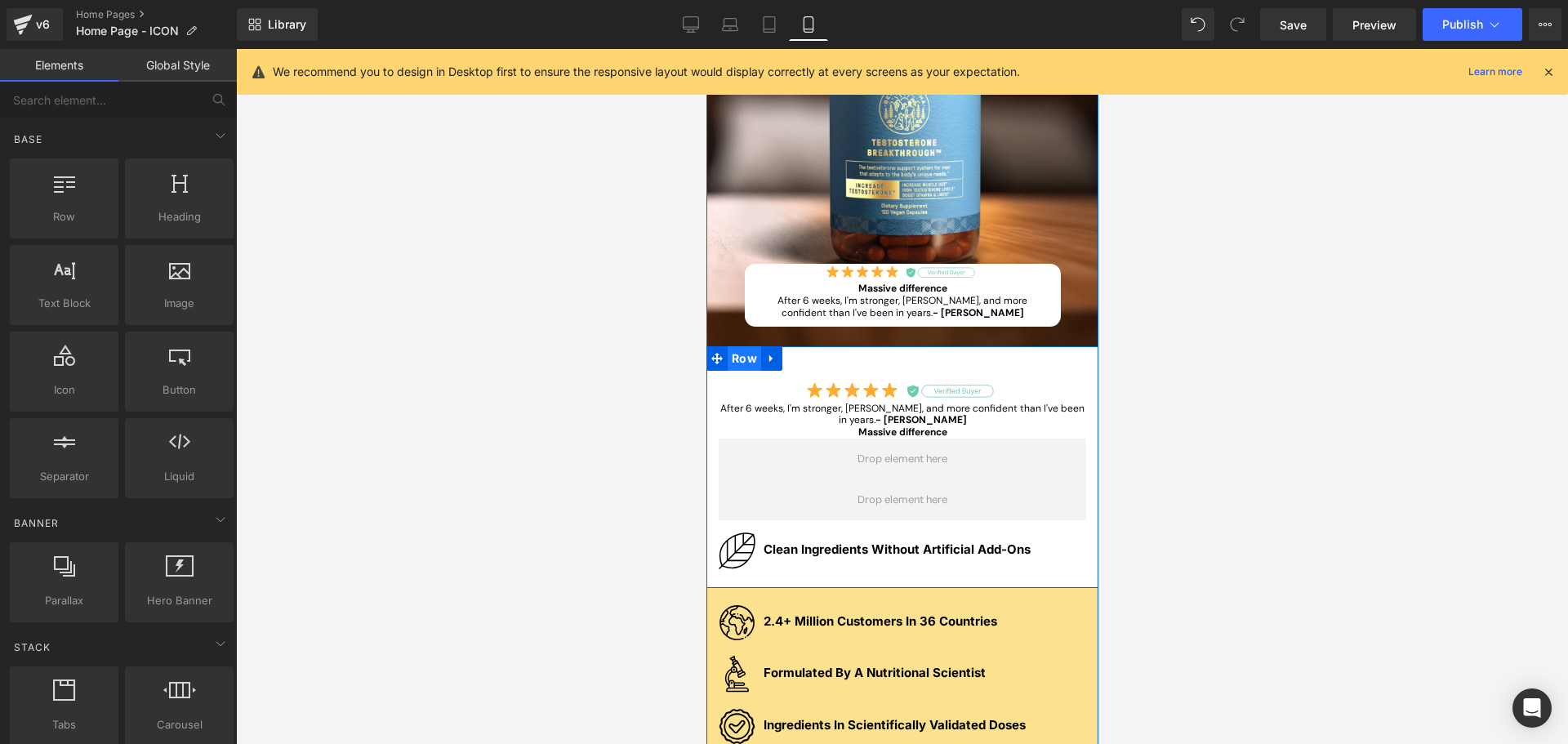
click at [740, 369] on span "Row" at bounding box center [744, 359] width 34 height 25
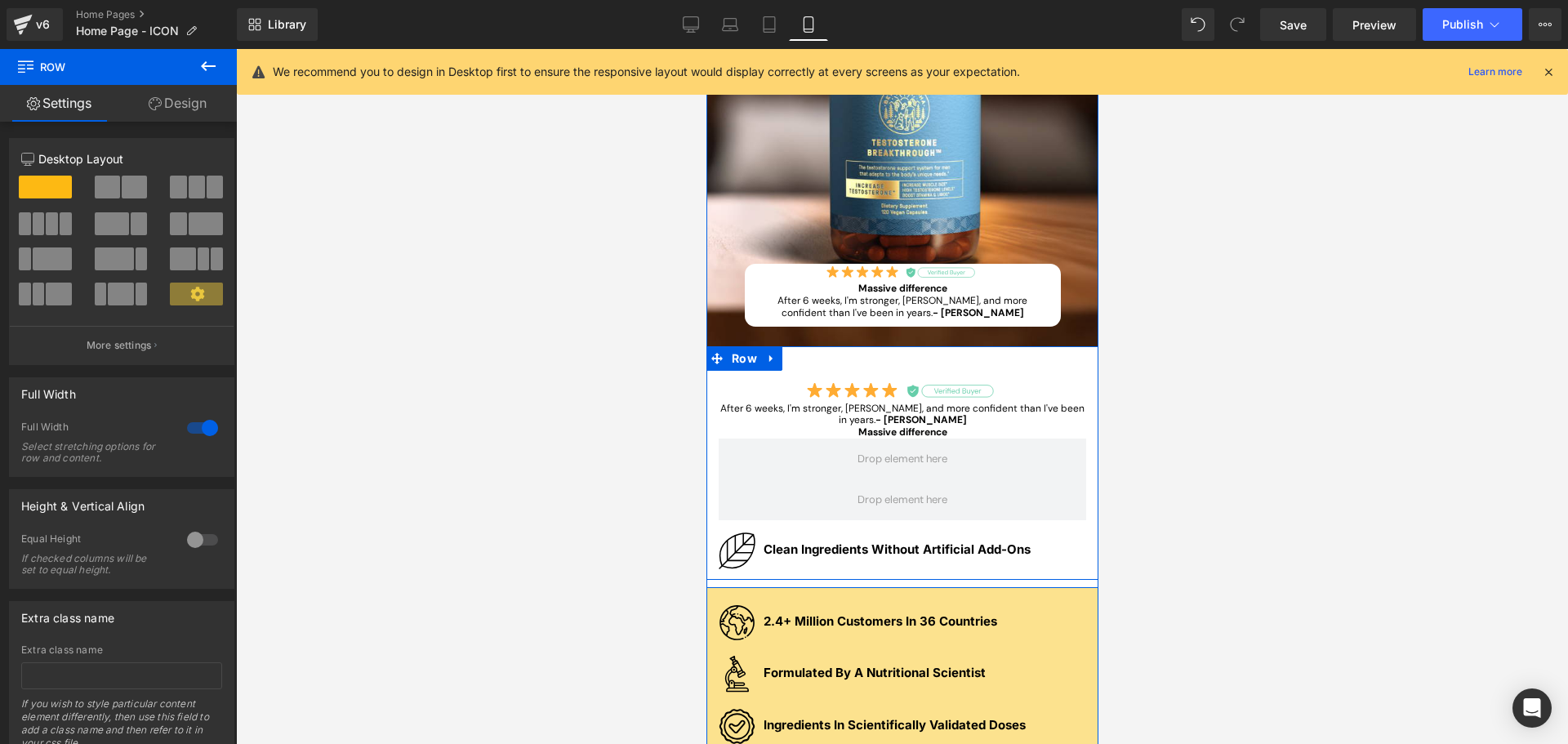
click at [710, 408] on div "Image After 6 weeks, I'm stronger, leaner, and more confident than I've been in…" at bounding box center [902, 400] width 392 height 76
click at [779, 458] on span at bounding box center [902, 459] width 368 height 41
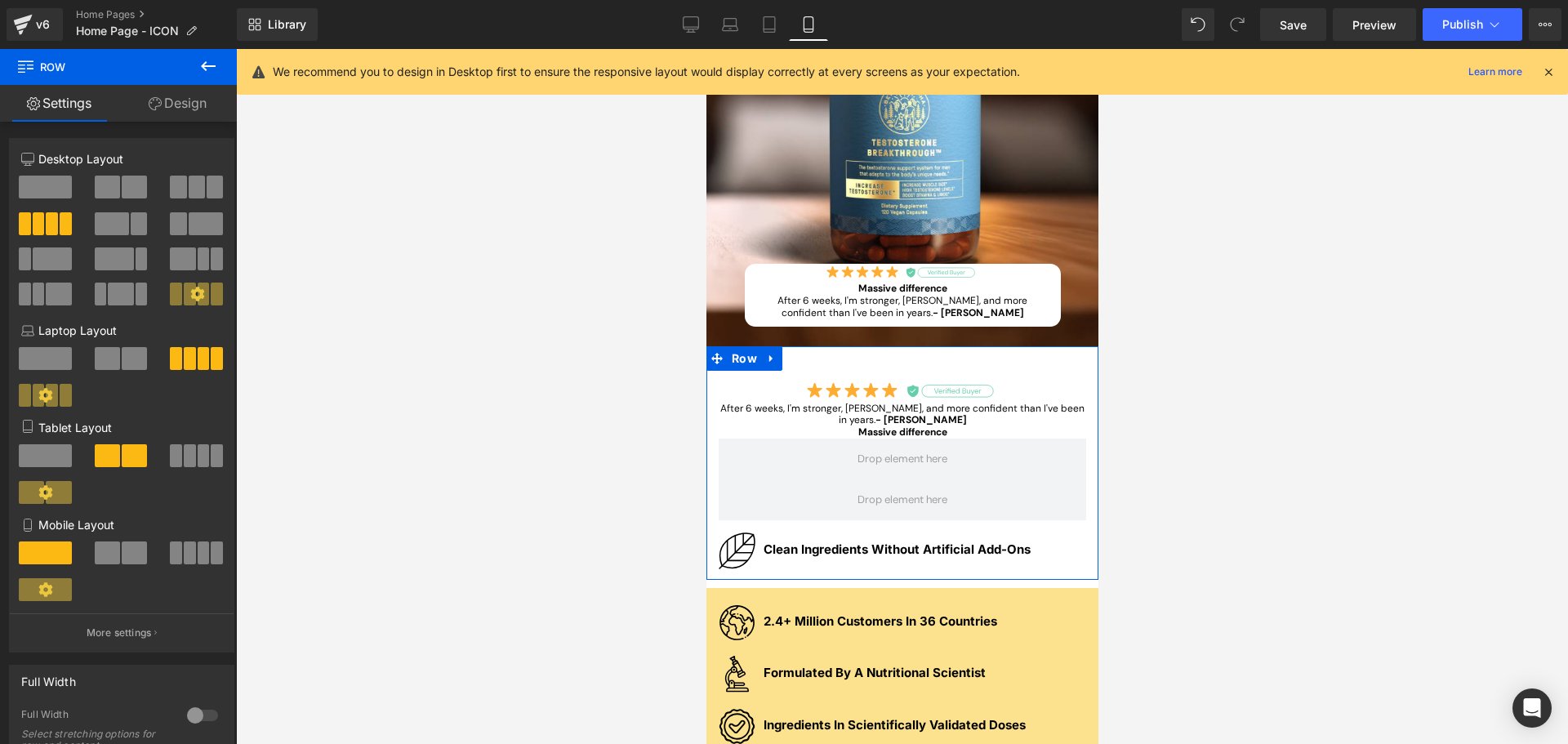
click at [26, 185] on span at bounding box center [45, 187] width 53 height 23
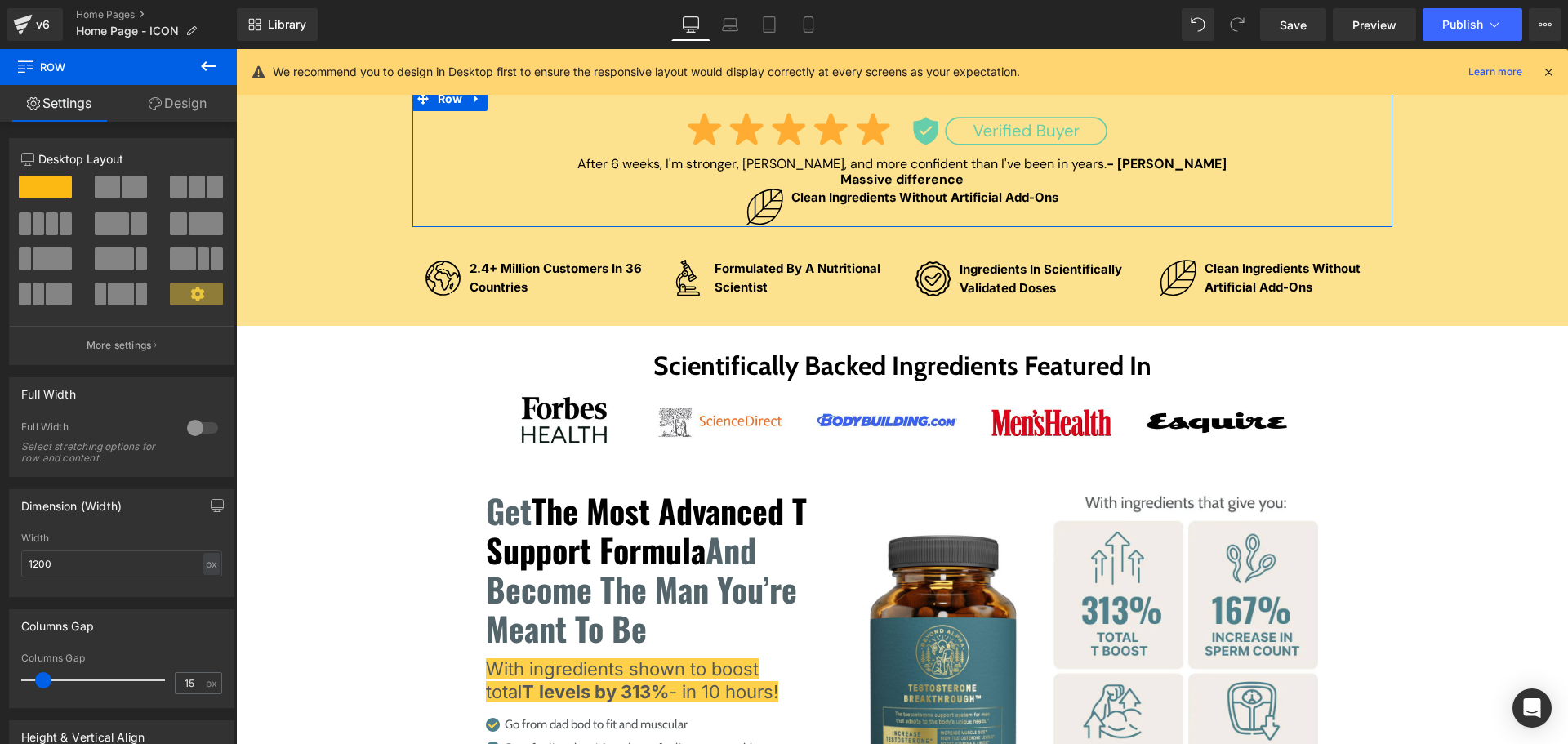
scroll to position [337, 0]
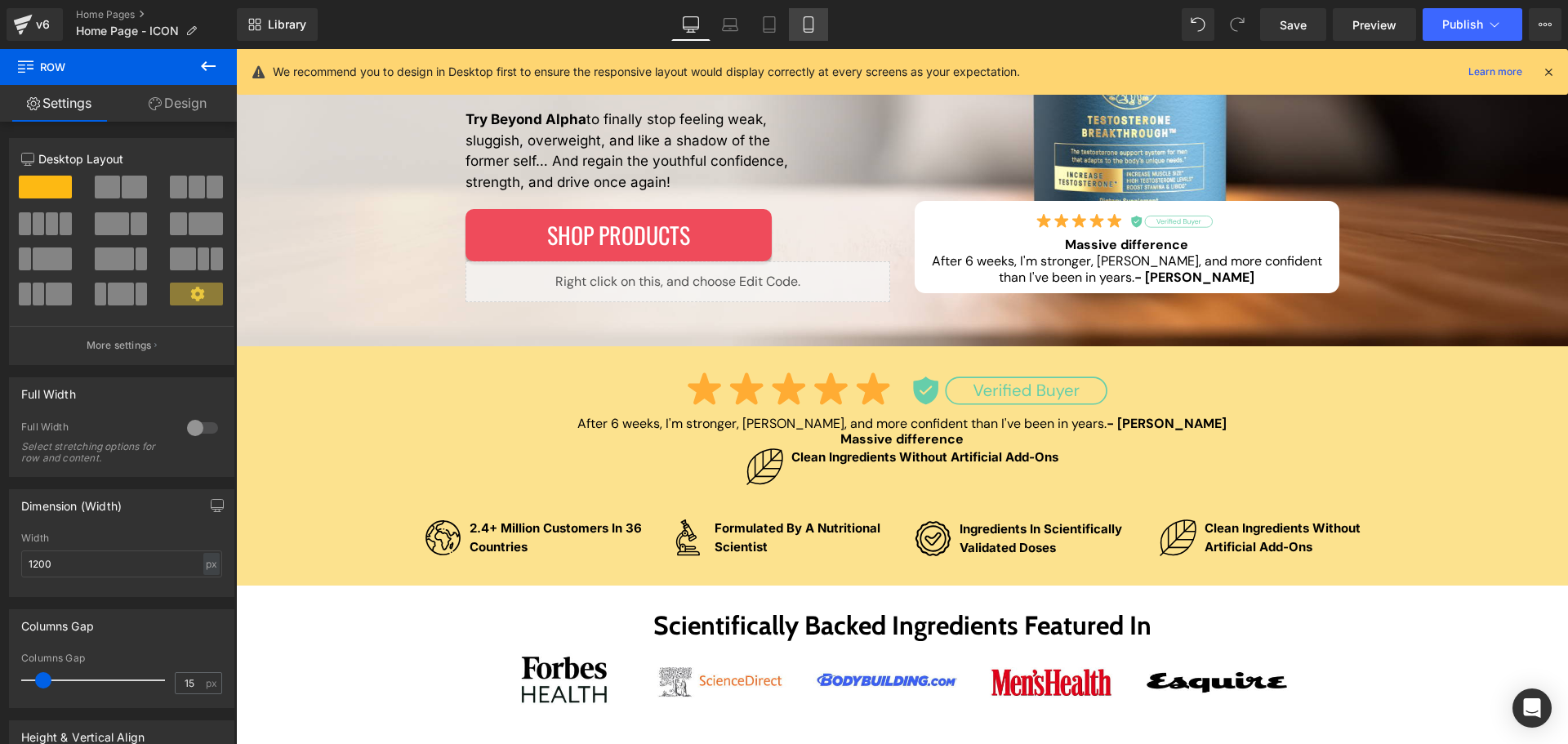
click at [804, 32] on icon at bounding box center [809, 24] width 16 height 16
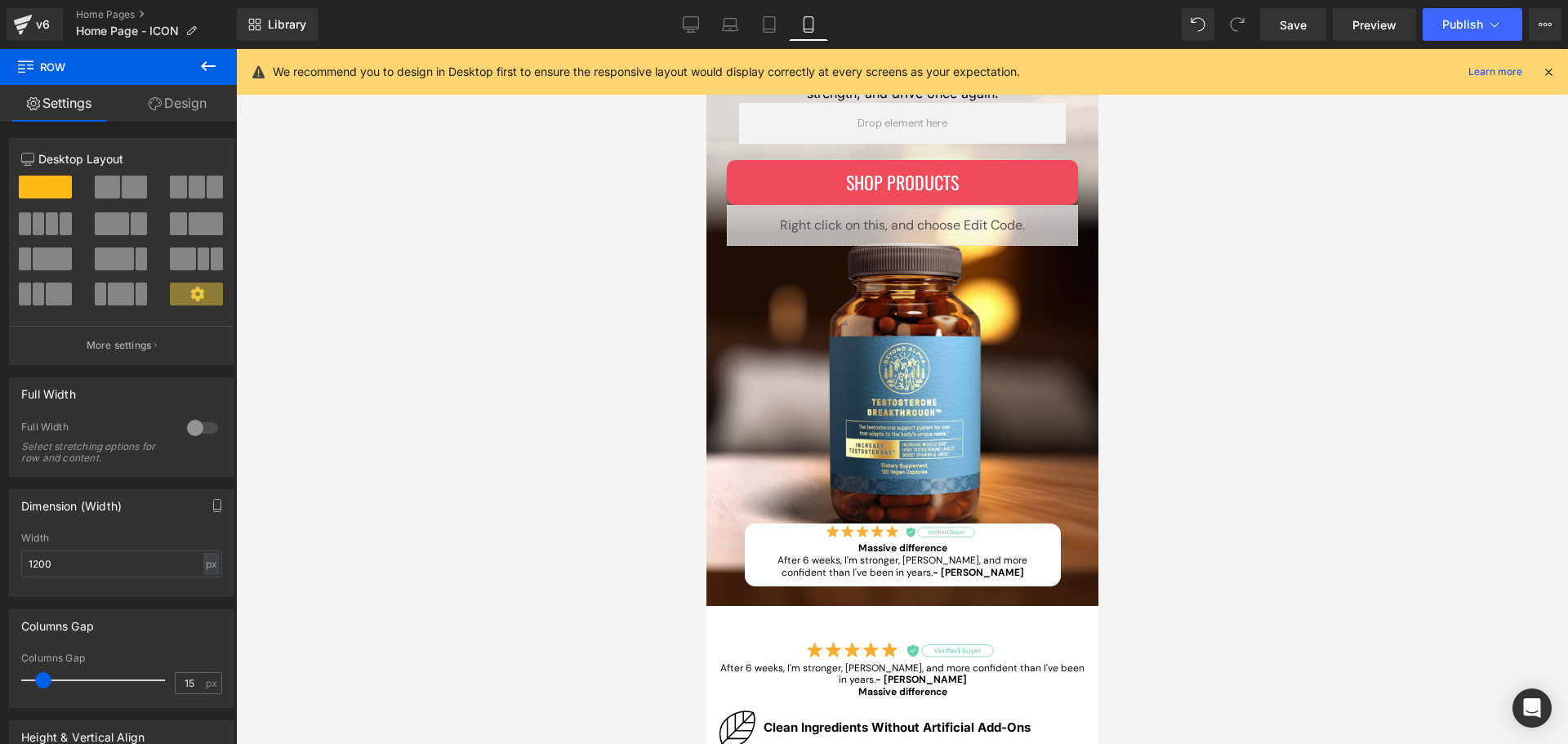
scroll to position [597, 0]
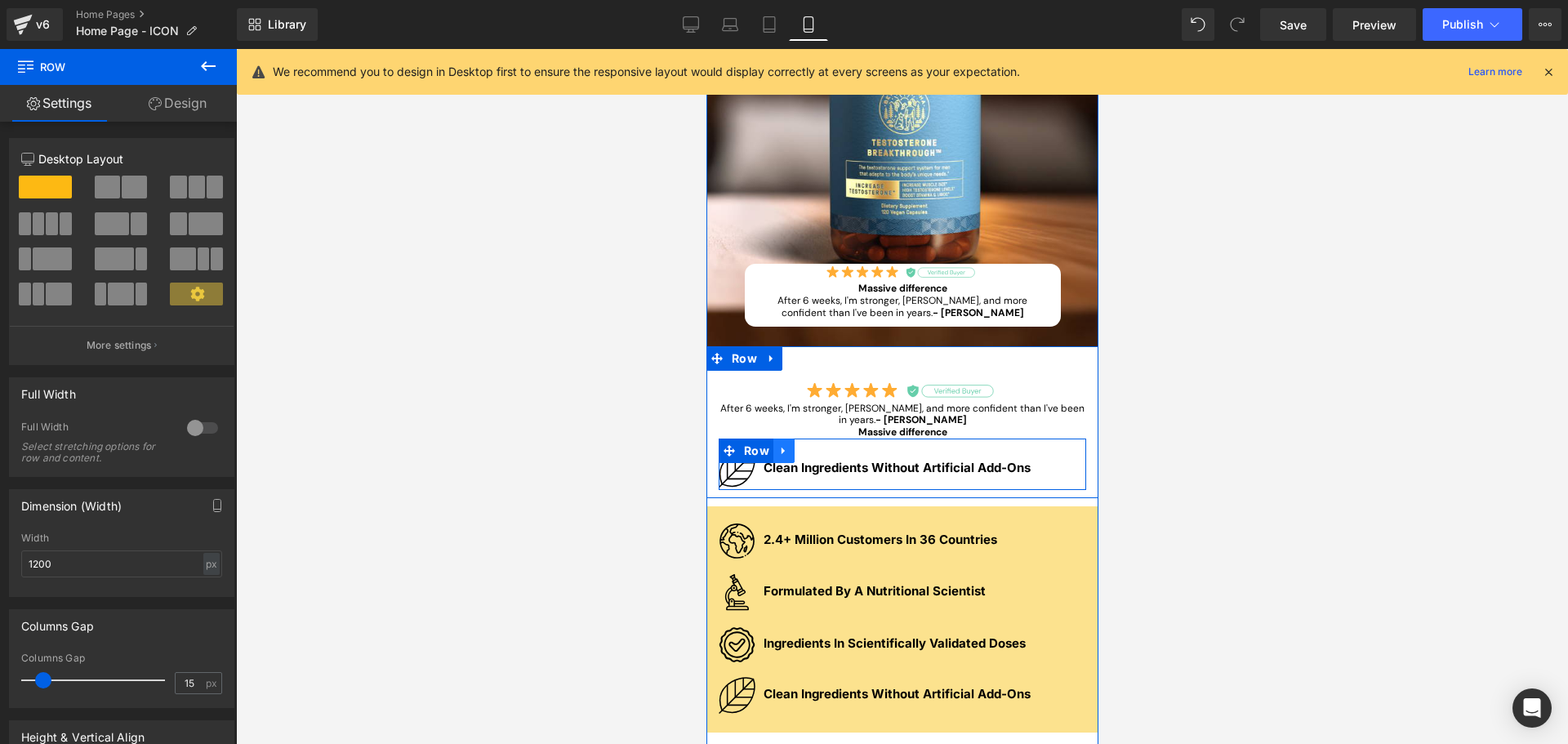
click at [783, 453] on link at bounding box center [783, 451] width 21 height 25
click at [823, 449] on icon at bounding box center [826, 450] width 12 height 12
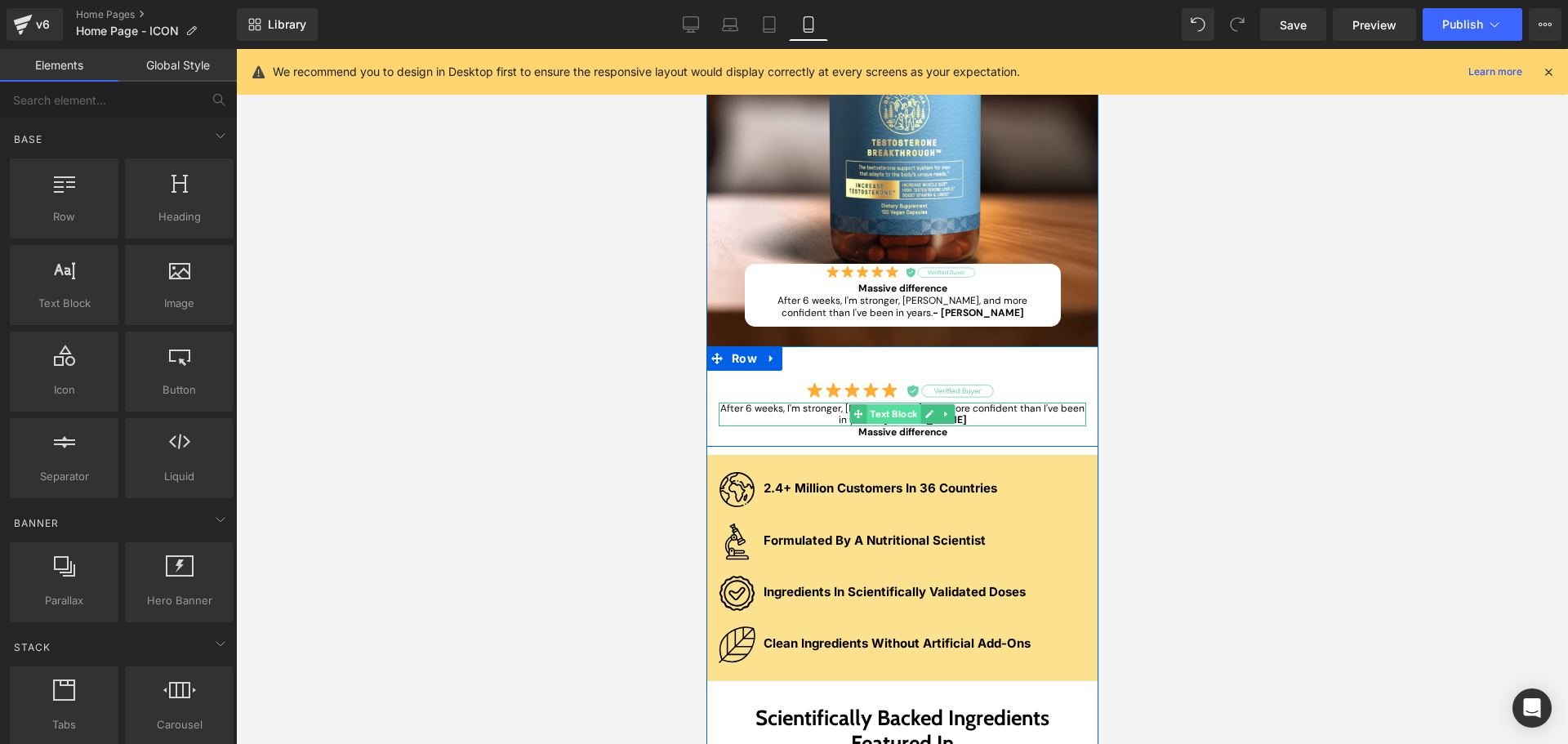
click at [884, 416] on div "After 6 weeks, I'm stronger, [PERSON_NAME], and more confident than I've been i…" at bounding box center [902, 415] width 368 height 24
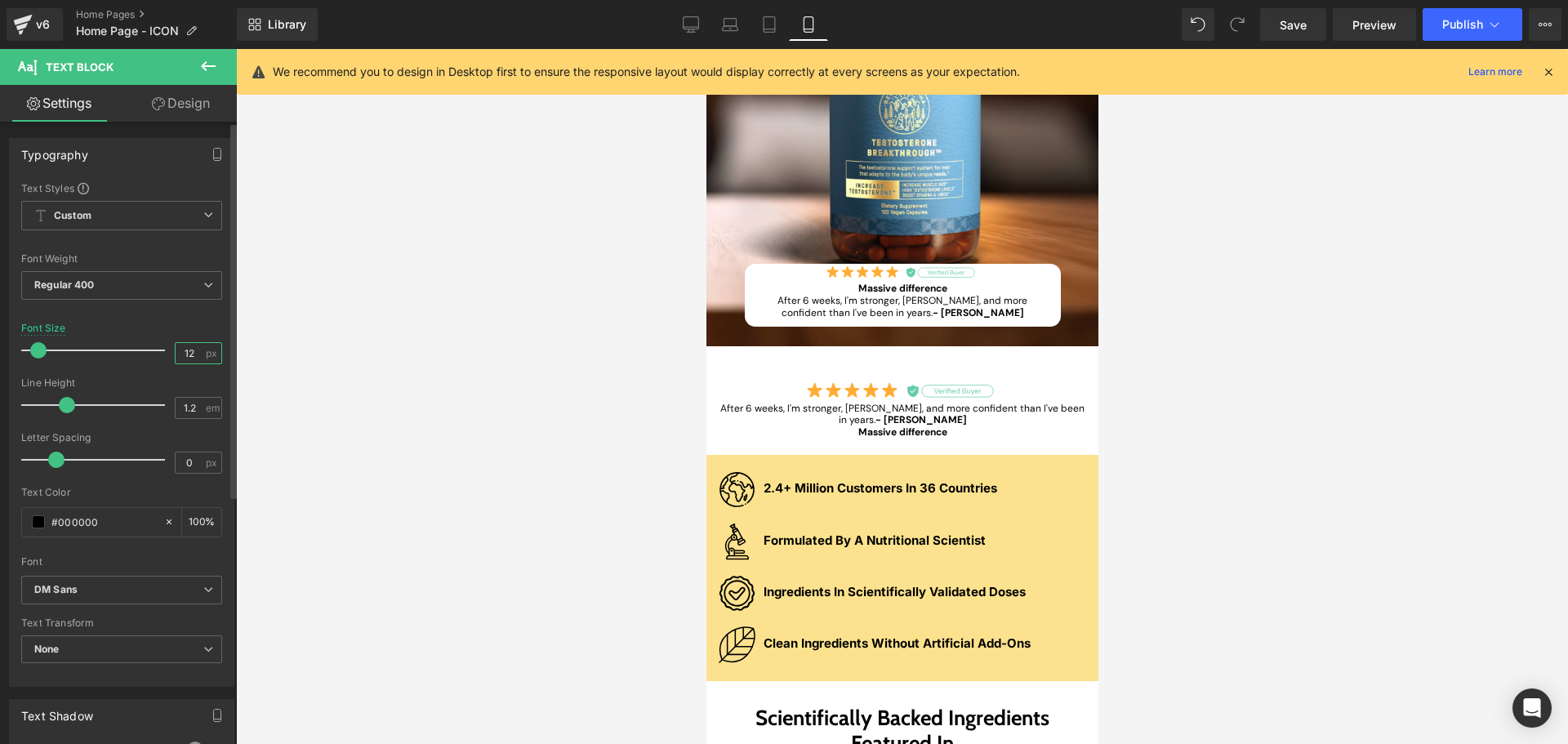
click at [194, 355] on input "12" at bounding box center [190, 352] width 28 height 20
type input "16"
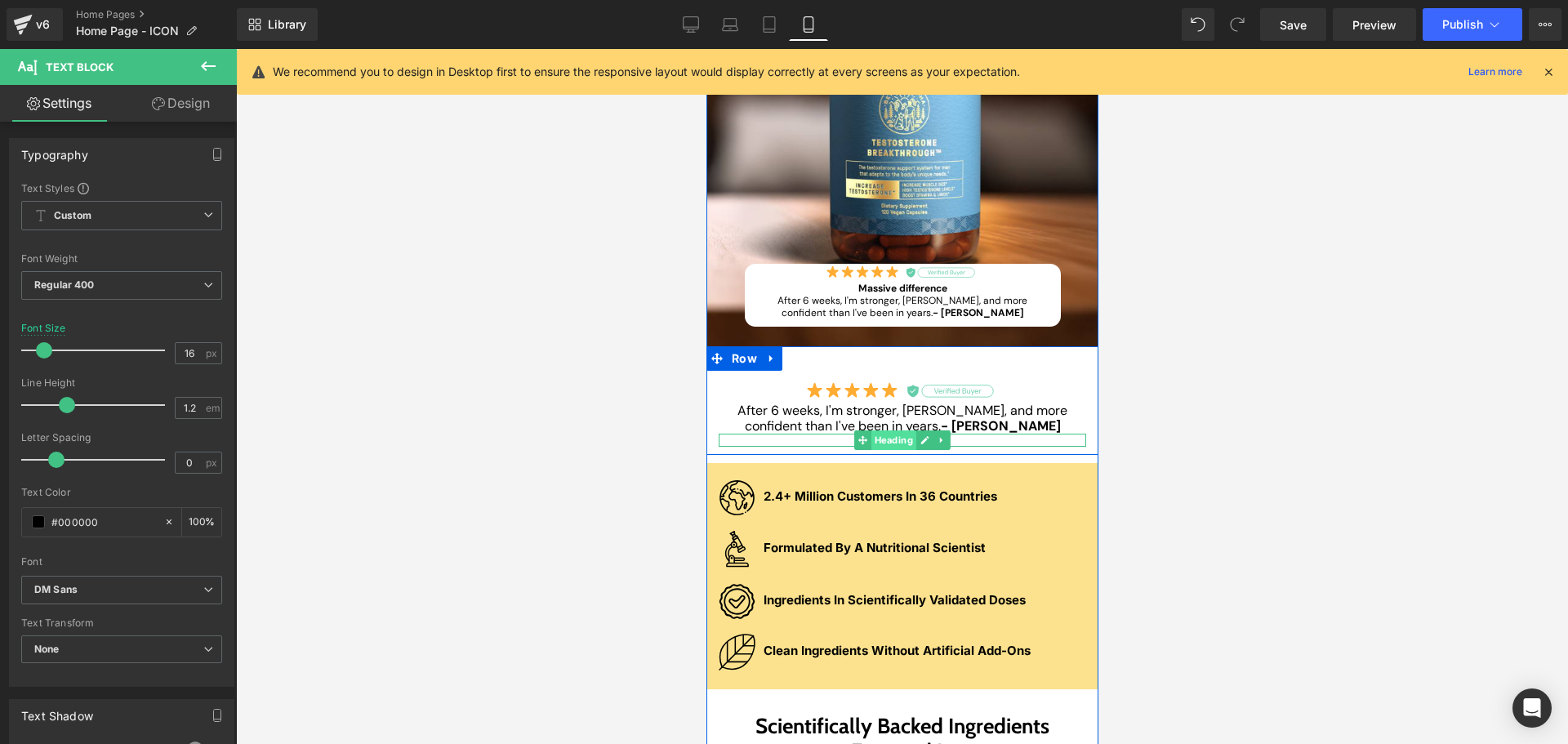
click at [871, 439] on div "Massive difference Heading" at bounding box center [902, 439] width 368 height 12
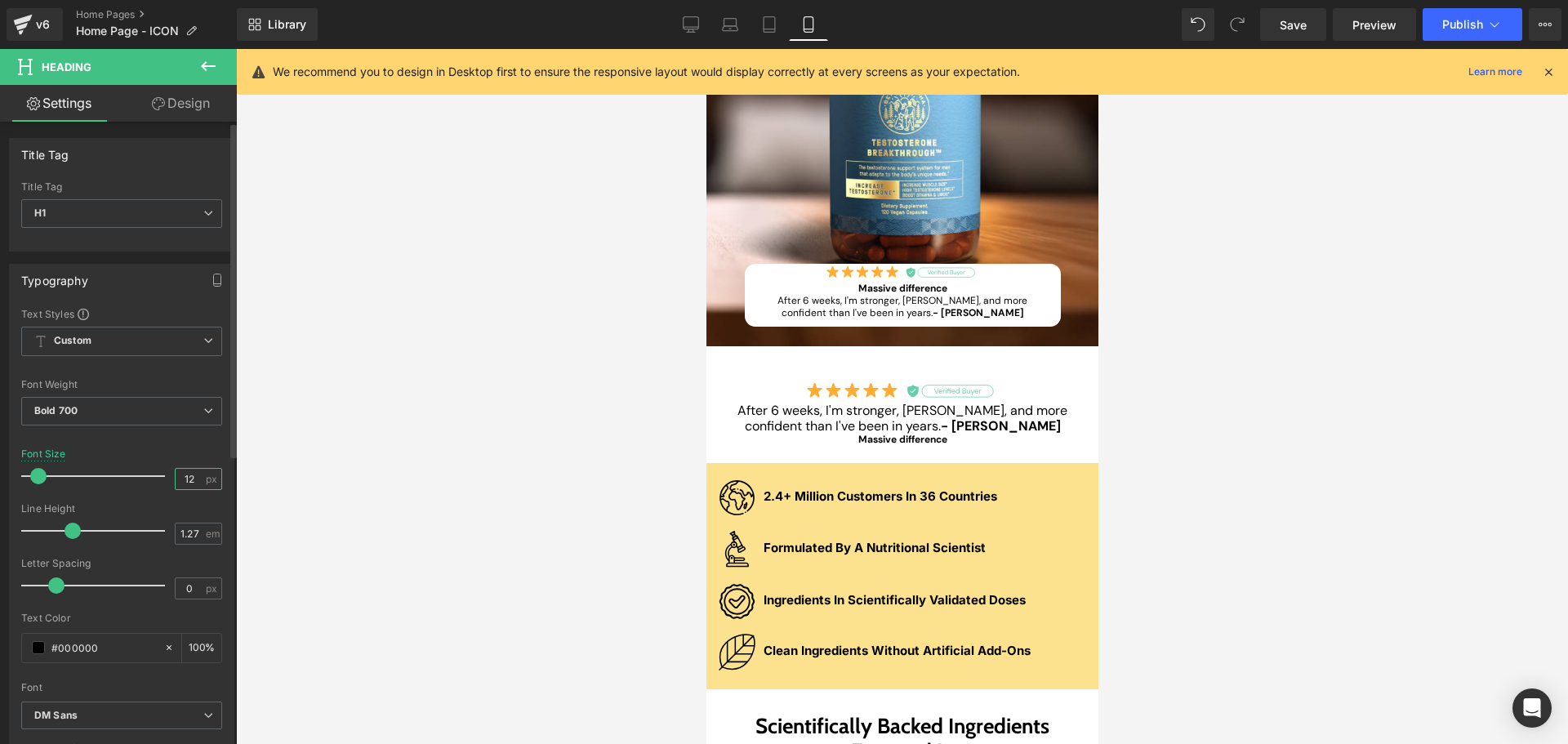
click at [179, 476] on input "12" at bounding box center [190, 479] width 28 height 20
type input "18"
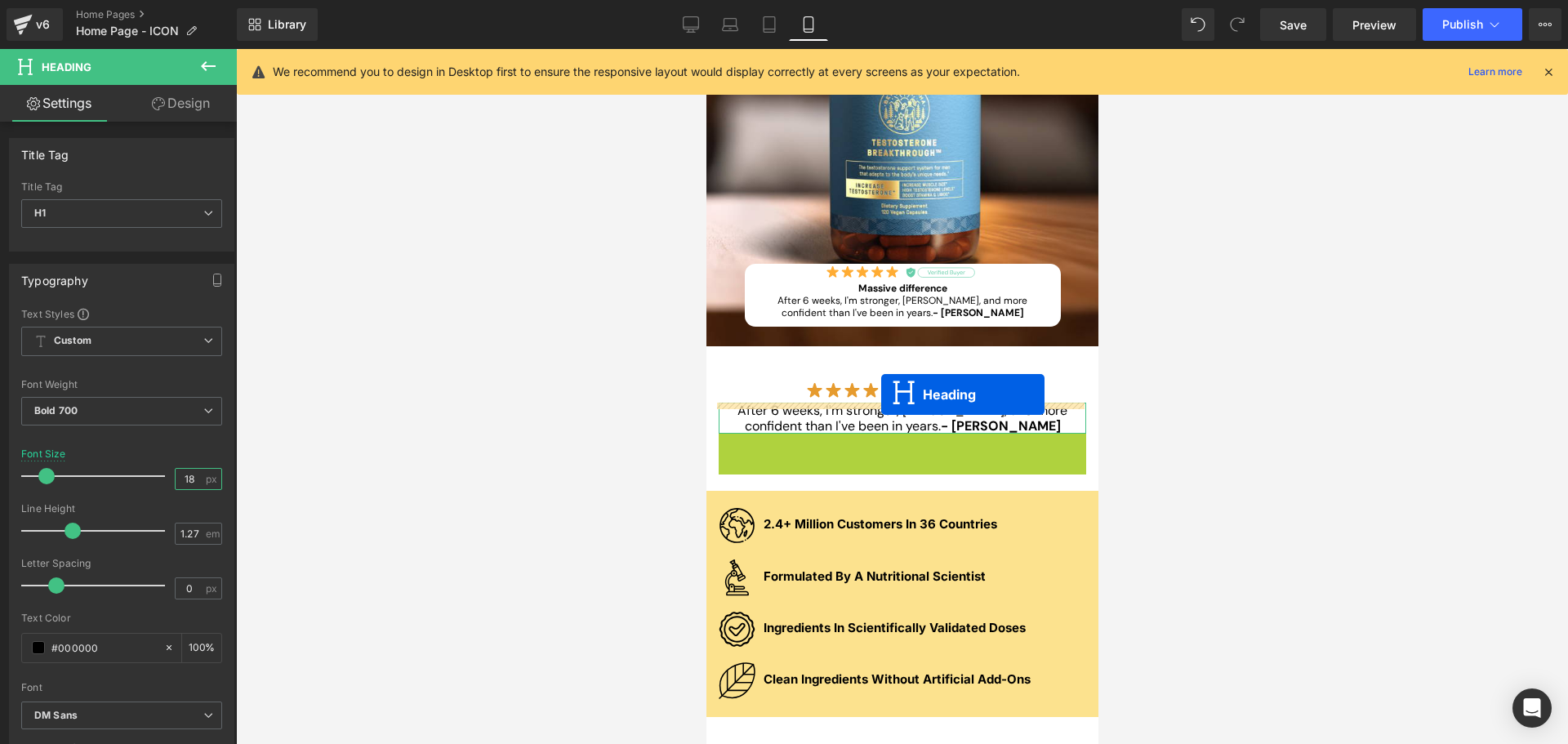
drag, startPoint x: 860, startPoint y: 445, endPoint x: 881, endPoint y: 394, distance: 55.2
click at [881, 394] on div "Image" at bounding box center [902, 389] width 368 height 20
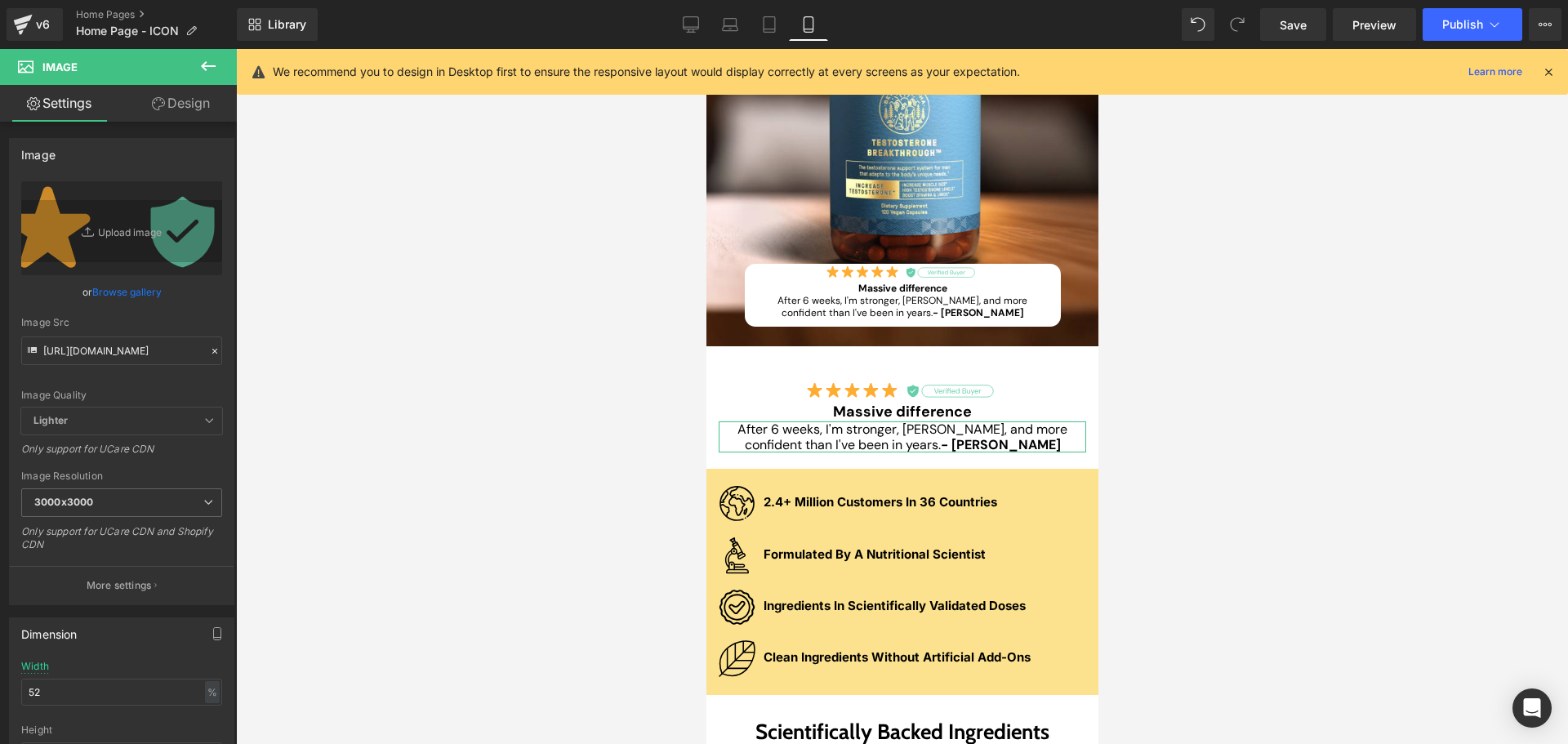
click at [1200, 414] on div at bounding box center [902, 396] width 1332 height 695
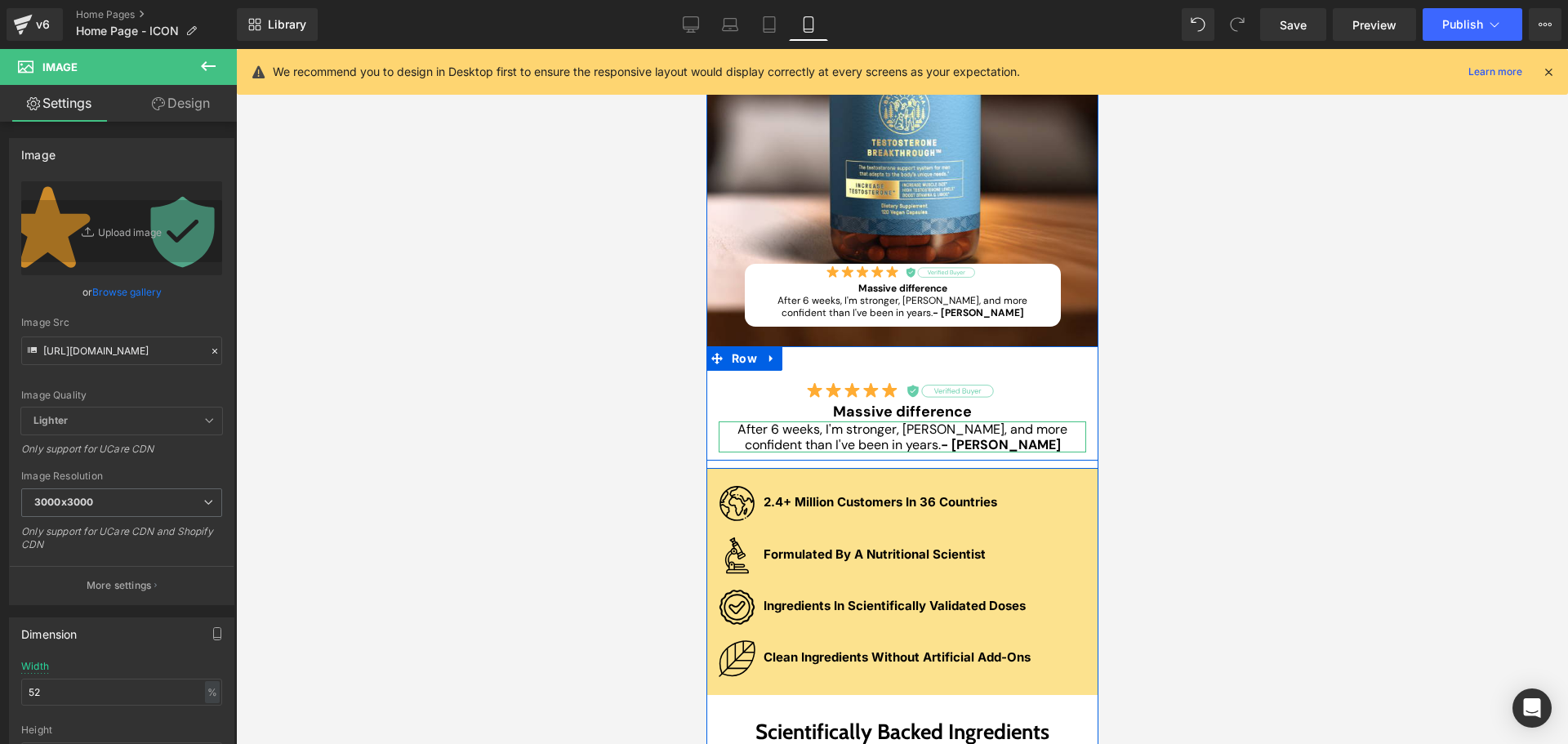
click at [986, 363] on div "Image Massive difference Heading After 6 weeks, I'm stronger, leaner, and more …" at bounding box center [902, 407] width 392 height 90
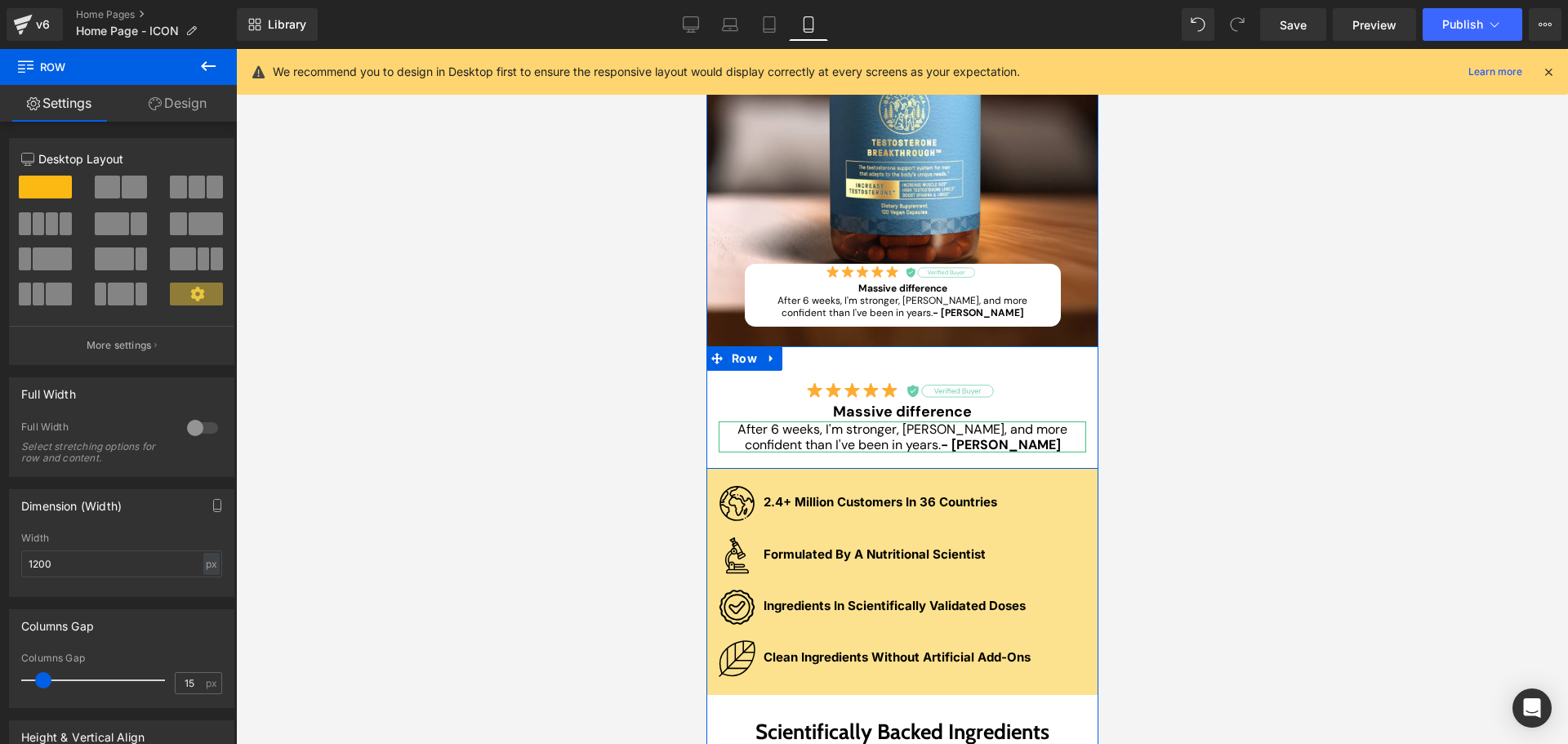
click at [738, 367] on span "Row" at bounding box center [744, 359] width 34 height 25
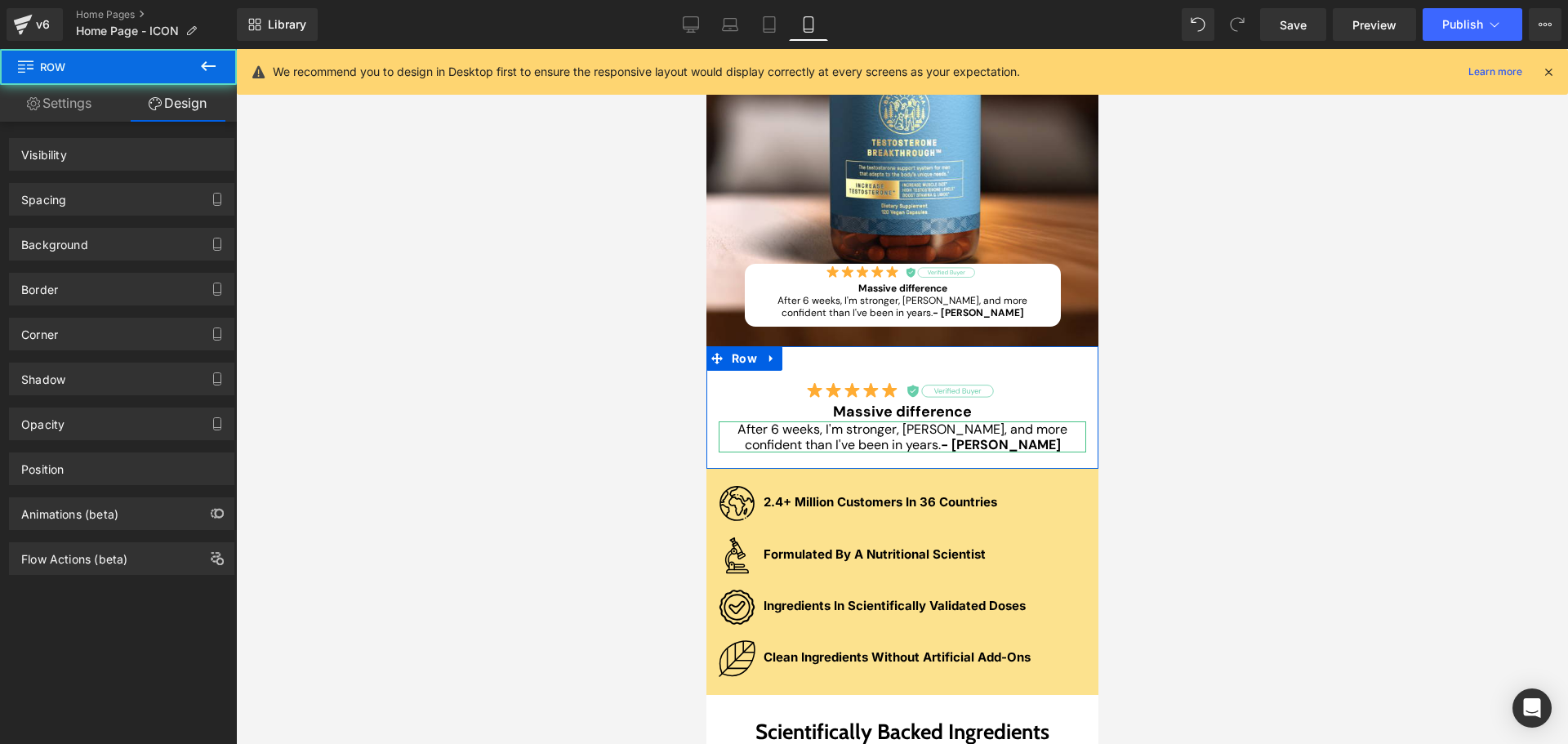
click at [114, 191] on div "Spacing" at bounding box center [122, 199] width 224 height 31
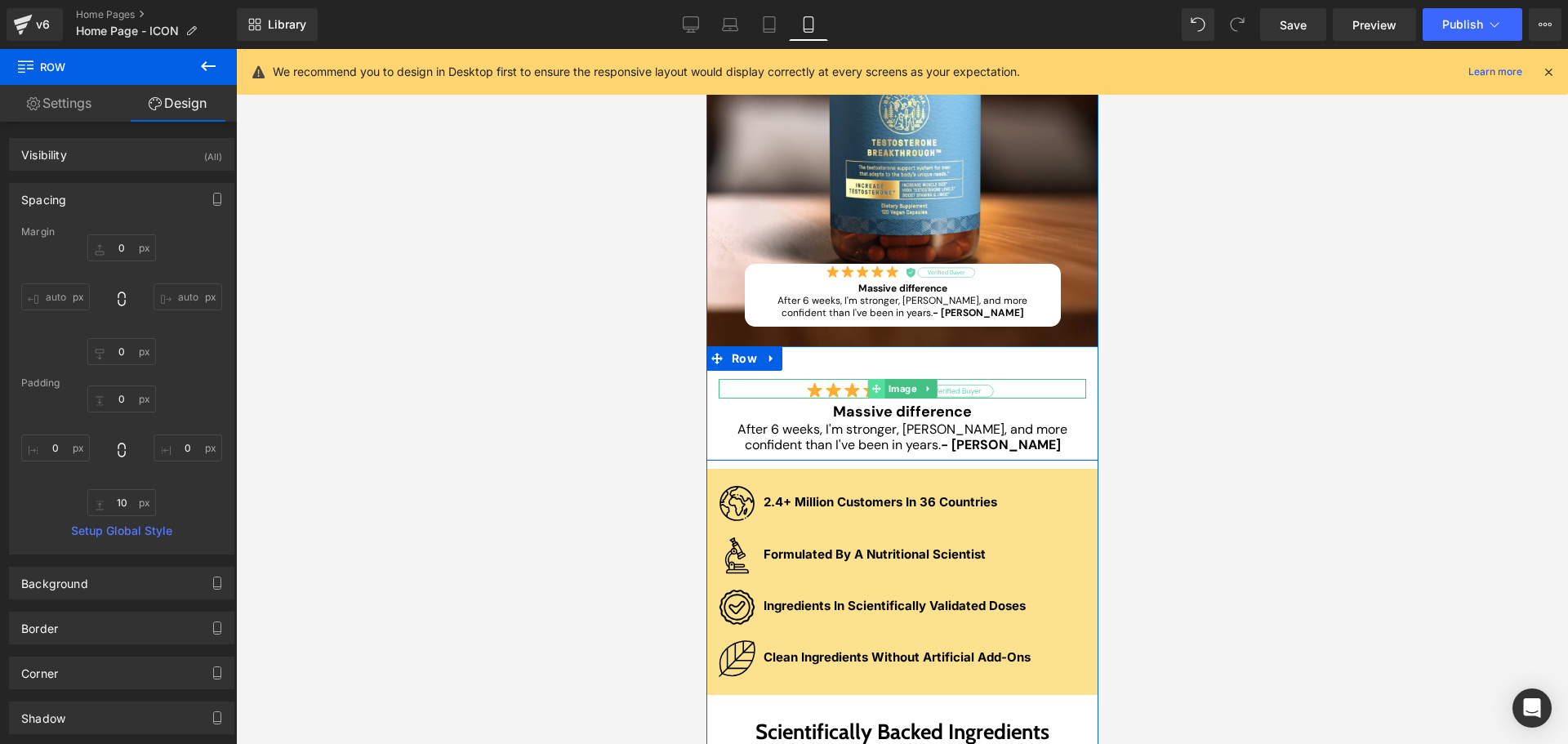
click at [872, 386] on icon at bounding box center [876, 388] width 9 height 9
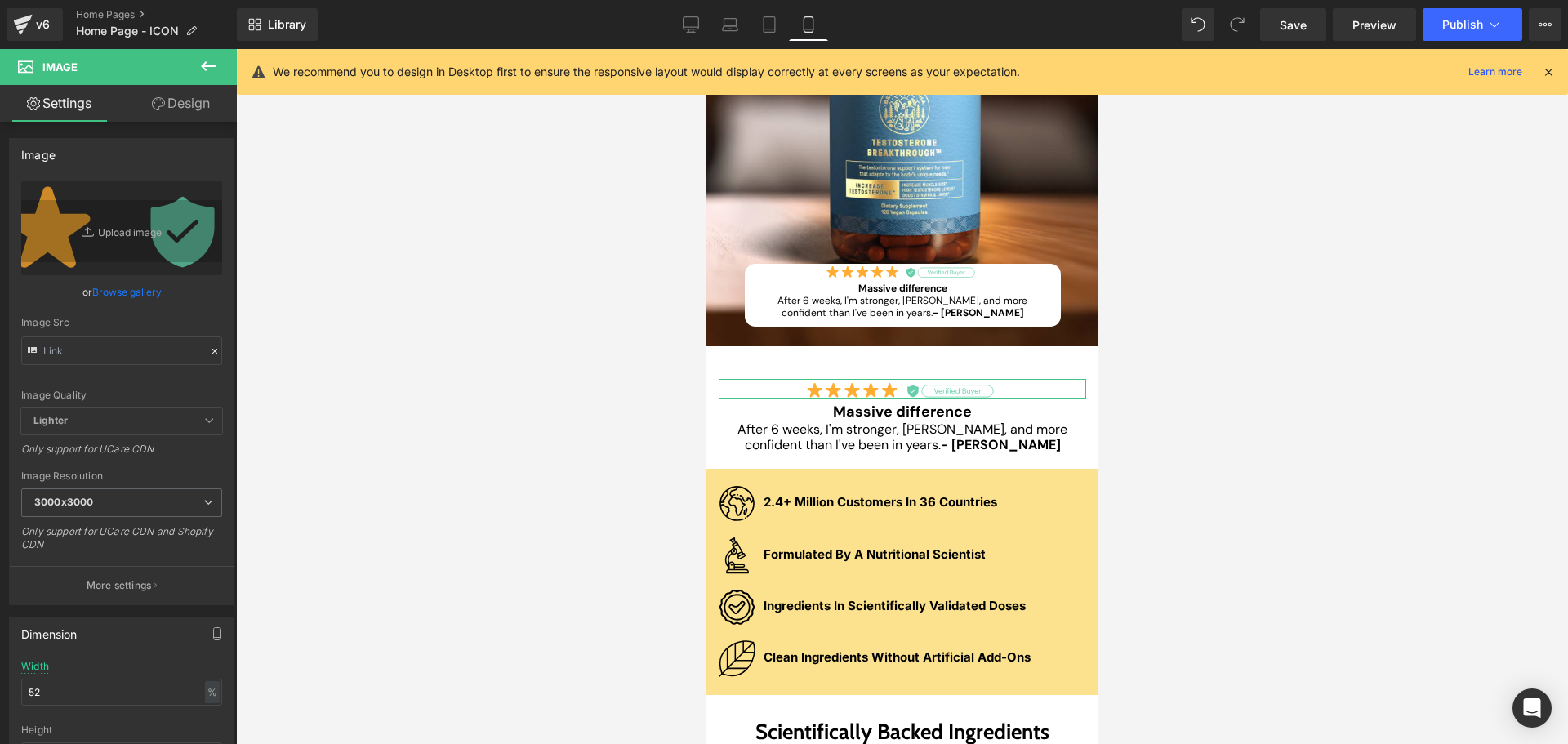
click at [210, 107] on link "Design" at bounding box center [180, 103] width 118 height 36
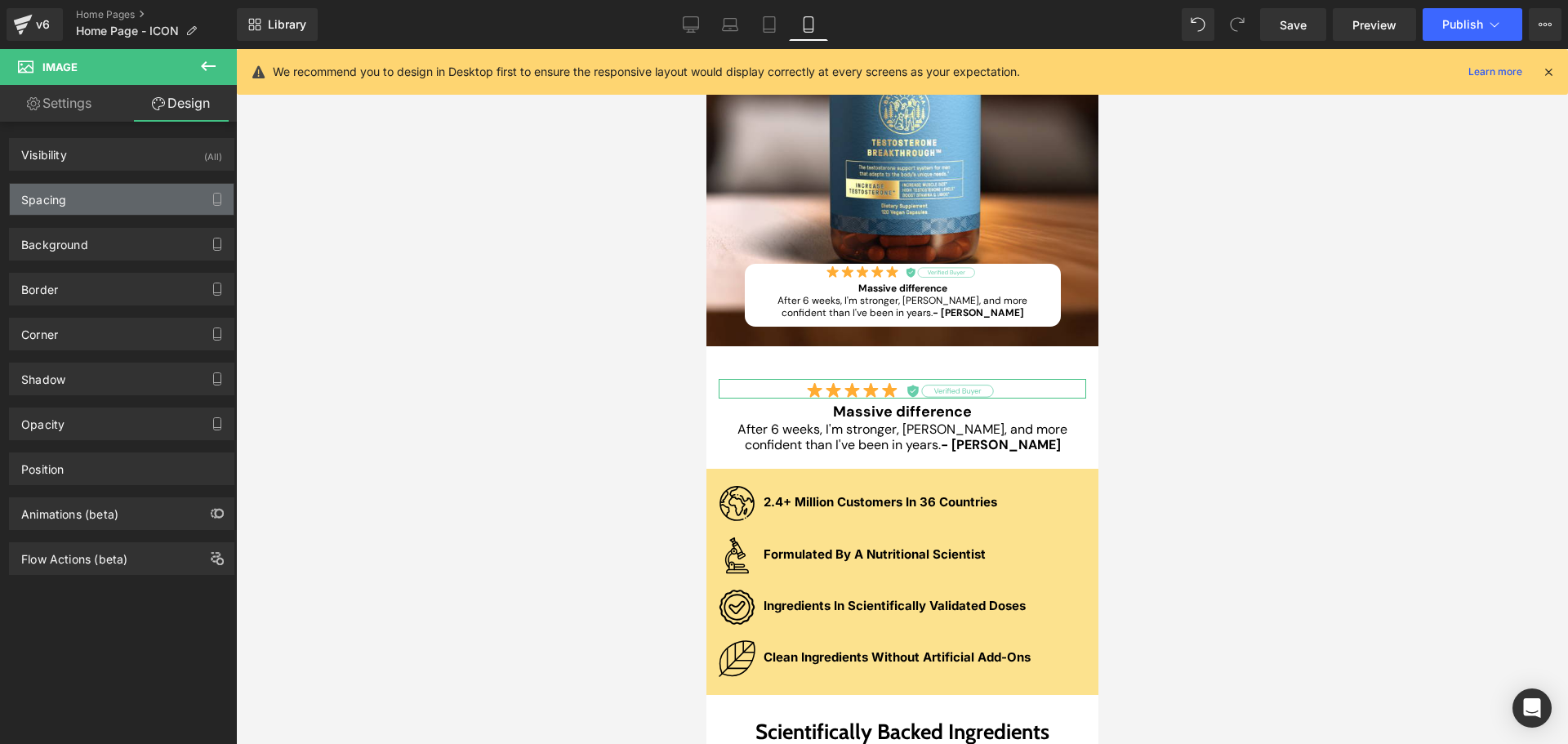
click at [146, 206] on div "Spacing" at bounding box center [122, 199] width 224 height 31
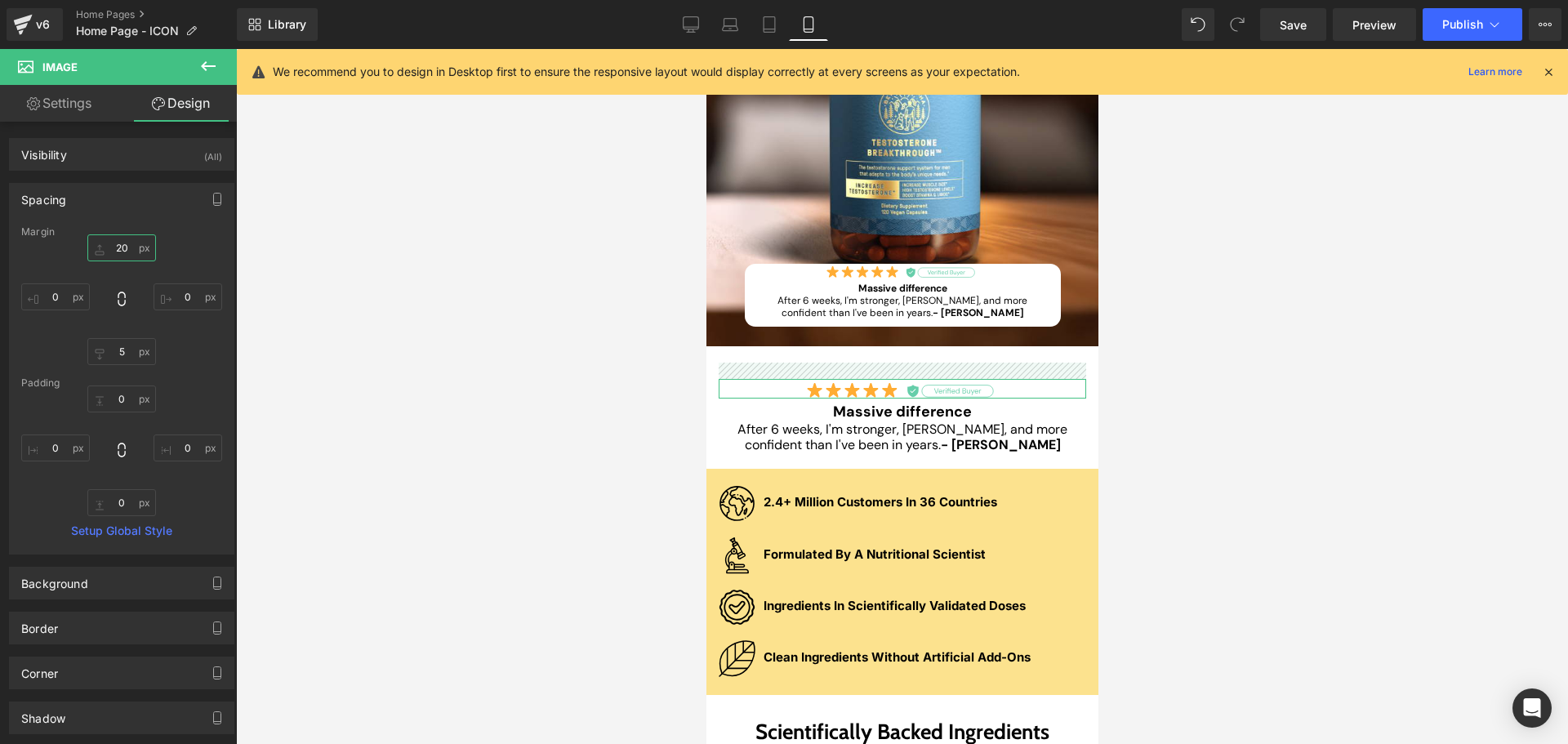
click at [126, 246] on input "20" at bounding box center [121, 248] width 68 height 27
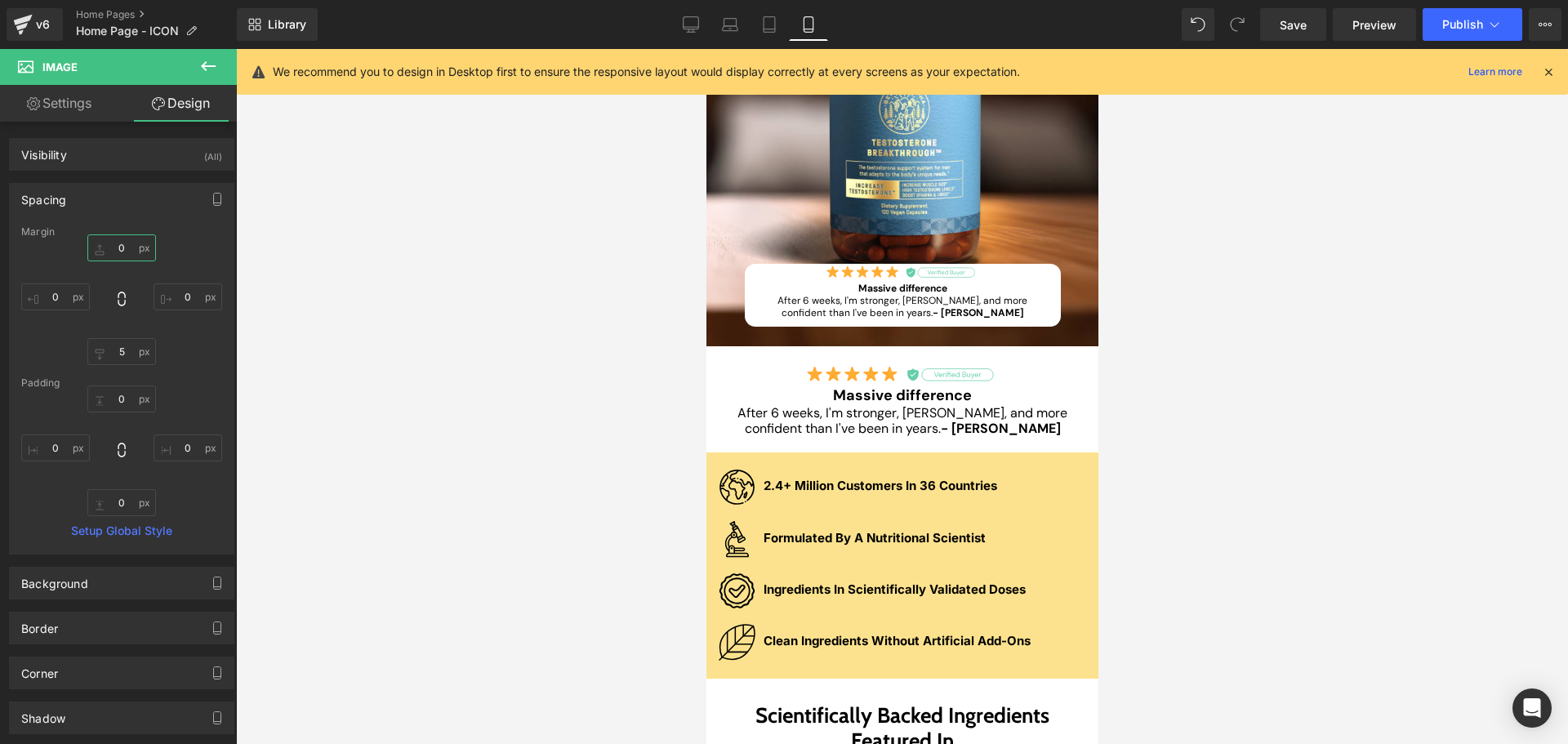
type input "0"
click at [1230, 396] on div at bounding box center [902, 396] width 1332 height 695
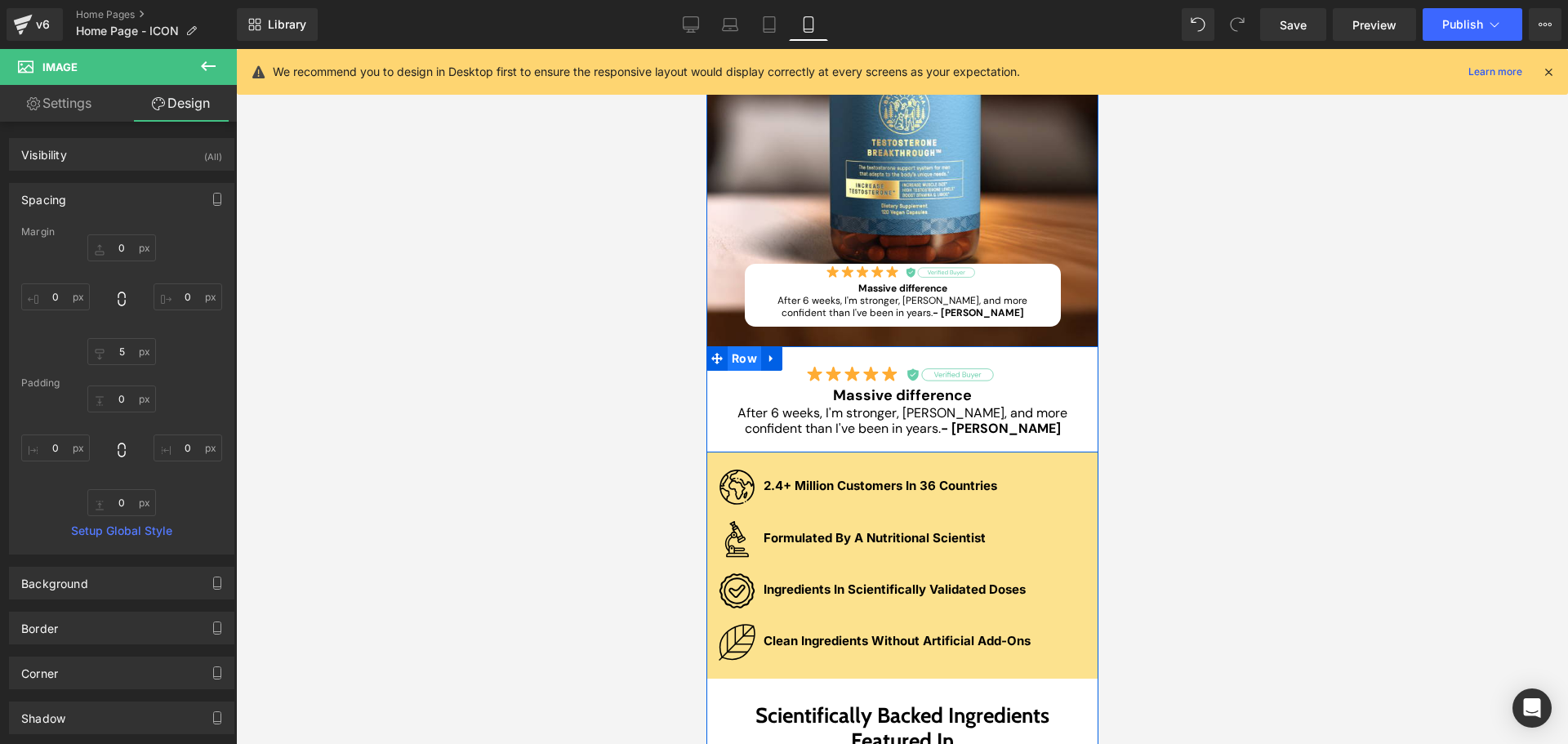
click at [748, 368] on span "Row" at bounding box center [744, 359] width 34 height 25
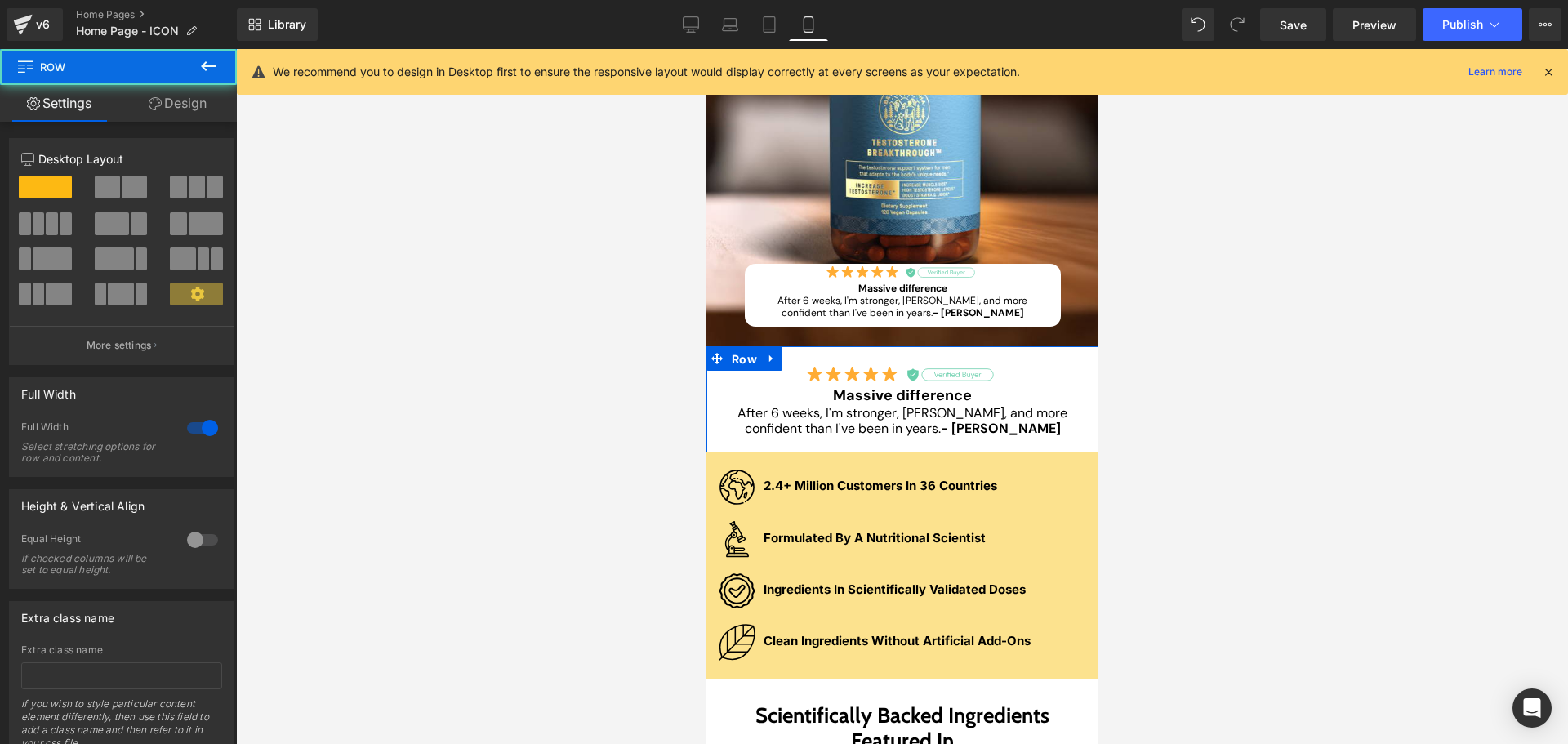
click at [177, 107] on link "Design" at bounding box center [177, 103] width 118 height 36
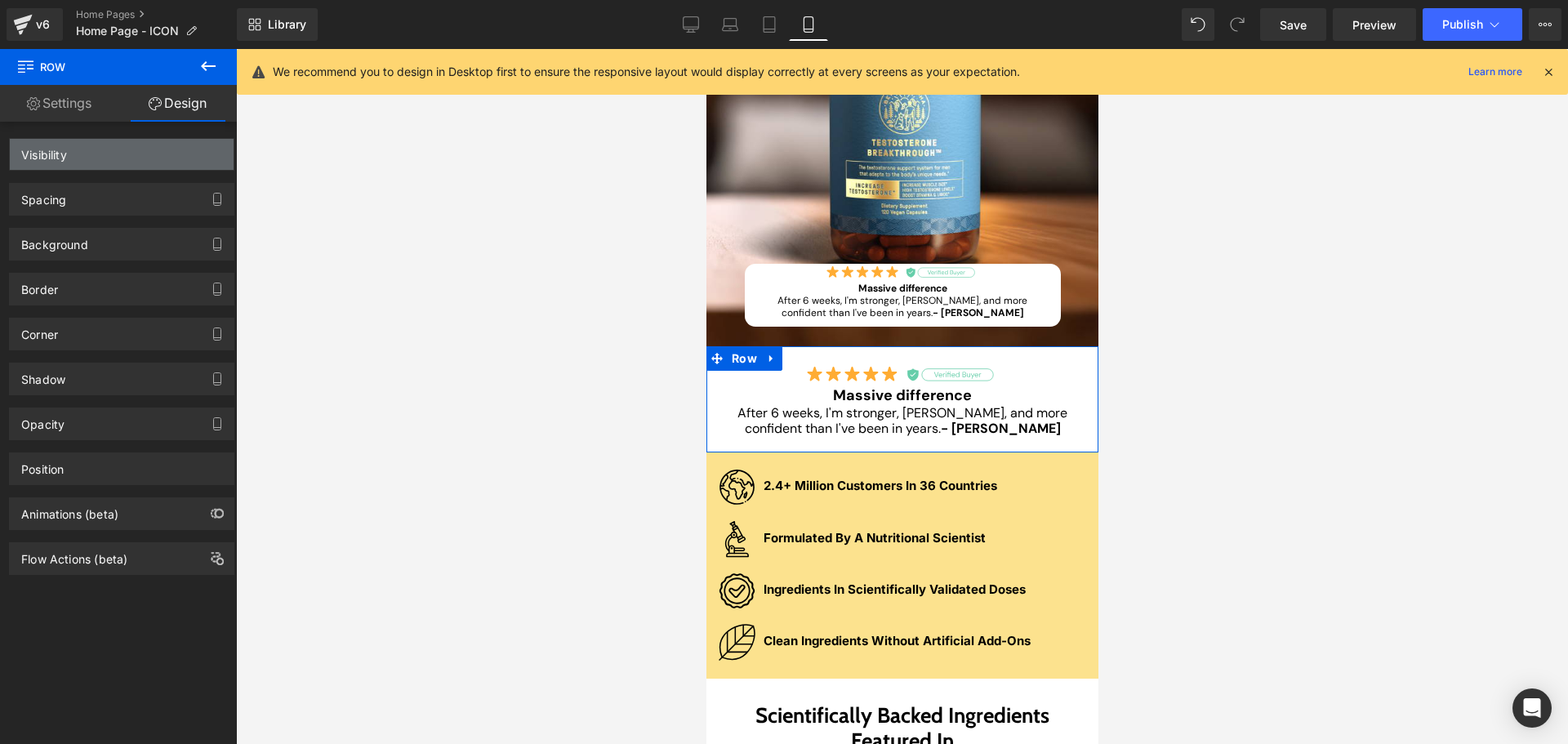
click at [111, 158] on div "Visibility" at bounding box center [122, 154] width 224 height 31
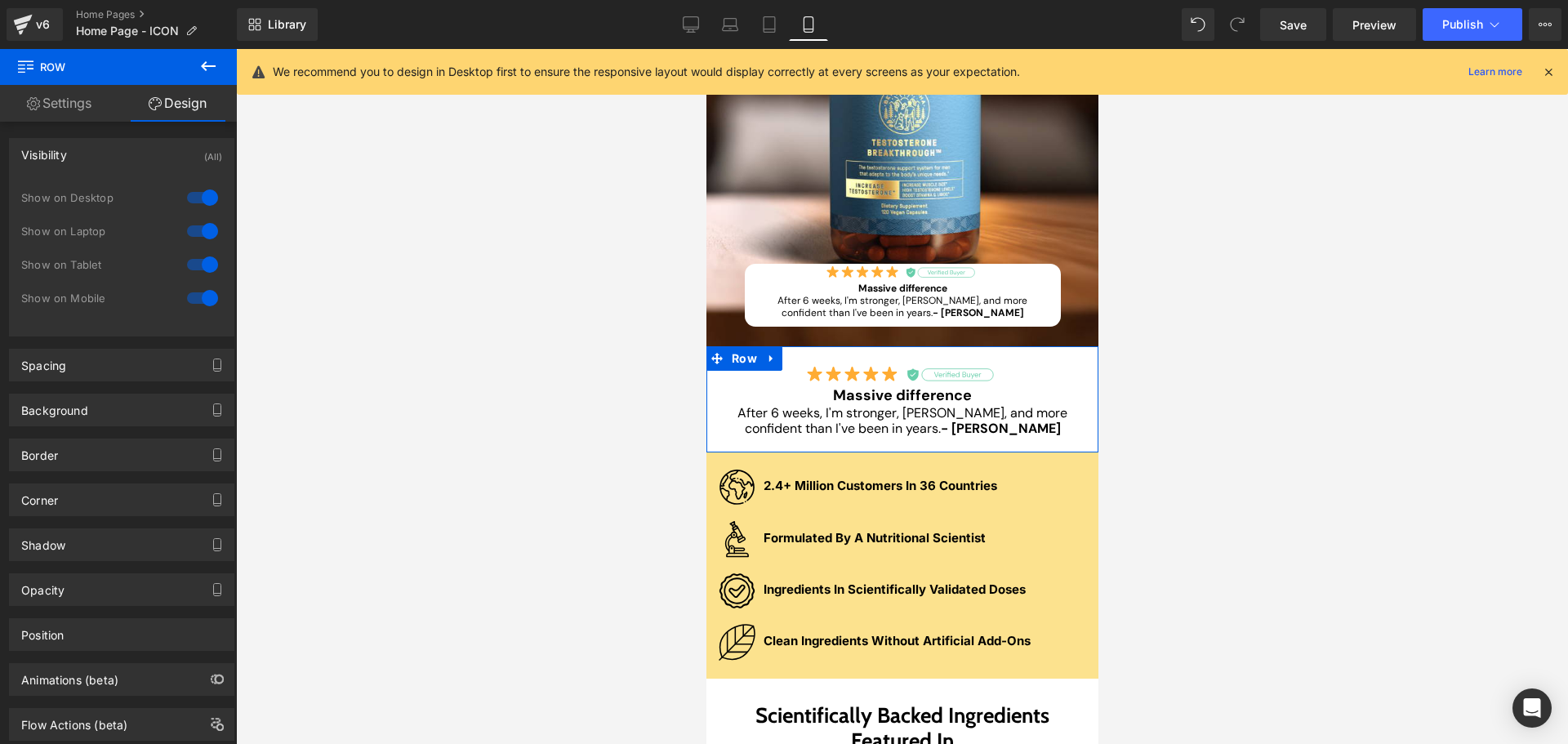
click at [191, 260] on div at bounding box center [202, 264] width 39 height 26
click at [194, 231] on div at bounding box center [202, 231] width 39 height 26
click at [199, 197] on div at bounding box center [202, 197] width 39 height 26
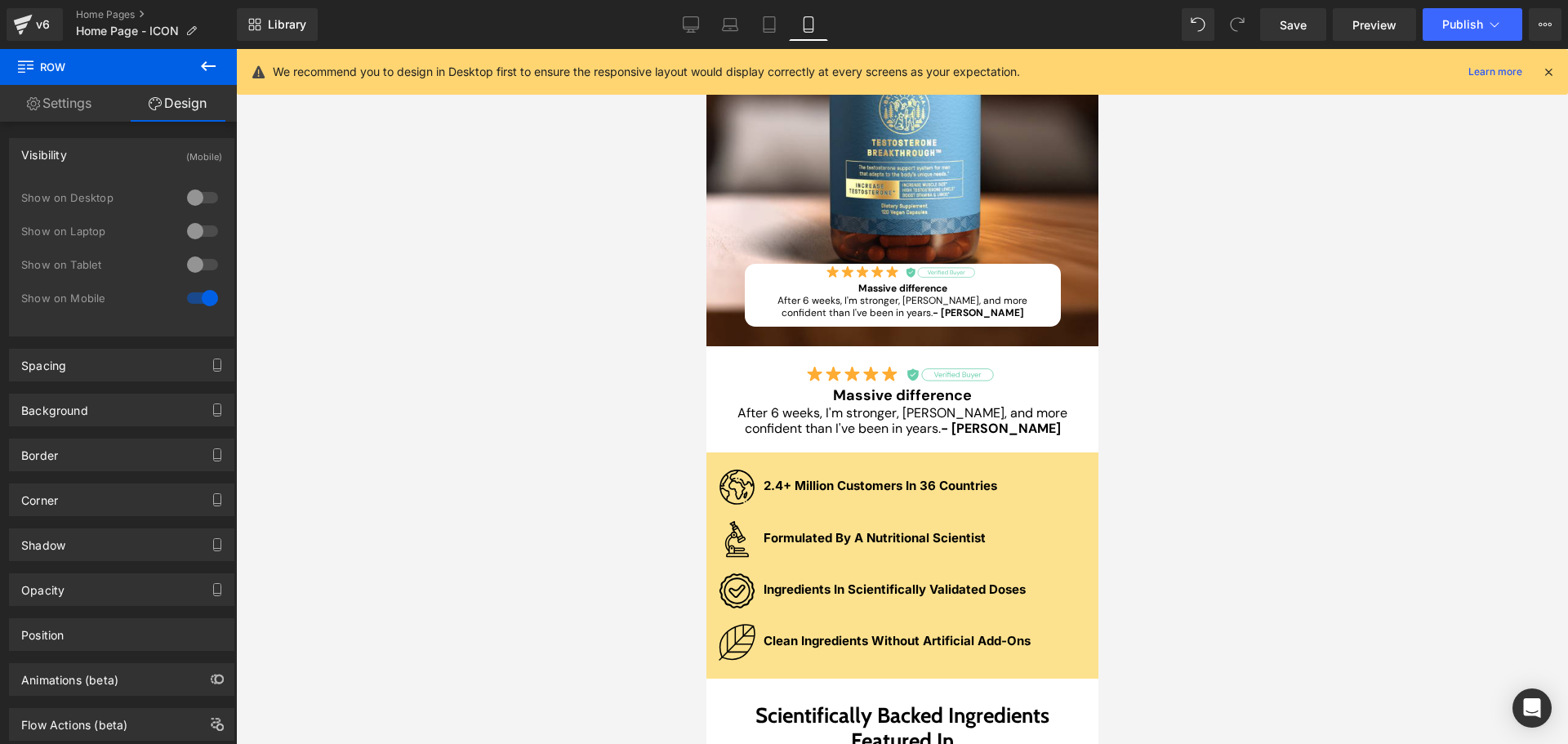
click at [1258, 333] on div at bounding box center [902, 396] width 1332 height 695
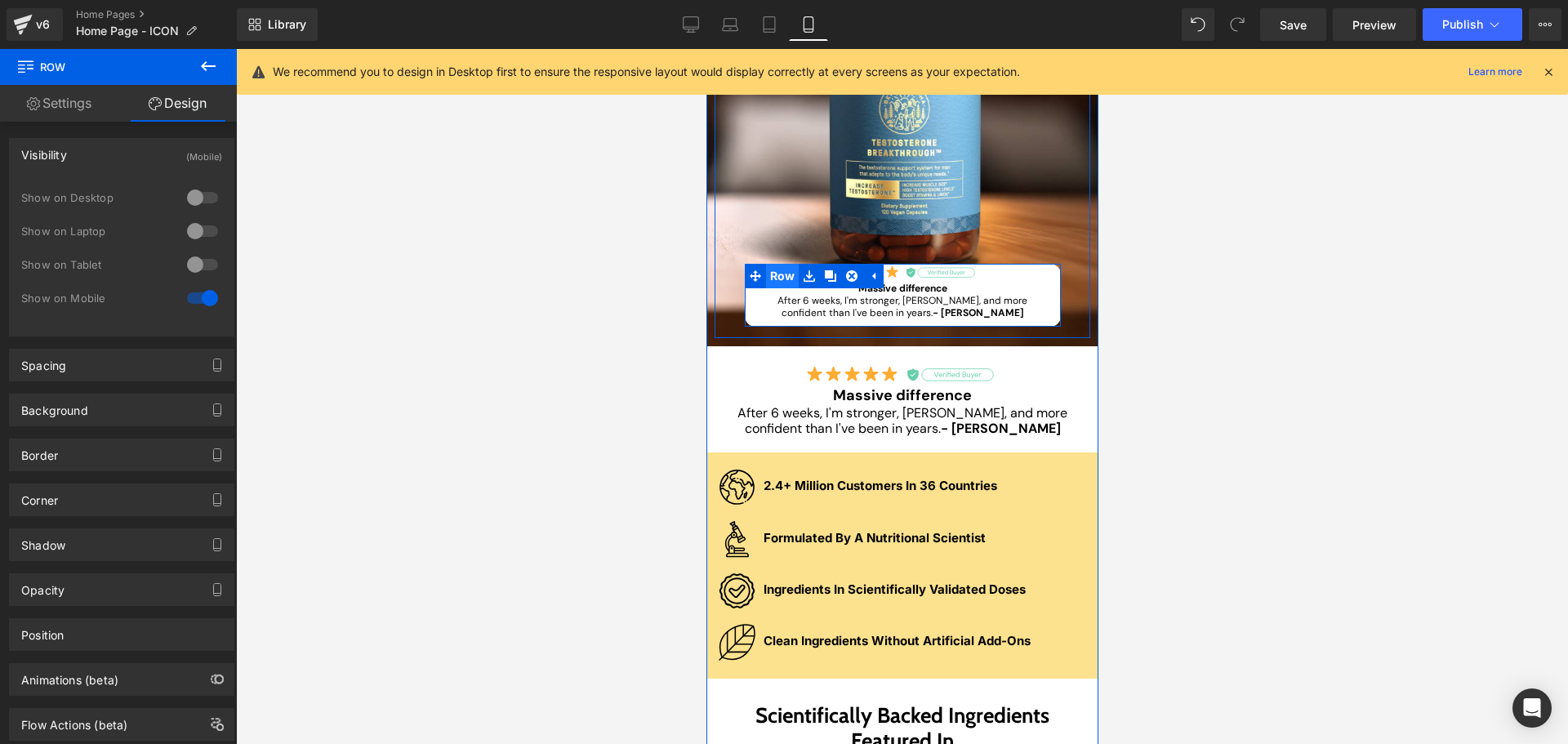
click at [775, 273] on span "Row" at bounding box center [782, 276] width 34 height 25
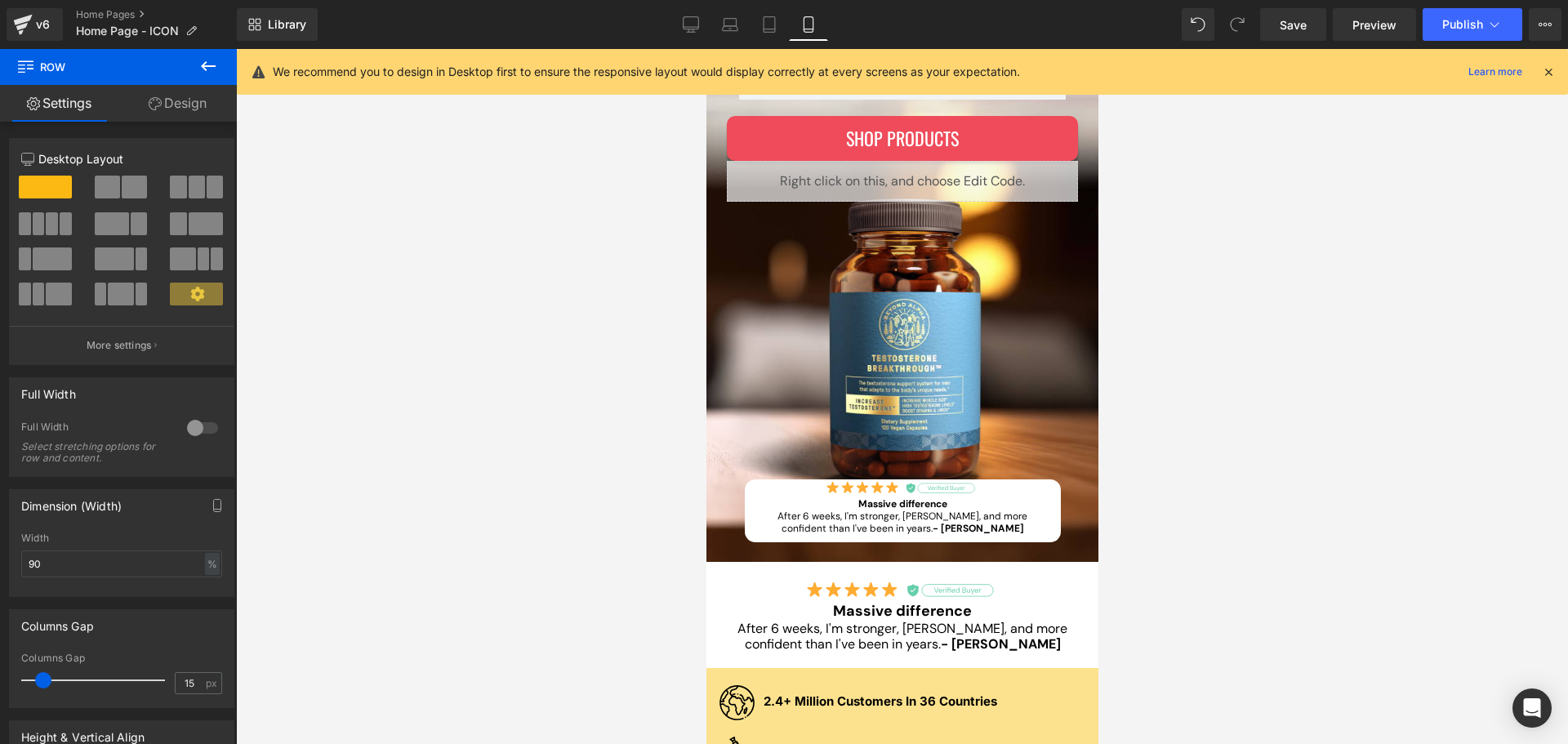
scroll to position [352, 0]
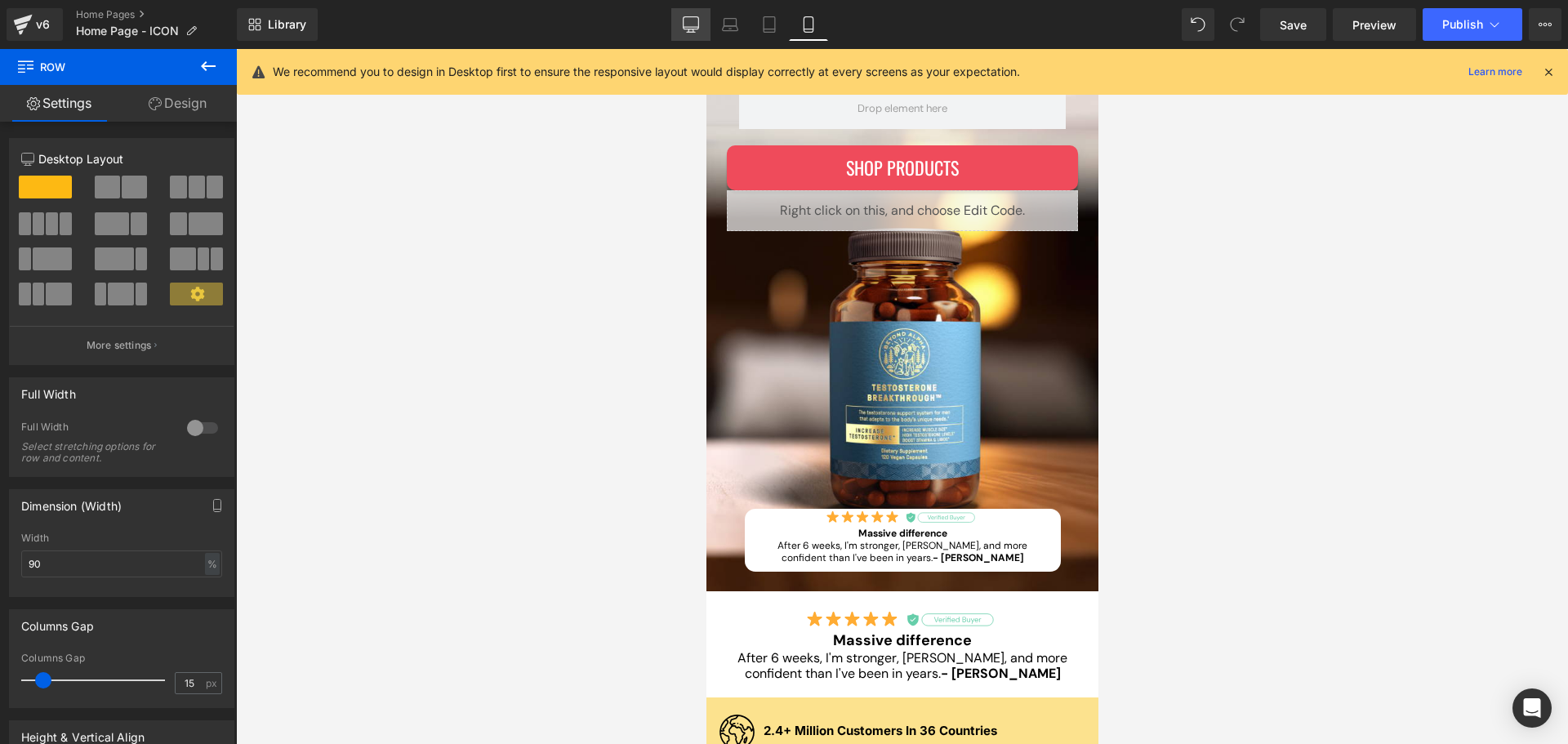
click at [685, 25] on icon at bounding box center [691, 24] width 16 height 16
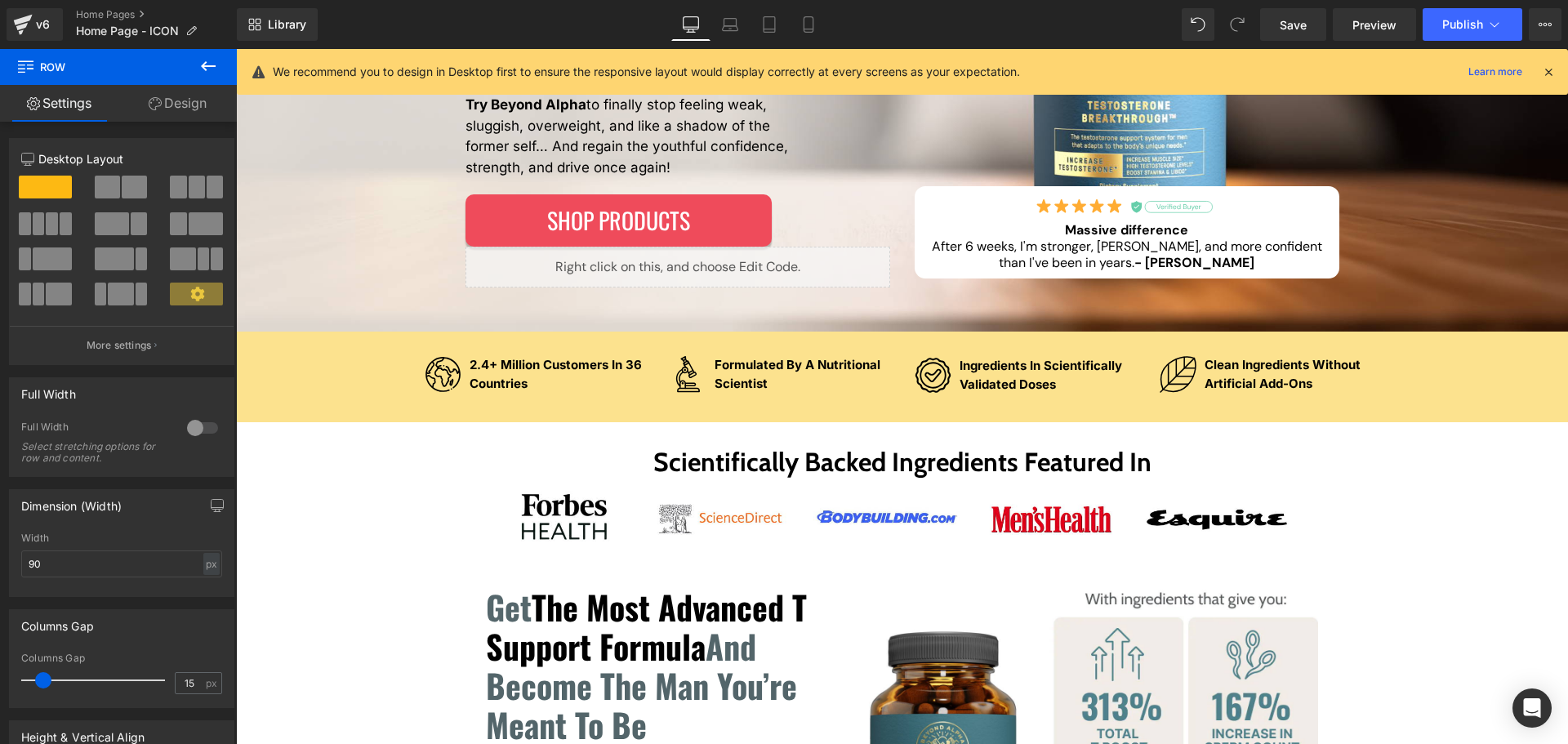
scroll to position [29, 0]
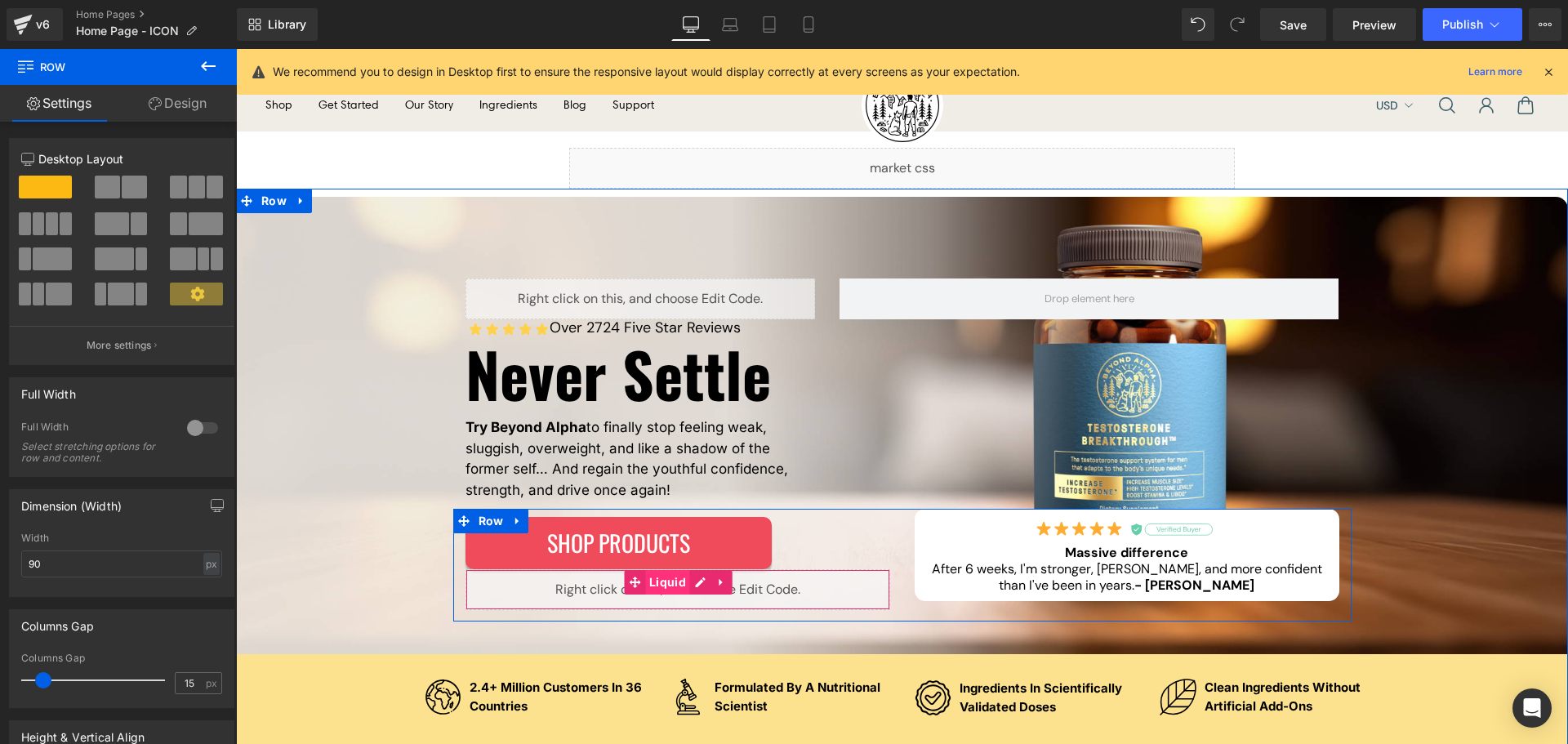
click at [663, 582] on div "Liquid" at bounding box center [677, 590] width 424 height 41
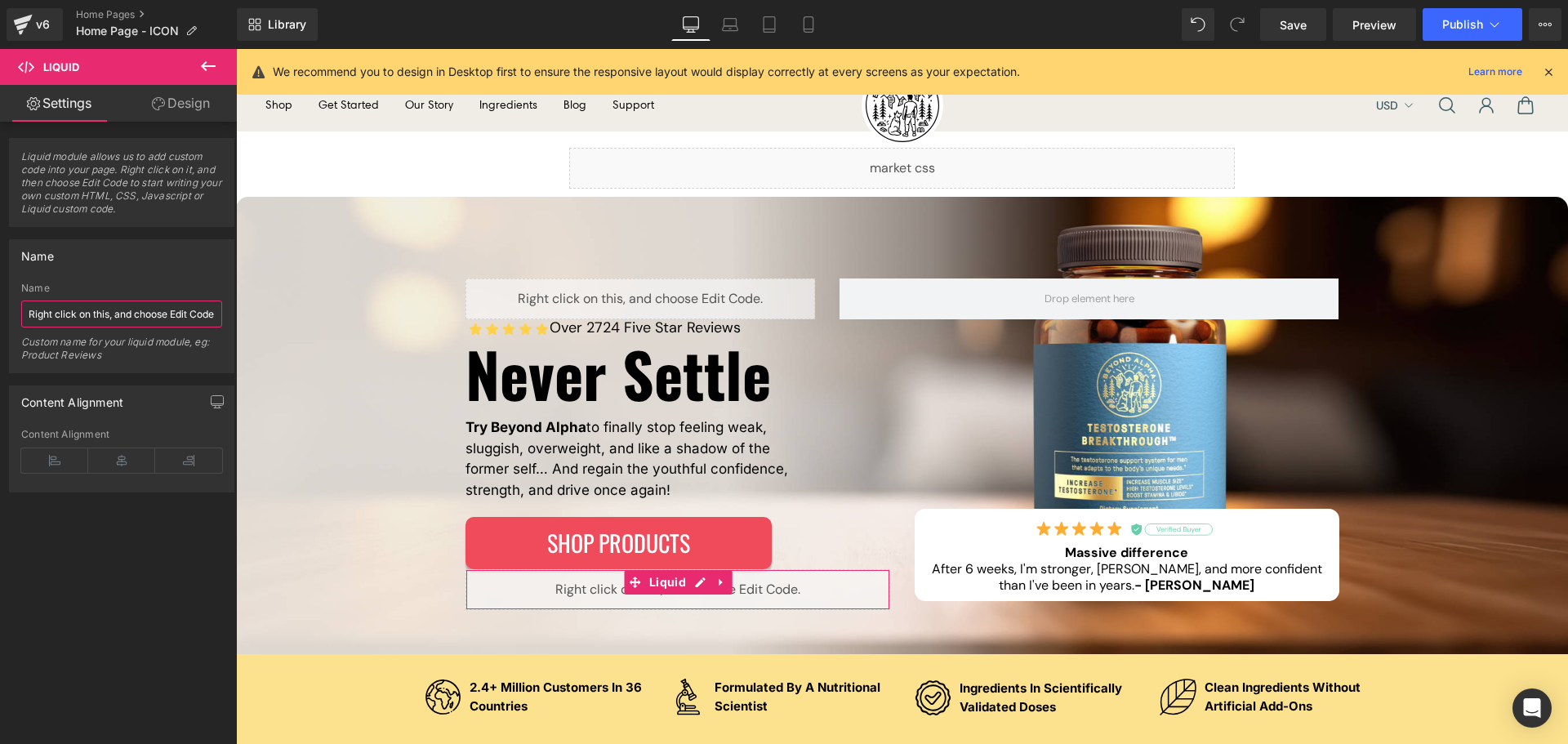
click at [179, 319] on input "Right click on this, and choose Edit Code." at bounding box center [122, 314] width 201 height 27
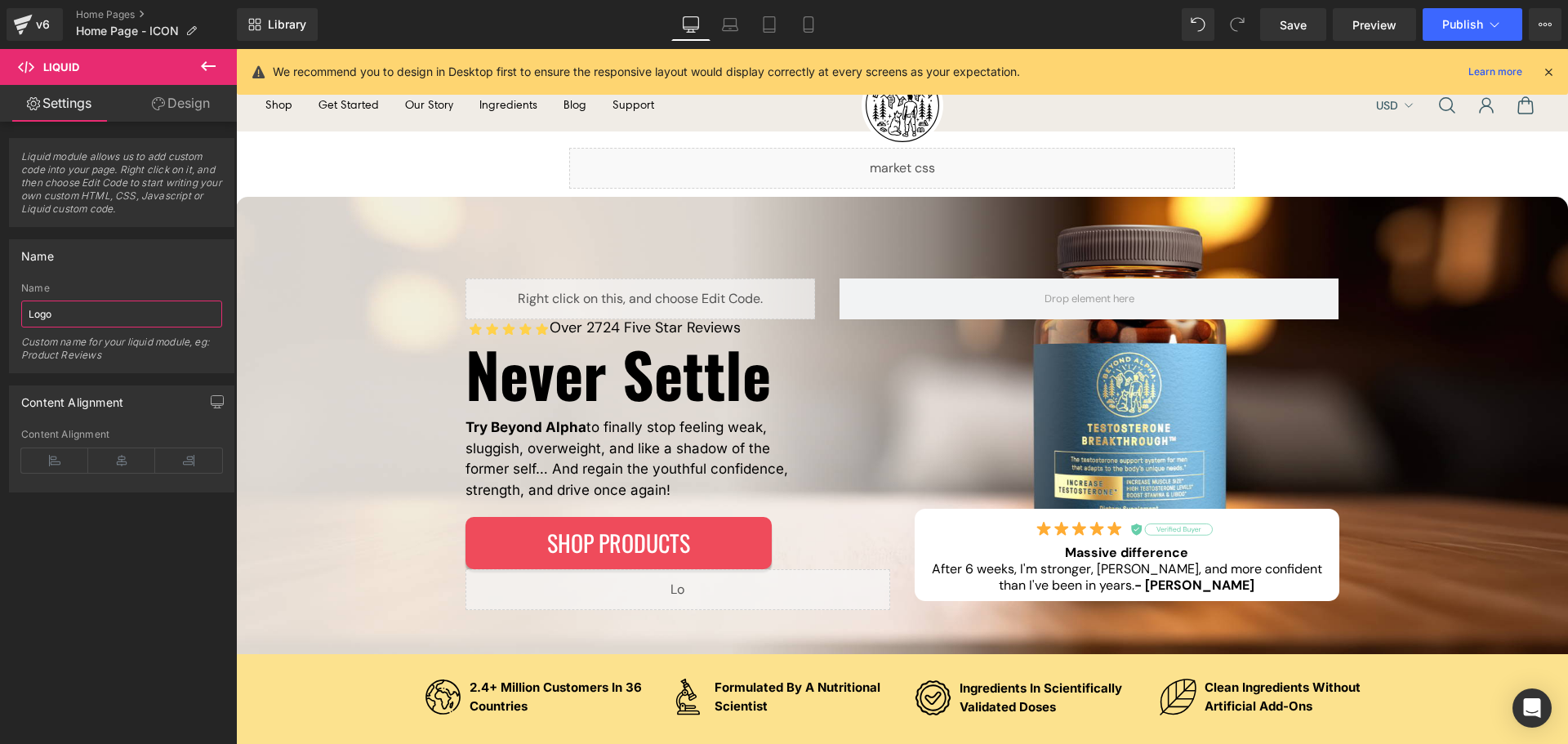
type input "Logos"
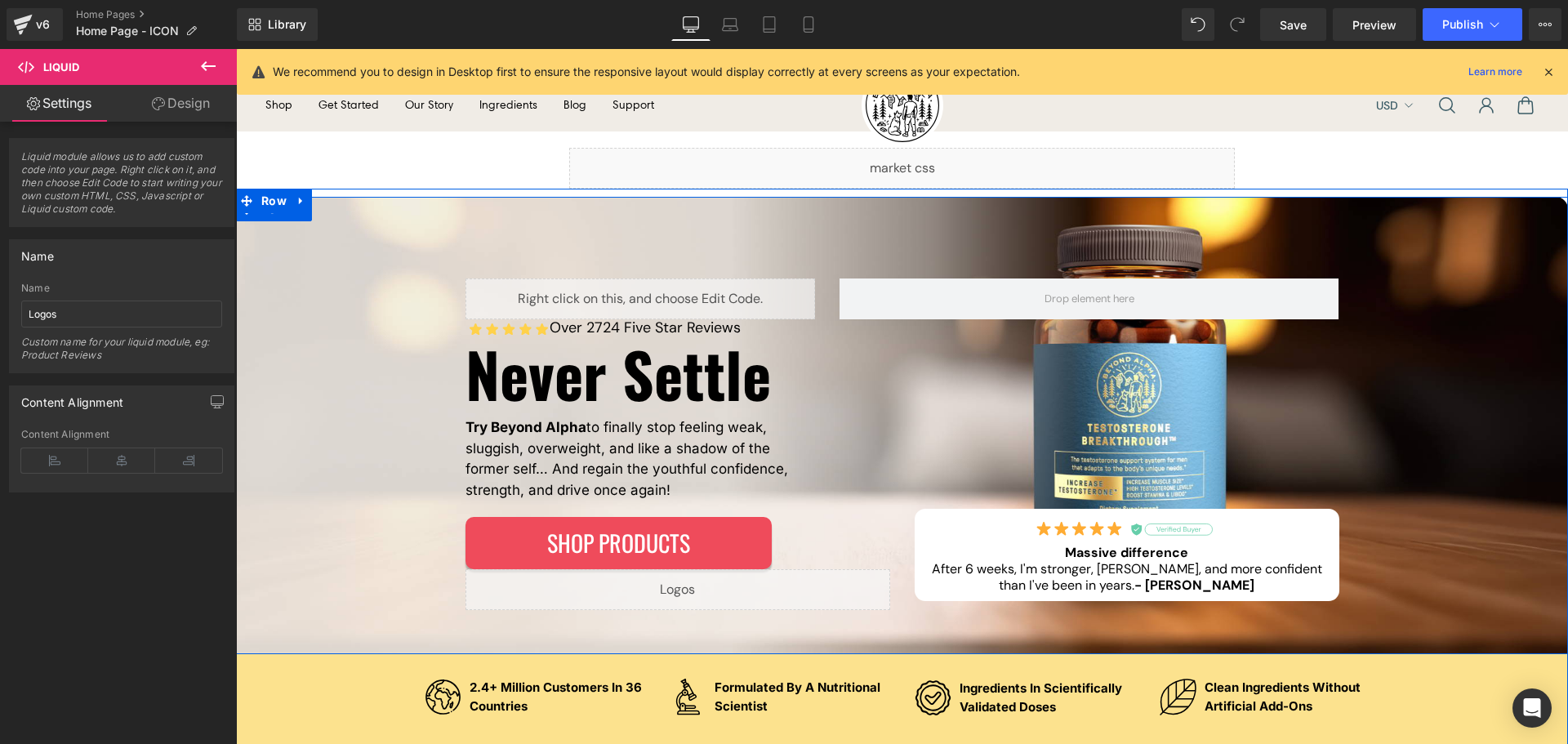
click at [353, 587] on div "Liquid Over 2724 Five Star Reviews Text Block Row Never Settle Heading Try Beyo…" at bounding box center [902, 450] width 1267 height 343
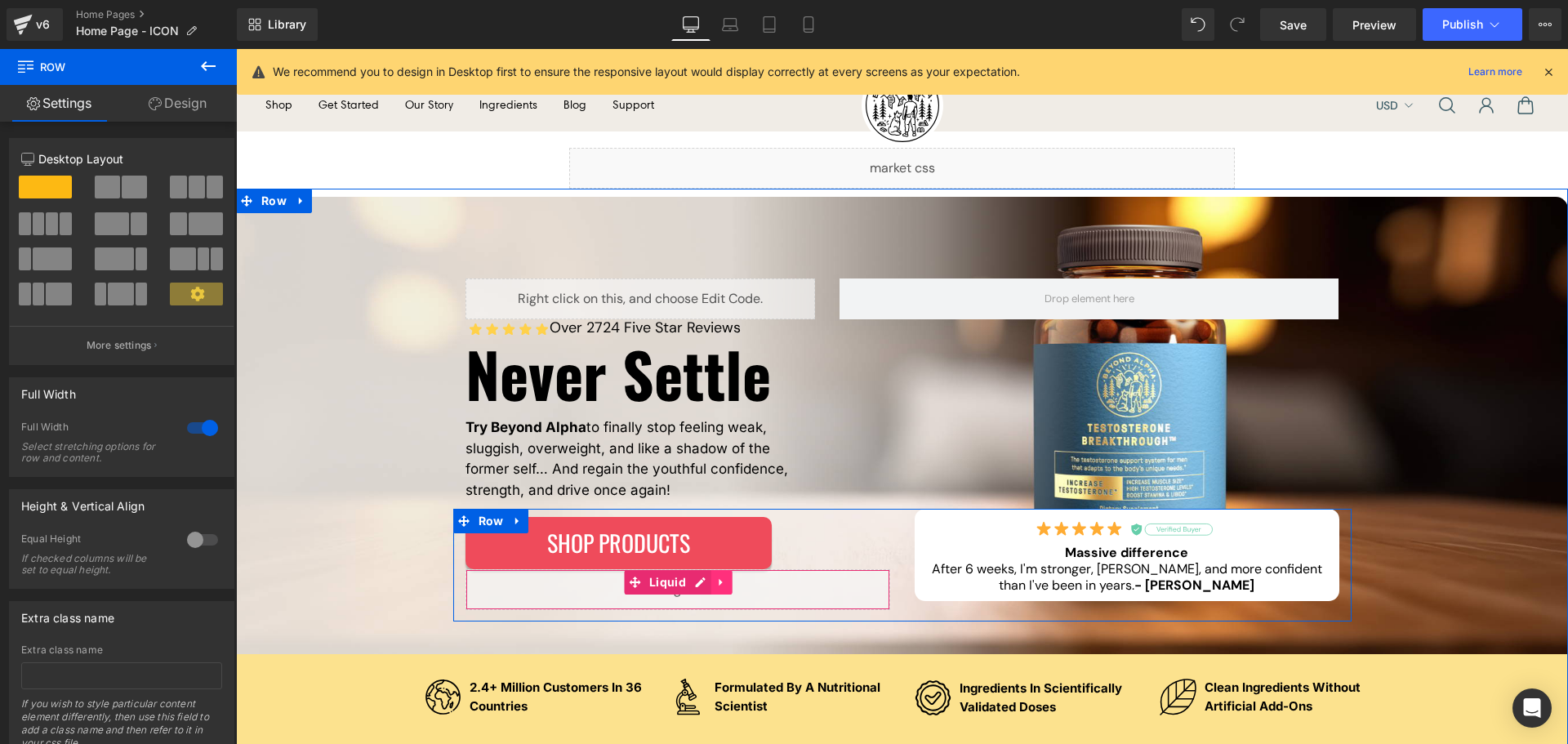
click at [719, 583] on icon at bounding box center [721, 582] width 4 height 7
click at [709, 584] on icon at bounding box center [711, 582] width 12 height 12
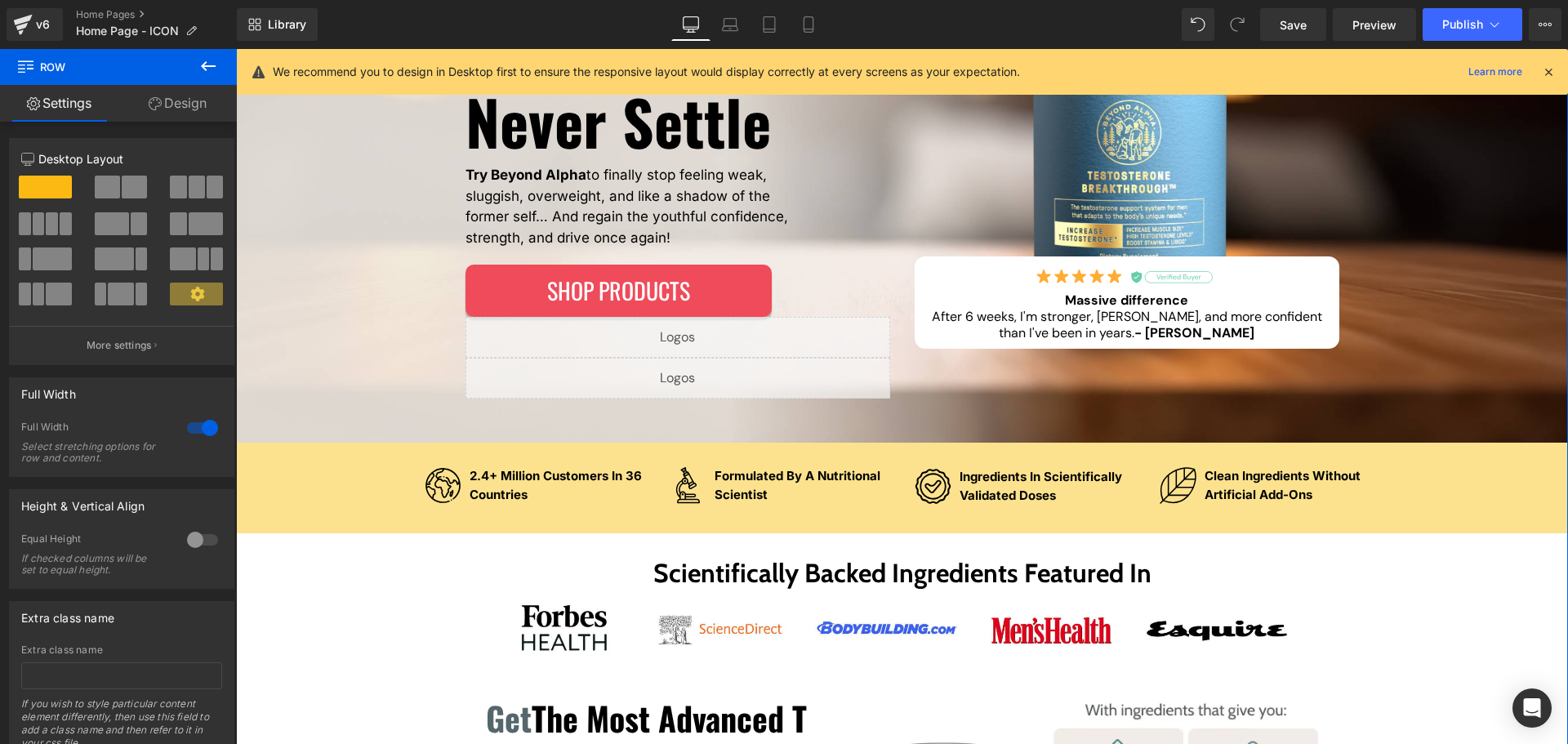
scroll to position [281, 0]
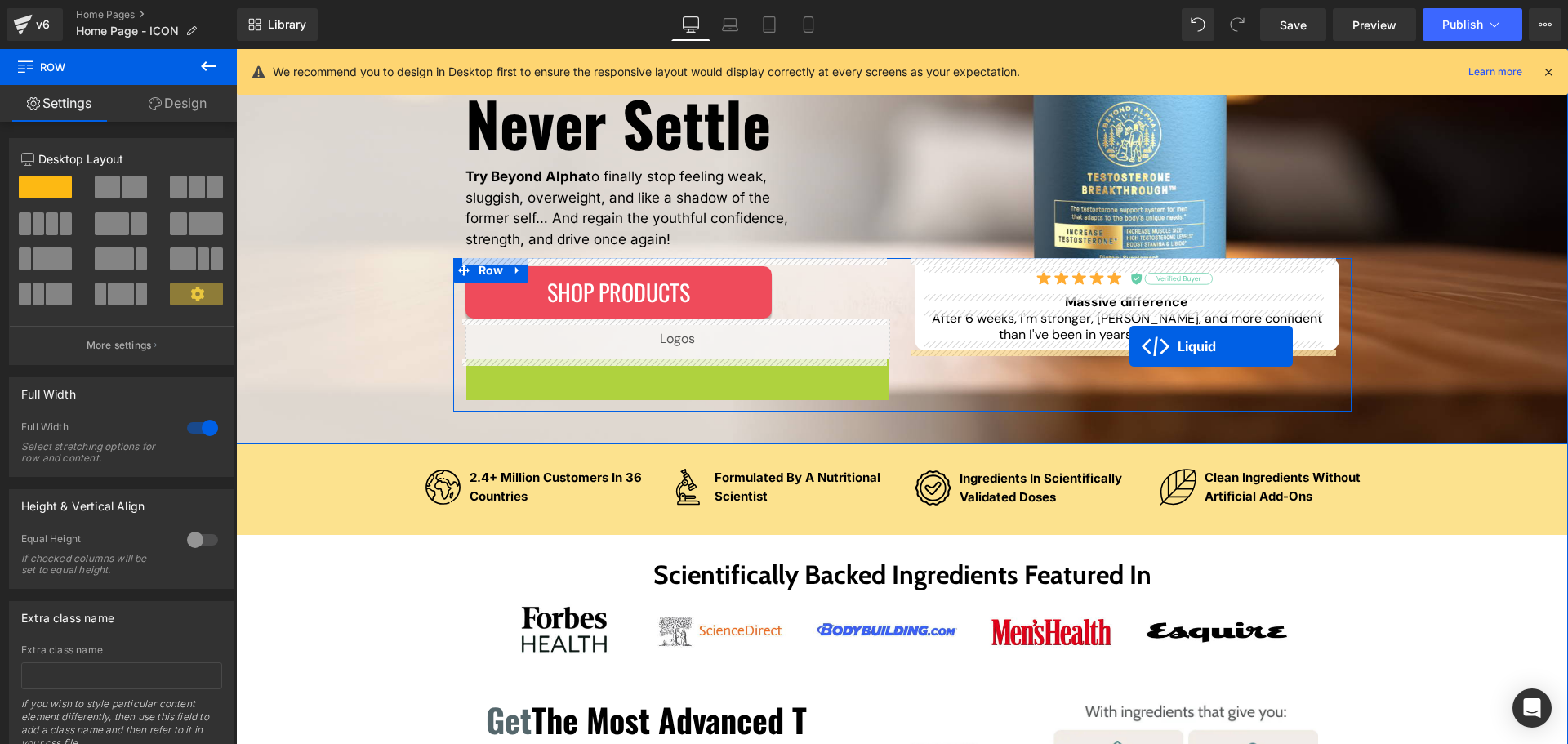
drag, startPoint x: 631, startPoint y: 370, endPoint x: 1129, endPoint y: 346, distance: 498.6
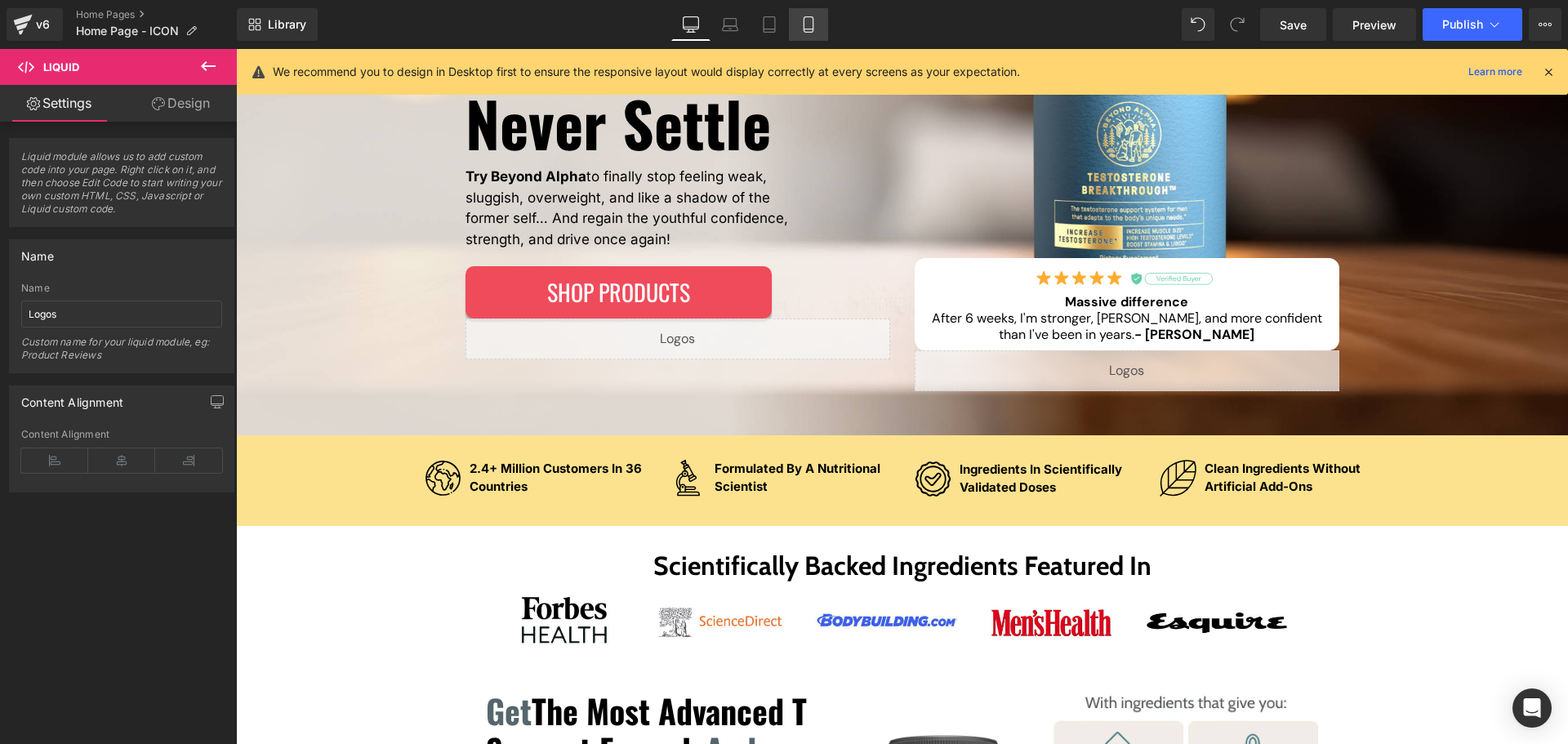
click at [805, 22] on icon at bounding box center [809, 24] width 16 height 16
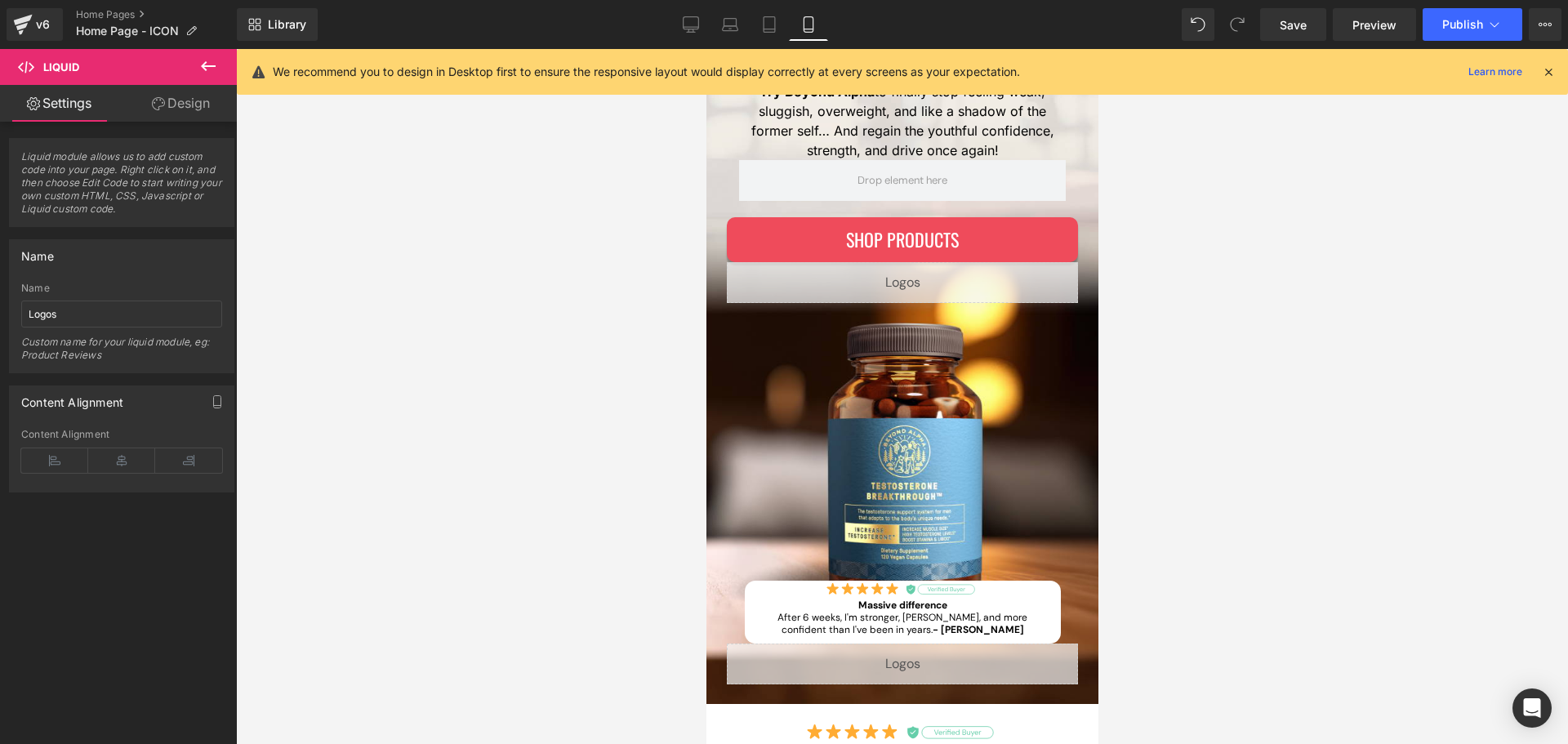
scroll to position [574, 0]
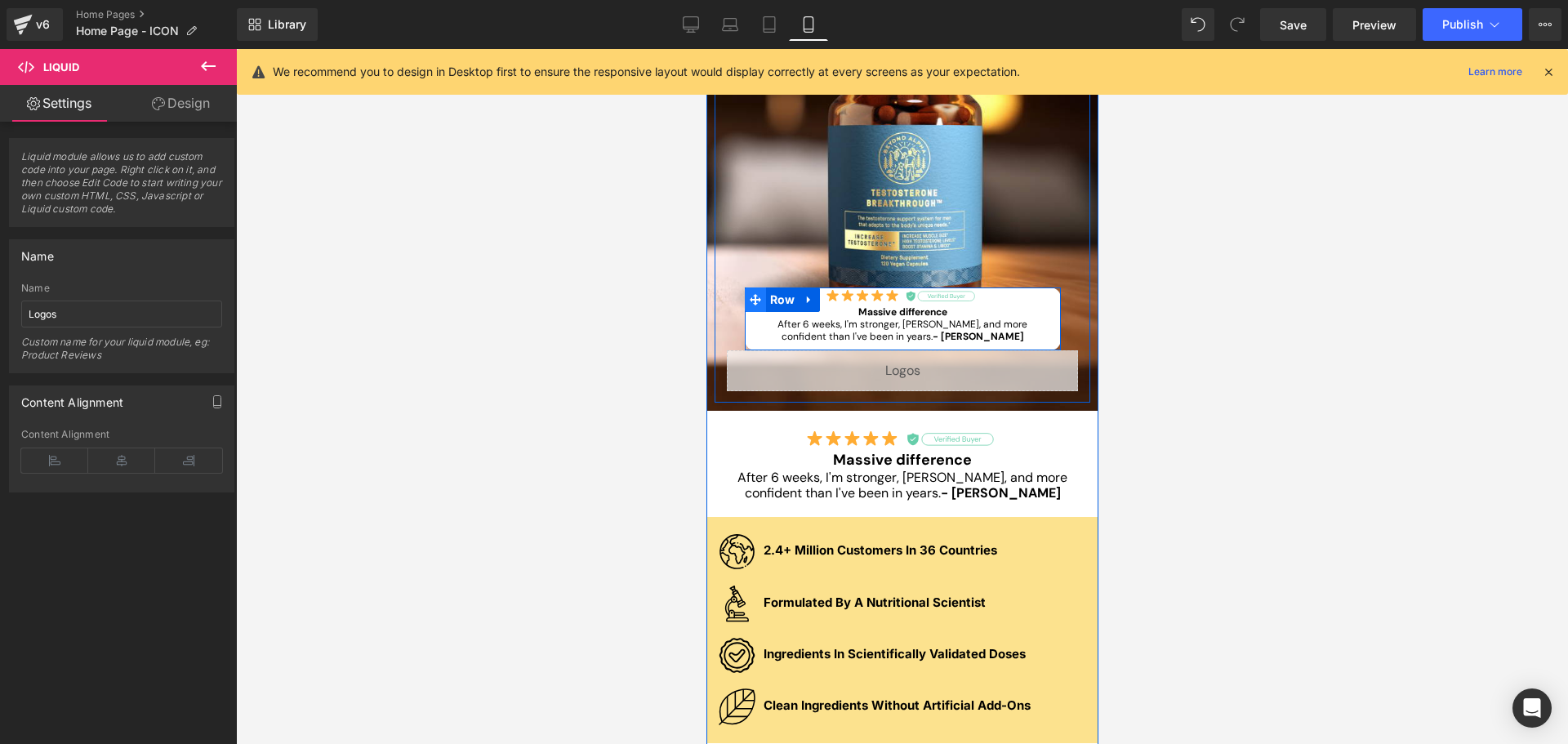
click at [754, 297] on span at bounding box center [755, 300] width 21 height 25
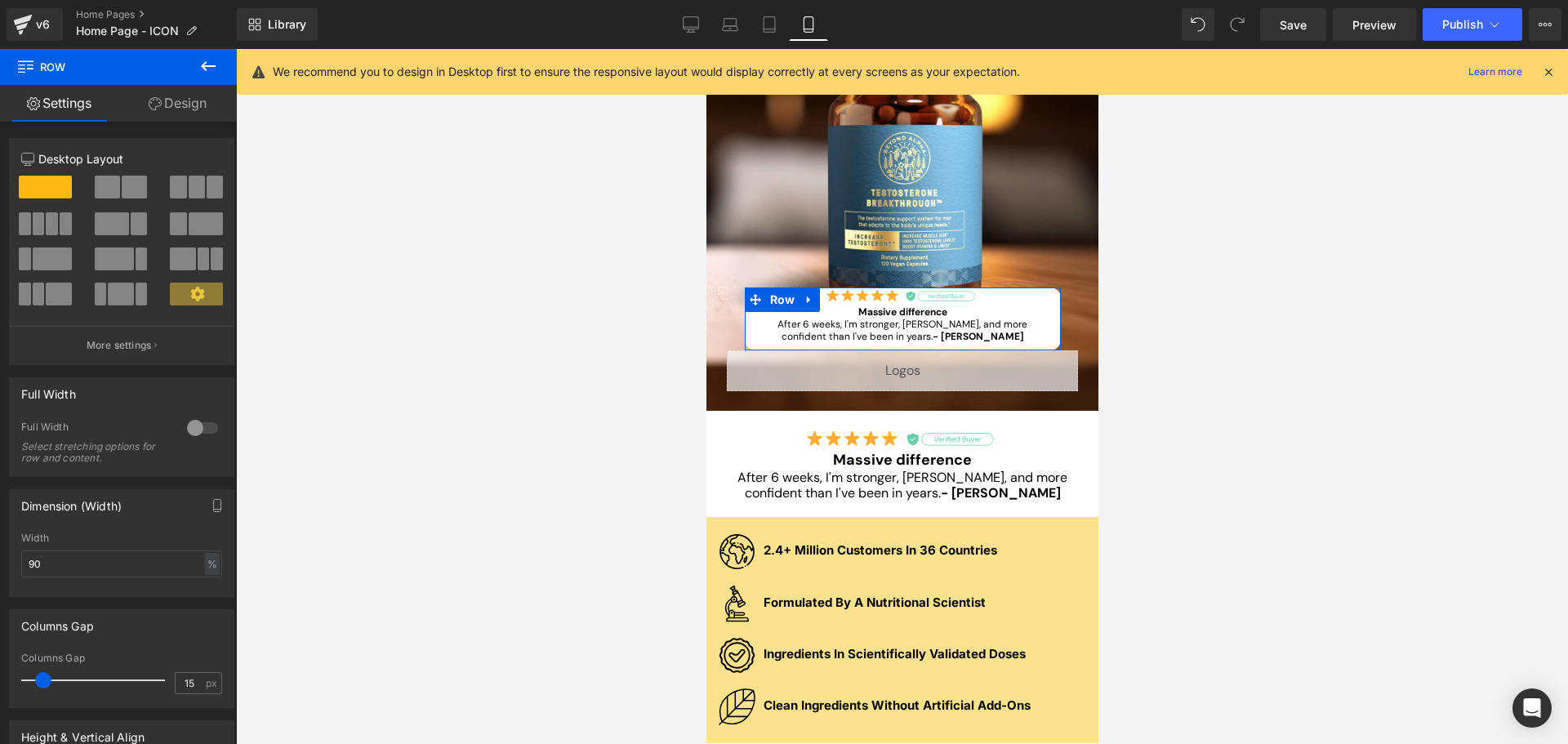
drag, startPoint x: 187, startPoint y: 104, endPoint x: 165, endPoint y: 158, distance: 58.3
click at [187, 104] on link "Design" at bounding box center [177, 103] width 118 height 36
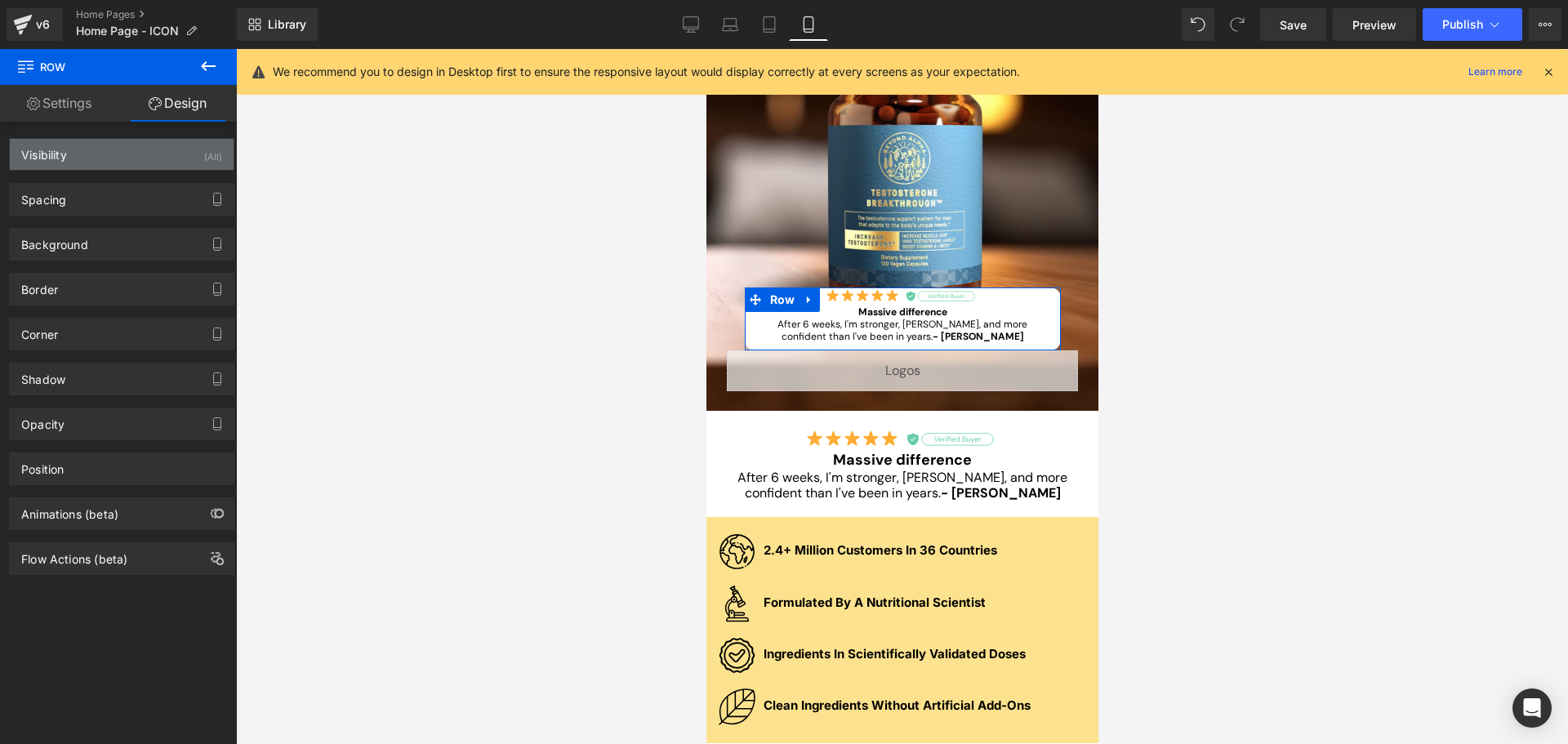
click at [165, 158] on div "Visibility (All)" at bounding box center [122, 154] width 224 height 31
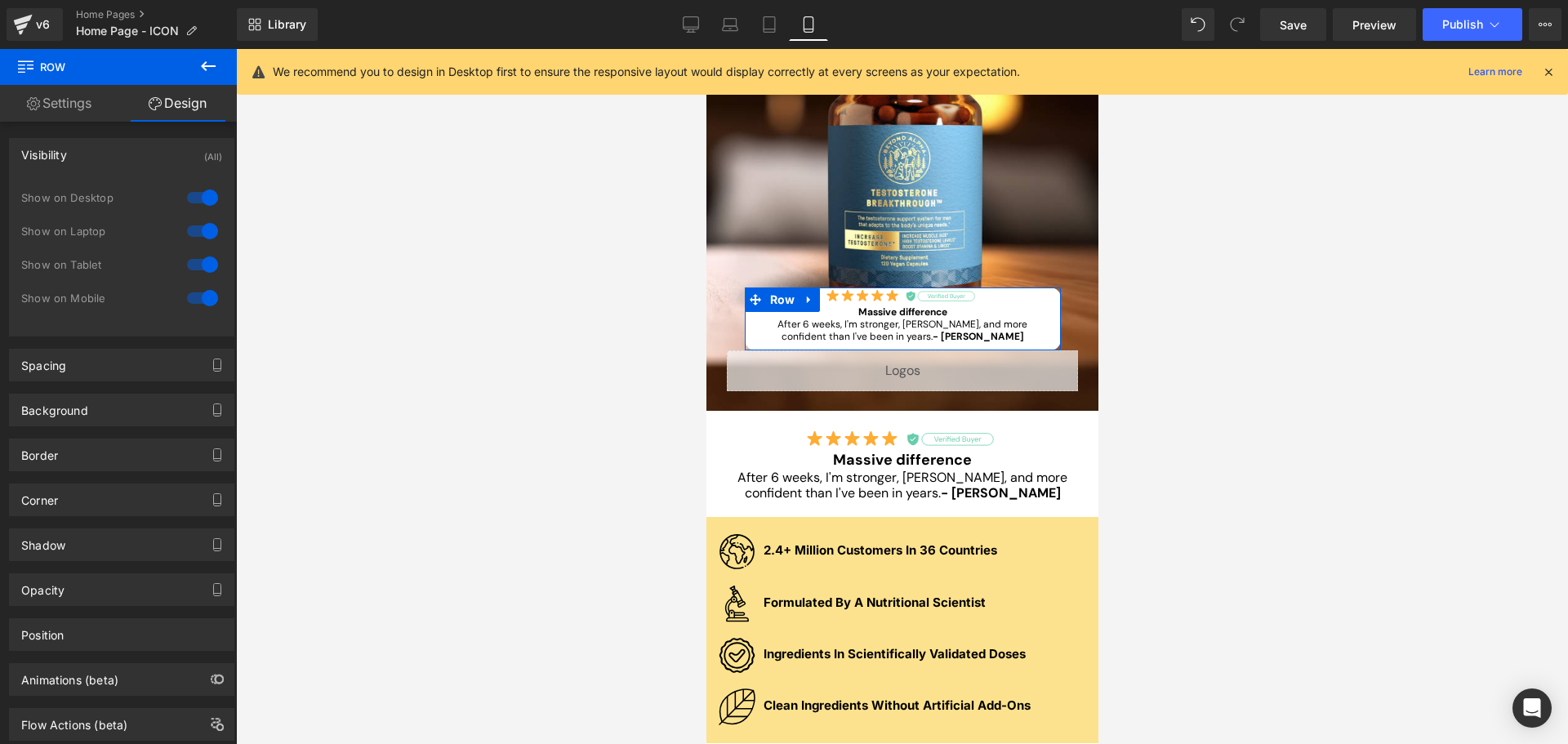
click at [193, 290] on div at bounding box center [202, 297] width 39 height 26
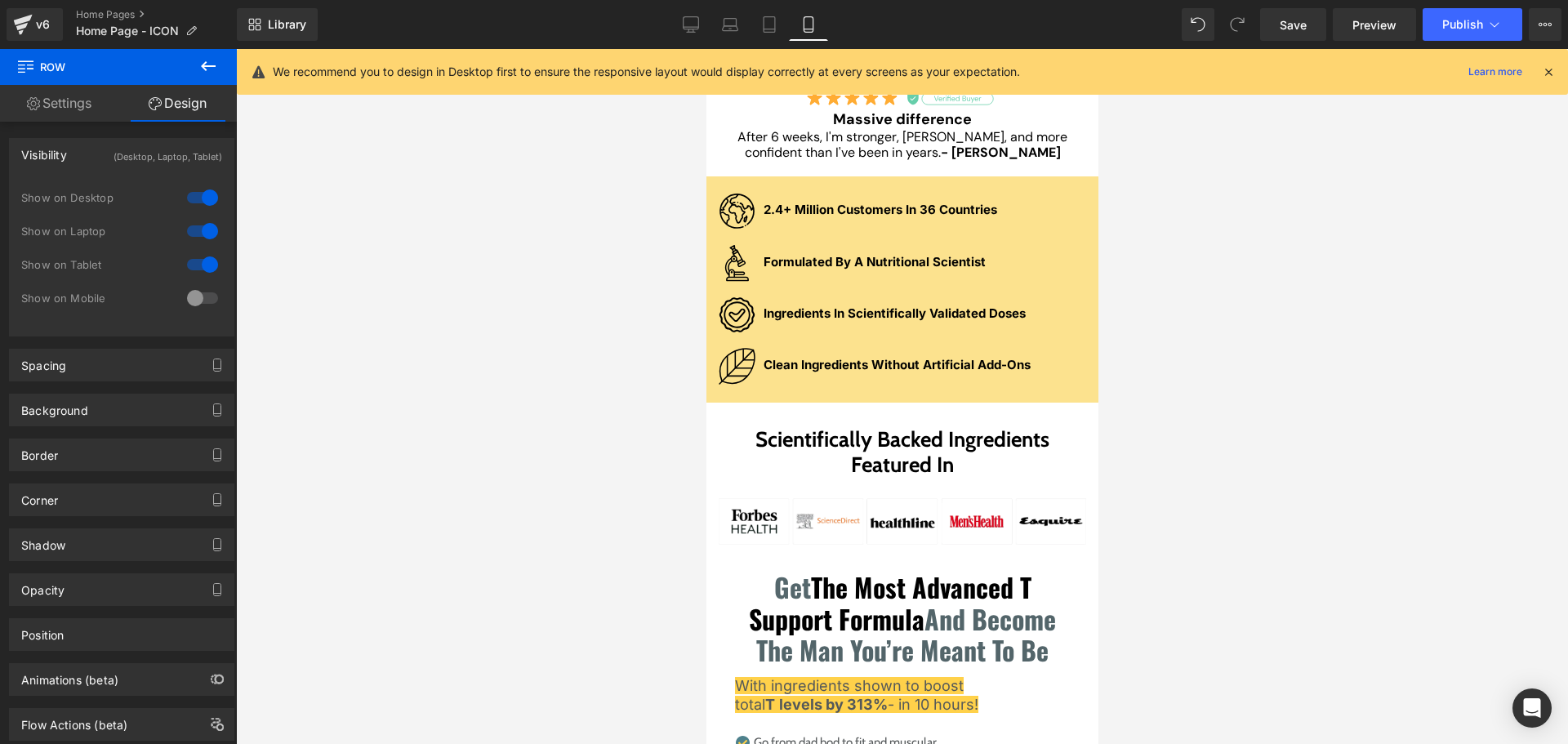
scroll to position [233, 0]
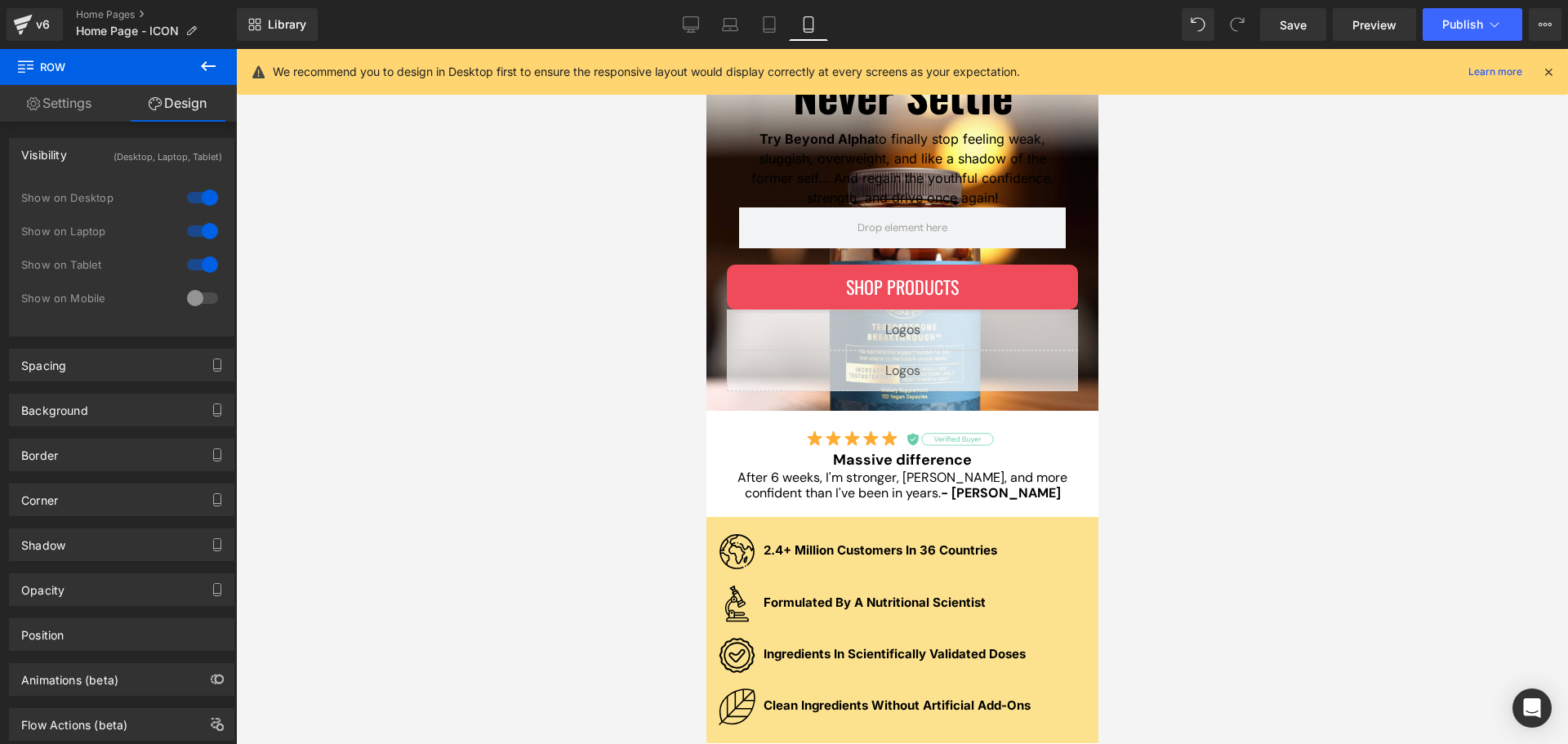
click at [203, 297] on div at bounding box center [202, 297] width 39 height 26
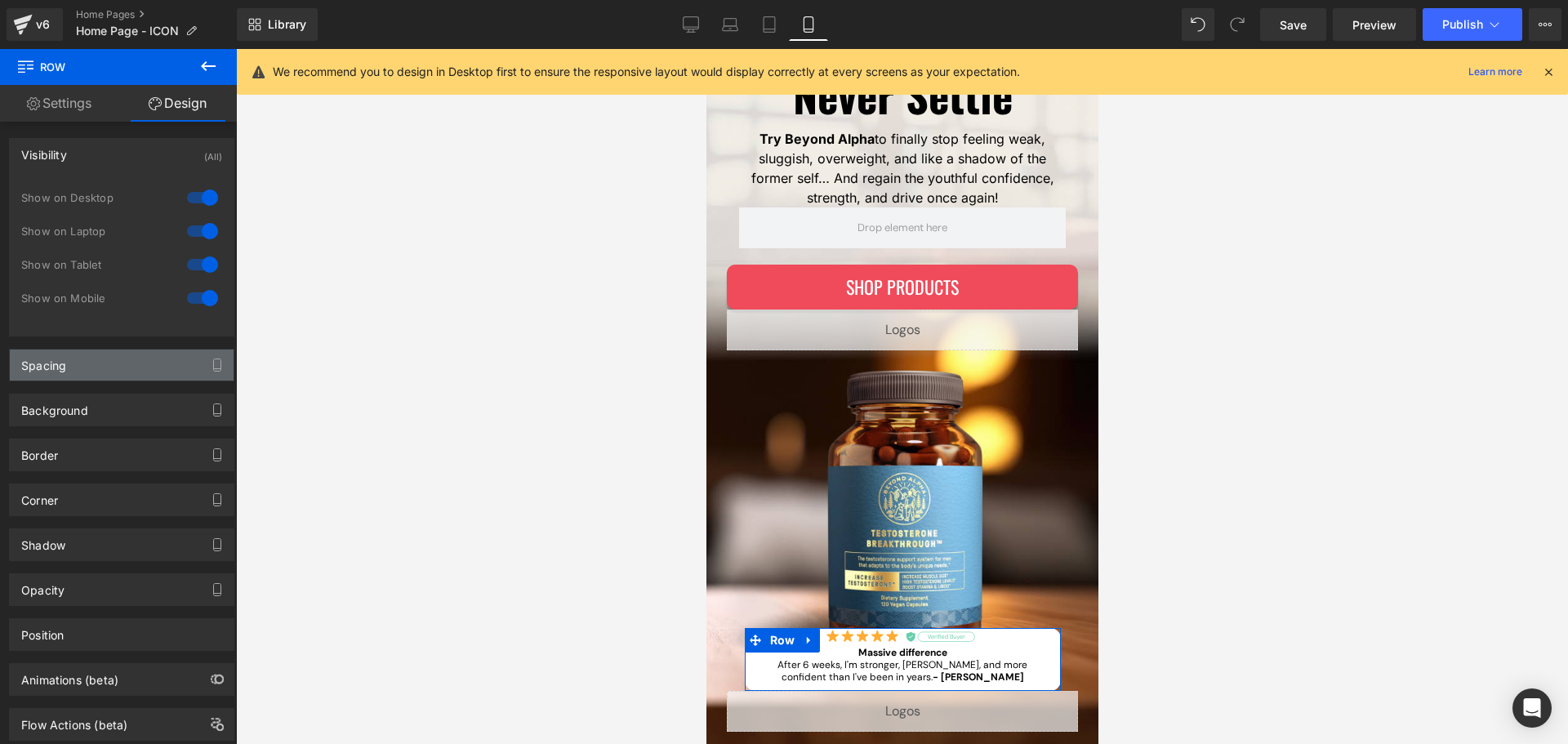
scroll to position [574, 0]
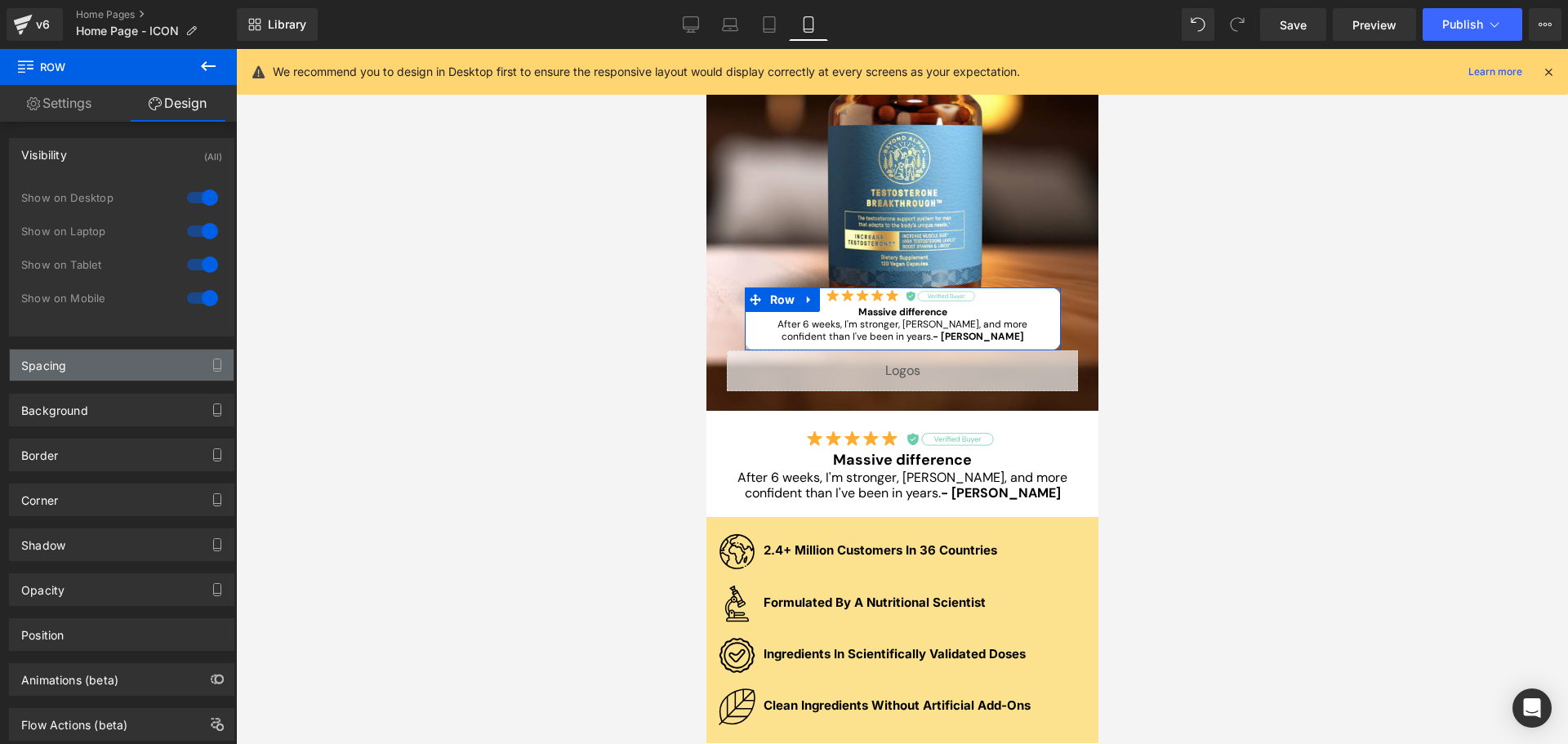
click at [120, 368] on div "Spacing" at bounding box center [122, 365] width 224 height 31
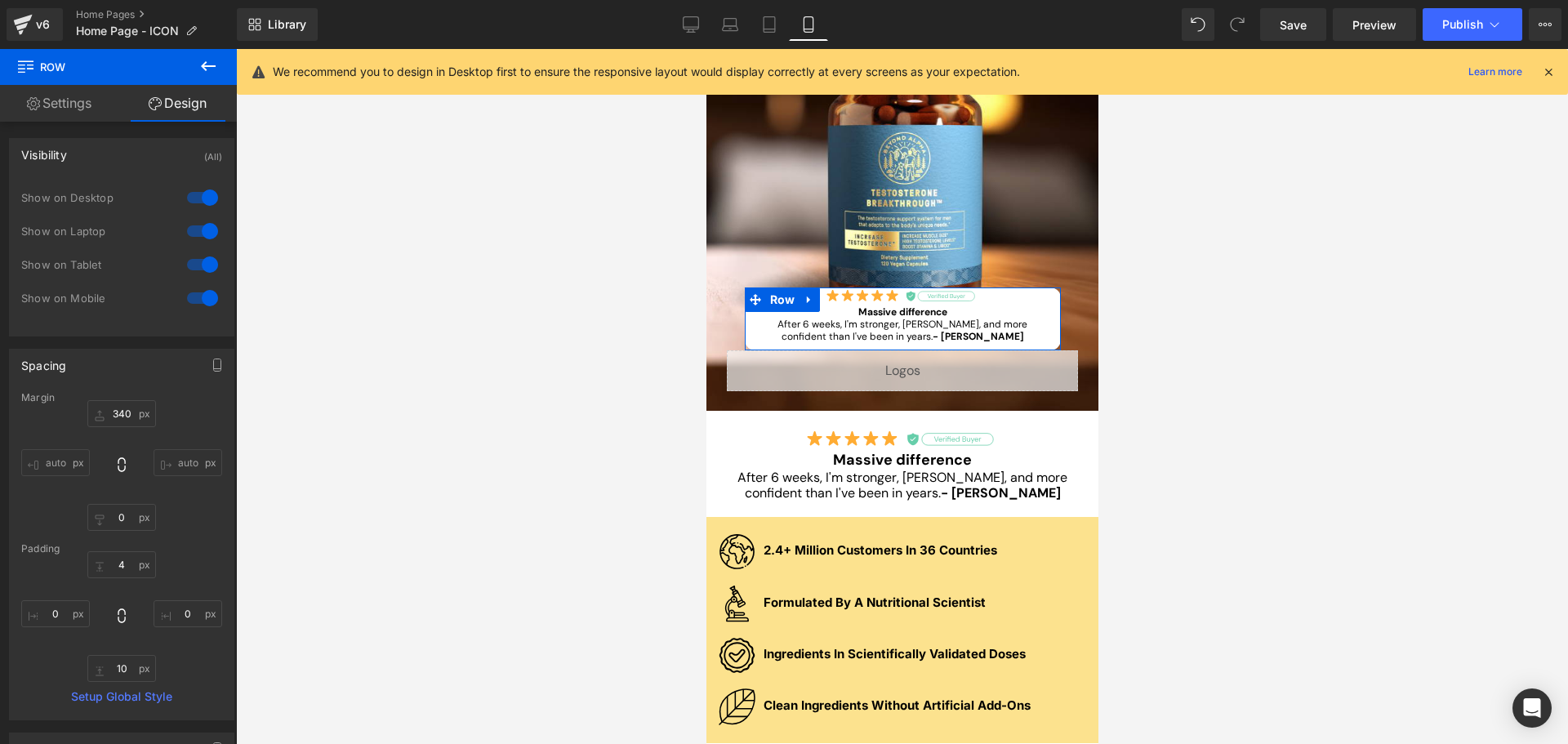
click at [190, 297] on div at bounding box center [202, 297] width 39 height 26
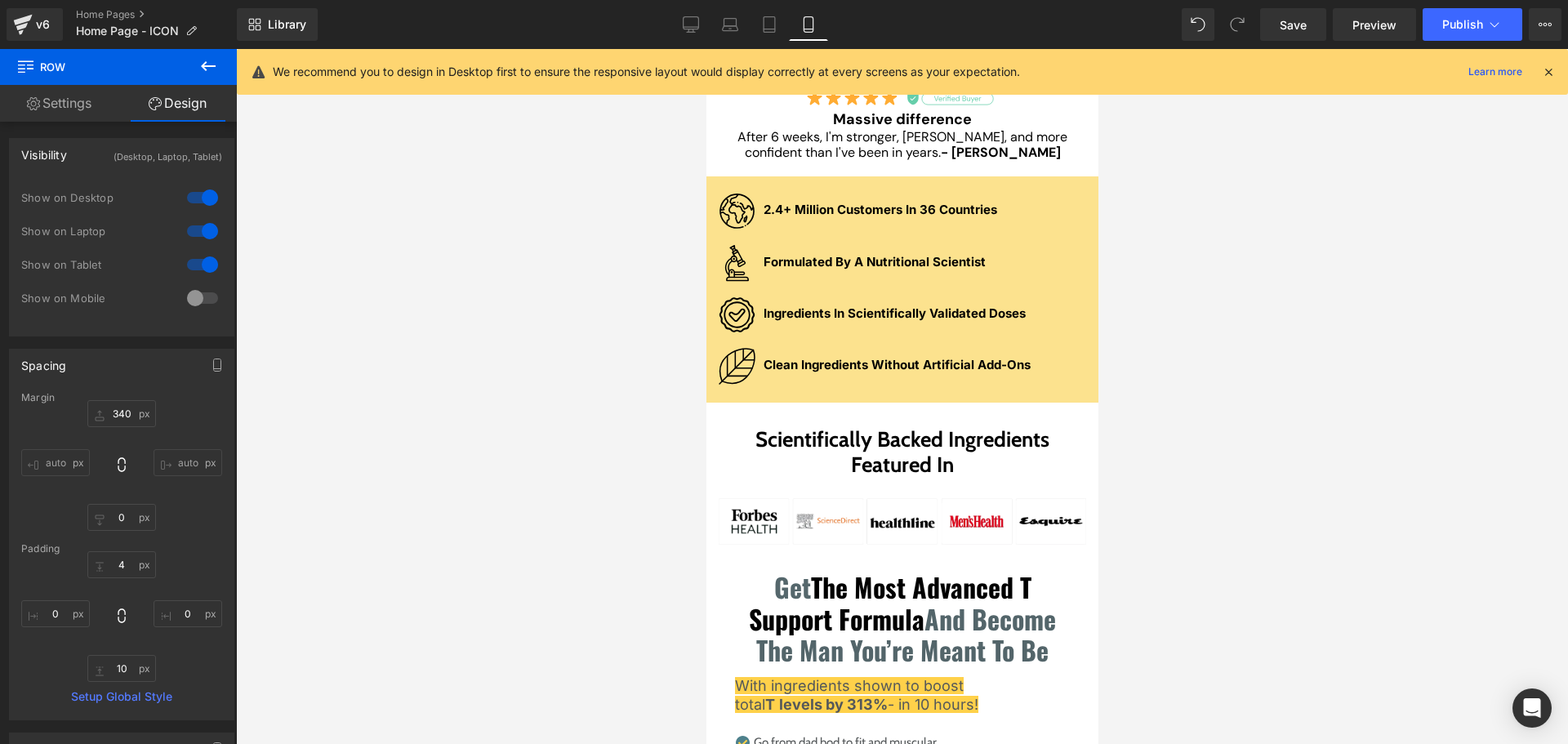
scroll to position [233, 0]
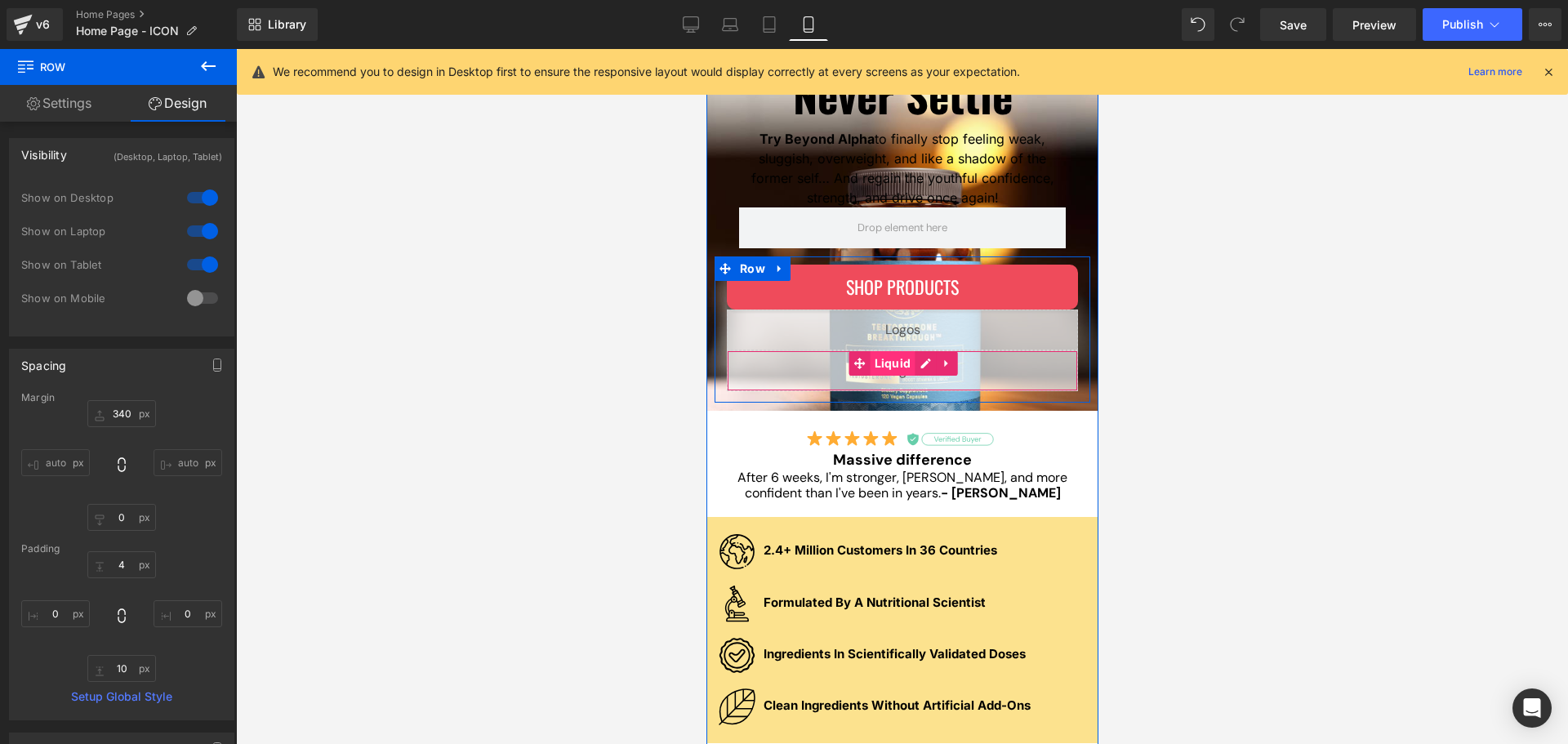
click at [886, 367] on div "Liquid" at bounding box center [902, 371] width 352 height 41
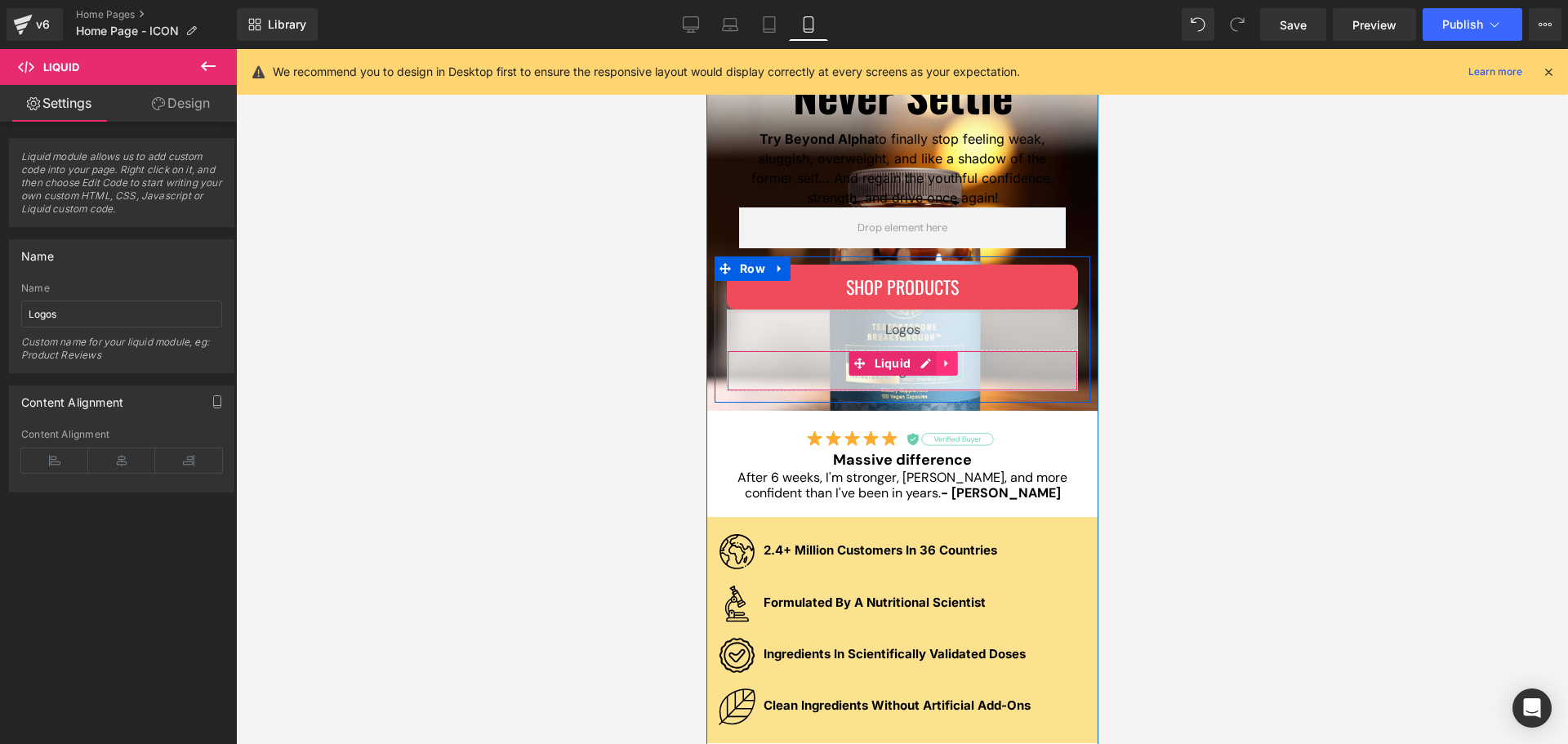
click at [940, 362] on icon at bounding box center [946, 363] width 12 height 12
click at [951, 361] on icon at bounding box center [956, 363] width 12 height 12
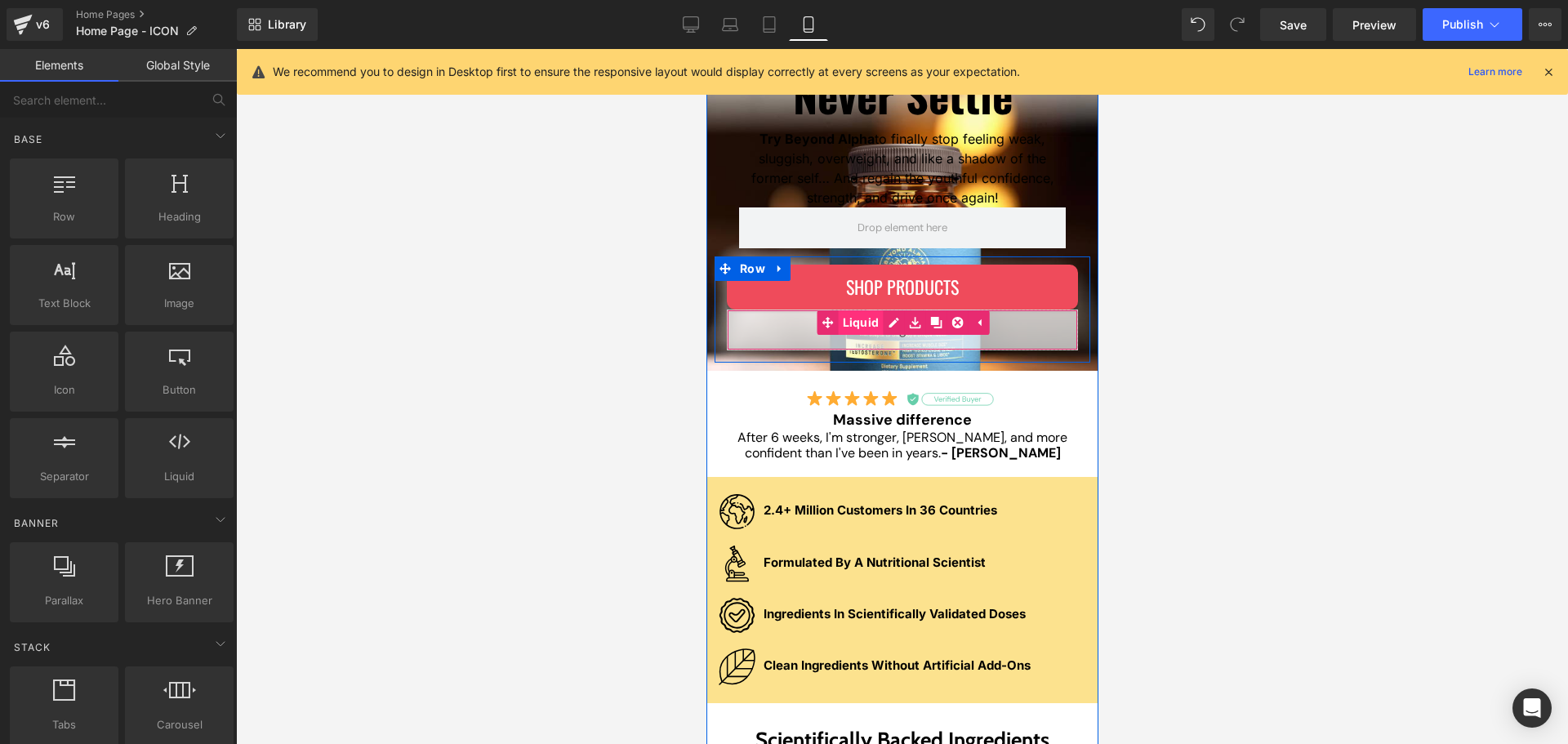
click at [855, 323] on div "Liquid" at bounding box center [902, 330] width 352 height 41
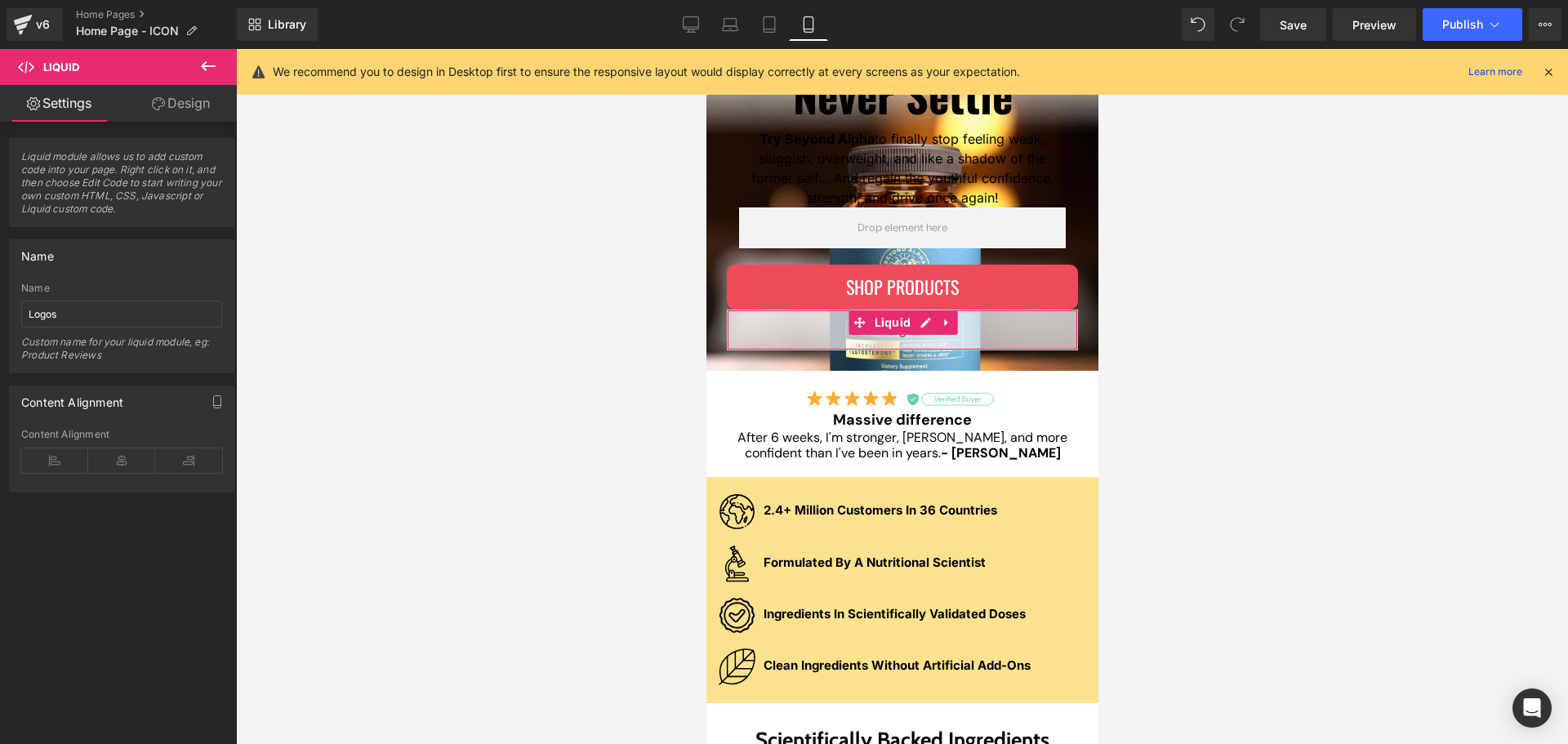
click at [194, 95] on link "Design" at bounding box center [180, 103] width 118 height 36
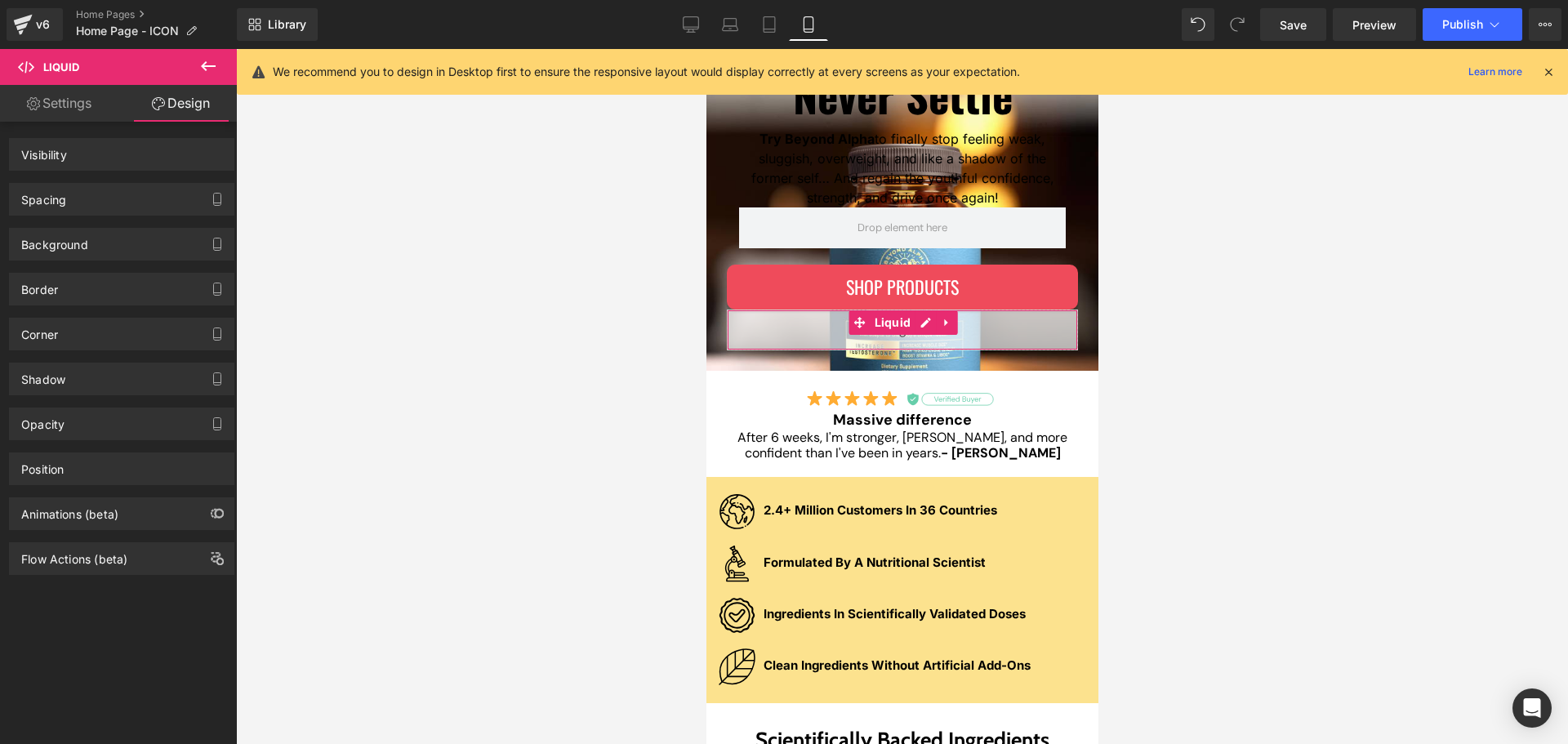
click at [67, 198] on div "Spacing" at bounding box center [44, 195] width 45 height 23
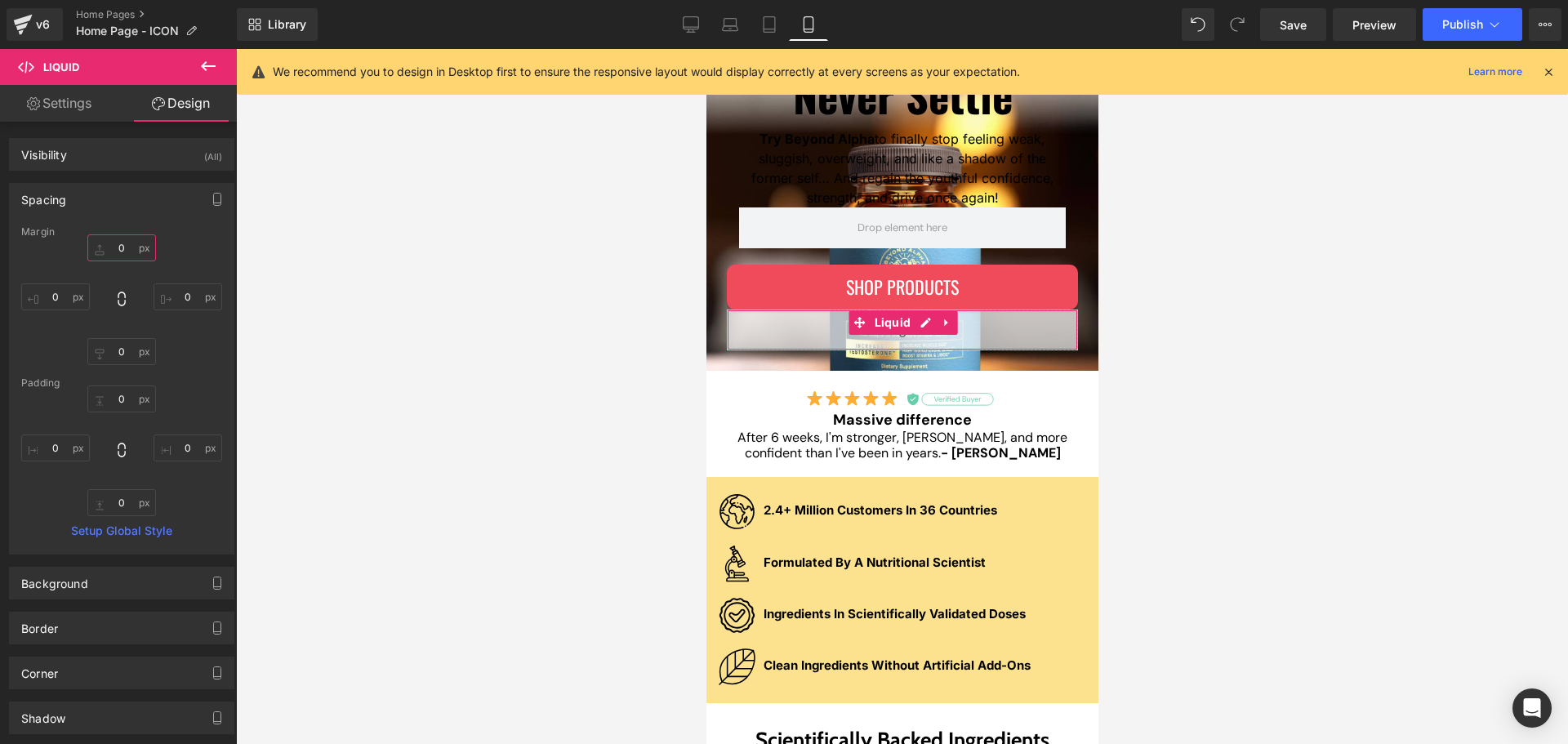
click at [115, 257] on input "text" at bounding box center [121, 248] width 68 height 27
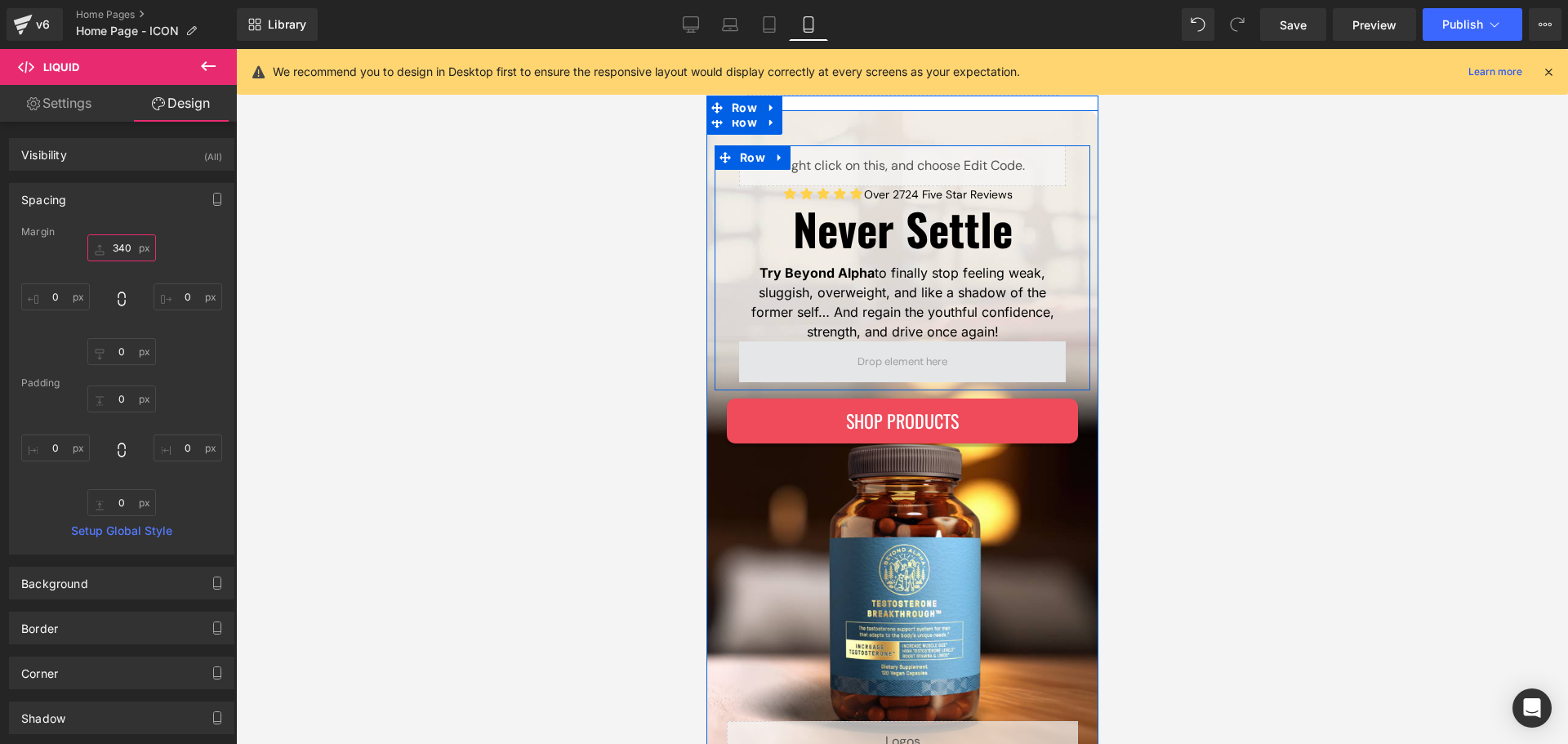
scroll to position [69, 0]
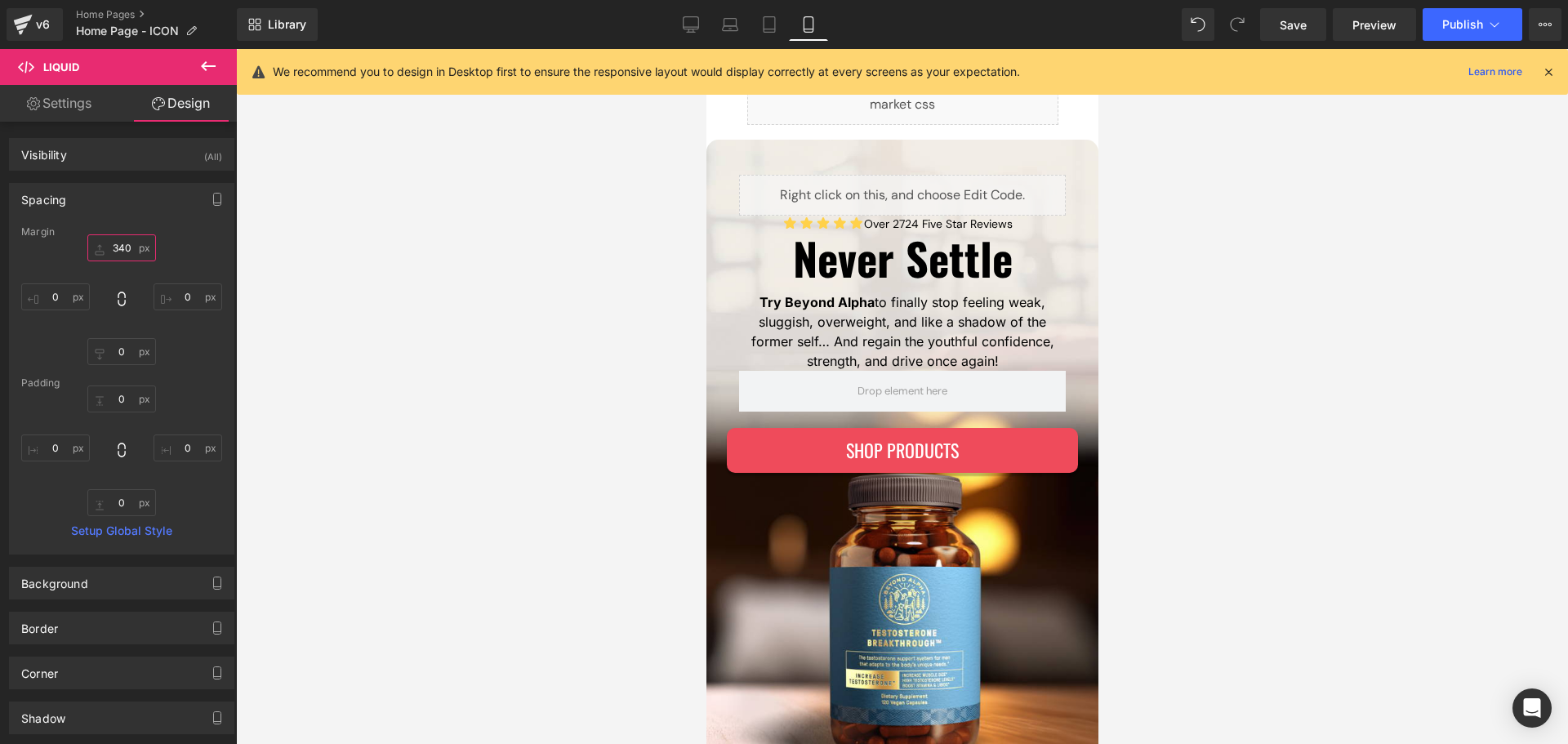
type input "340"
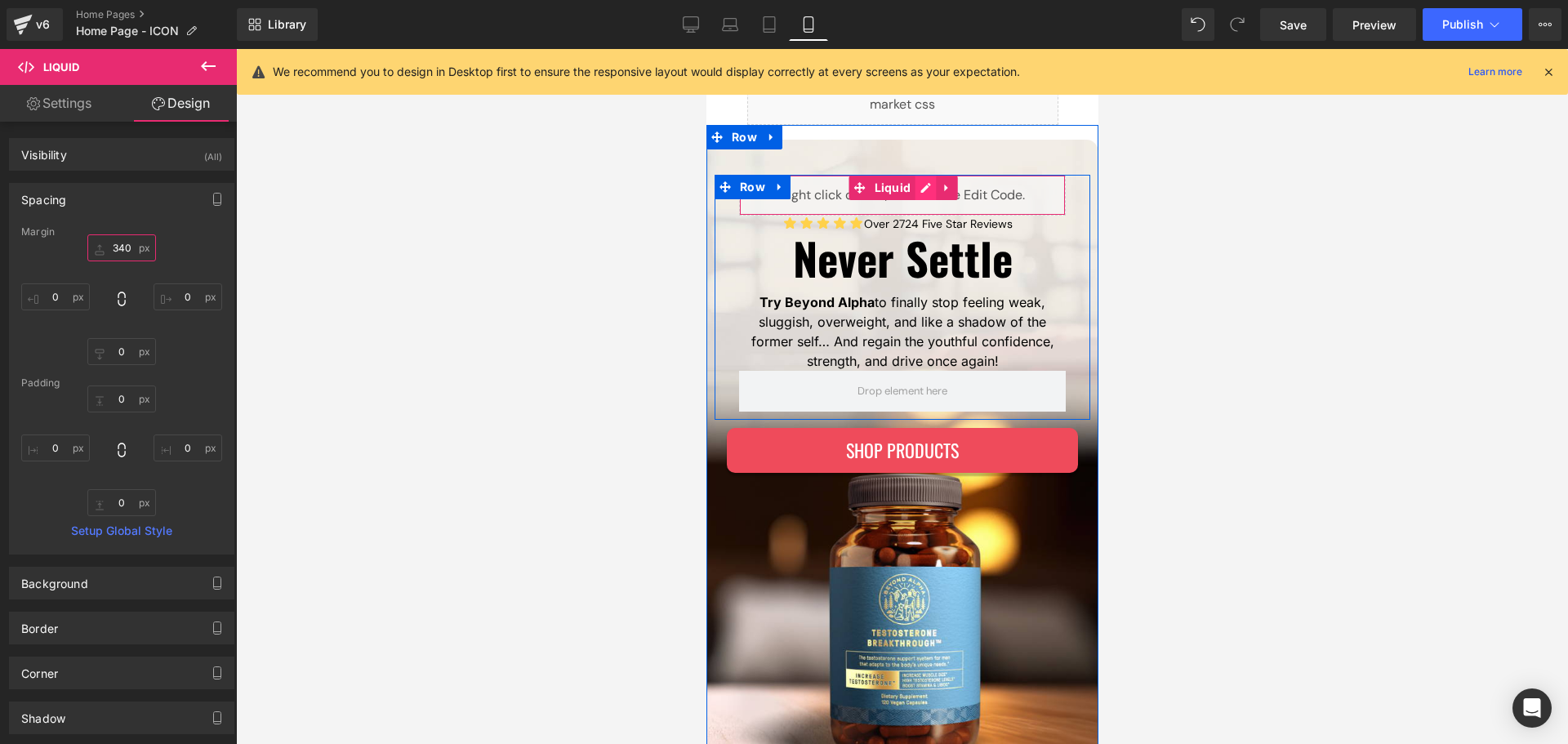
click at [910, 190] on div "Liquid" at bounding box center [902, 195] width 327 height 41
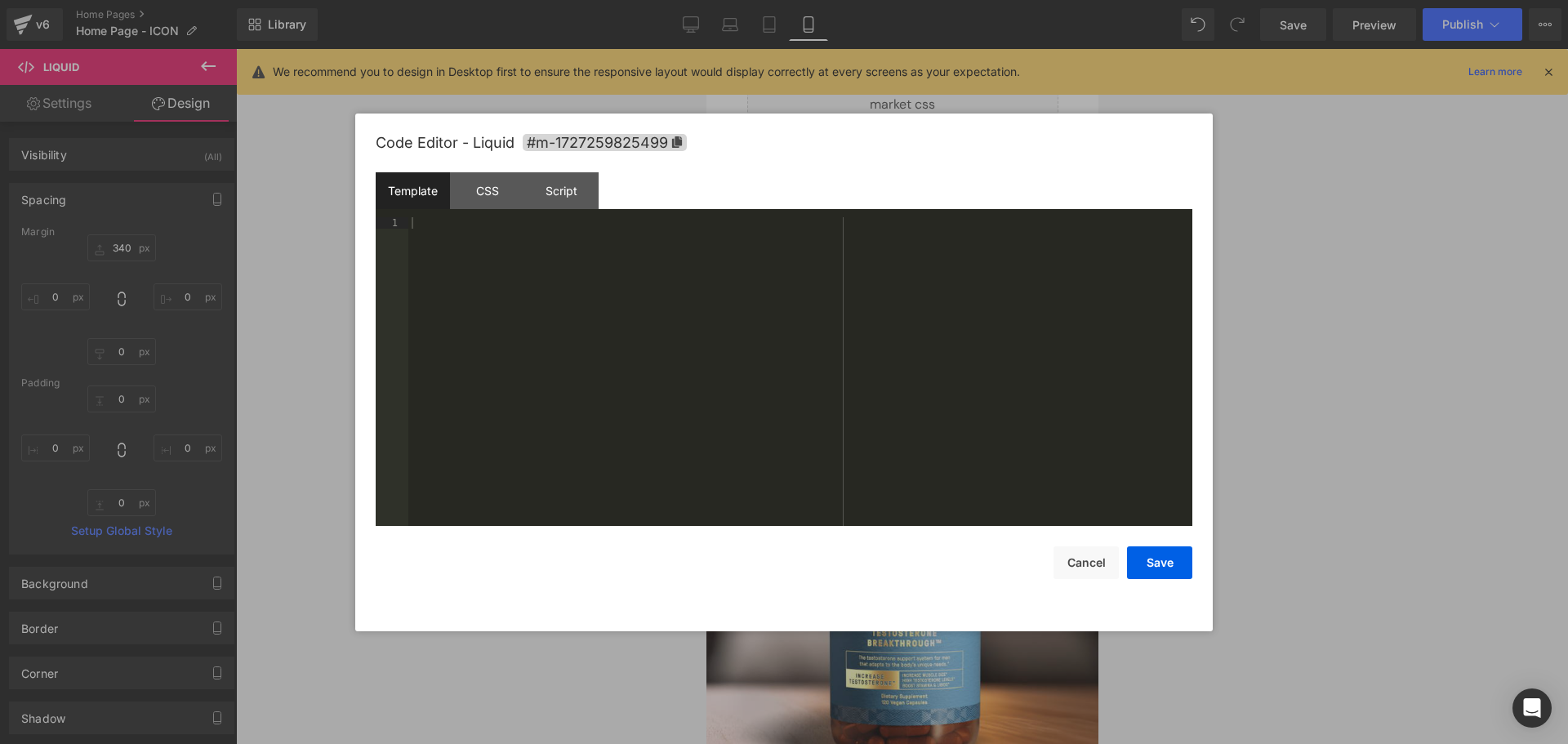
click at [535, 321] on div at bounding box center [800, 384] width 784 height 332
click at [503, 195] on div "CSS" at bounding box center [487, 190] width 75 height 36
click at [586, 180] on div "Script" at bounding box center [562, 190] width 75 height 36
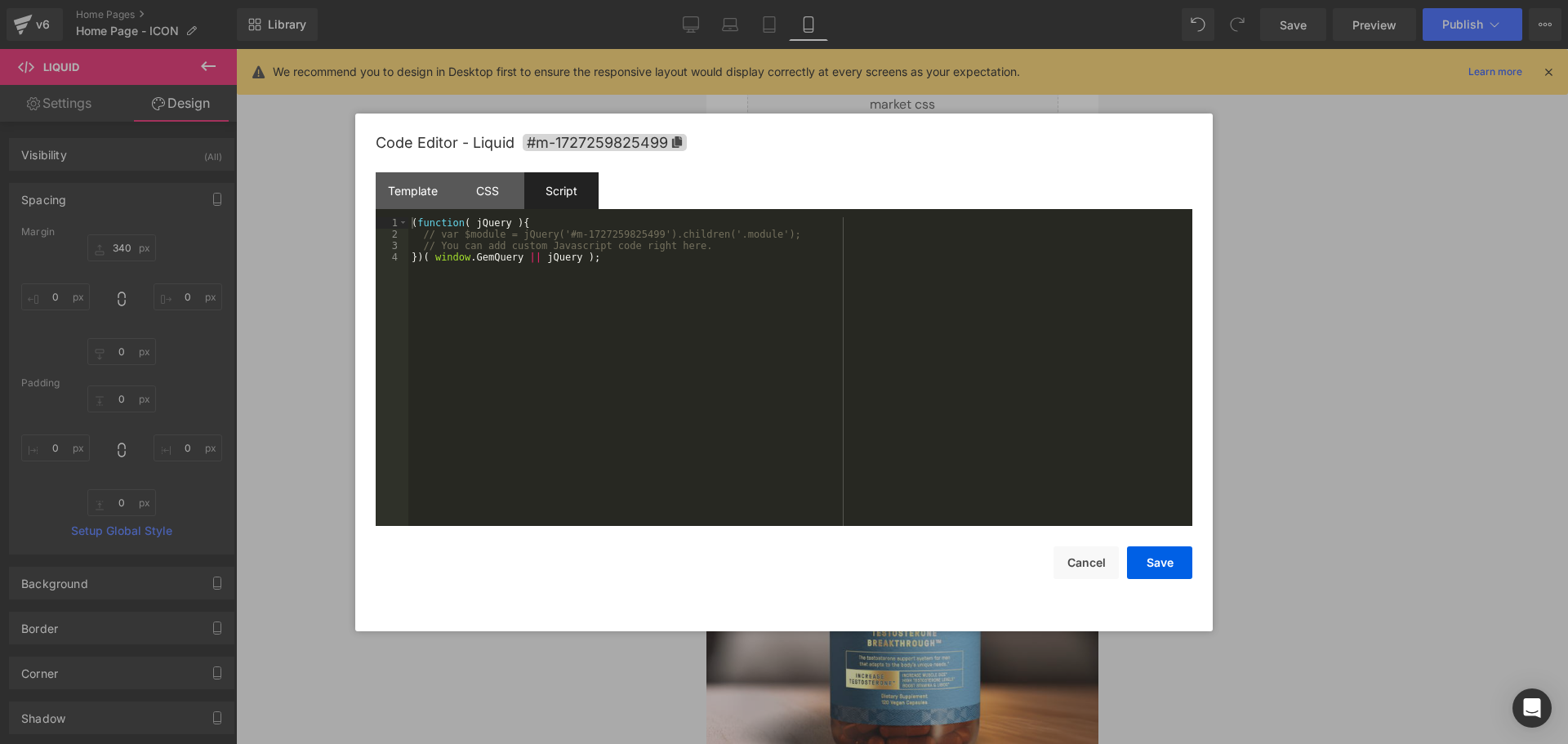
click at [627, 353] on div "( function ( jQuery ) { // var $module = jQuery('#m-1727259825499').children('.…" at bounding box center [800, 384] width 784 height 332
drag, startPoint x: 1171, startPoint y: 560, endPoint x: 178, endPoint y: 321, distance: 1021.4
click at [1171, 560] on button "Save" at bounding box center [1160, 562] width 66 height 33
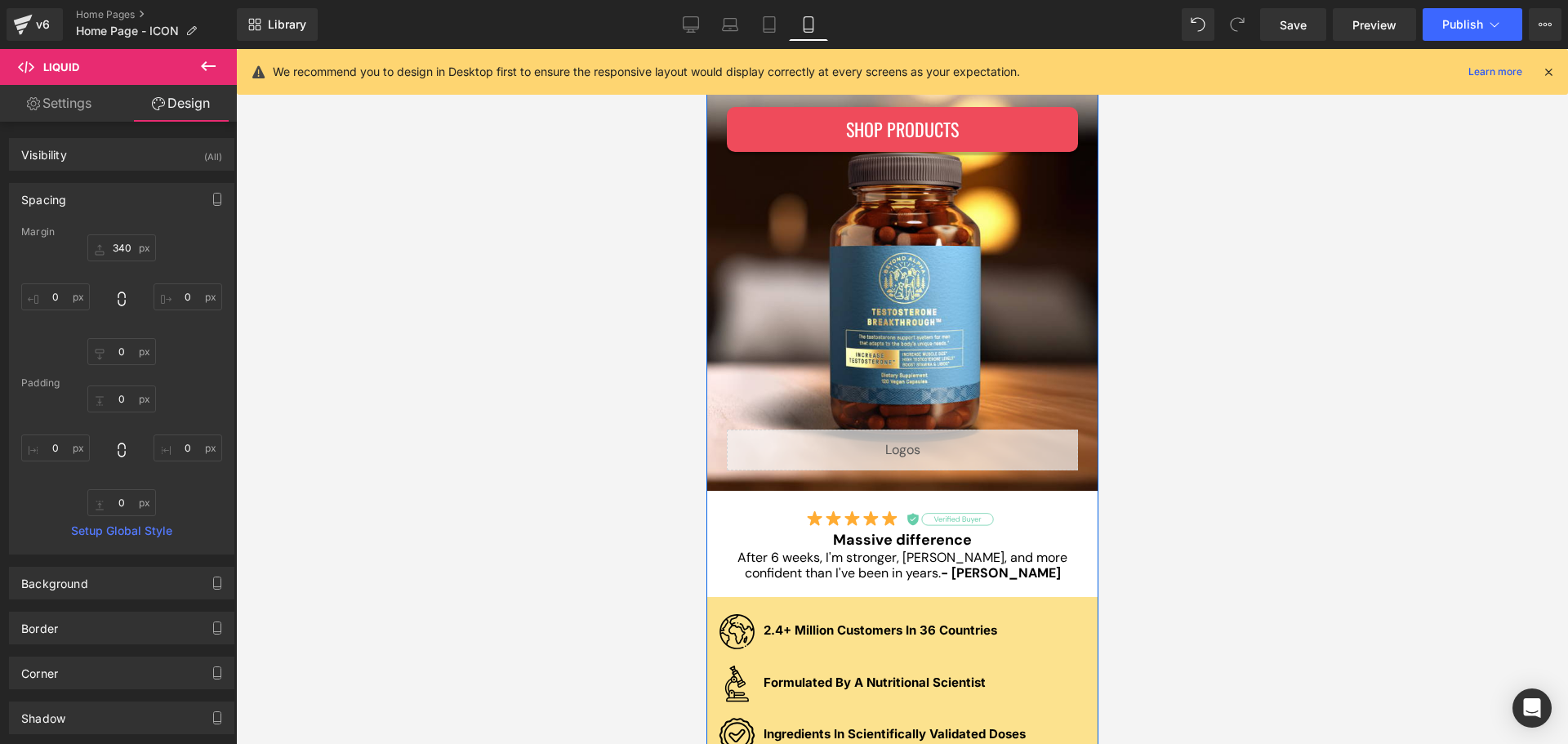
scroll to position [396, 0]
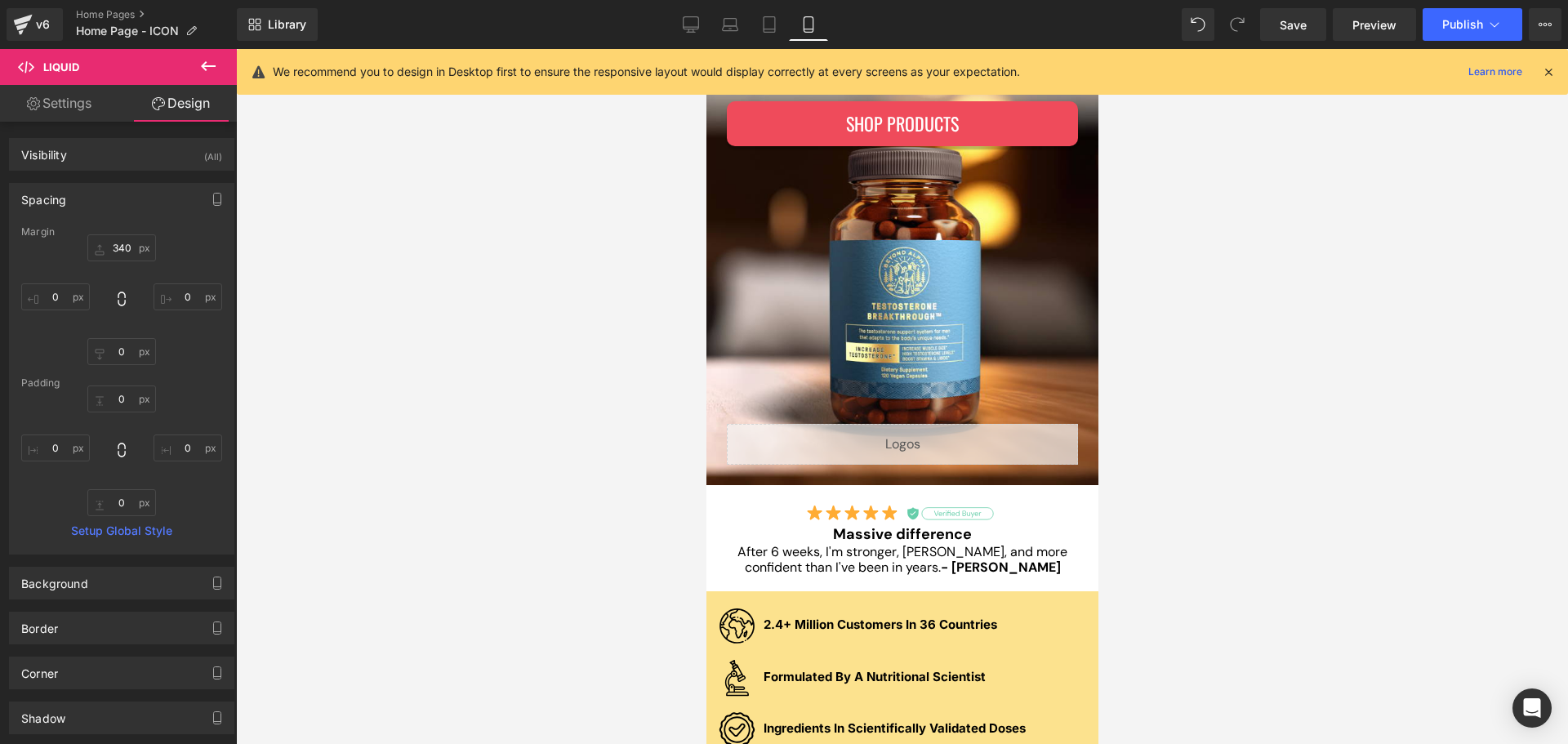
drag, startPoint x: 1280, startPoint y: 22, endPoint x: 1315, endPoint y: 137, distance: 120.2
click at [1280, 22] on link "Save" at bounding box center [1293, 24] width 67 height 33
click at [1230, 217] on div at bounding box center [902, 396] width 1332 height 695
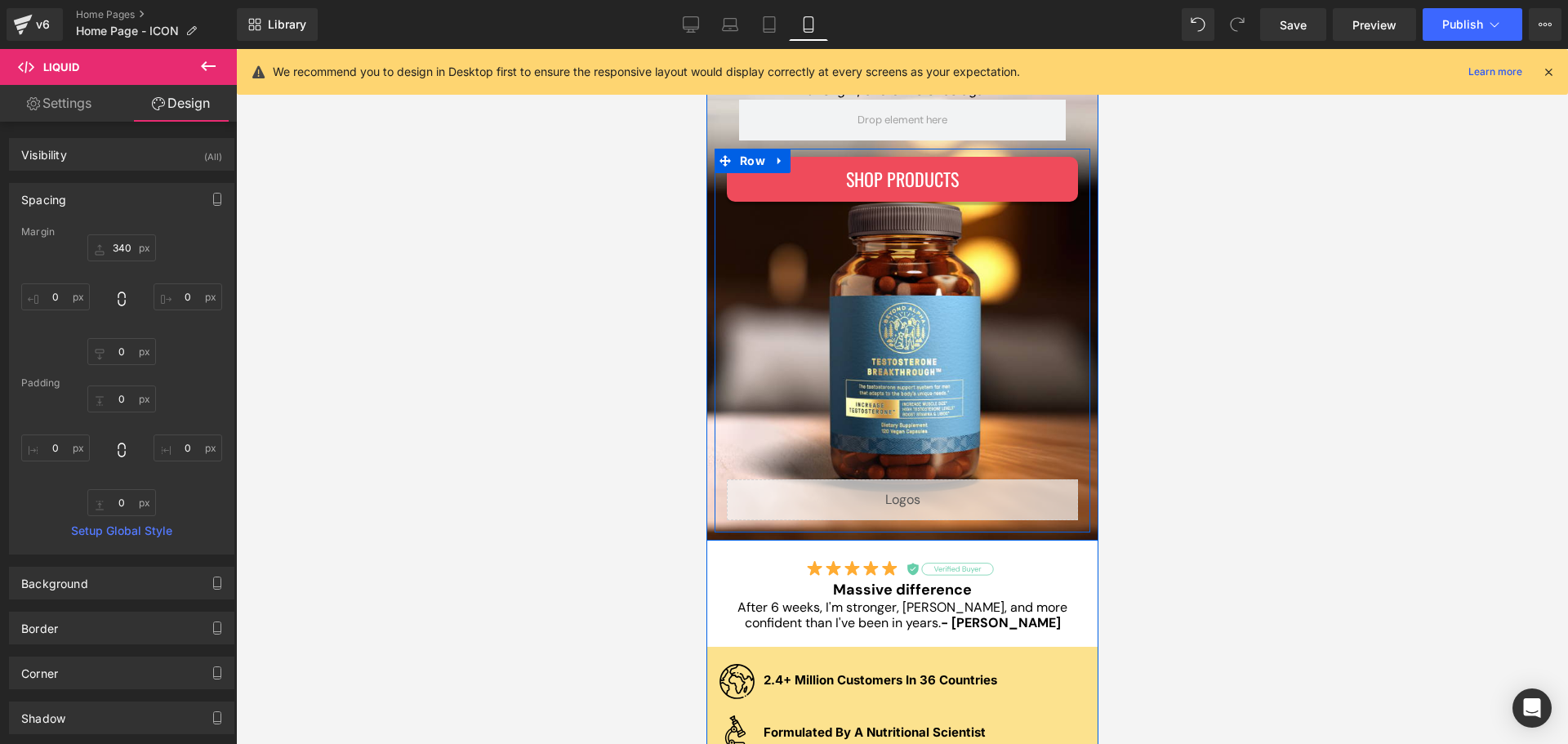
scroll to position [314, 0]
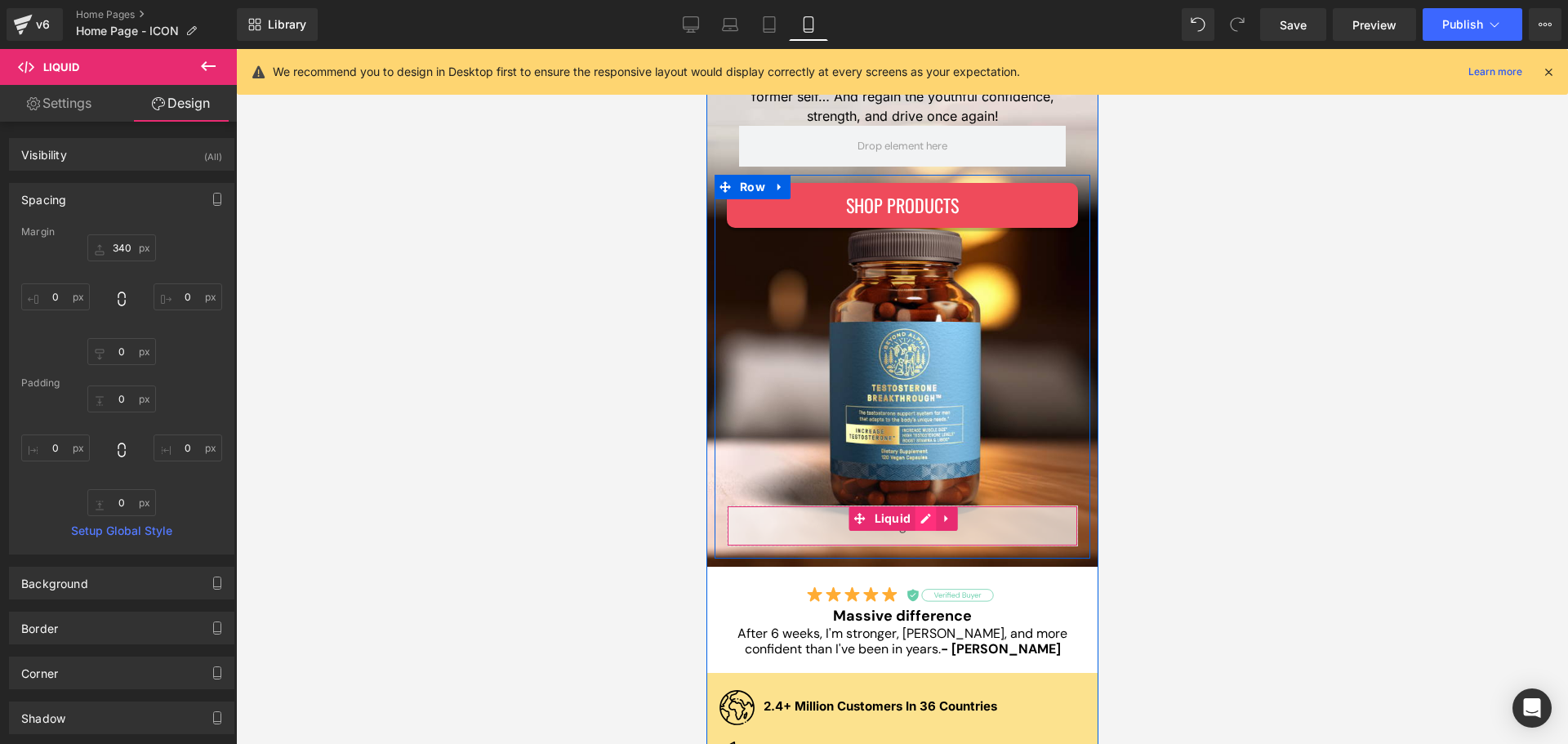
click at [912, 518] on div "Liquid" at bounding box center [902, 526] width 352 height 41
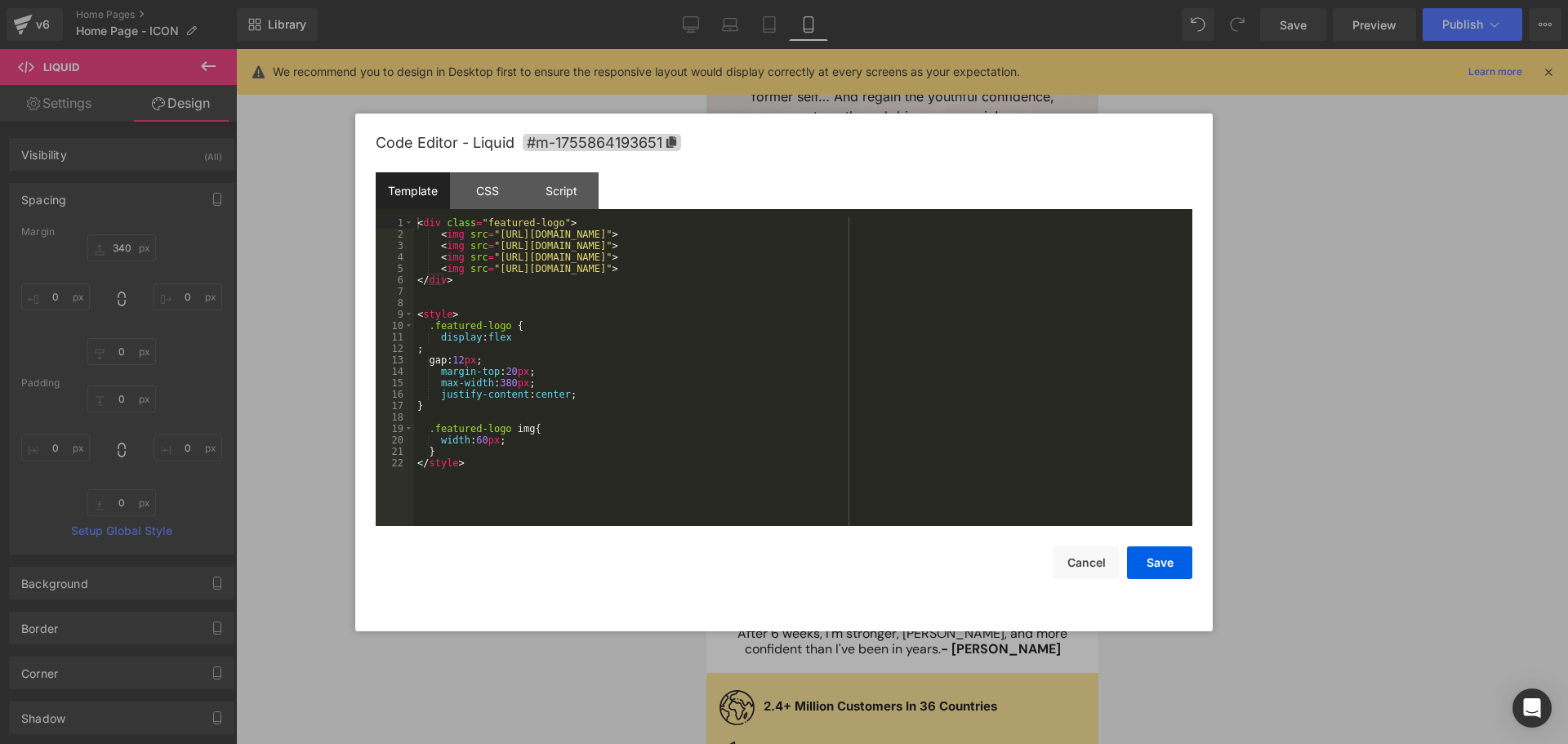
click at [716, 343] on div "< div class = "featured-logo" > < img src = "[URL][DOMAIN_NAME]" > < img src = …" at bounding box center [803, 384] width 779 height 332
click at [513, 336] on div "< div class = "featured-logo" > < img src = "[URL][DOMAIN_NAME]" > < img src = …" at bounding box center [803, 384] width 779 height 332
click at [468, 455] on div "< div class = "featured-logo" > < img src = "[URL][DOMAIN_NAME]" > < img src = …" at bounding box center [803, 384] width 779 height 332
click at [479, 450] on div "< div class = "featured-logo" > < img src = "[URL][DOMAIN_NAME]" > < img src = …" at bounding box center [803, 384] width 779 height 332
paste textarea
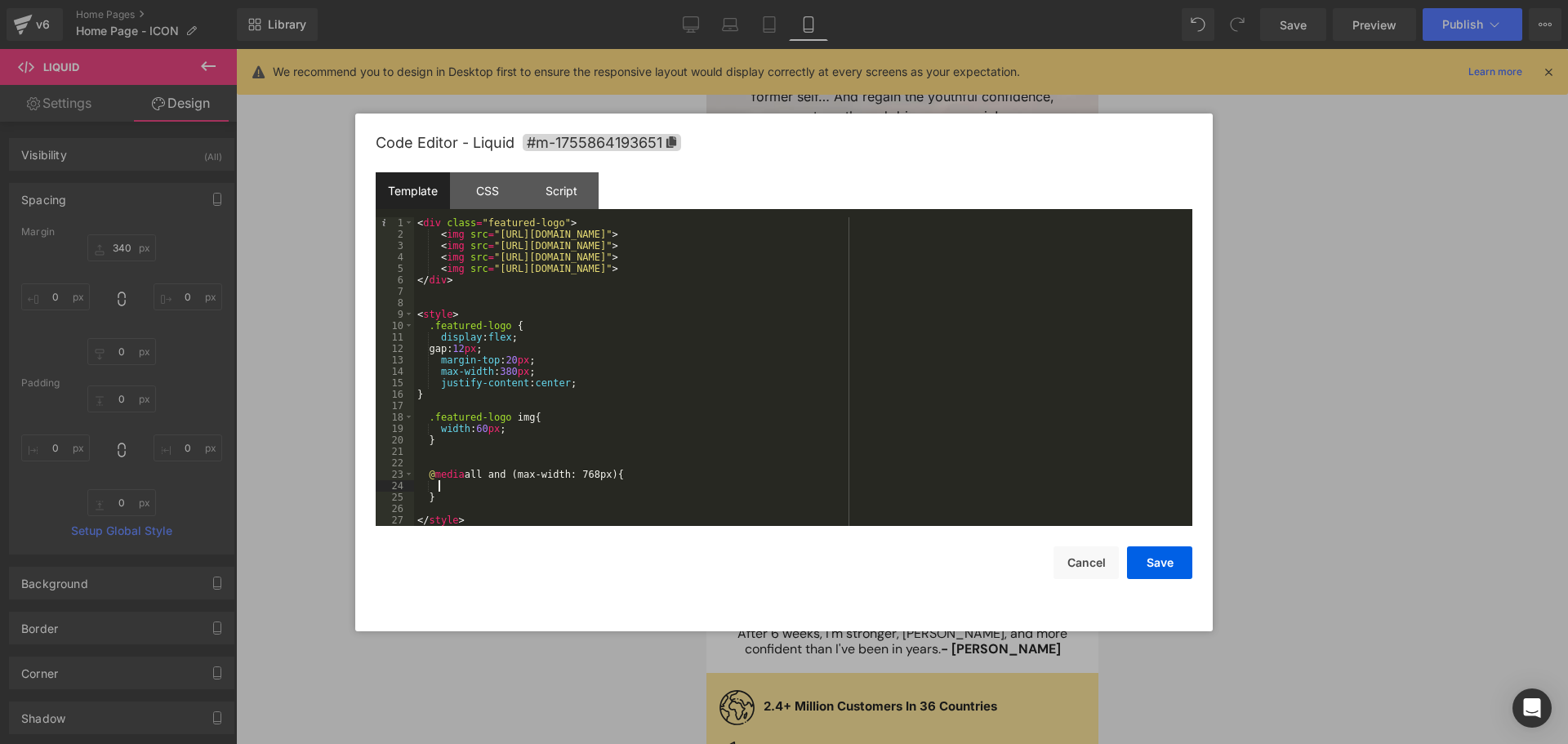
click at [430, 328] on div "< div class = "featured-logo" > < img src = "[URL][DOMAIN_NAME]" > < img src = …" at bounding box center [803, 384] width 779 height 332
click at [419, 391] on div "< div class = "featured-logo" > < img src = "[URL][DOMAIN_NAME]" > < img src = …" at bounding box center [803, 384] width 779 height 332
click at [454, 392] on div "< div class = "featured-logo" > < img src = "[URL][DOMAIN_NAME]" > < img src = …" at bounding box center [803, 384] width 779 height 332
click at [428, 326] on div "< div class = "featured-logo" > < img src = "[URL][DOMAIN_NAME]" > < img src = …" at bounding box center [803, 384] width 779 height 332
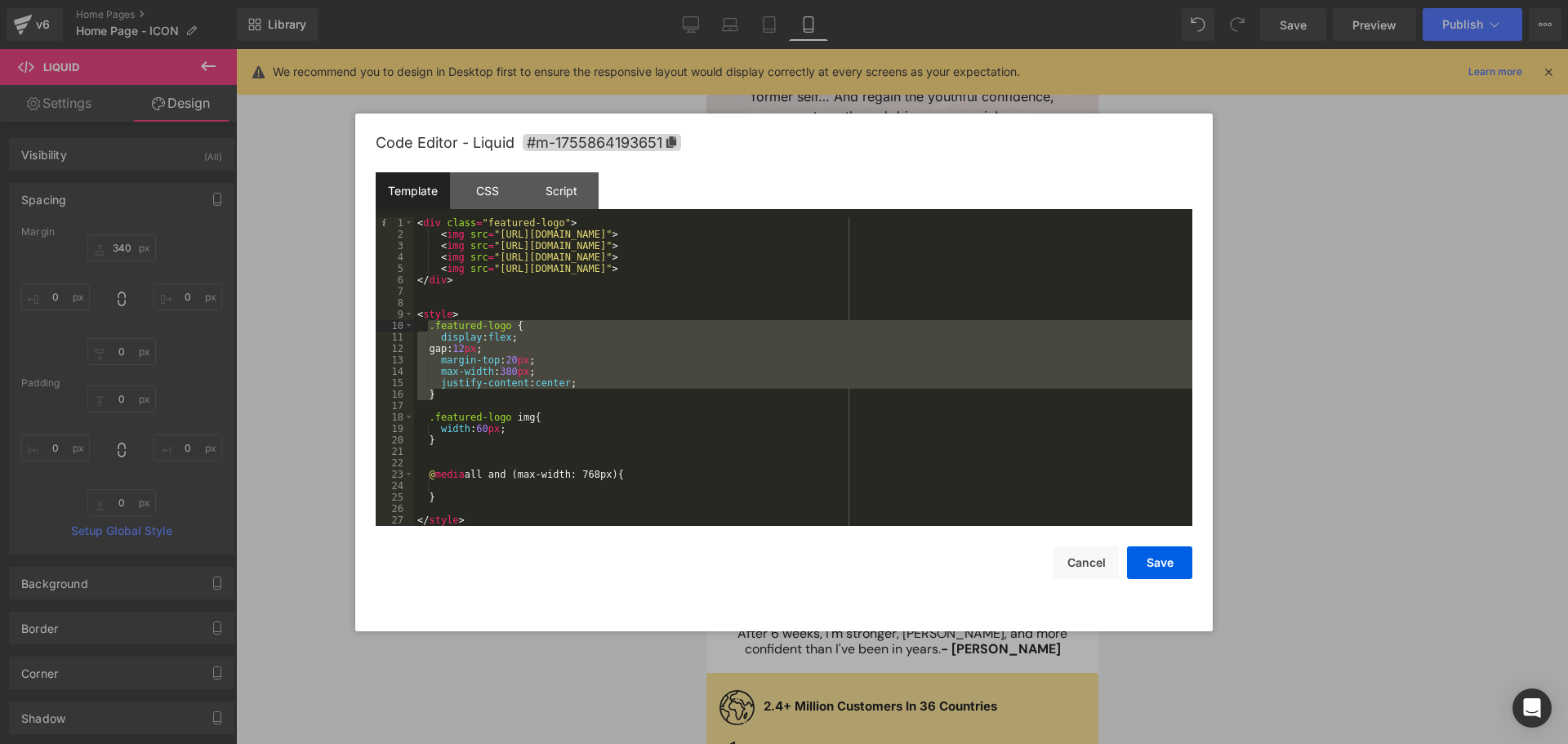
click at [494, 491] on div "< div class = "featured-logo" > < img src = "[URL][DOMAIN_NAME]" > < img src = …" at bounding box center [803, 384] width 779 height 332
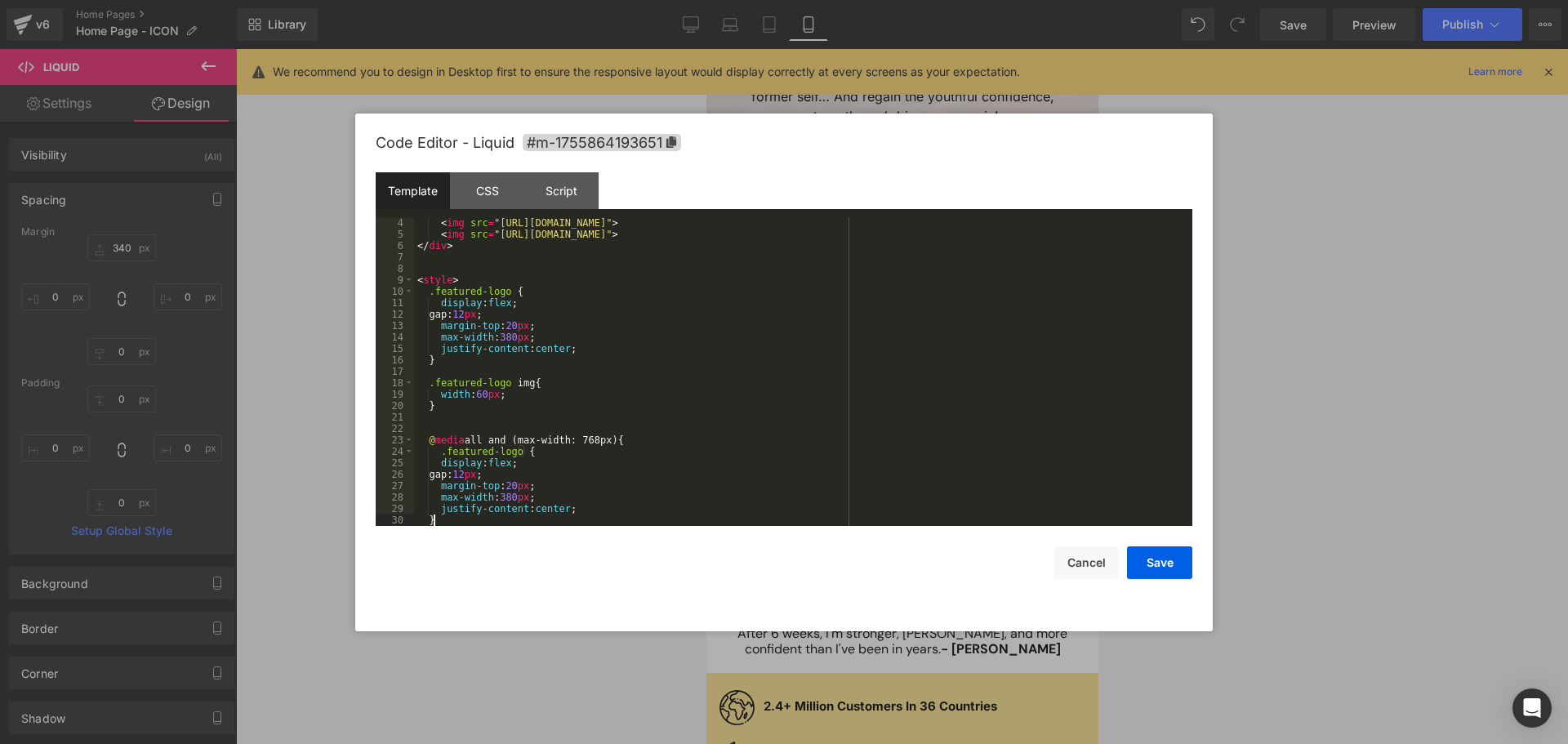
scroll to position [68, 0]
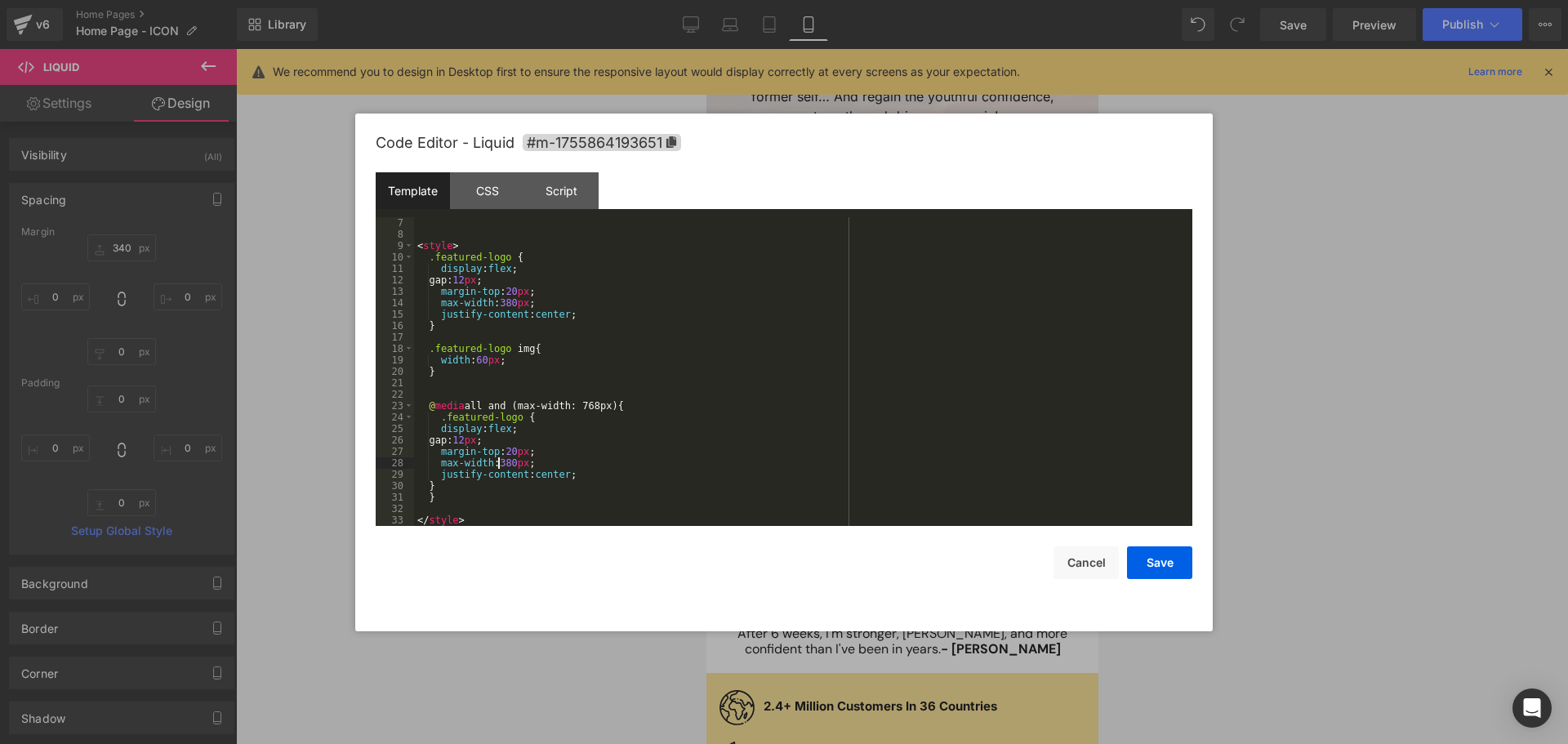
click at [501, 463] on div "< style > .featured-logo { display : flex ; gap: 12 px ; margin-top : 20 px ; m…" at bounding box center [799, 384] width 772 height 332
click at [636, 468] on div "< style > .featured-logo { display : flex ; gap: 12 px ; margin-top : 20 px ; m…" at bounding box center [799, 384] width 772 height 332
click at [584, 408] on div "< style > .featured-logo { display : flex ; gap: 12 px ; margin-top : 20 px ; m…" at bounding box center [799, 384] width 772 height 332
click at [598, 520] on div "< style > .featured-logo { display : flex ; gap: 12 px ; margin-top : 20 px ; m…" at bounding box center [799, 384] width 772 height 332
click at [429, 486] on div "< style > .featured-logo { display : flex ; gap: 12 px ; margin-top : 20 px ; m…" at bounding box center [799, 384] width 772 height 332
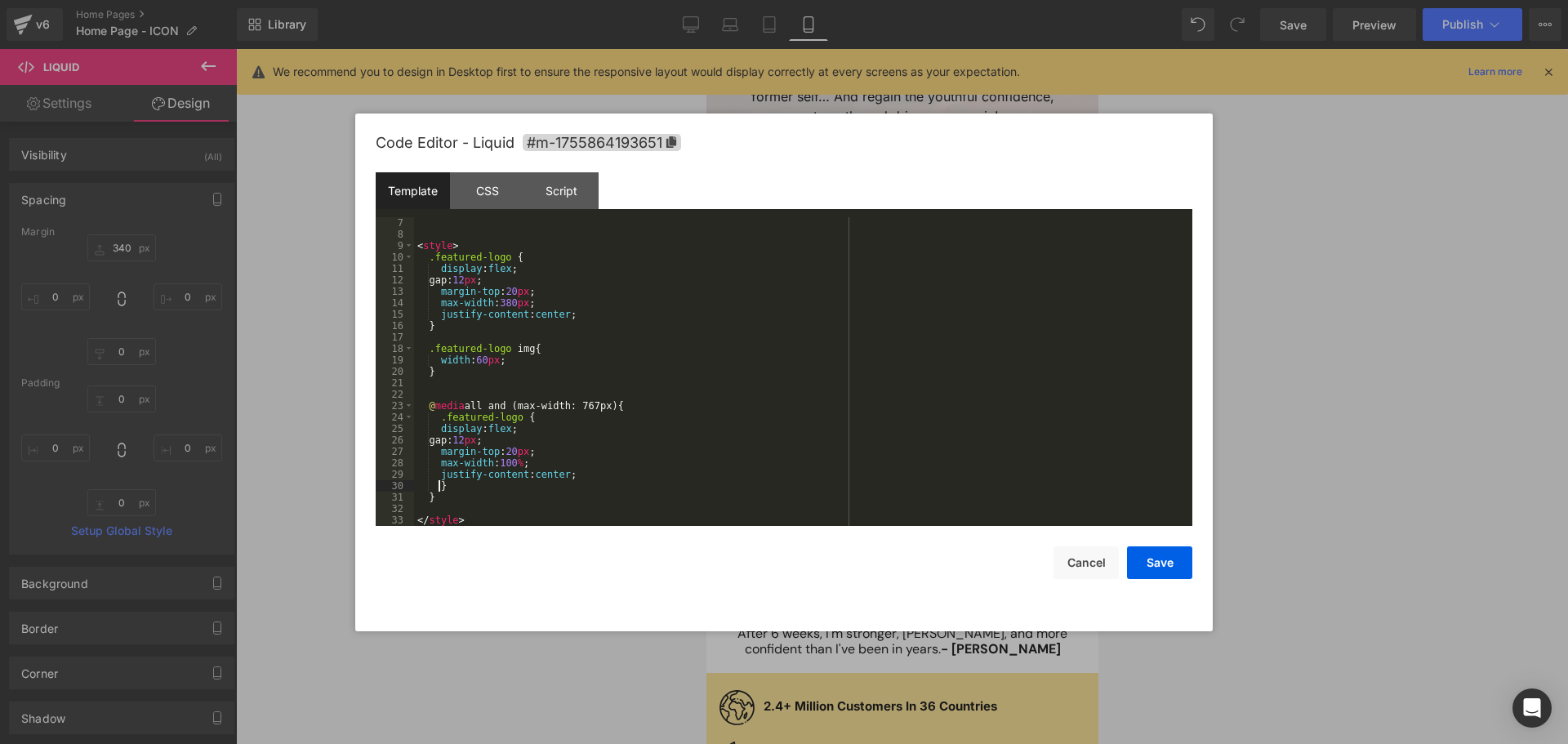
click at [489, 471] on div "< style > .featured-logo { display : flex ; gap: 12 px ; margin-top : 20 px ; m…" at bounding box center [799, 384] width 772 height 332
click at [482, 420] on div "< style > .featured-logo { display : flex ; gap: 12 px ; margin-top : 20 px ; m…" at bounding box center [799, 384] width 772 height 332
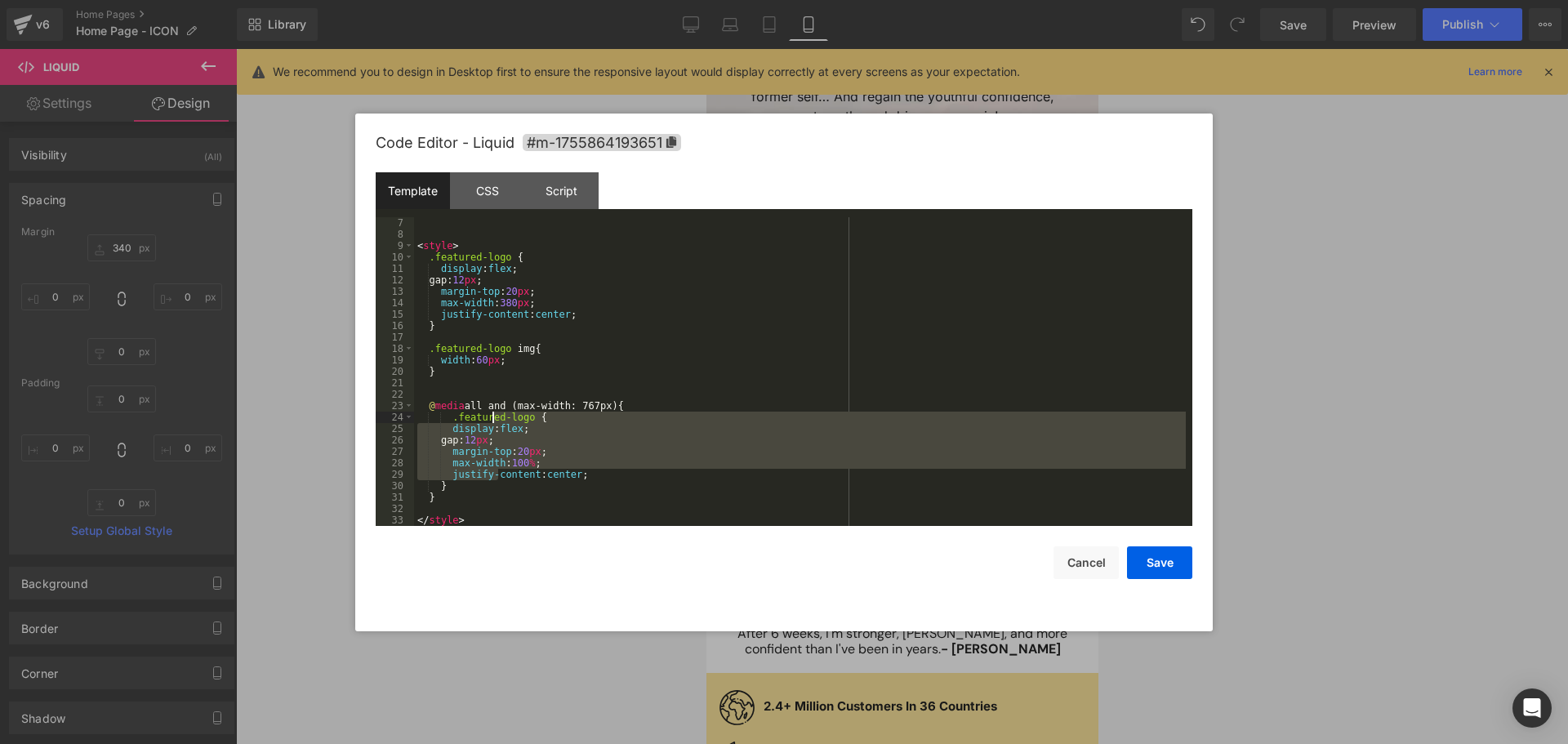
click at [669, 455] on div "< style > .featured-logo { display : flex ; gap: 12 px ; margin-top : 20 px ; m…" at bounding box center [799, 372] width 772 height 309
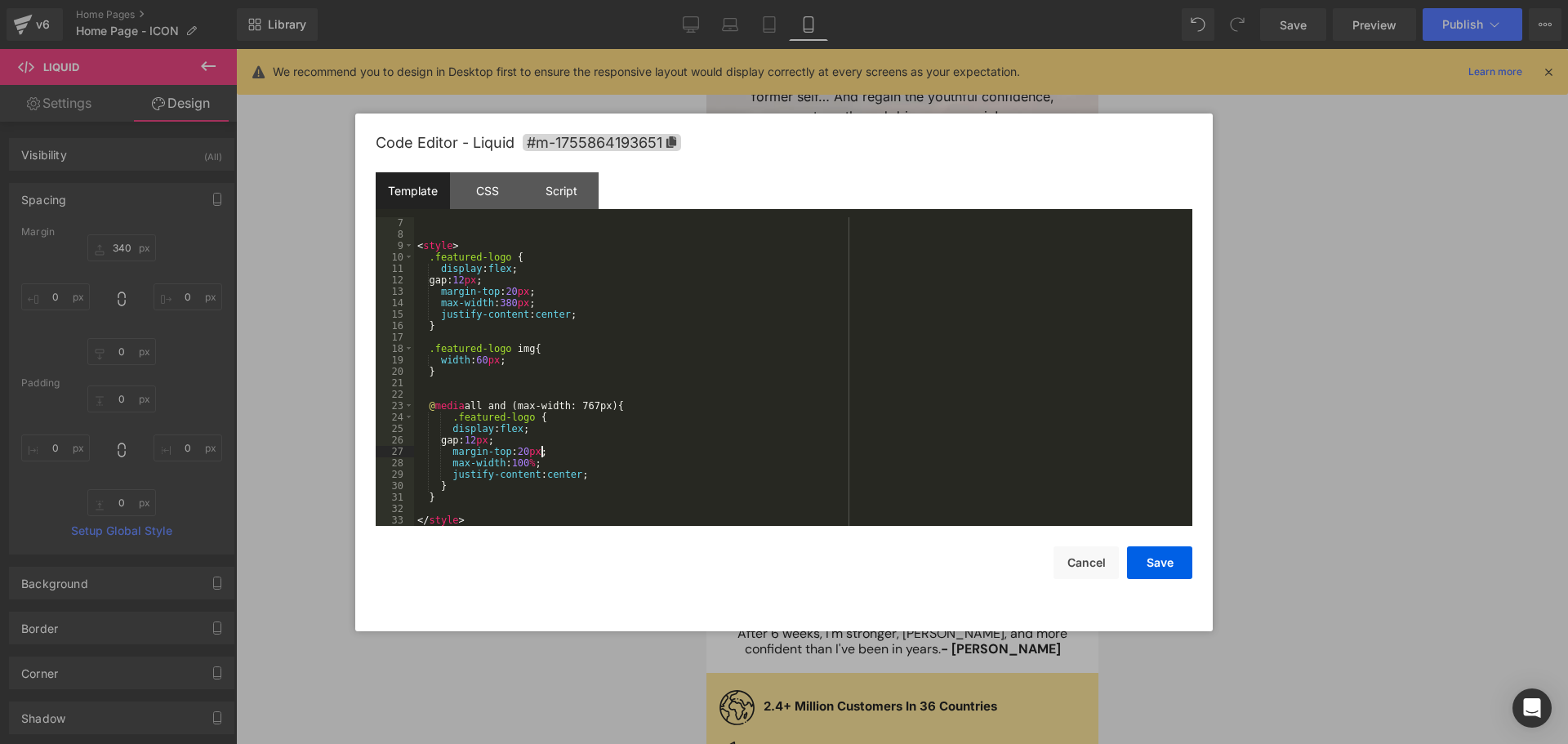
click at [456, 431] on div "< style > .featured-logo { display : flex ; gap: 12 px ; margin-top : 20 px ; m…" at bounding box center [799, 384] width 772 height 332
click at [467, 473] on div "< style > .featured-logo { display : flex ; gap: 12 px ; margin-top : 20 px ; m…" at bounding box center [799, 384] width 772 height 332
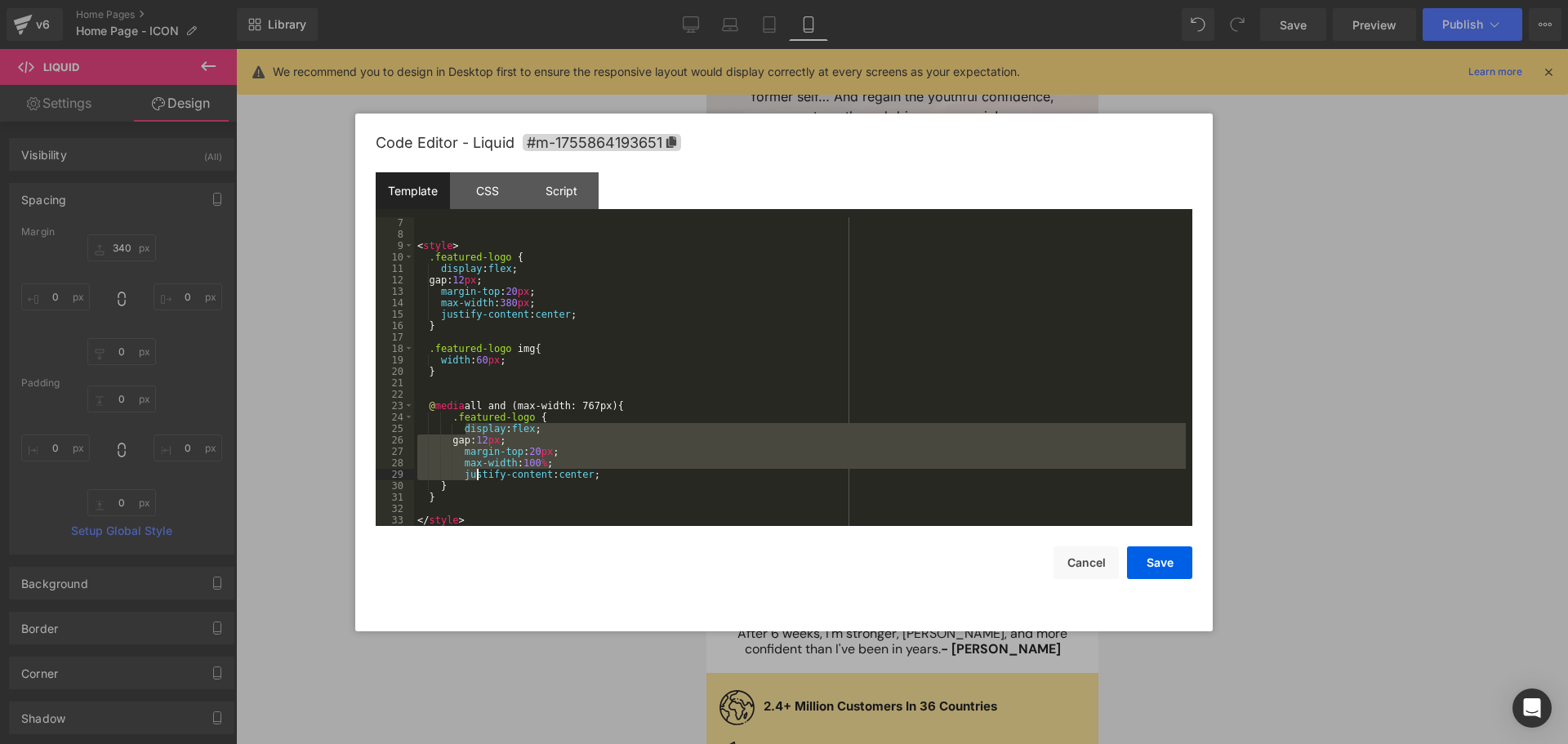
click at [756, 457] on div "< style > .featured-logo { display : flex ; gap: 12 px ; margin-top : 20 px ; m…" at bounding box center [799, 372] width 772 height 309
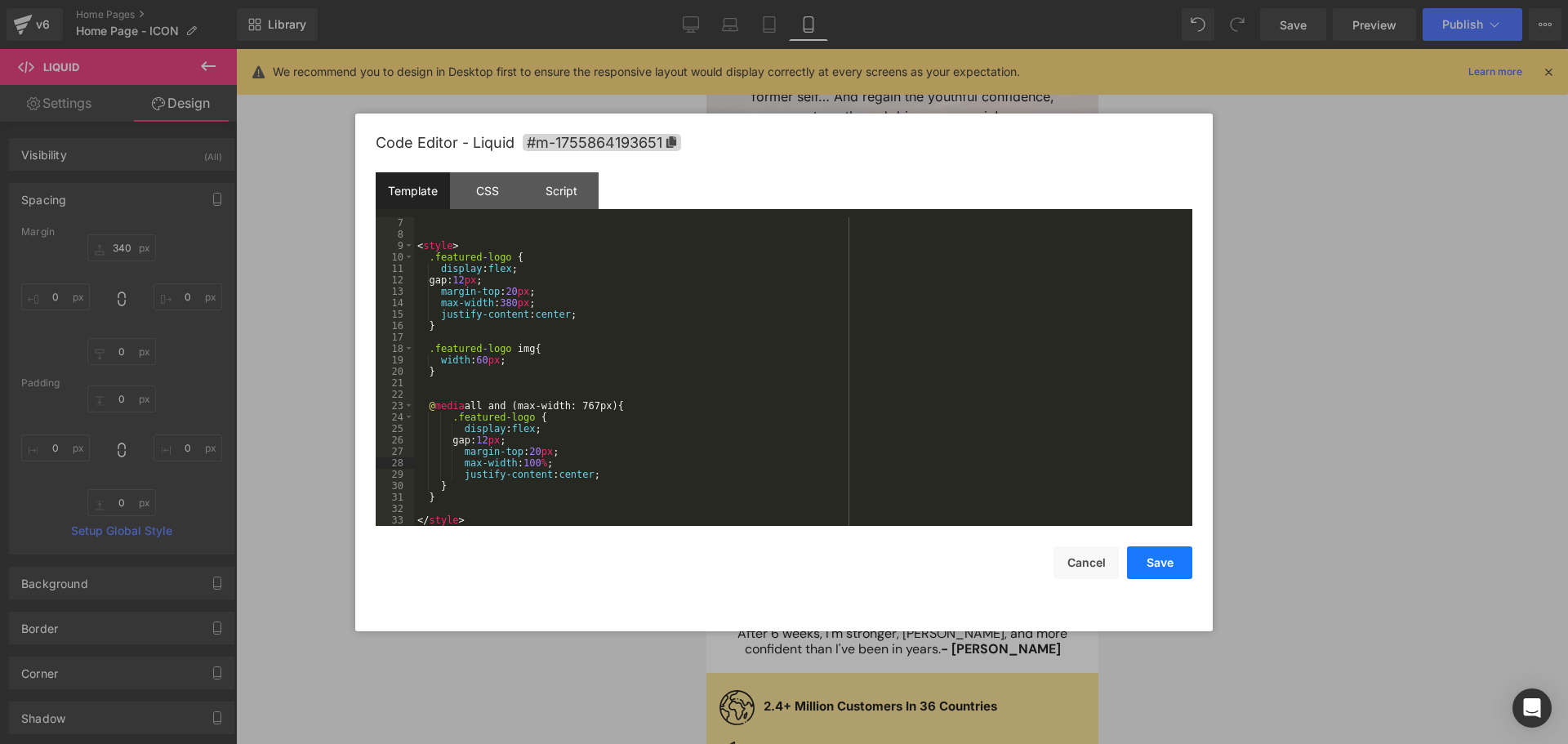
click at [1158, 565] on button "Save" at bounding box center [1160, 562] width 66 height 33
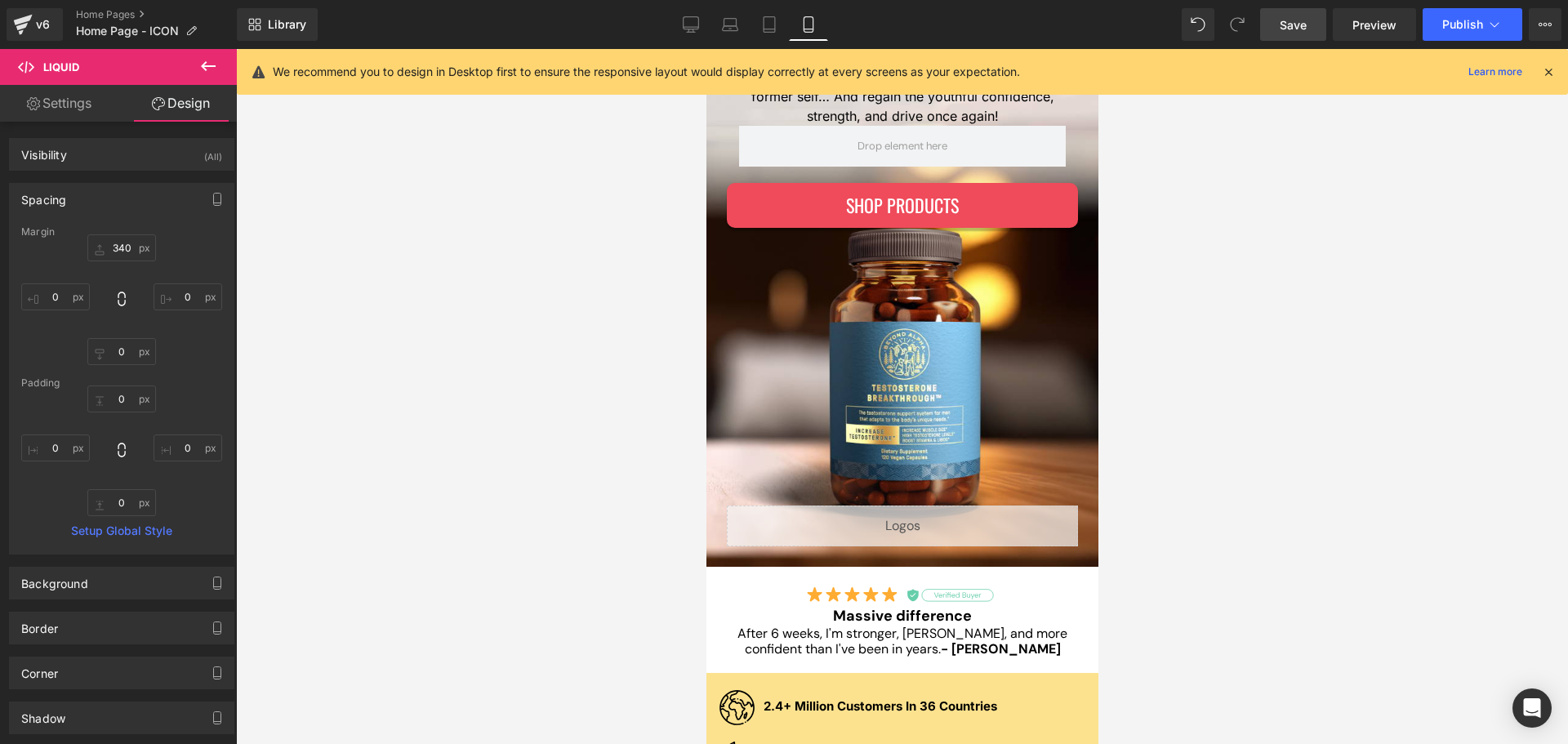
click at [1284, 21] on span "Save" at bounding box center [1294, 24] width 27 height 17
drag, startPoint x: 701, startPoint y: 20, endPoint x: 673, endPoint y: 45, distance: 37.5
click at [701, 20] on link "Desktop" at bounding box center [691, 24] width 39 height 33
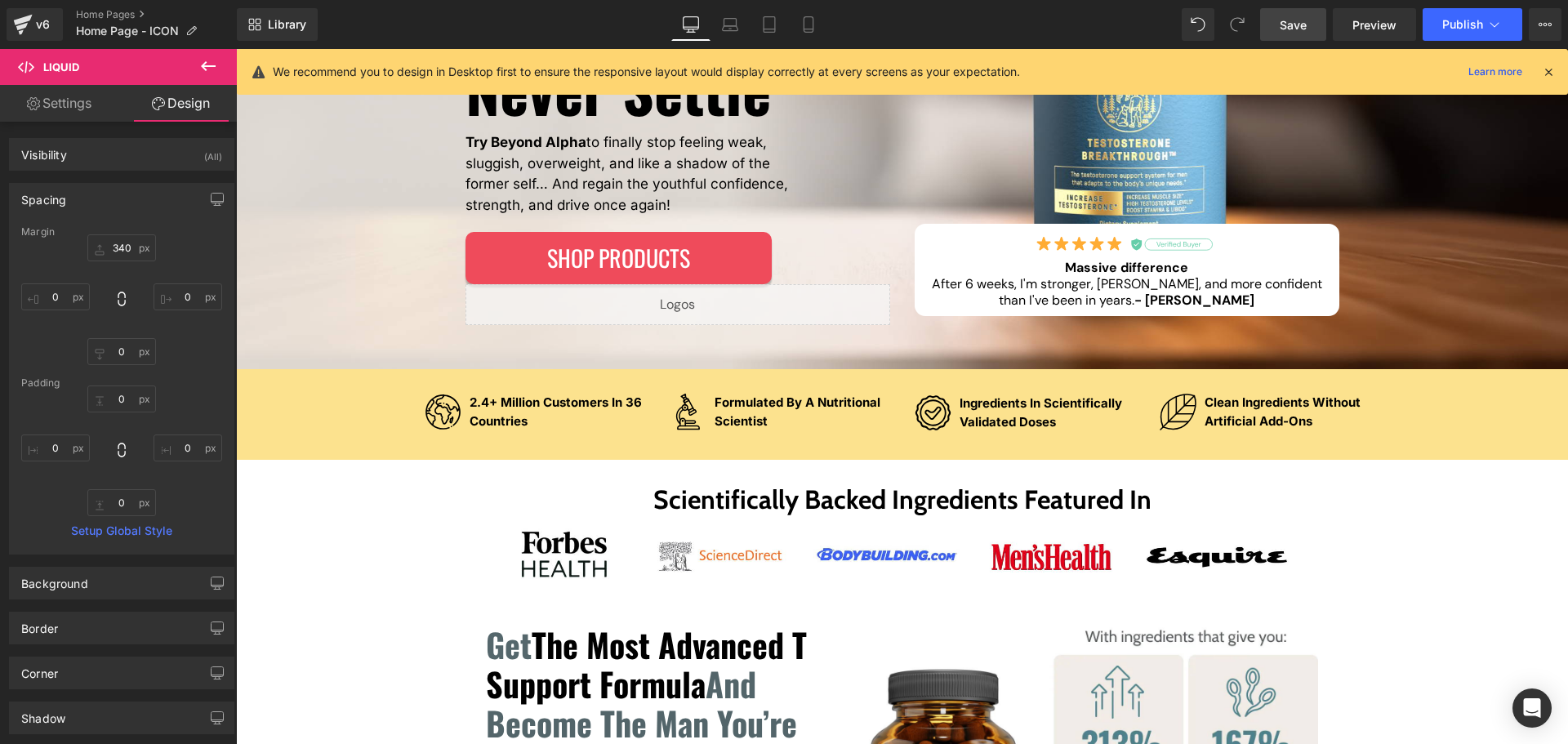
scroll to position [93, 0]
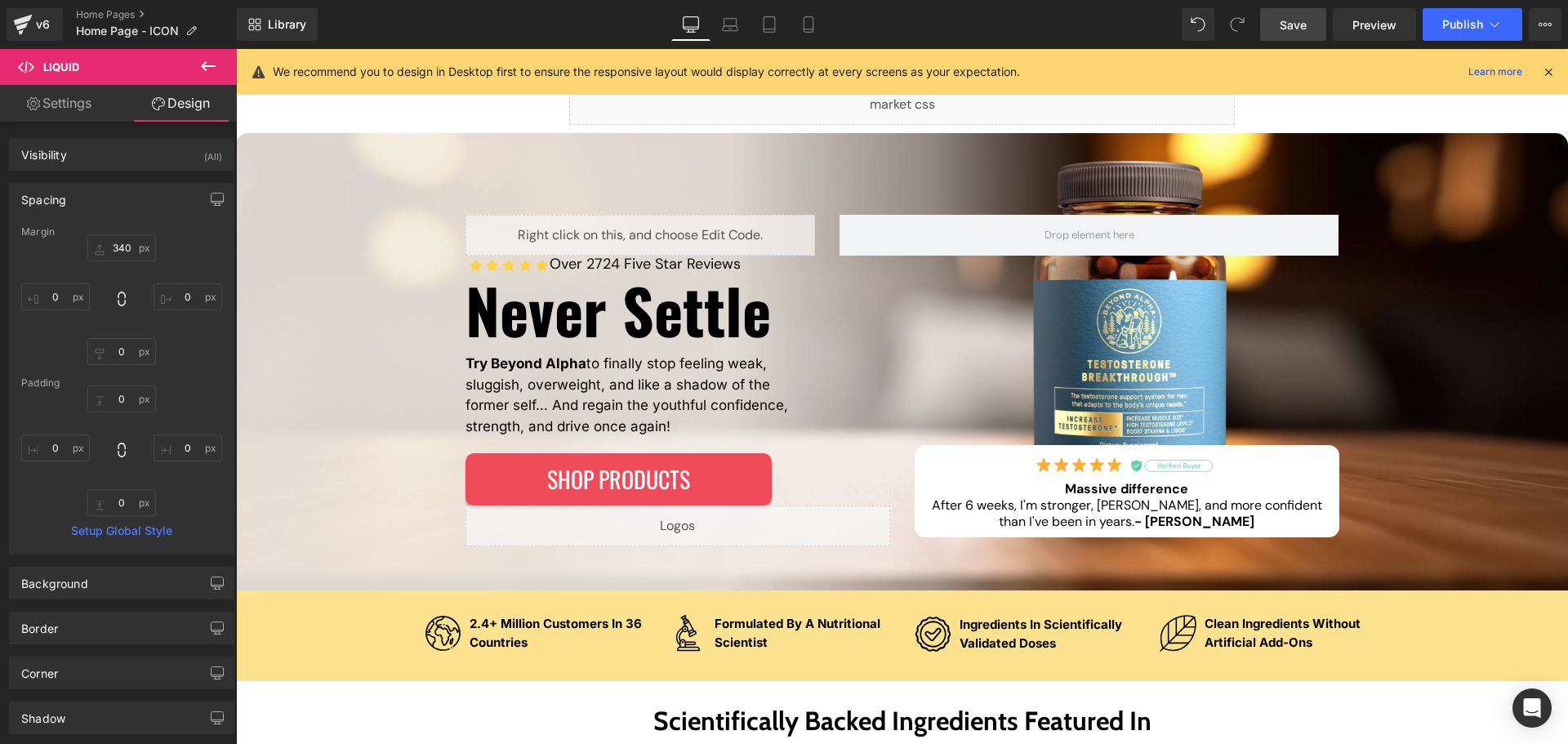
click at [194, 67] on button at bounding box center [208, 67] width 57 height 36
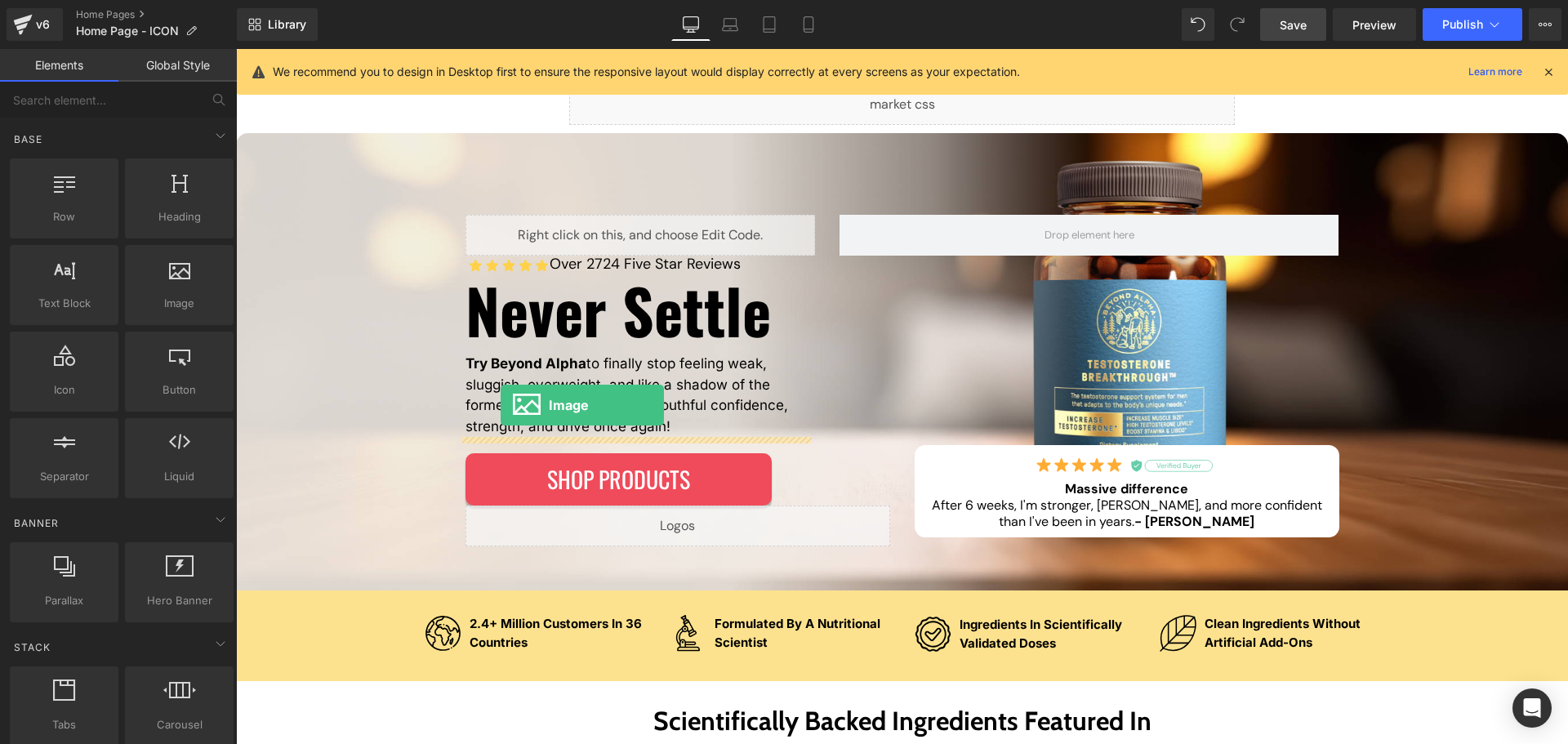
drag, startPoint x: 407, startPoint y: 325, endPoint x: 501, endPoint y: 405, distance: 123.4
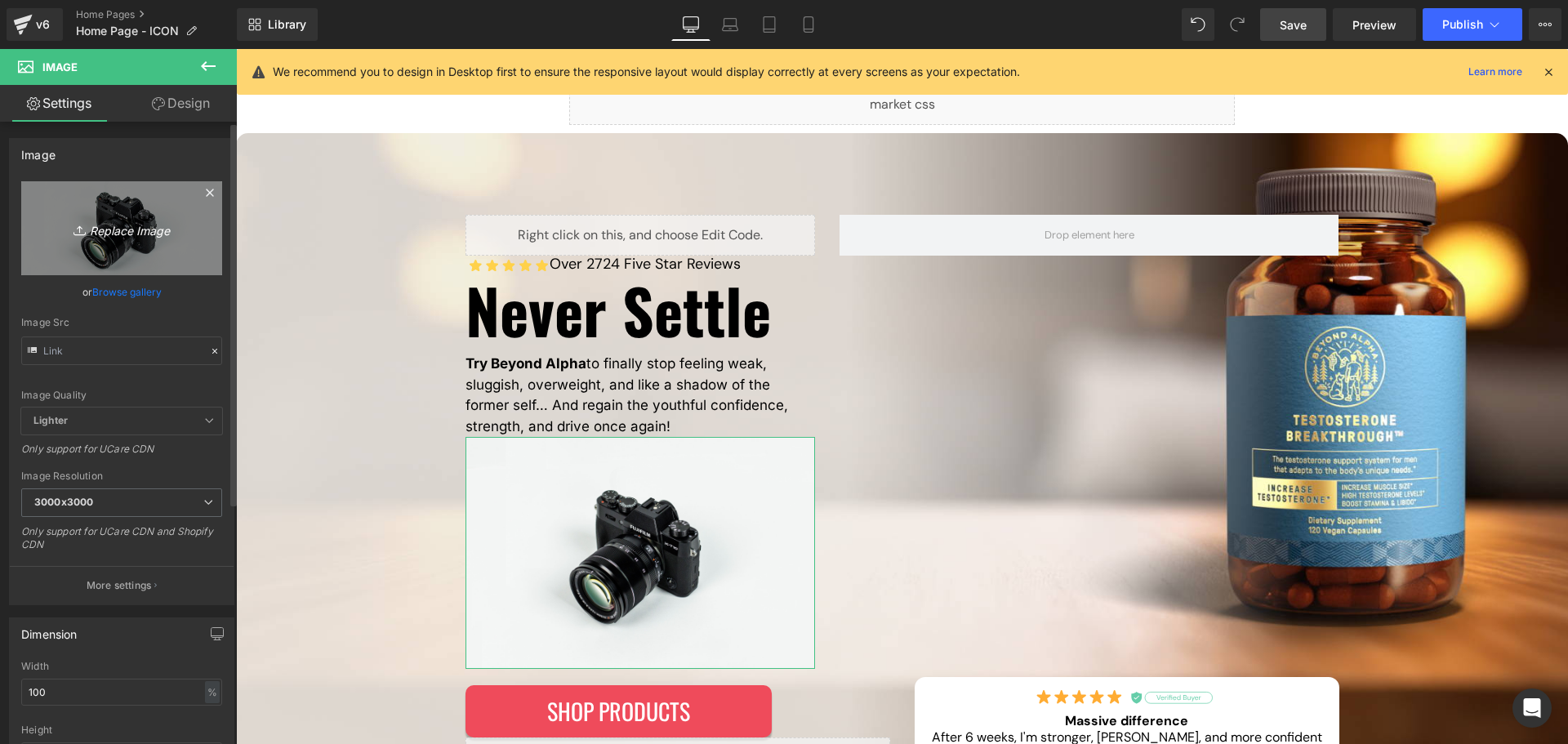
click at [138, 231] on icon "Replace Image" at bounding box center [121, 228] width 131 height 20
type input "C:\fakepath\money-back.svg"
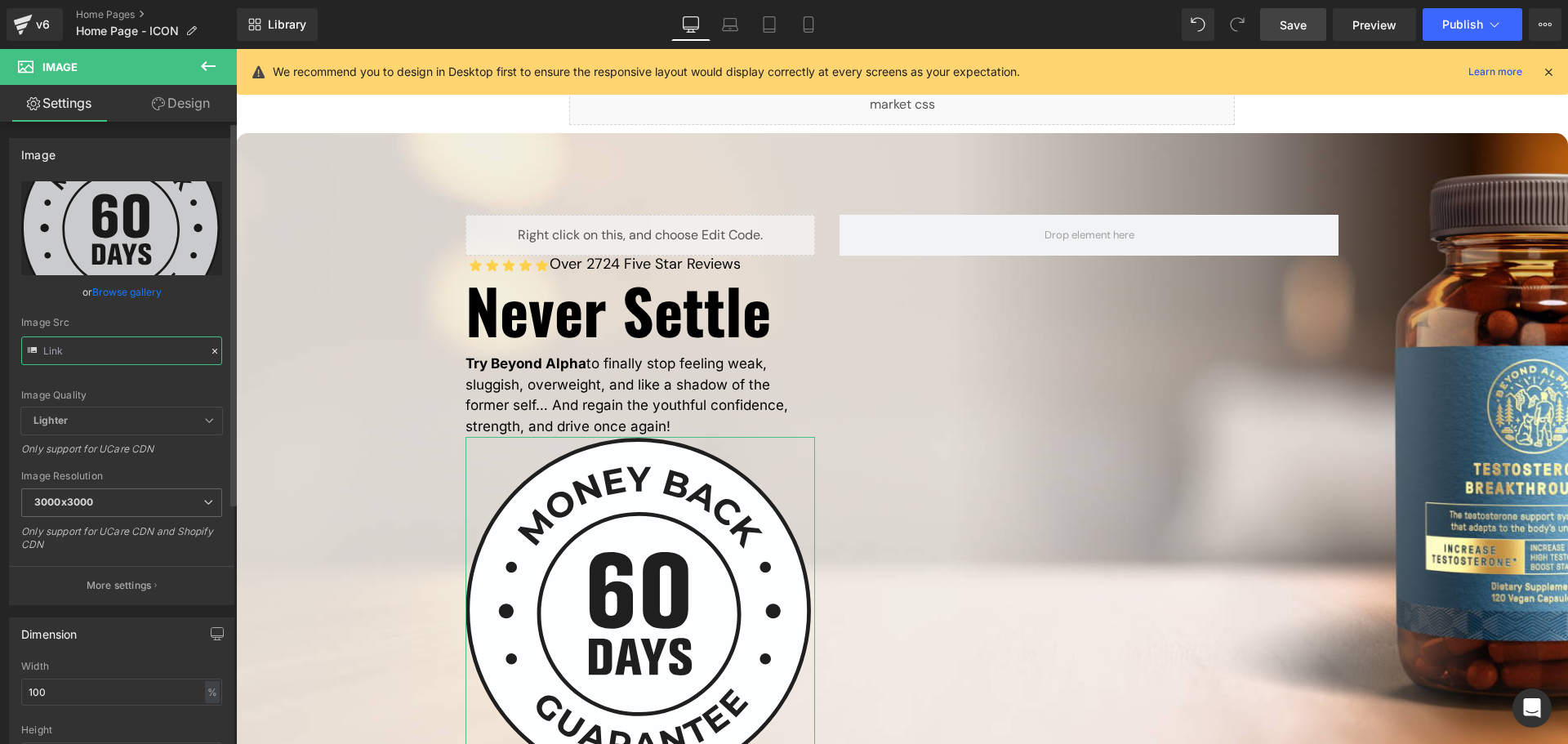
type input "[URL][DOMAIN_NAME]"
click at [109, 346] on input "[URL][DOMAIN_NAME]" at bounding box center [122, 351] width 201 height 28
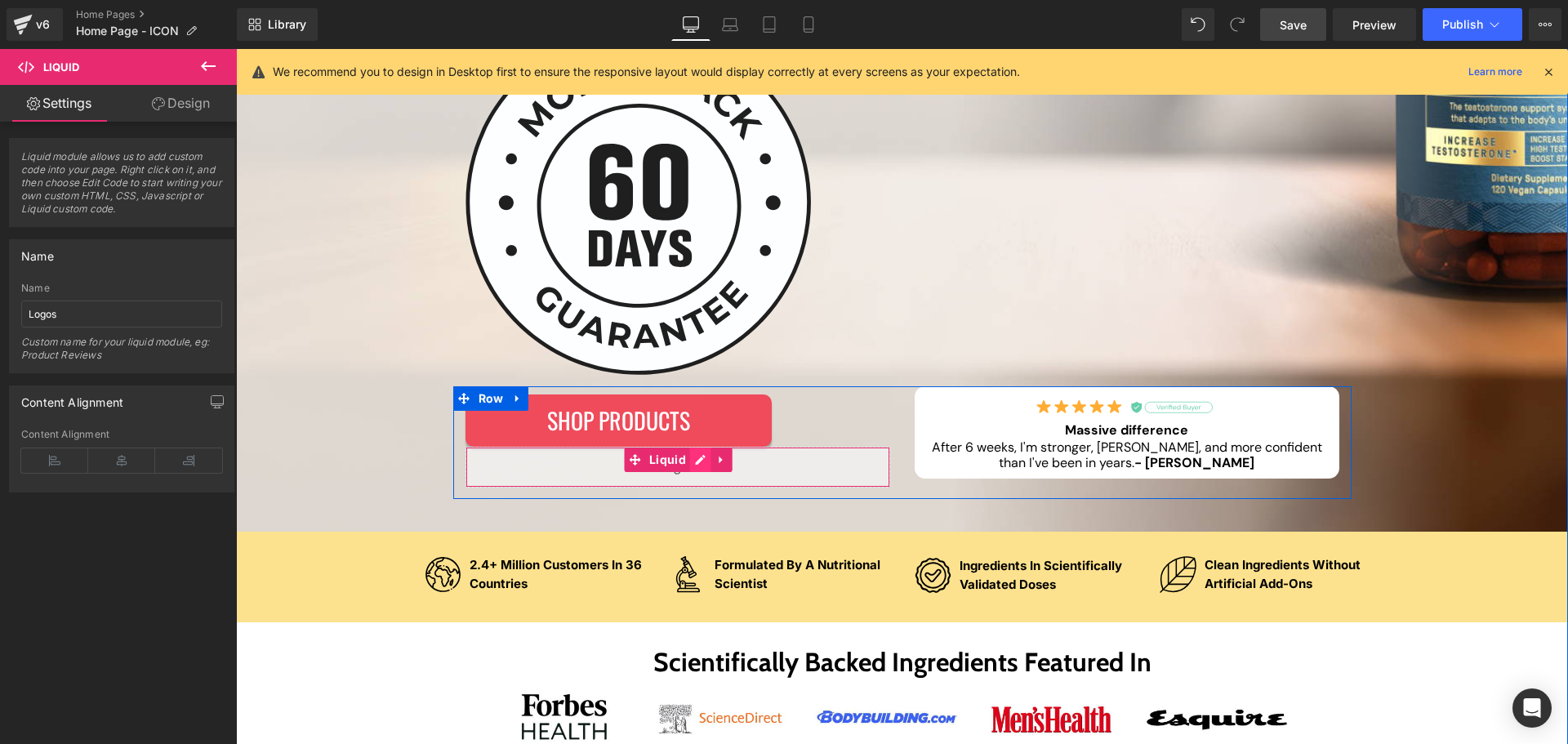
click at [693, 460] on div "Liquid" at bounding box center [677, 467] width 424 height 41
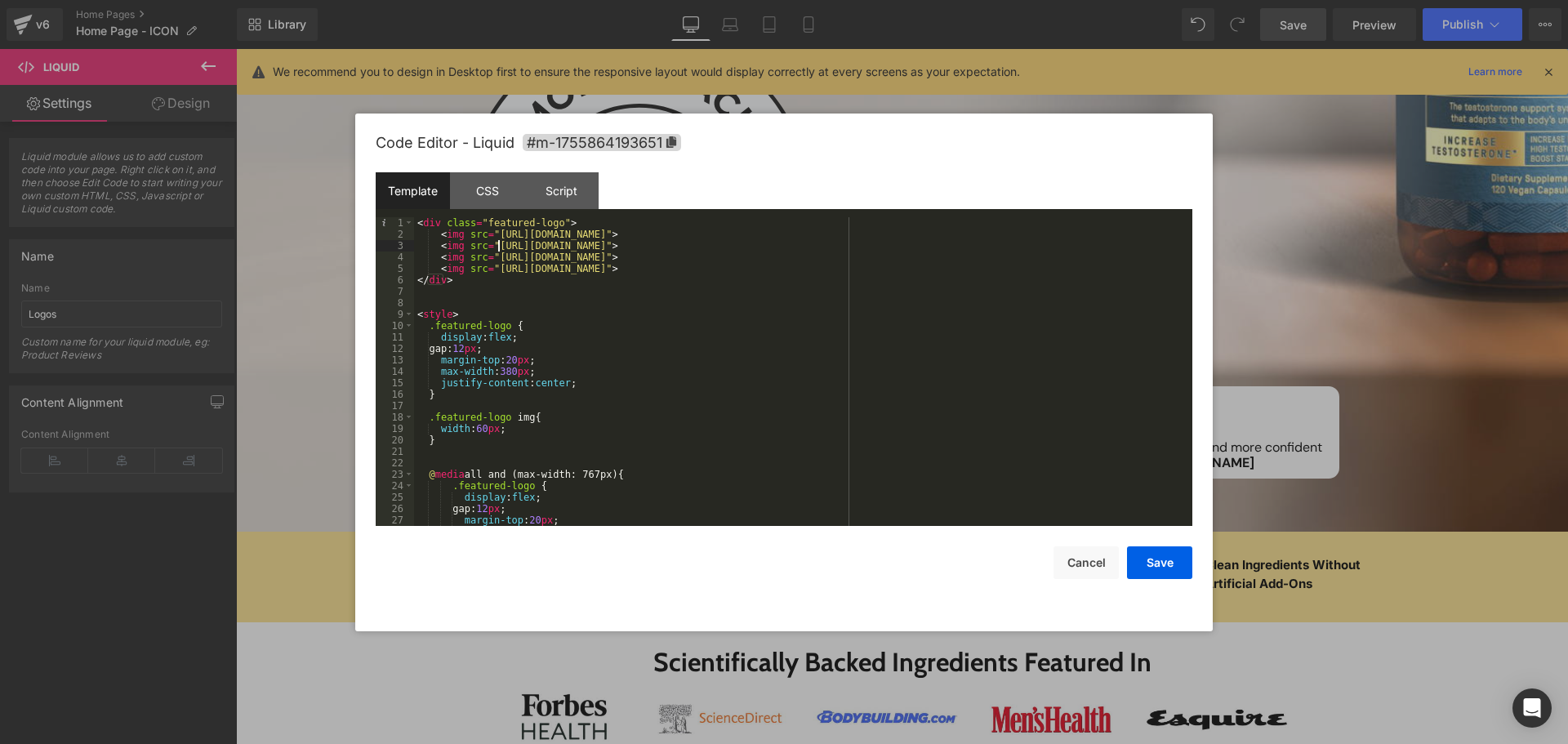
click at [495, 243] on div "< div class = "featured-logo" > < img src = "[URL][DOMAIN_NAME]" > < img src = …" at bounding box center [799, 384] width 772 height 332
click at [1152, 555] on button "Save" at bounding box center [1160, 562] width 66 height 33
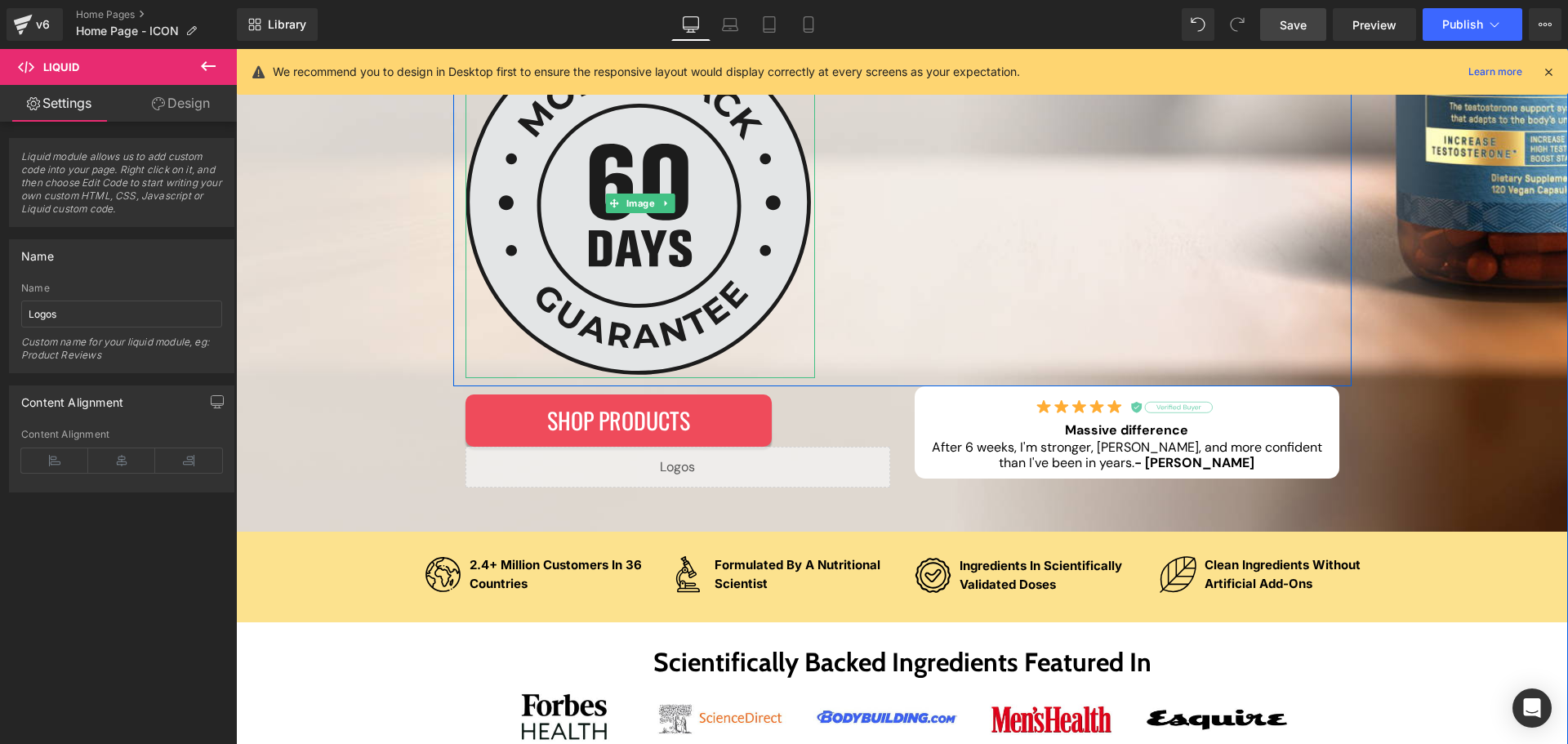
click at [614, 177] on img at bounding box center [640, 203] width 350 height 350
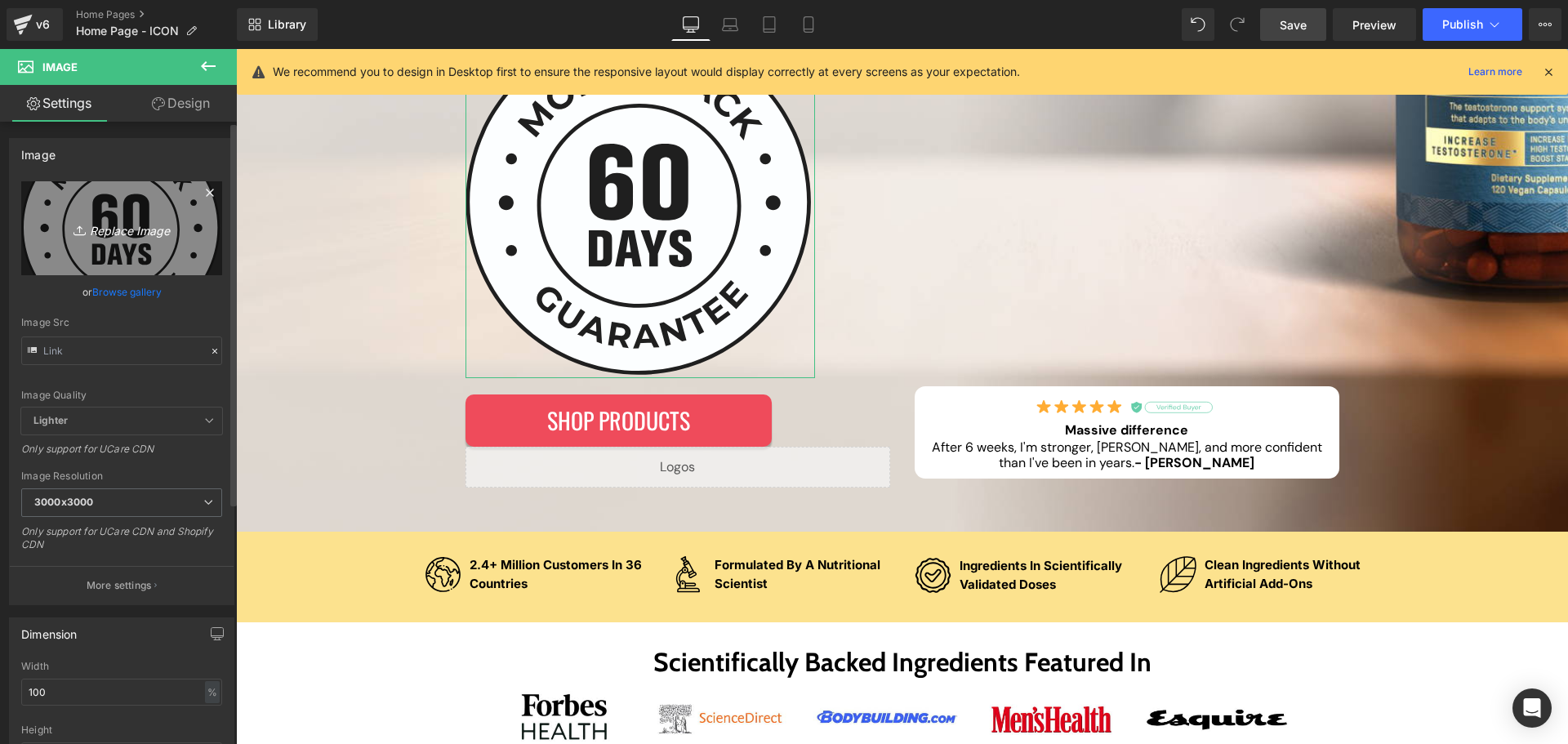
click at [136, 229] on icon "Replace Image" at bounding box center [121, 228] width 131 height 20
type input "C:\fakepath\made-in-[GEOGRAPHIC_DATA]svg"
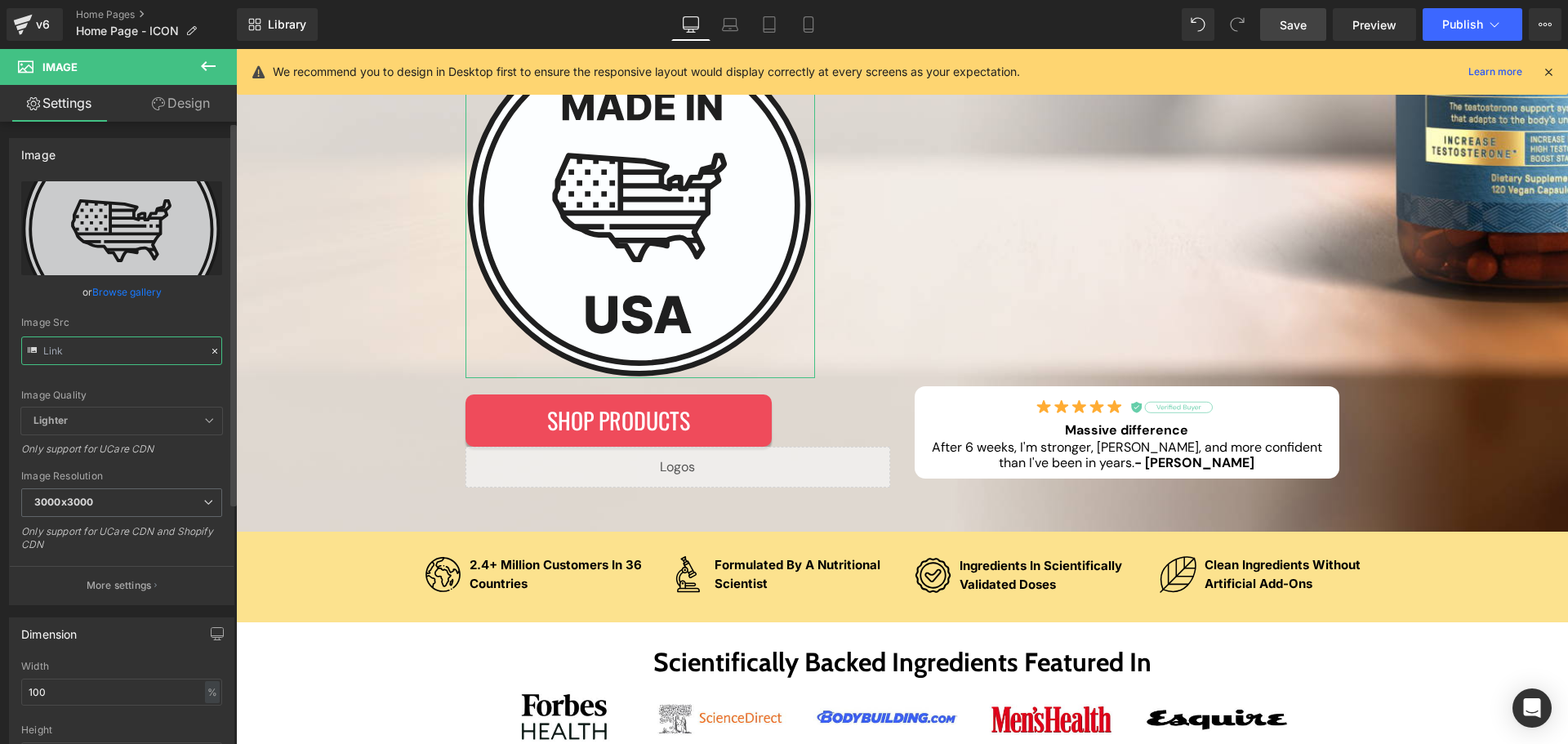
click at [118, 346] on input "text" at bounding box center [122, 351] width 201 height 28
type input "[URL][DOMAIN_NAME]"
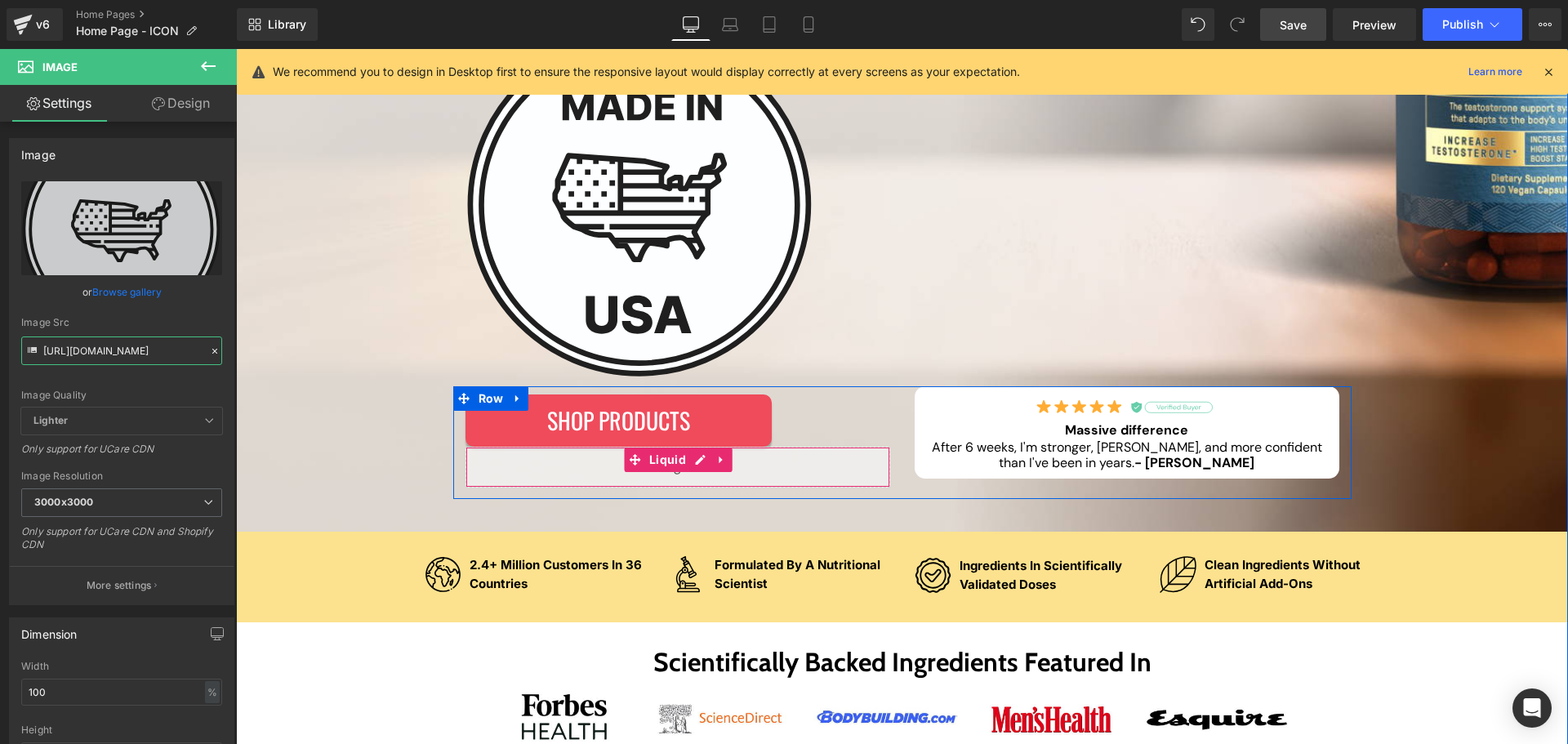
click at [696, 459] on div "Liquid" at bounding box center [677, 467] width 424 height 41
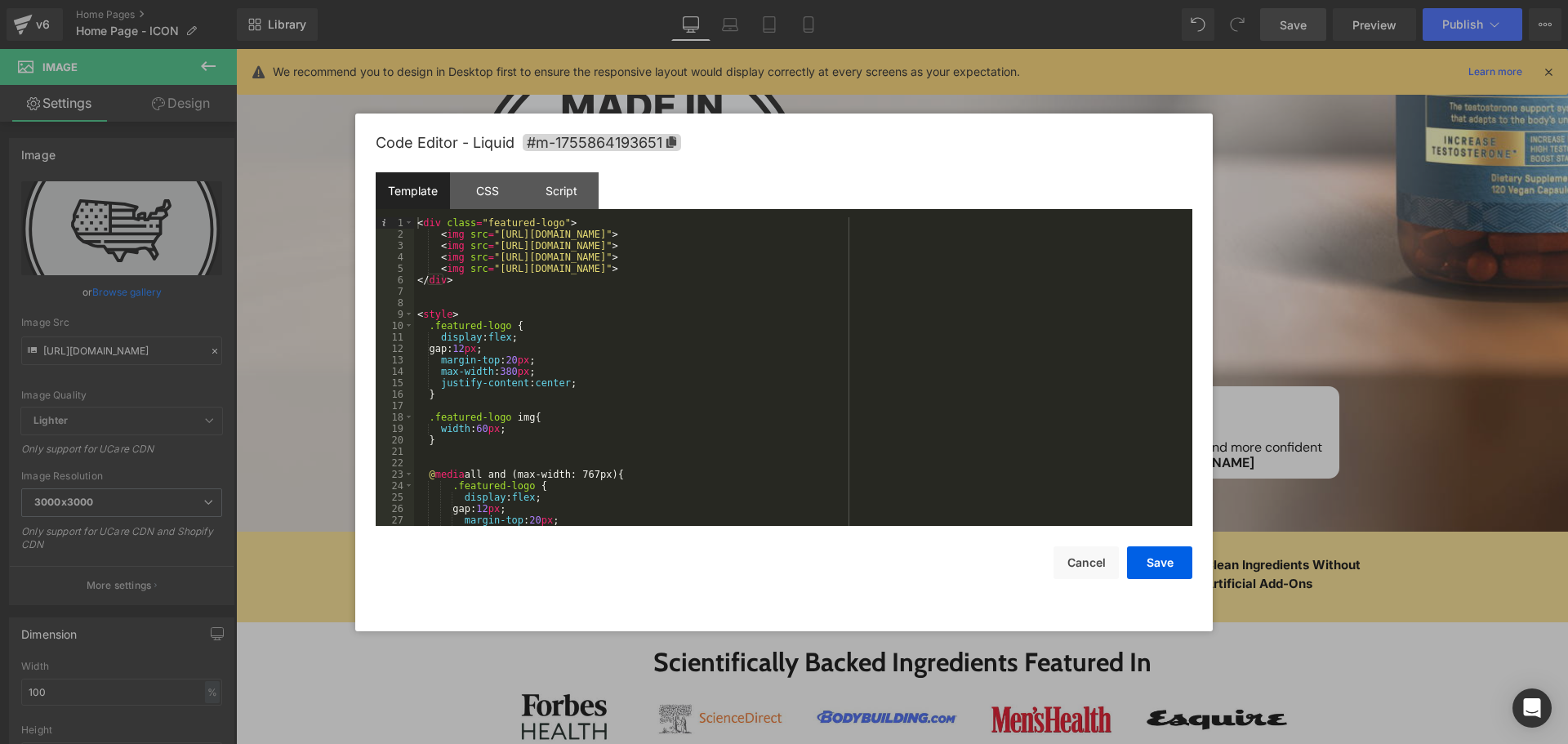
click at [493, 251] on div "< div class = "featured-logo" > < img src = "[URL][DOMAIN_NAME]" > < img src = …" at bounding box center [799, 384] width 772 height 332
click at [1159, 565] on button "Save" at bounding box center [1160, 562] width 66 height 33
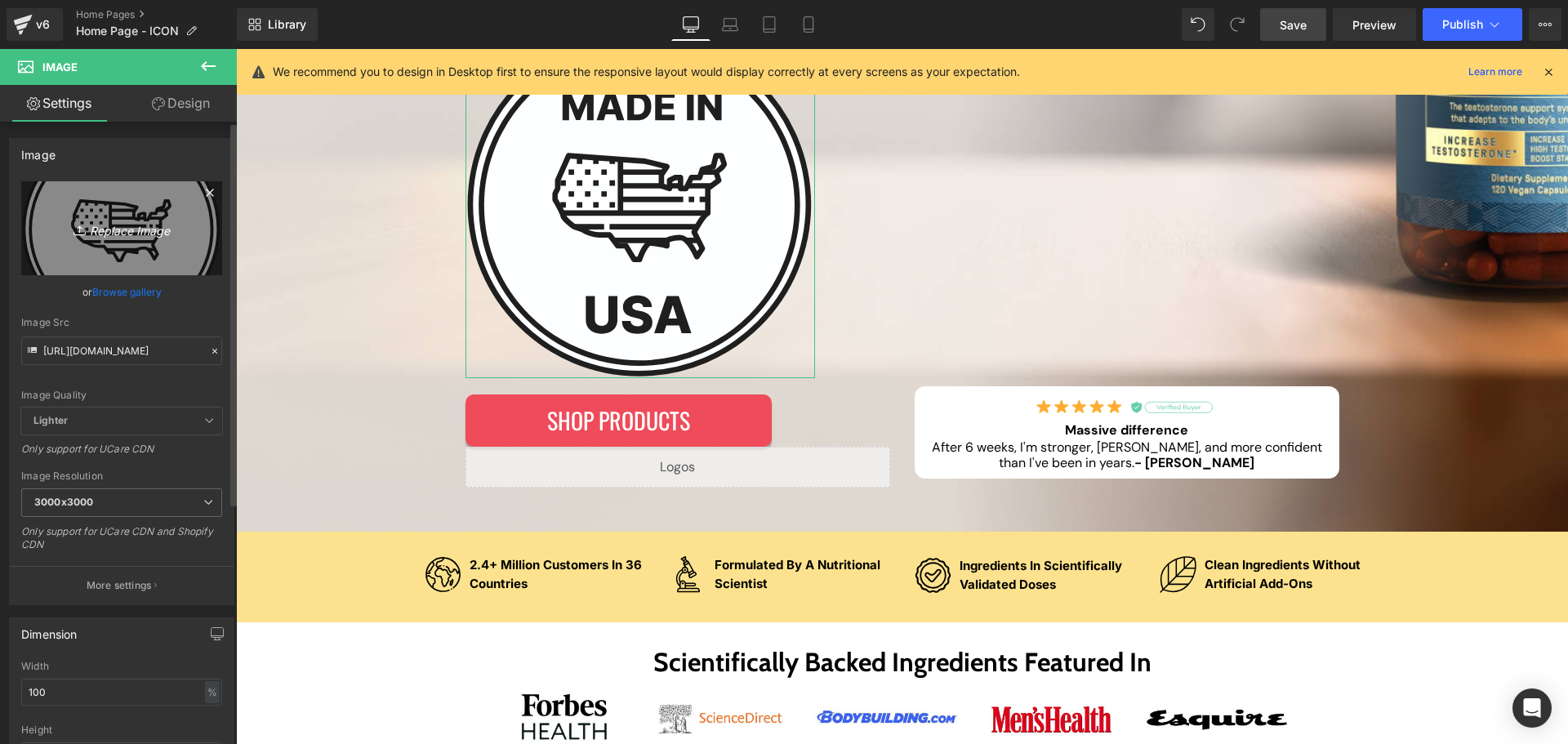
click at [112, 227] on icon "Replace Image" at bounding box center [121, 228] width 131 height 20
type input "C:\fakepath\fda_logo.webp"
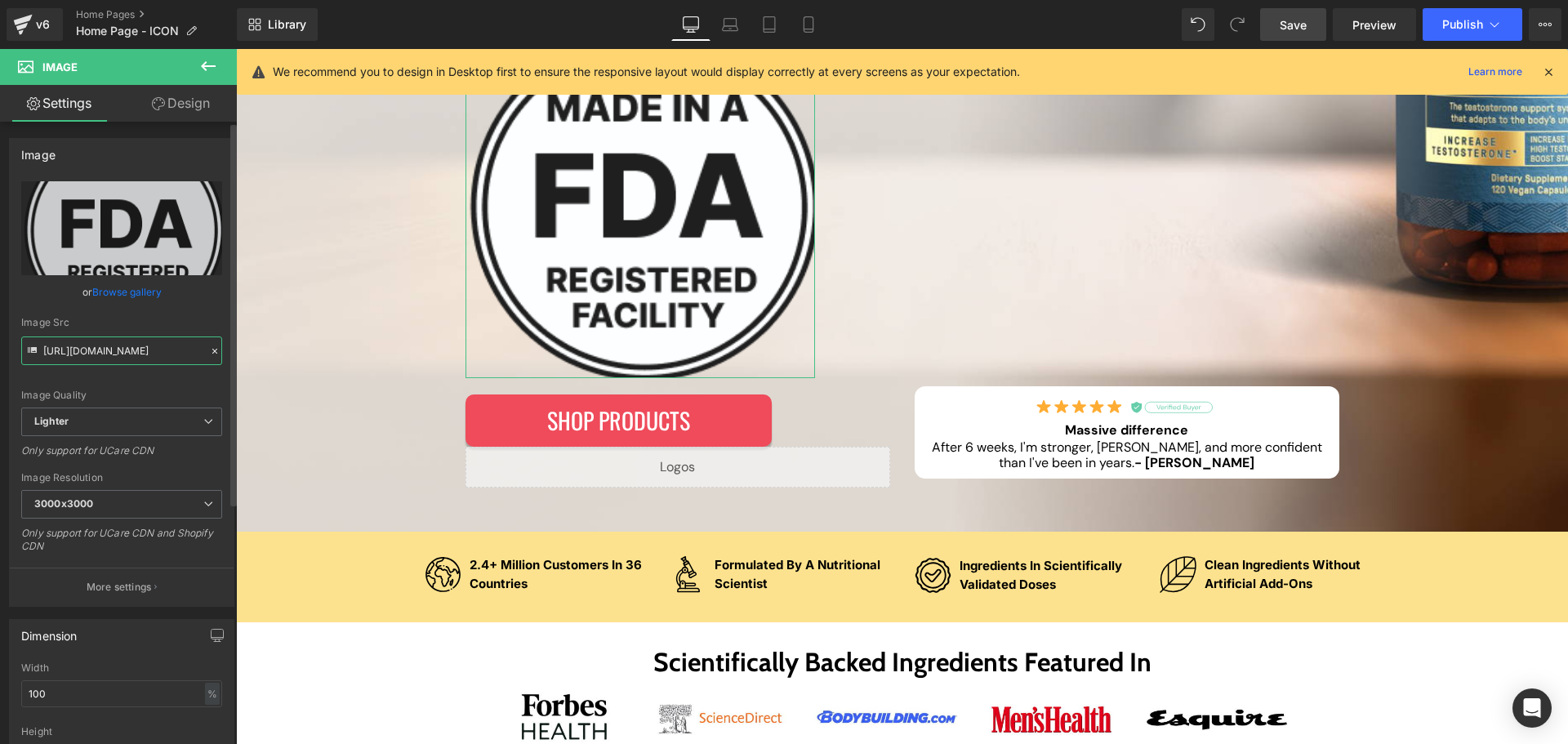
click at [102, 351] on input "[URL][DOMAIN_NAME]" at bounding box center [122, 351] width 201 height 28
type input "[URL][DOMAIN_NAME]"
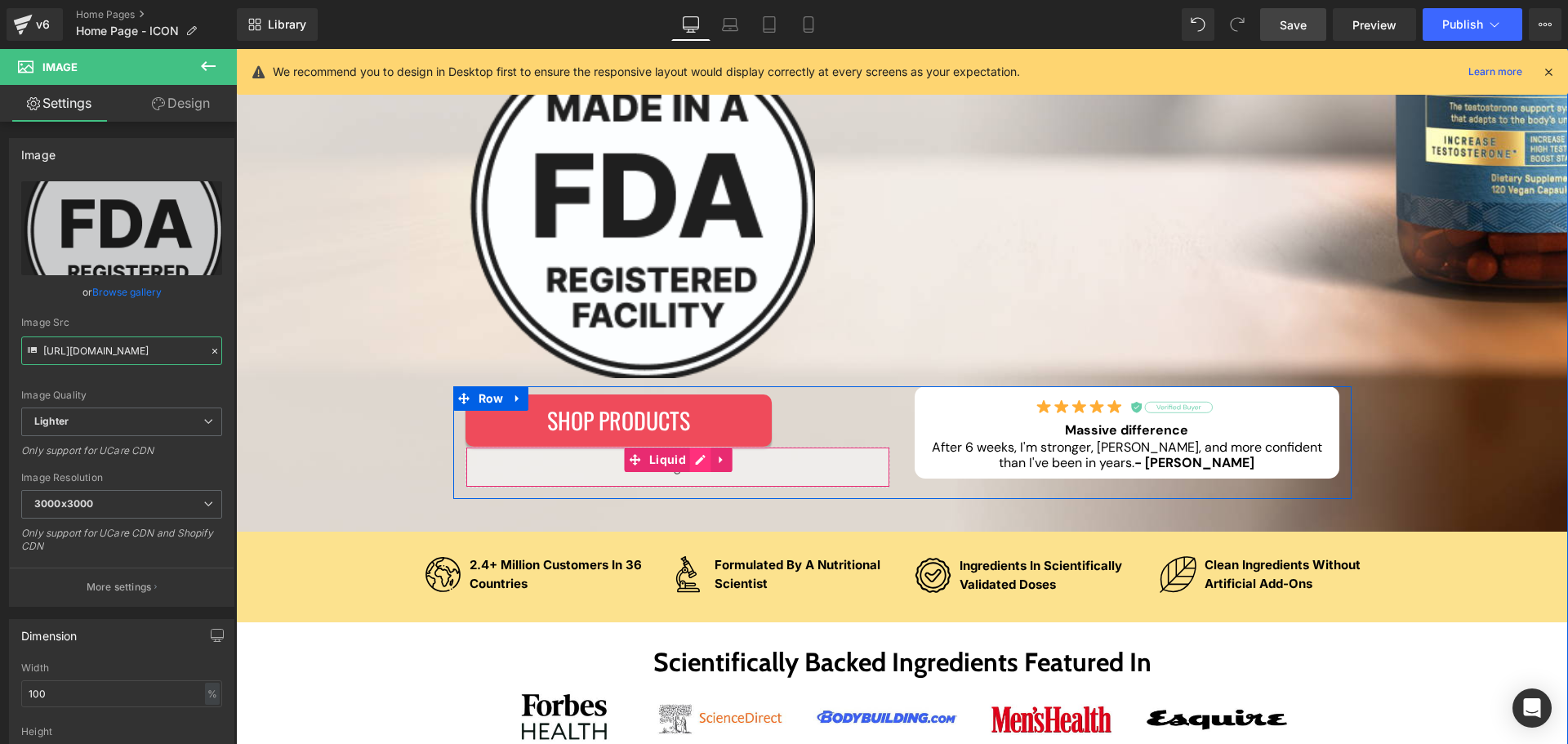
click at [691, 464] on div "Liquid" at bounding box center [677, 467] width 424 height 41
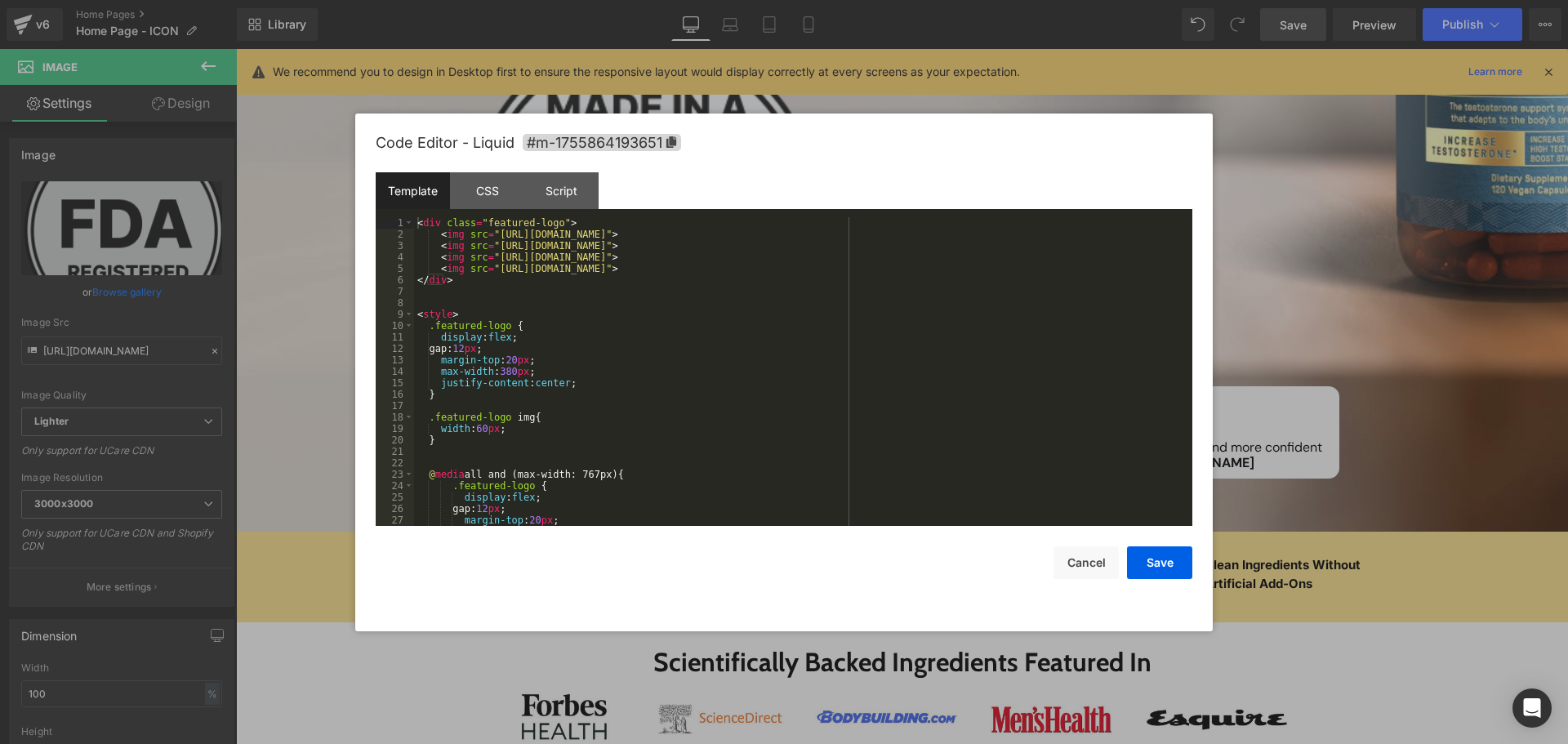
click at [495, 267] on div "< div class = "featured-logo" > < img src = "[URL][DOMAIN_NAME]" > < img src = …" at bounding box center [799, 384] width 772 height 332
click at [1160, 563] on button "Save" at bounding box center [1160, 562] width 66 height 33
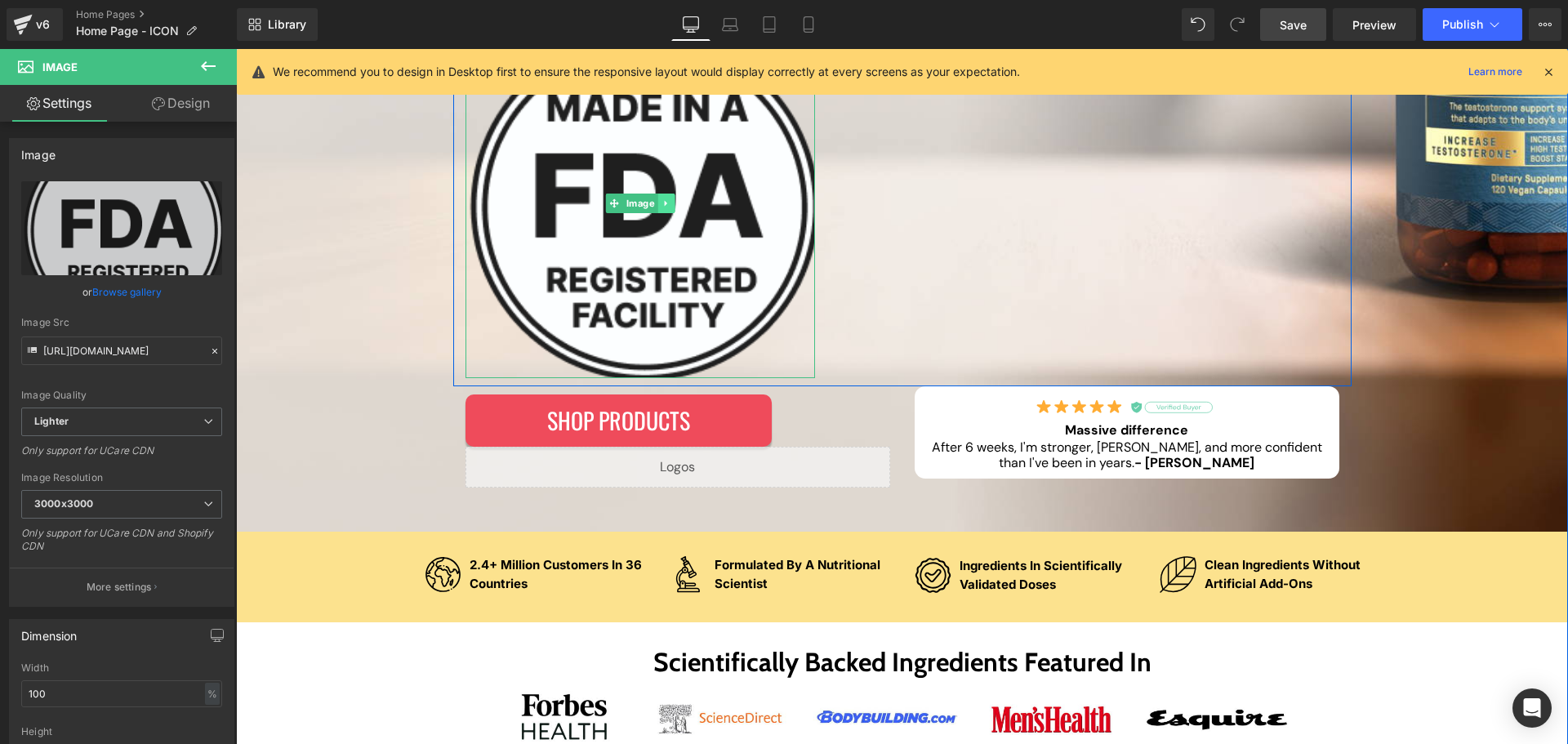
click at [661, 198] on link at bounding box center [666, 203] width 17 height 20
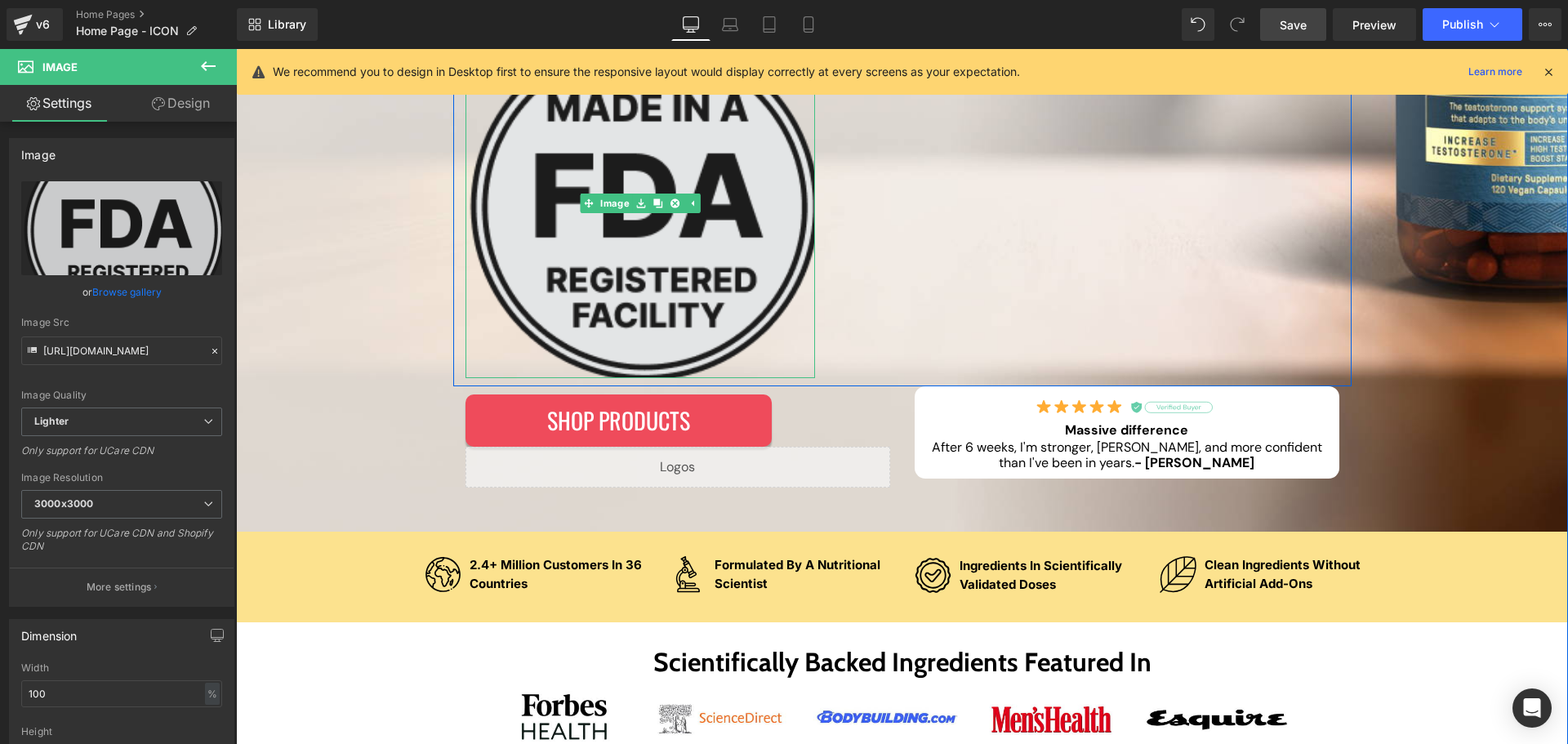
click at [669, 202] on icon at bounding box center [674, 203] width 9 height 10
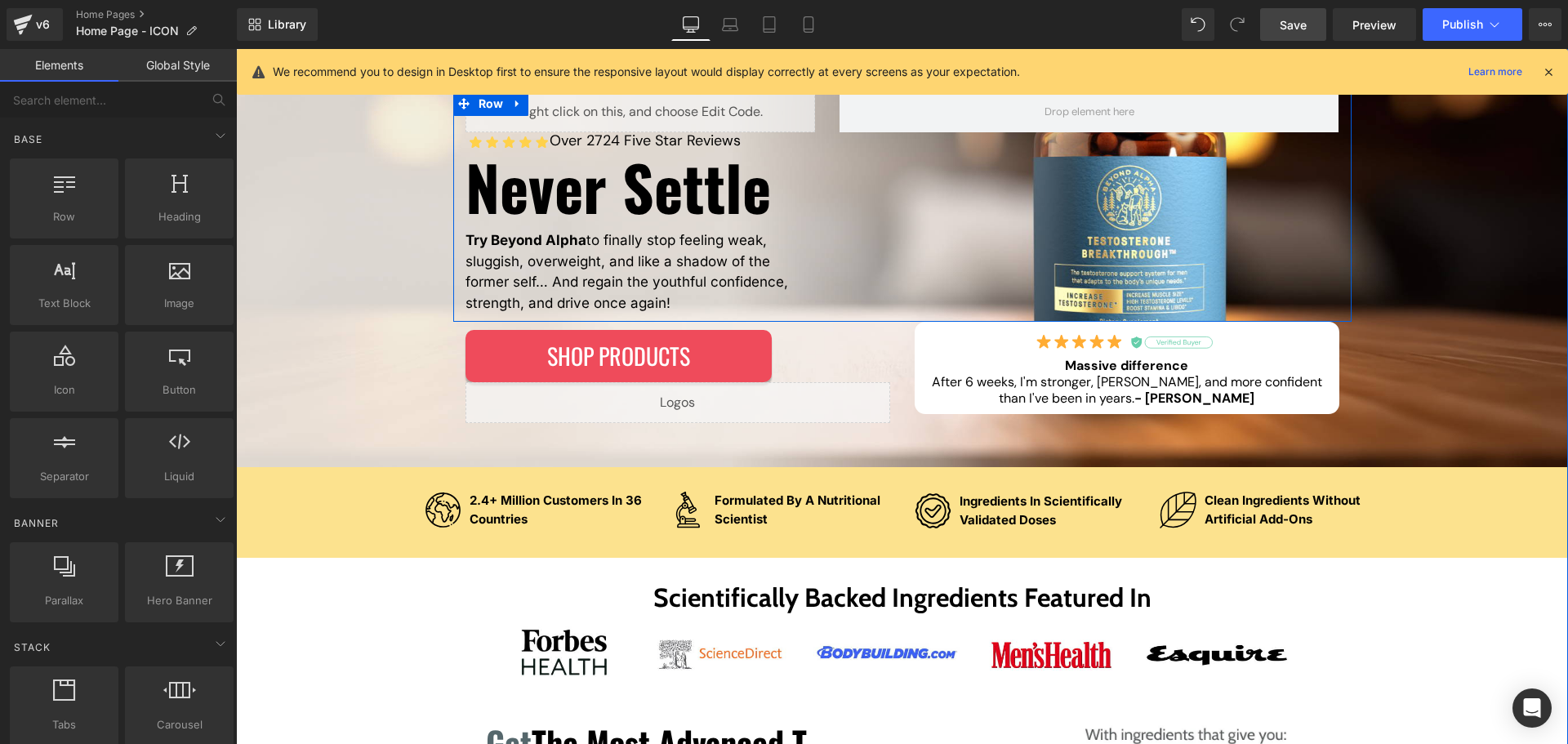
scroll to position [175, 0]
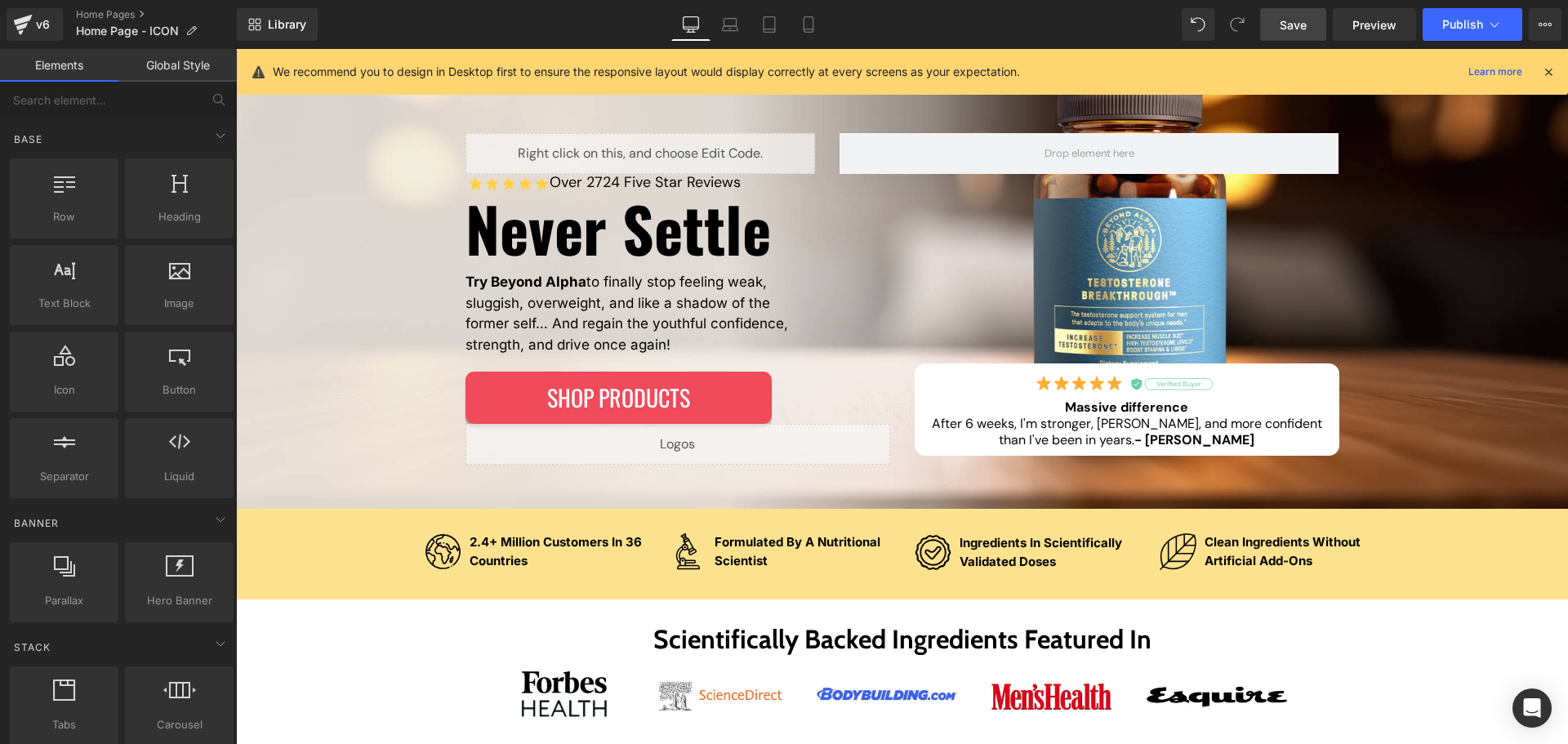
click at [1293, 28] on span "Save" at bounding box center [1294, 24] width 27 height 17
click at [1547, 68] on icon at bounding box center [1548, 72] width 15 height 15
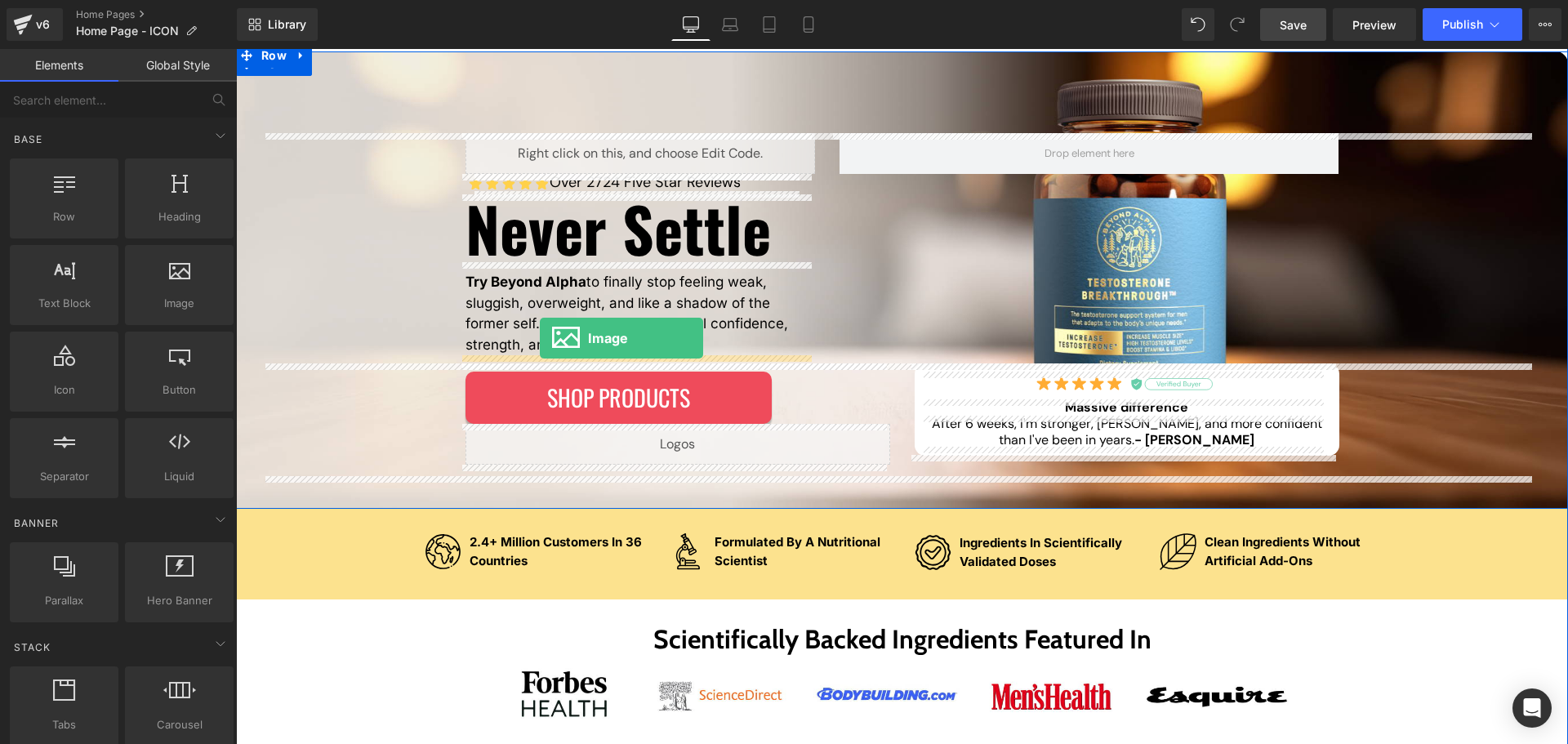
drag, startPoint x: 419, startPoint y: 324, endPoint x: 540, endPoint y: 338, distance: 121.8
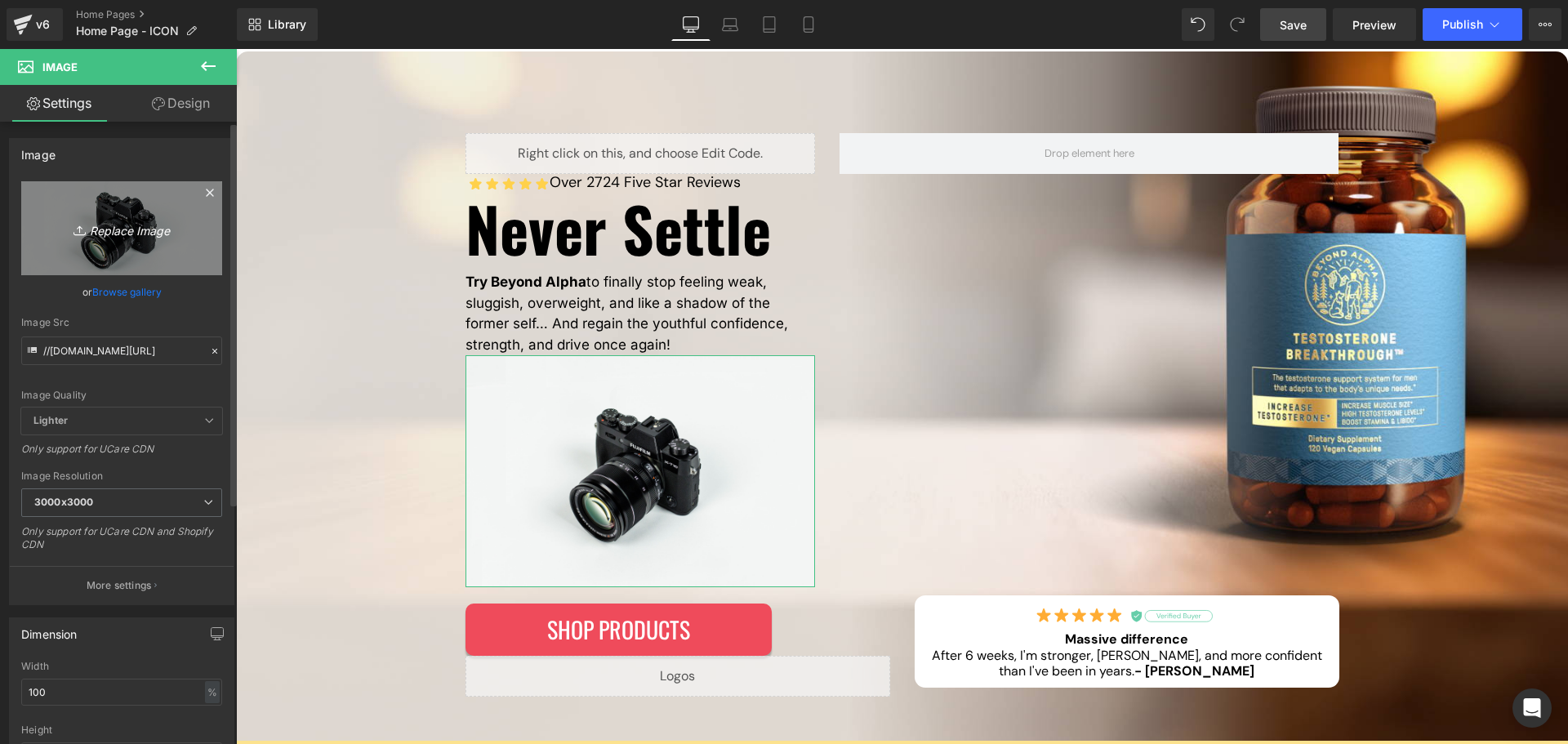
click at [115, 227] on icon "Replace Image" at bounding box center [121, 228] width 131 height 20
type input "C:\fakepath\fda_logo 1.png"
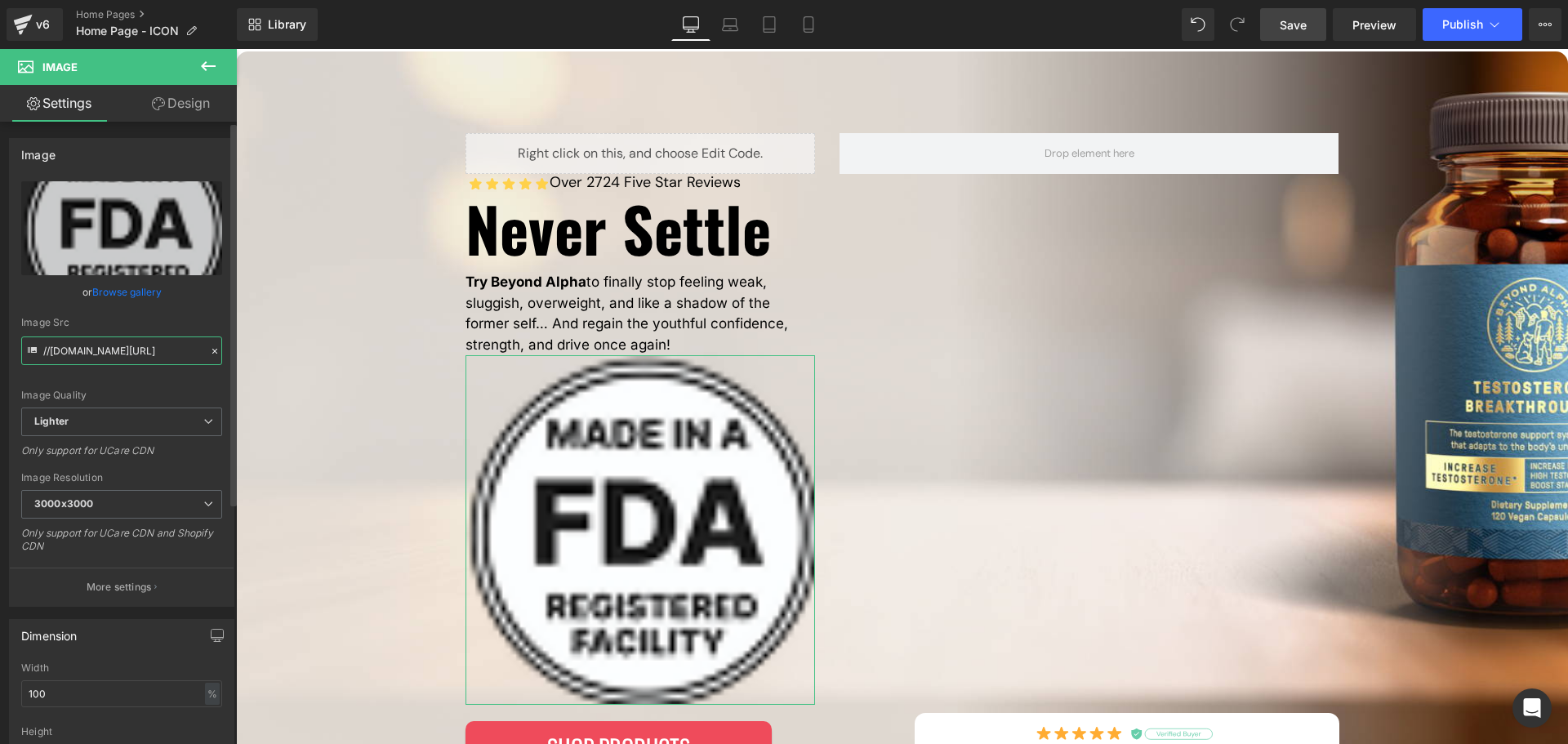
click at [111, 336] on input "//[DOMAIN_NAME][URL]" at bounding box center [122, 351] width 201 height 28
type input "[URL][DOMAIN_NAME]"
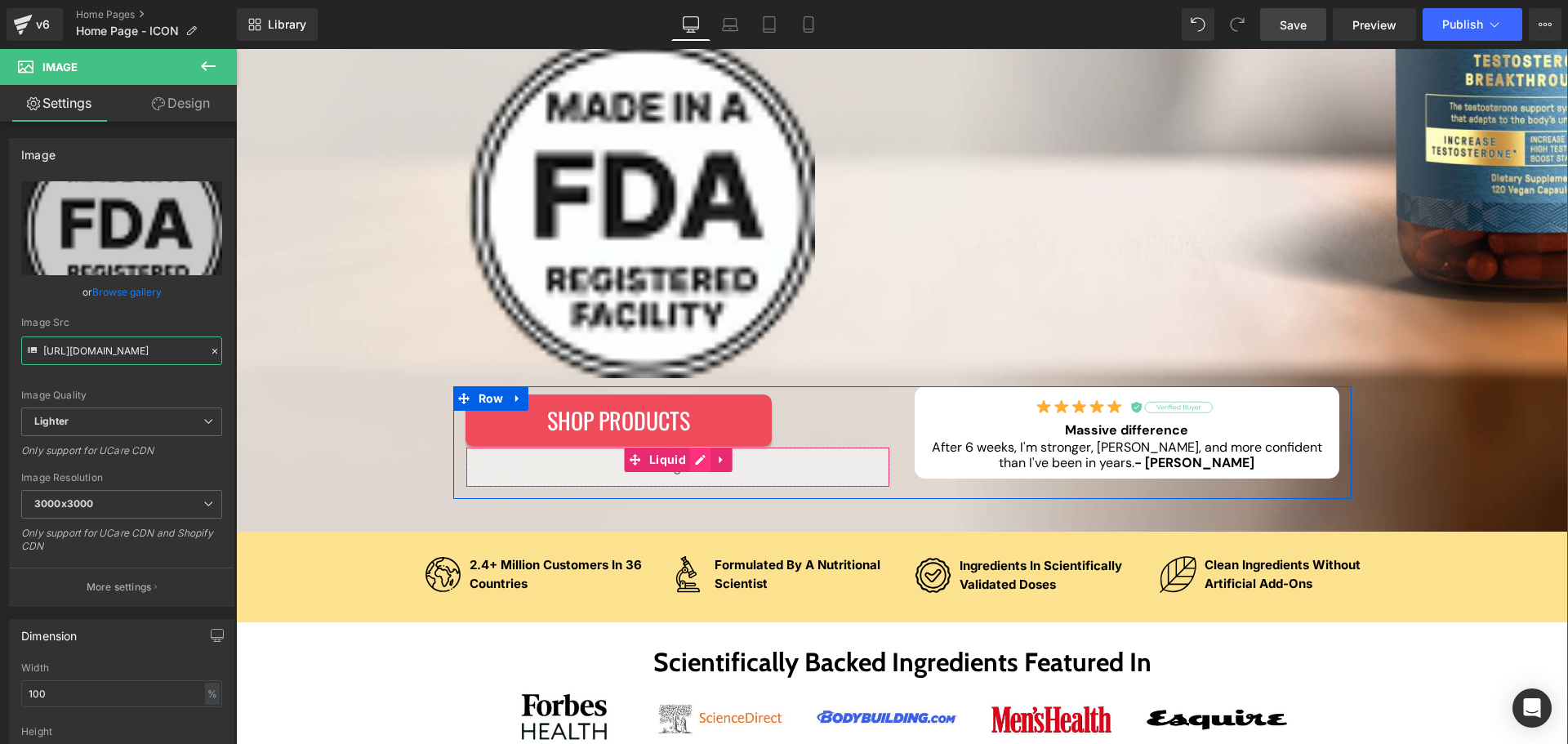
click at [695, 463] on div "Liquid" at bounding box center [677, 467] width 424 height 41
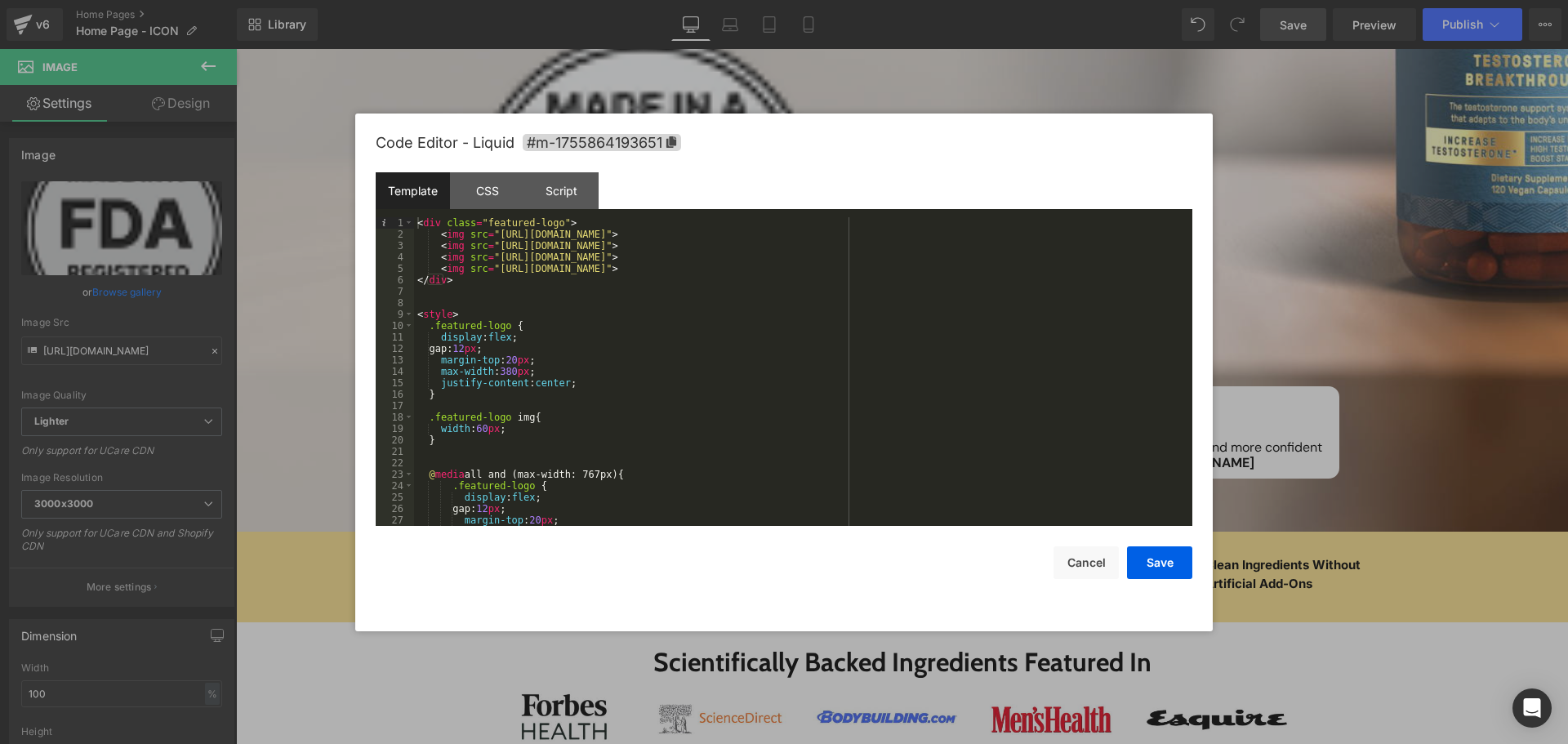
click at [493, 266] on div "< div class = "featured-logo" > < img src = "[URL][DOMAIN_NAME]" > < img src = …" at bounding box center [799, 384] width 772 height 332
click at [1155, 273] on div "< div class = "featured-logo" > < img src = "[URL][DOMAIN_NAME]" > < img src = …" at bounding box center [799, 384] width 772 height 332
click at [1168, 546] on button "Save" at bounding box center [1160, 562] width 66 height 33
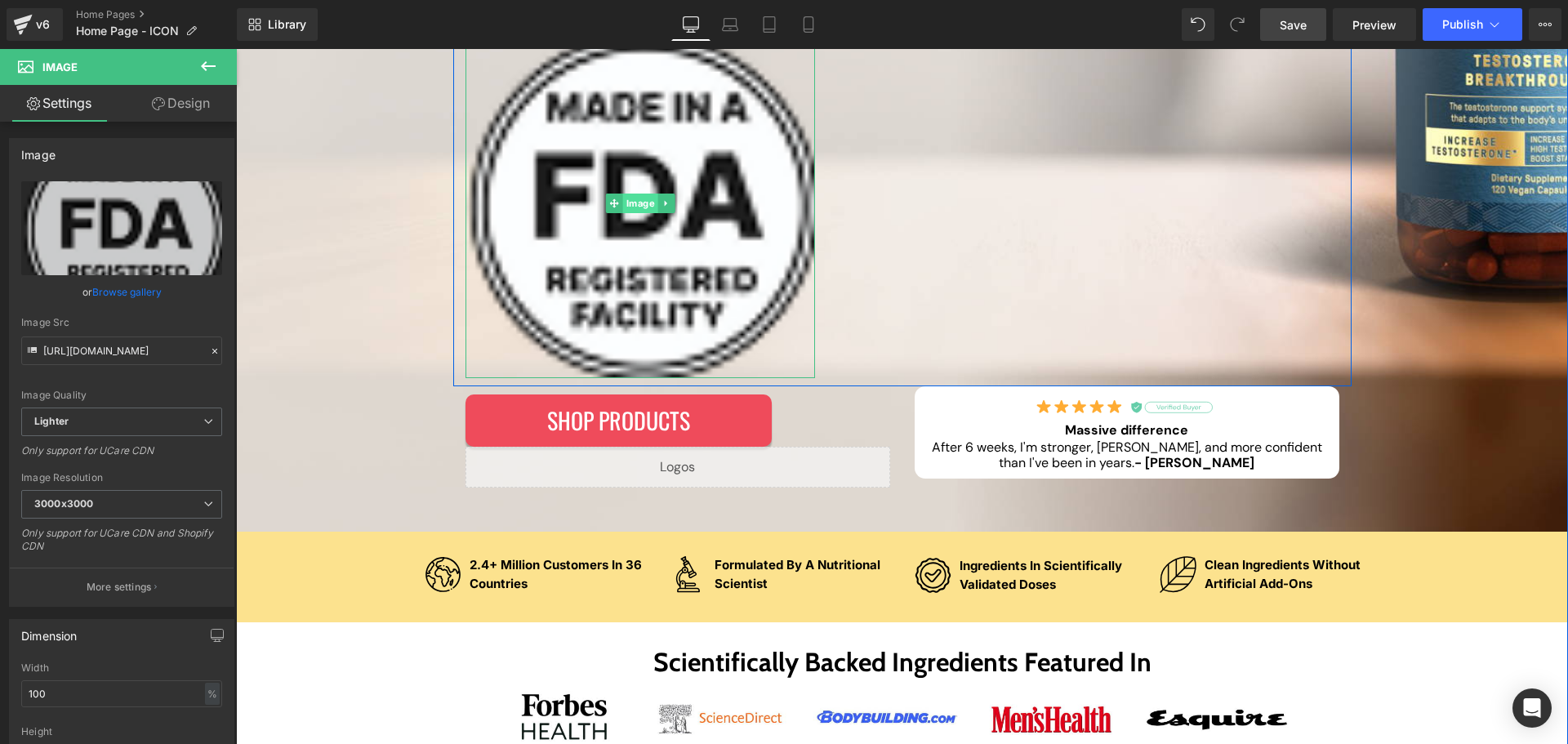
click at [648, 196] on div "Image" at bounding box center [640, 203] width 350 height 350
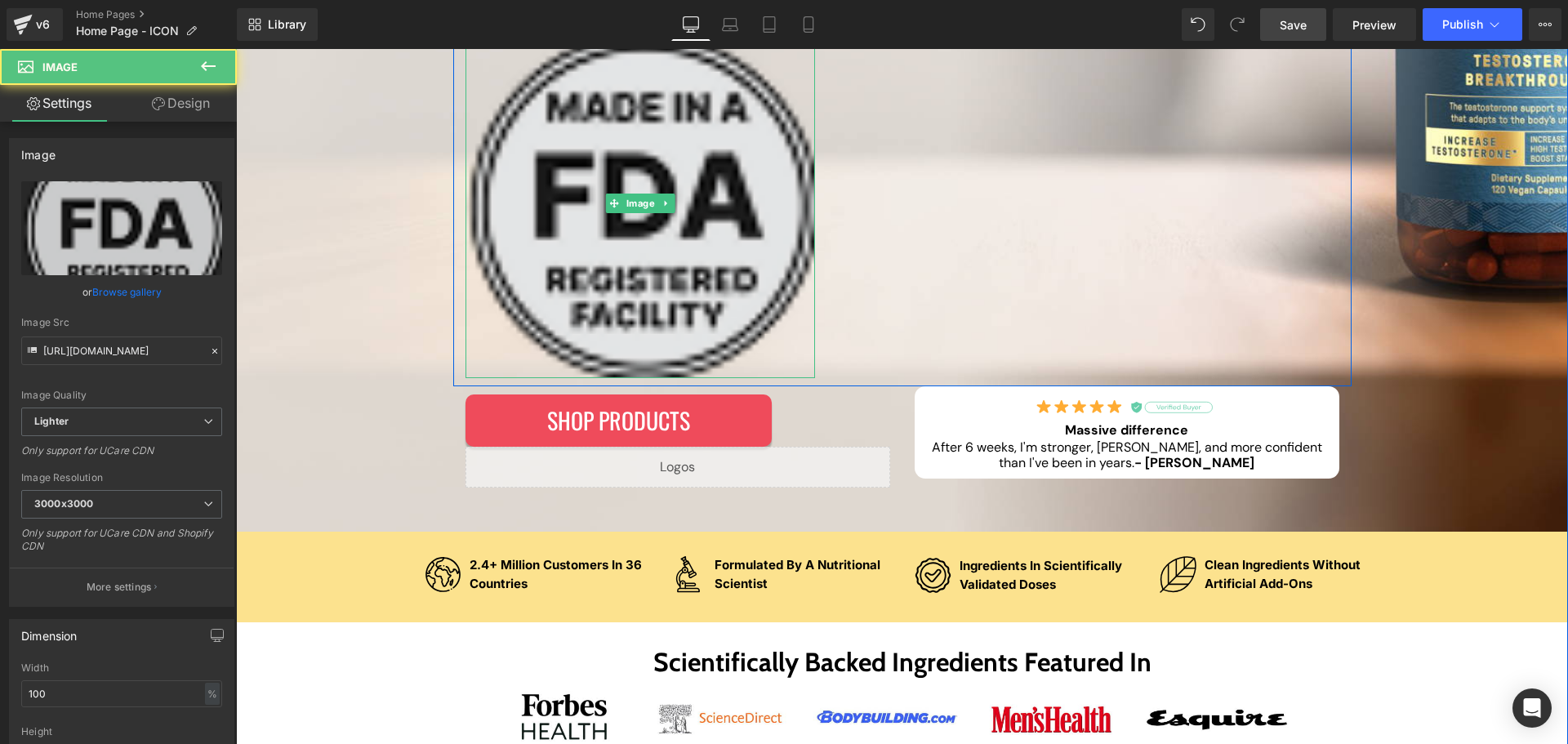
click at [661, 201] on icon at bounding box center [666, 203] width 9 height 10
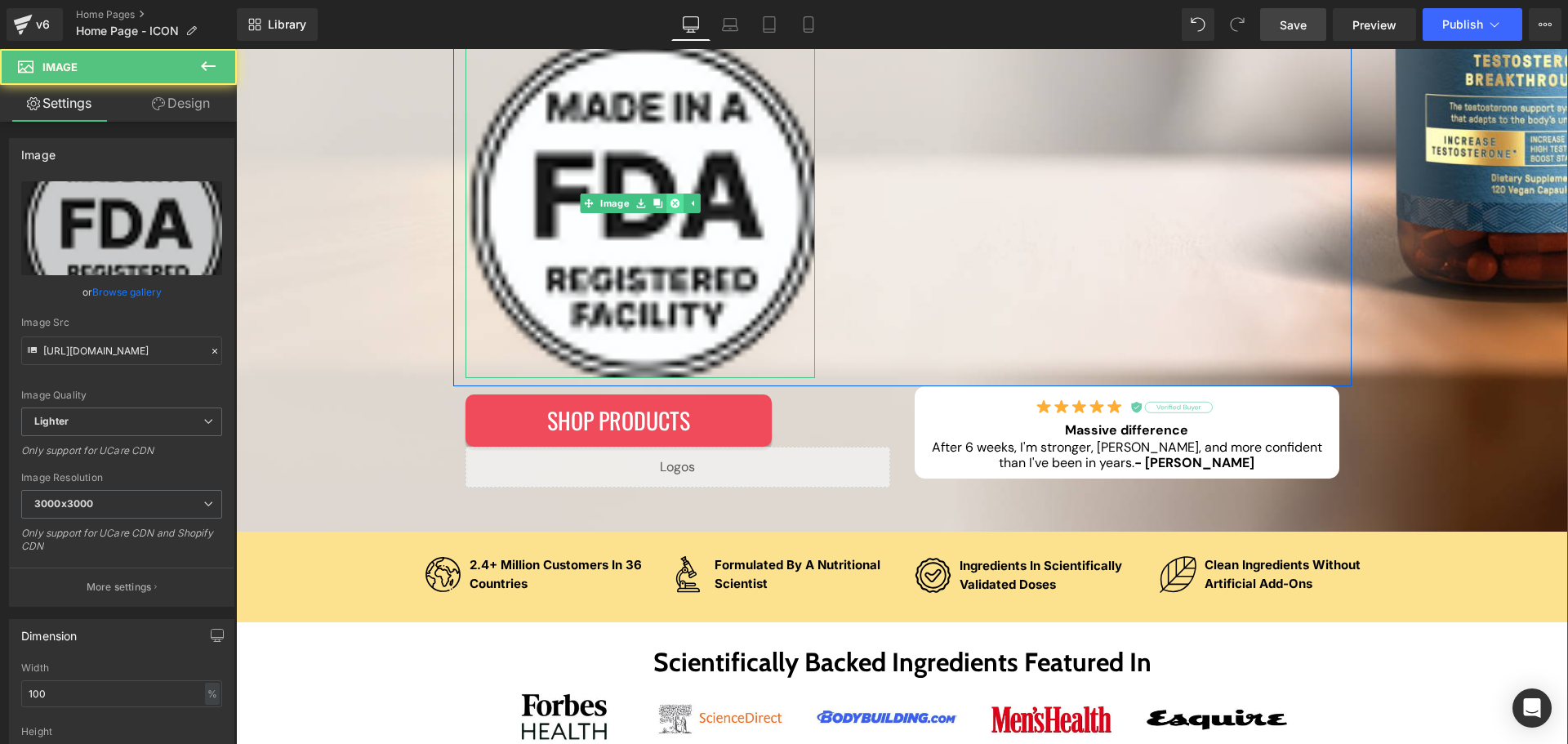
click at [669, 202] on icon at bounding box center [674, 203] width 9 height 10
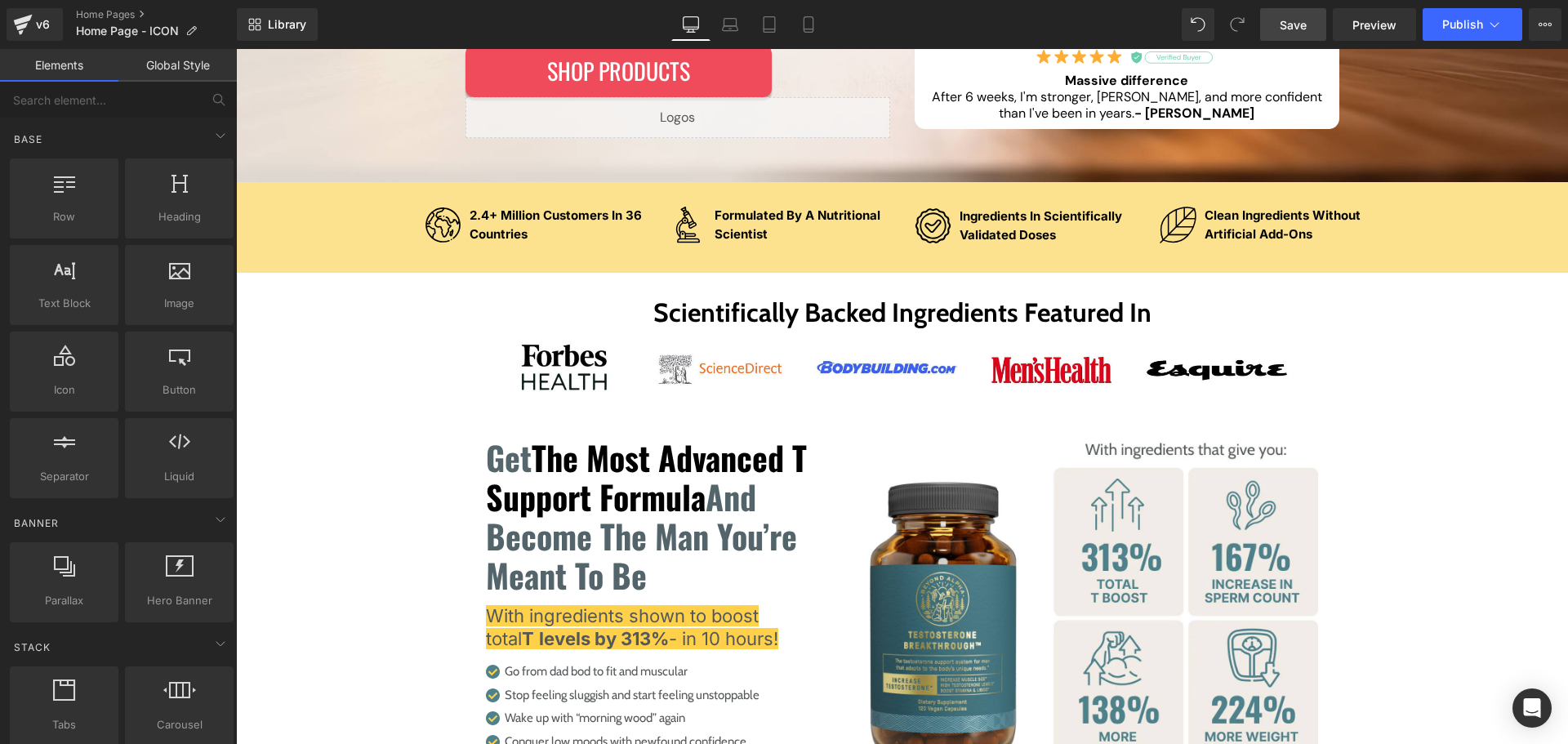
drag, startPoint x: 1035, startPoint y: 22, endPoint x: 1310, endPoint y: 19, distance: 275.0
click at [1310, 19] on link "Save" at bounding box center [1293, 24] width 67 height 33
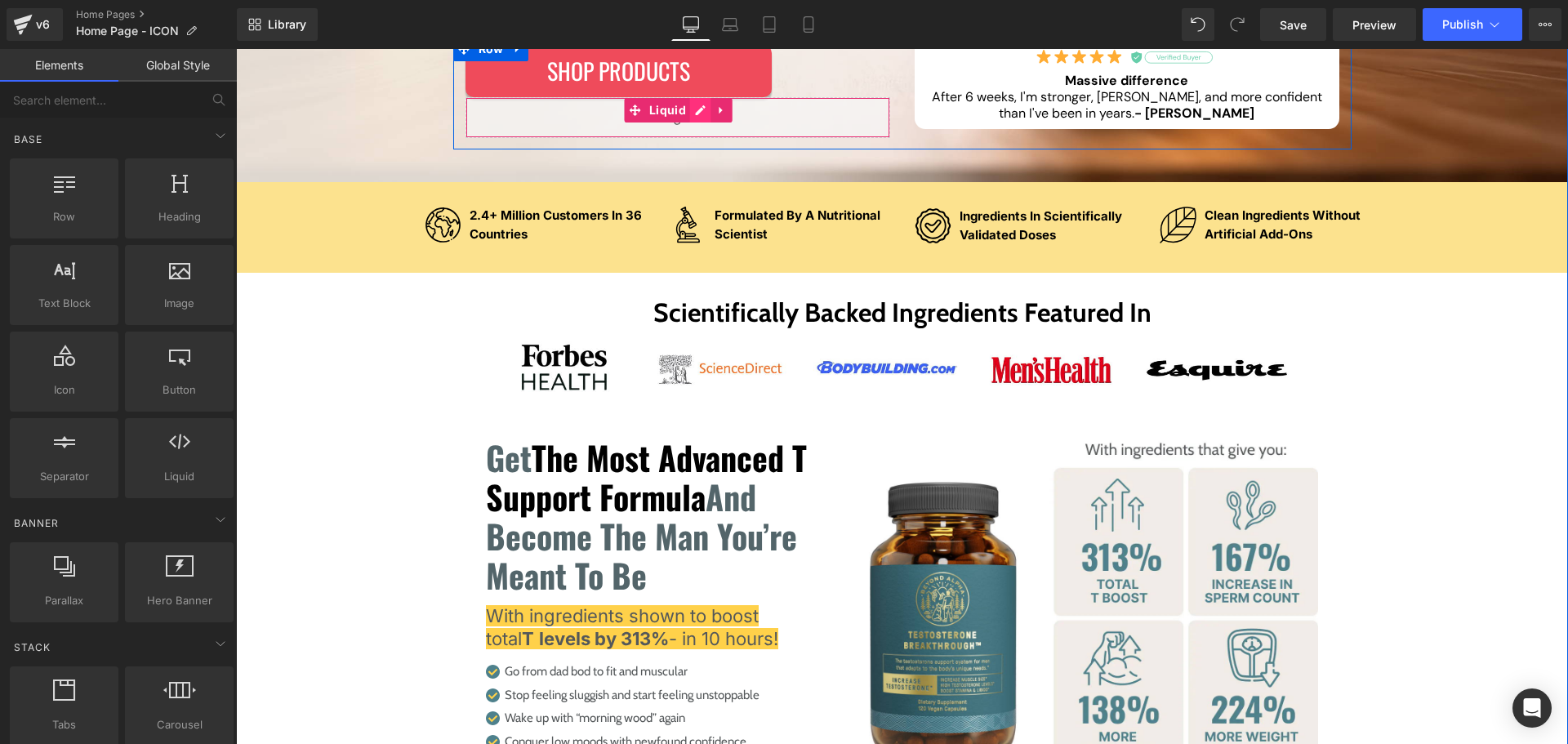
click at [693, 113] on div "Liquid" at bounding box center [677, 117] width 424 height 41
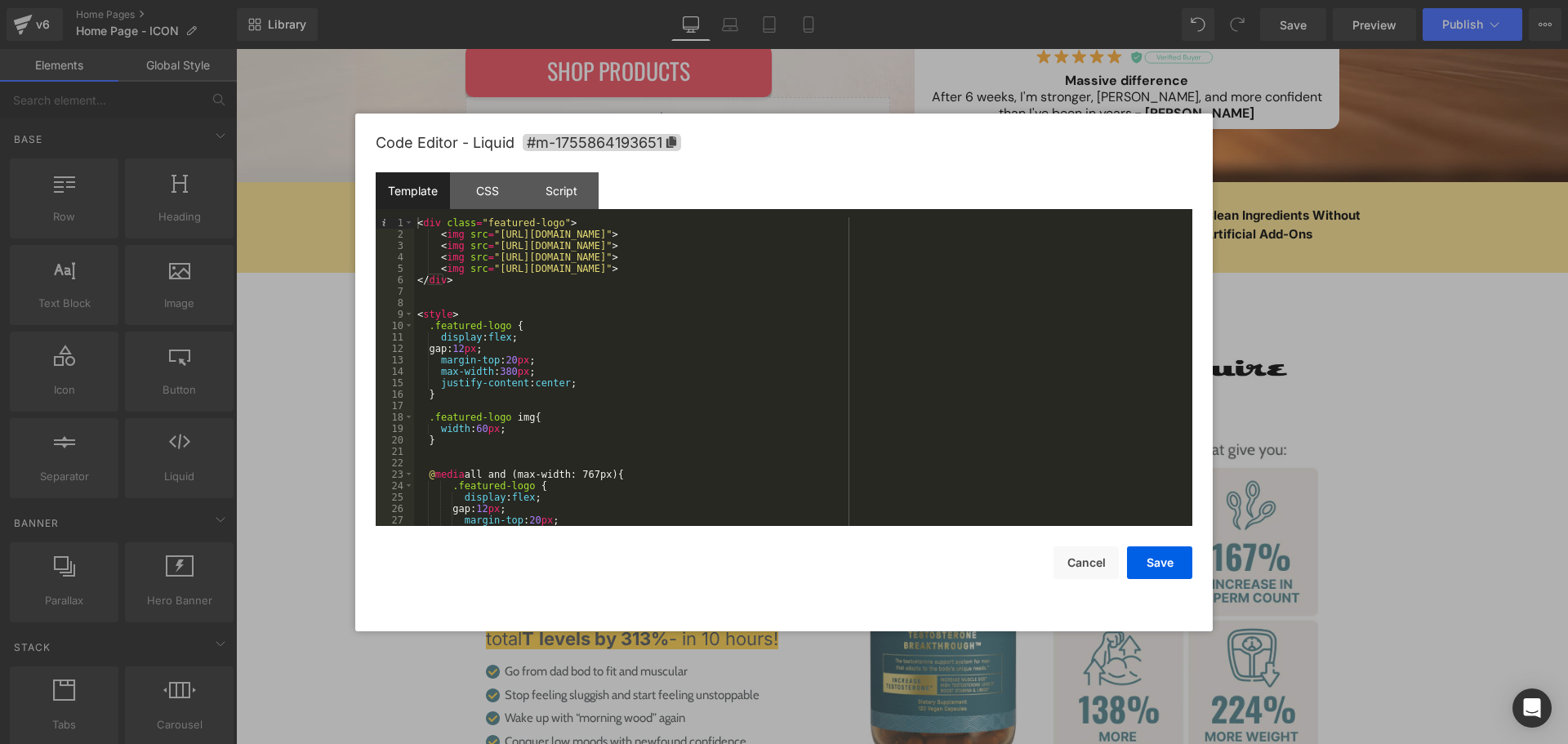
click at [533, 424] on div "< div class = "featured-logo" > < img src = "[URL][DOMAIN_NAME]" > < img src = …" at bounding box center [799, 384] width 772 height 332
paste textarea
click at [1156, 552] on button "Save" at bounding box center [1160, 562] width 66 height 33
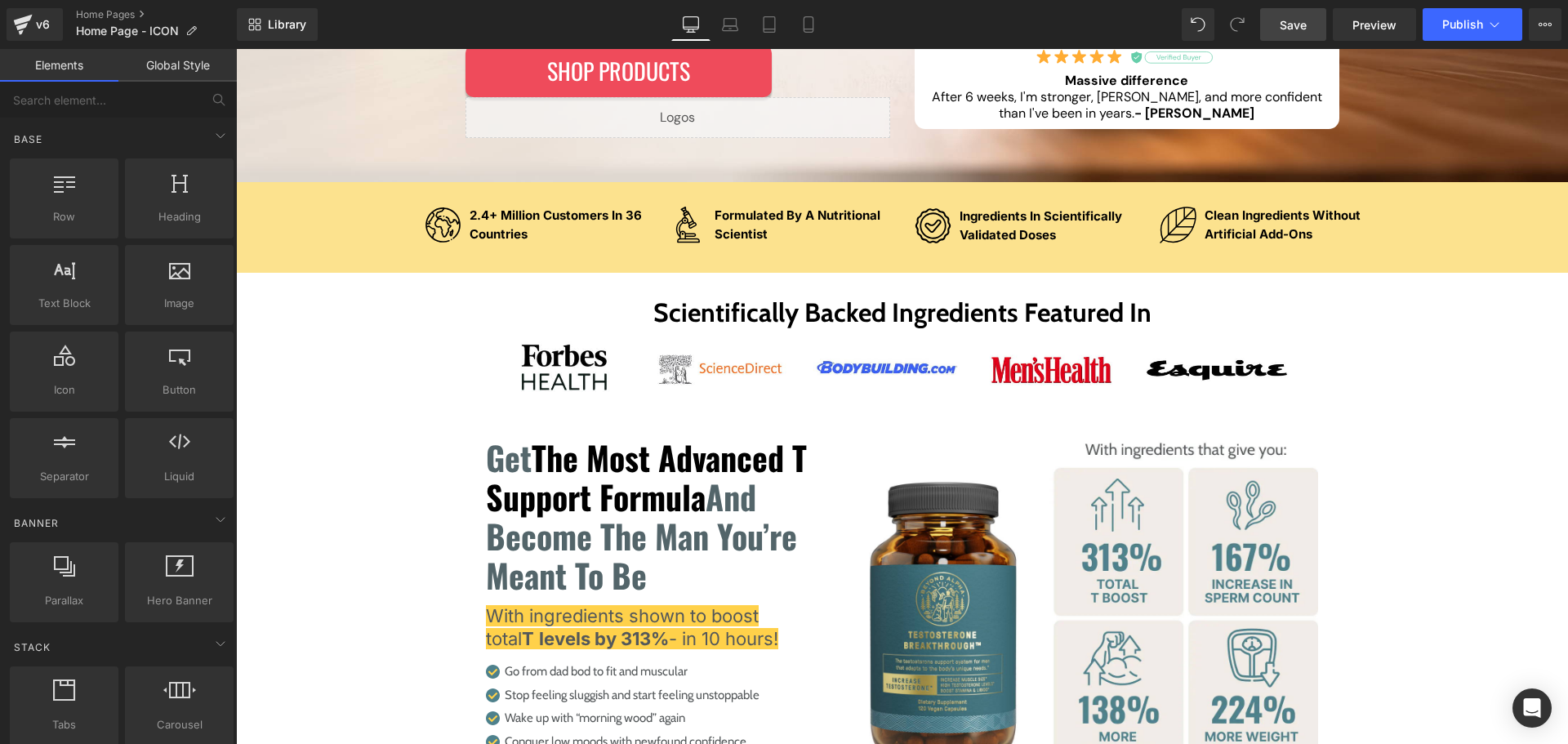
click at [1288, 25] on span "Save" at bounding box center [1294, 24] width 27 height 17
